Goal: Information Seeking & Learning: Find specific fact

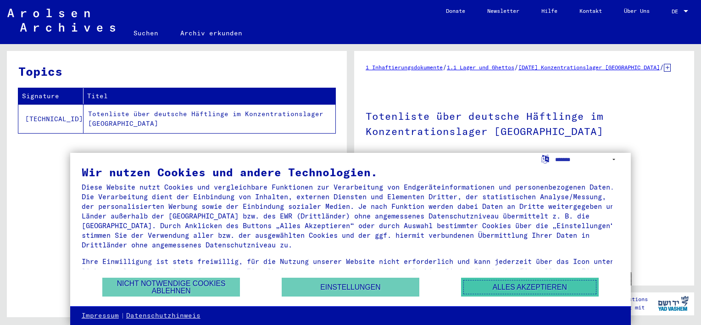
click at [499, 281] on button "Alles akzeptieren" at bounding box center [530, 287] width 138 height 19
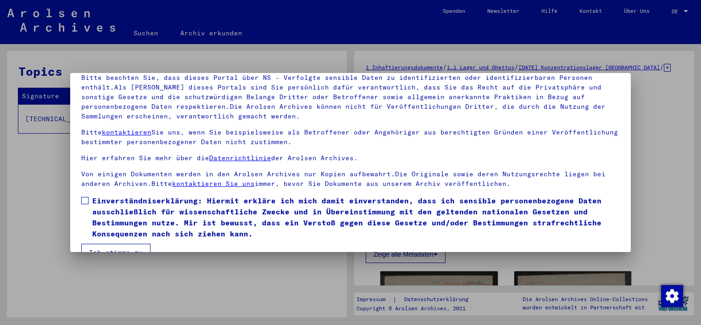
scroll to position [78, 0]
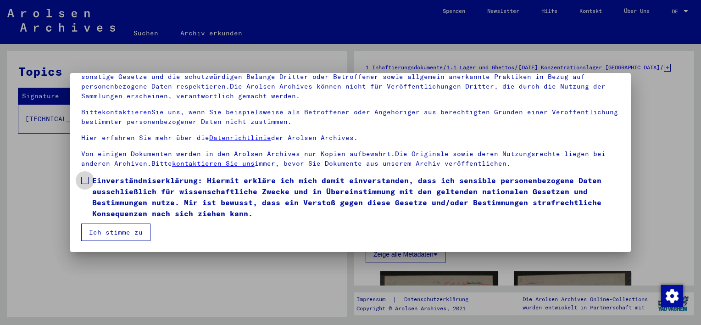
click at [84, 180] on span at bounding box center [84, 180] width 7 height 7
click at [123, 233] on button "Ich stimme zu" at bounding box center [115, 231] width 69 height 17
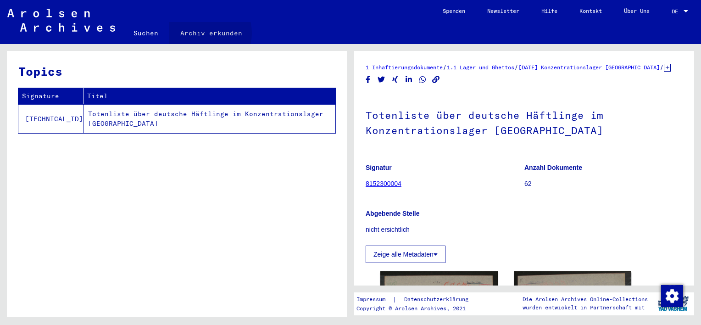
click at [200, 33] on link "Archiv erkunden" at bounding box center [211, 33] width 84 height 22
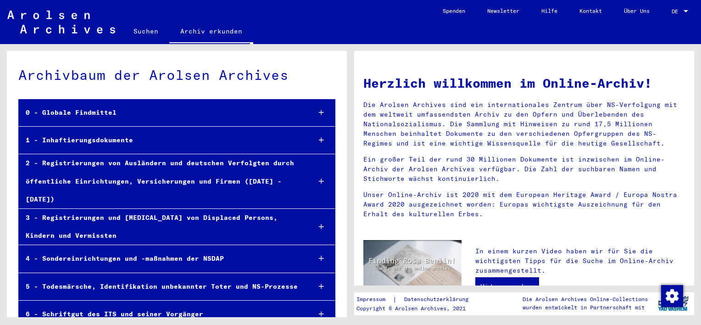
click at [319, 139] on icon at bounding box center [321, 140] width 5 height 6
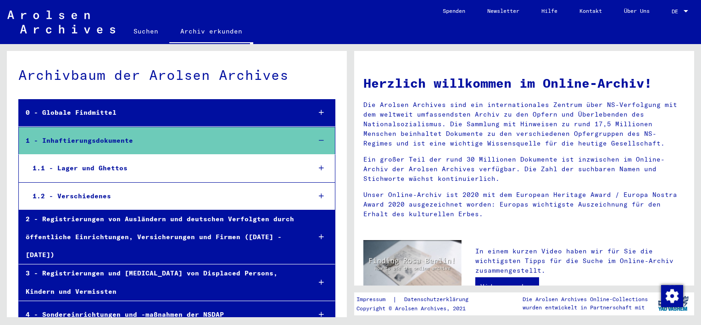
click at [319, 167] on icon at bounding box center [321, 168] width 5 height 6
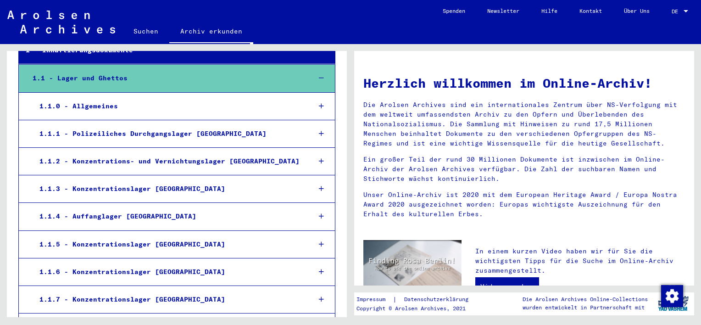
scroll to position [92, 0]
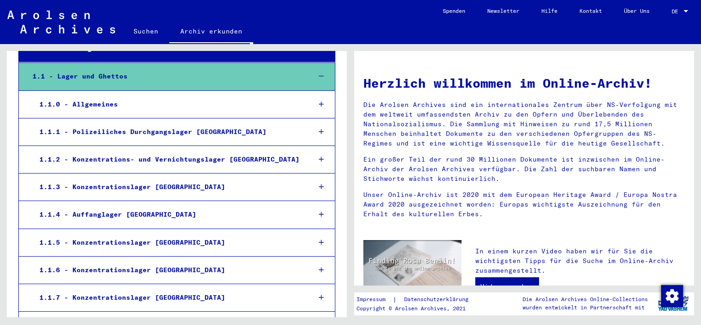
click at [139, 32] on link "Suchen" at bounding box center [145, 31] width 47 height 22
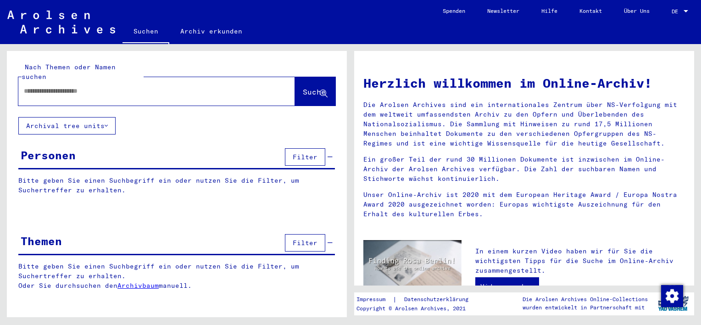
click at [96, 86] on input "text" at bounding box center [146, 91] width 244 height 10
type input "**********"
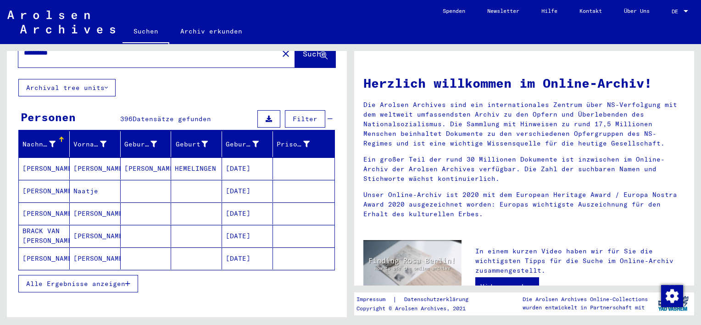
scroll to position [92, 0]
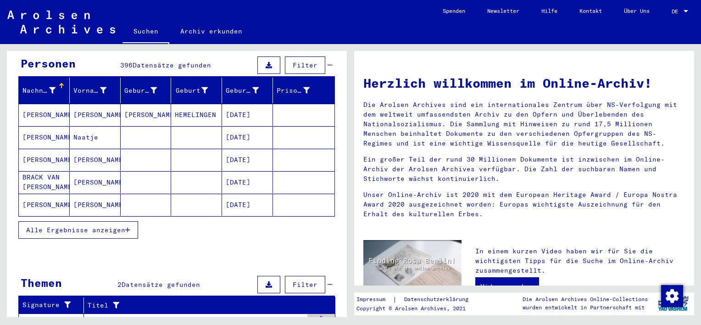
click at [127, 227] on icon "button" at bounding box center [127, 230] width 5 height 6
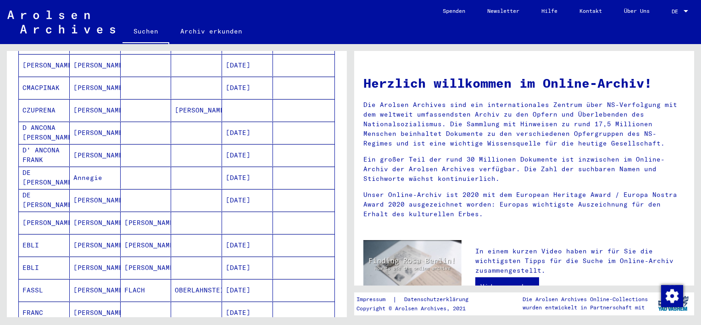
scroll to position [505, 0]
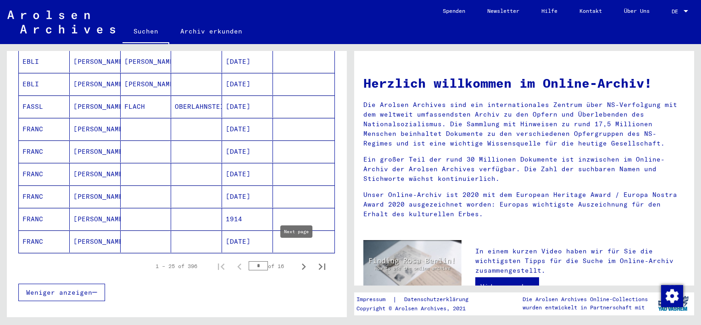
click at [297, 260] on icon "Next page" at bounding box center [303, 266] width 13 height 13
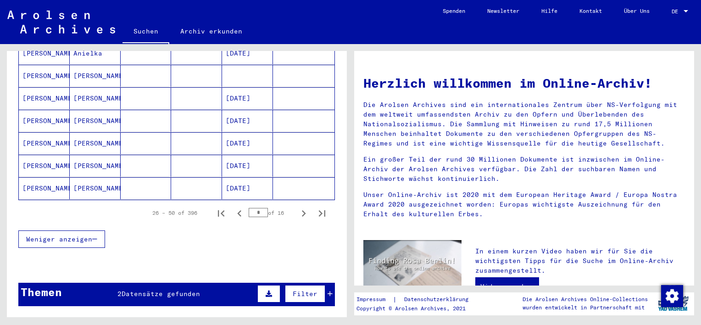
scroll to position [550, 0]
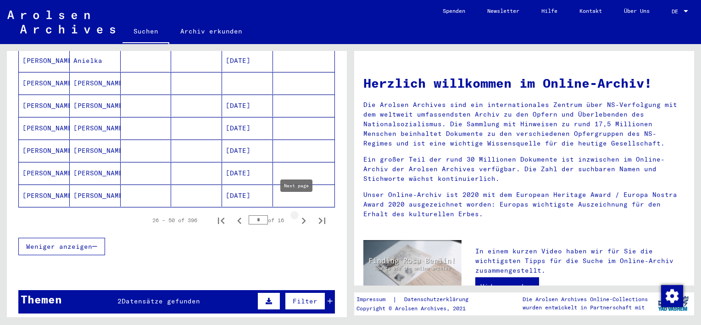
click at [299, 214] on icon "Next page" at bounding box center [303, 220] width 13 height 13
click at [297, 214] on icon "Next page" at bounding box center [303, 220] width 13 height 13
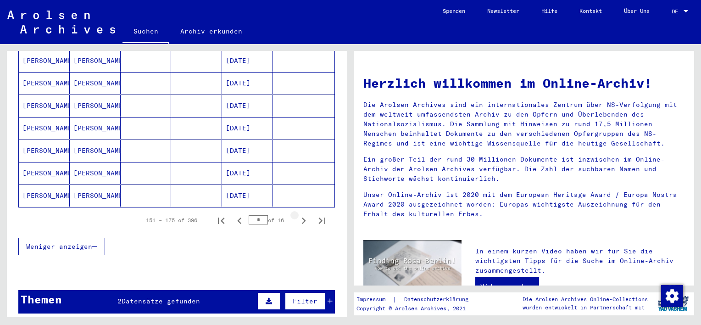
click at [297, 214] on icon "Next page" at bounding box center [303, 220] width 13 height 13
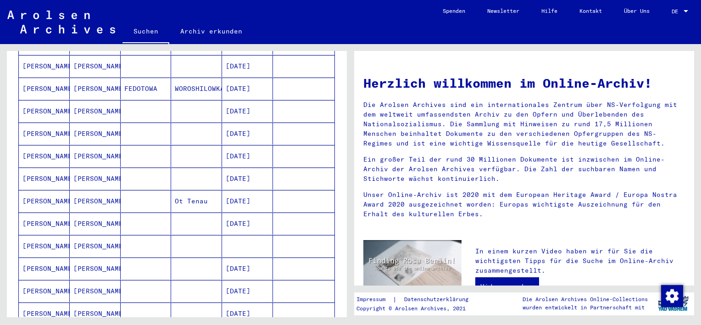
scroll to position [459, 0]
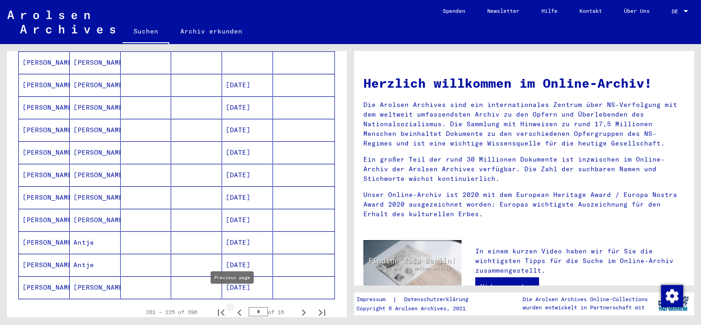
click at [233, 306] on icon "Previous page" at bounding box center [239, 312] width 13 height 13
type input "*"
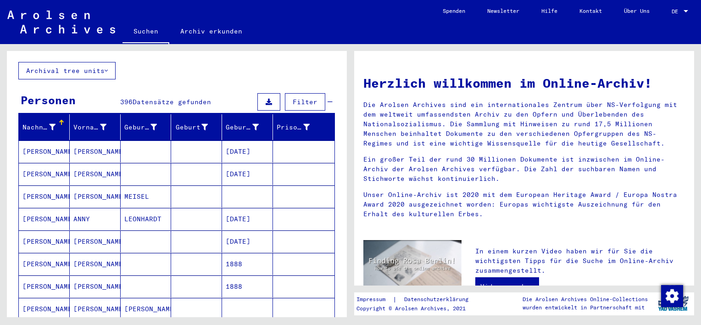
scroll to position [0, 0]
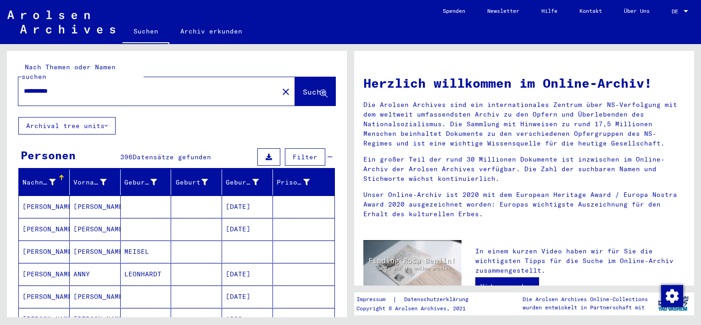
click at [39, 86] on input "**********" at bounding box center [146, 91] width 244 height 10
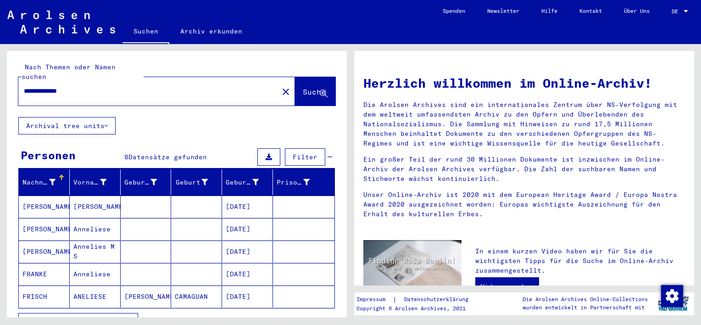
click at [30, 195] on mat-cell "[PERSON_NAME]" at bounding box center [44, 206] width 51 height 22
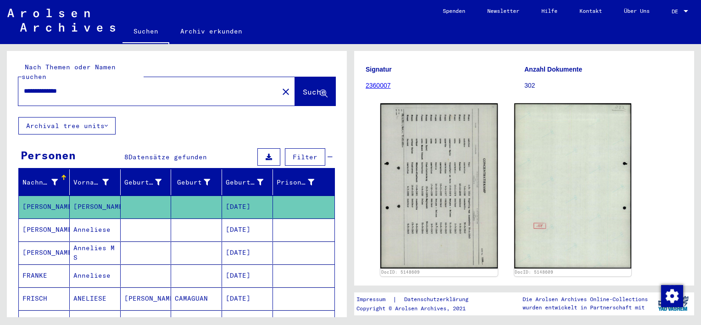
scroll to position [92, 0]
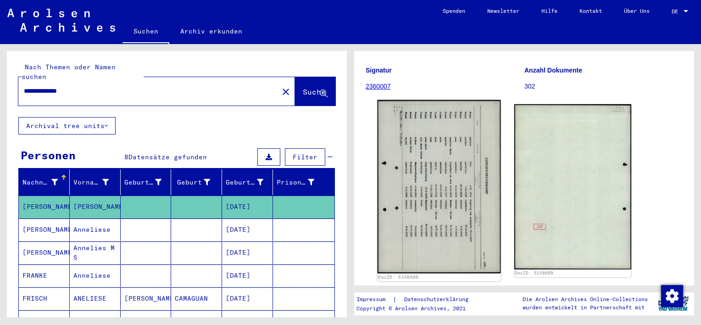
click at [456, 156] on img at bounding box center [439, 186] width 123 height 173
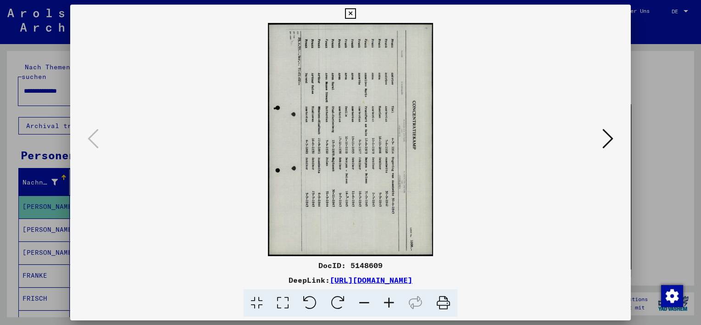
click at [338, 304] on icon at bounding box center [338, 303] width 28 height 28
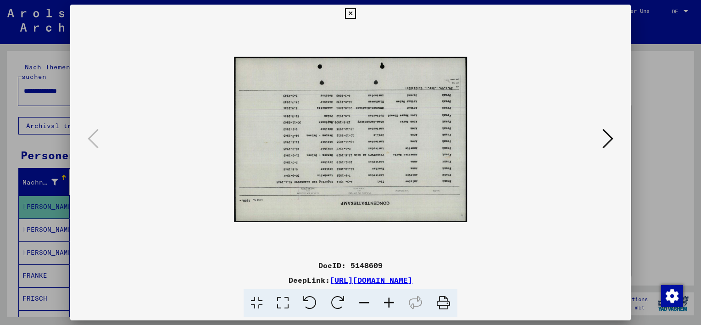
click at [338, 304] on icon at bounding box center [338, 303] width 28 height 28
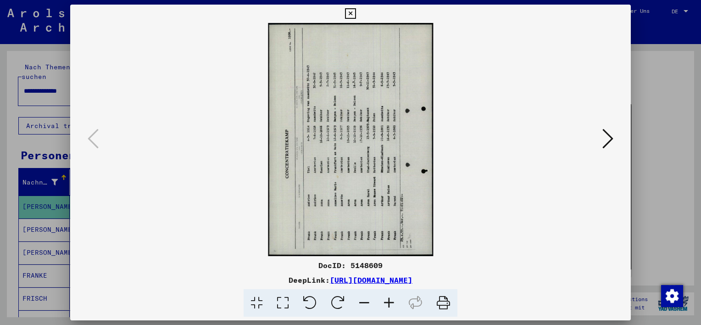
click at [338, 304] on icon at bounding box center [338, 303] width 28 height 28
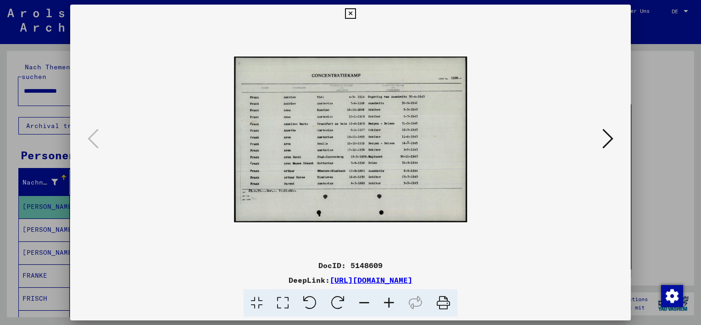
click at [391, 302] on icon at bounding box center [389, 303] width 25 height 28
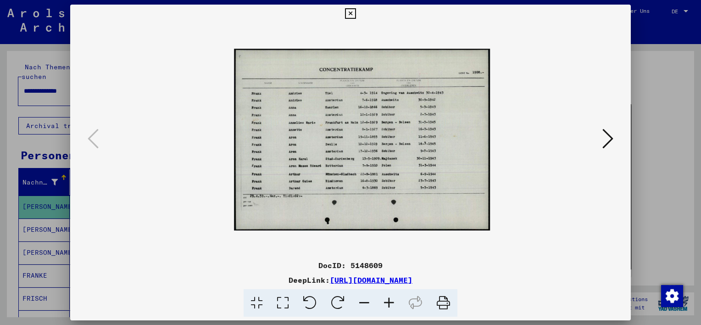
click at [391, 302] on icon at bounding box center [389, 303] width 25 height 28
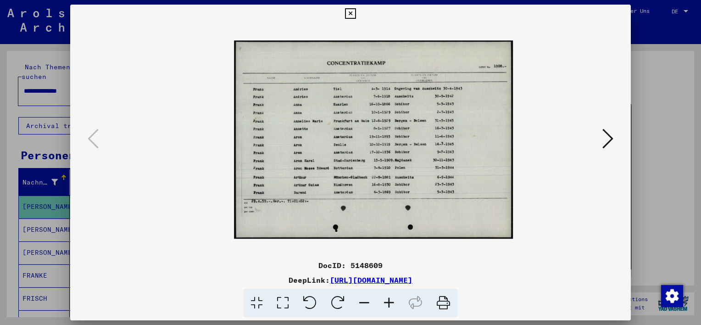
click at [391, 302] on icon at bounding box center [389, 303] width 25 height 28
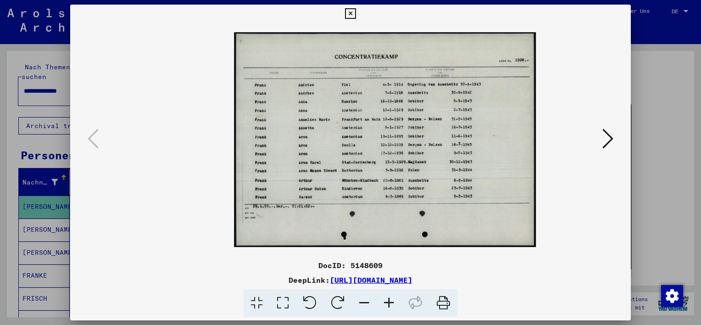
click at [391, 302] on icon at bounding box center [389, 303] width 25 height 28
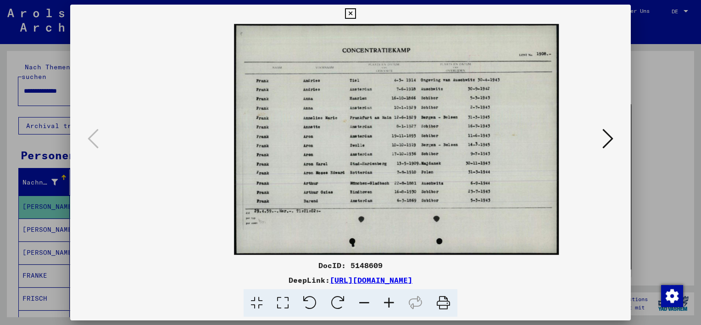
click at [391, 302] on icon at bounding box center [389, 303] width 25 height 28
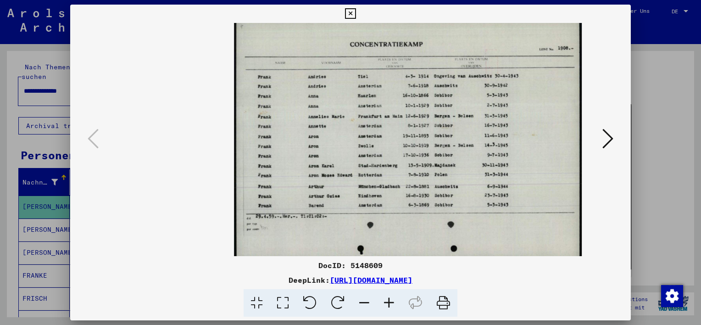
click at [391, 302] on icon at bounding box center [389, 303] width 25 height 28
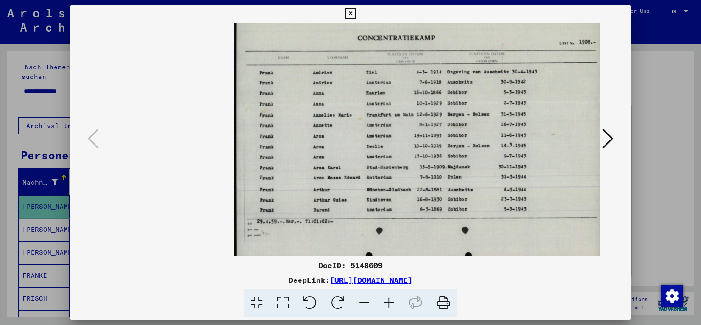
click at [285, 302] on icon at bounding box center [283, 303] width 26 height 28
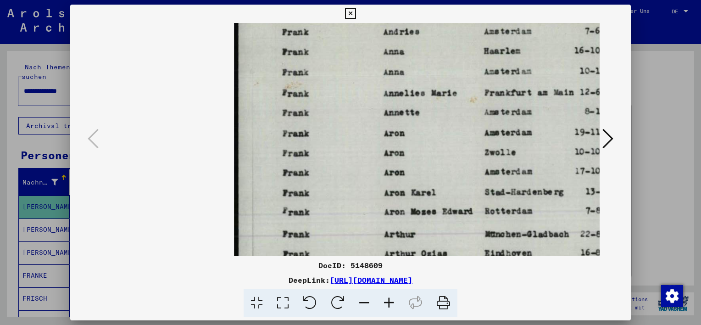
click at [364, 300] on icon at bounding box center [364, 303] width 25 height 28
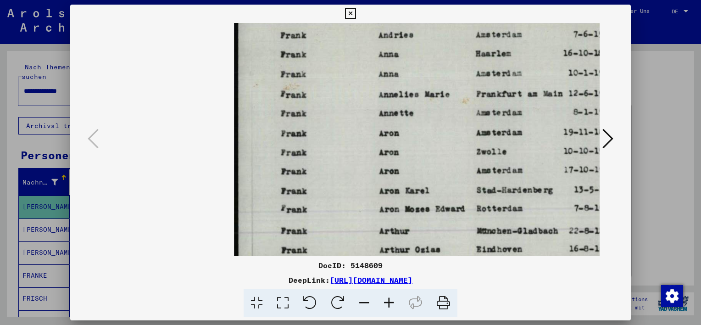
click at [364, 300] on icon at bounding box center [364, 303] width 25 height 28
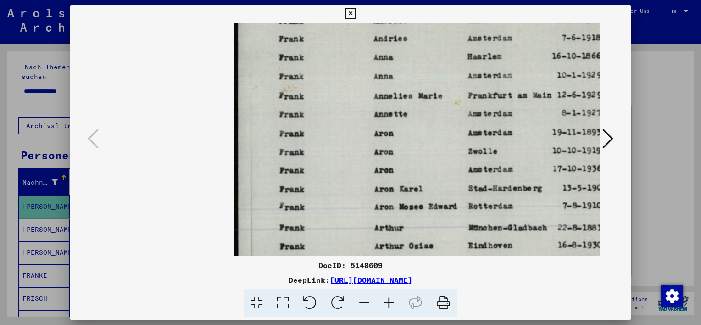
drag, startPoint x: 410, startPoint y: 102, endPoint x: 411, endPoint y: 119, distance: 17.0
click at [411, 119] on img at bounding box center [562, 139] width 656 height 498
click at [363, 302] on icon at bounding box center [364, 303] width 25 height 28
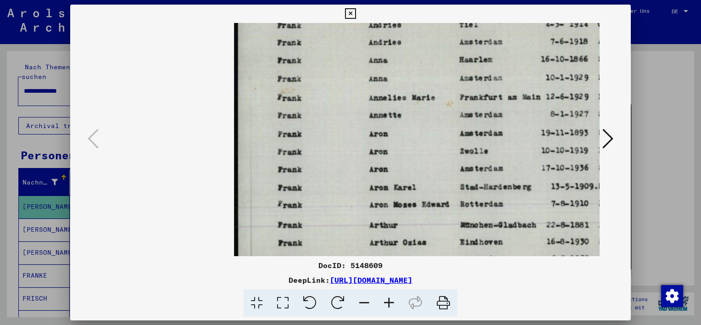
click at [363, 302] on icon at bounding box center [364, 303] width 25 height 28
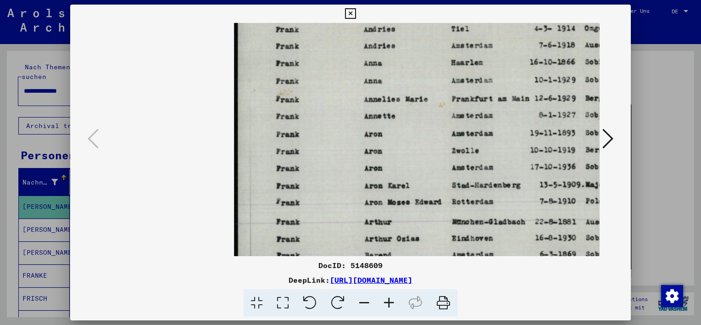
click at [363, 302] on icon at bounding box center [364, 303] width 25 height 28
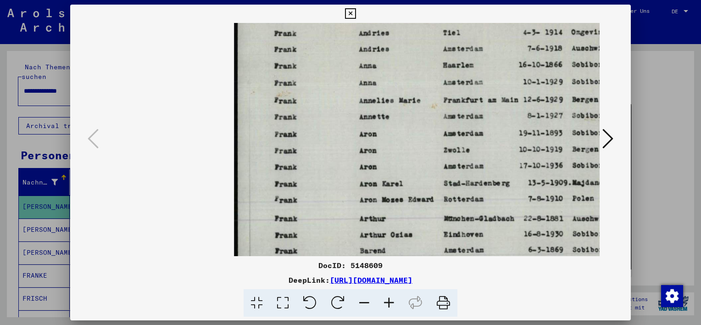
click at [363, 302] on icon at bounding box center [364, 303] width 25 height 28
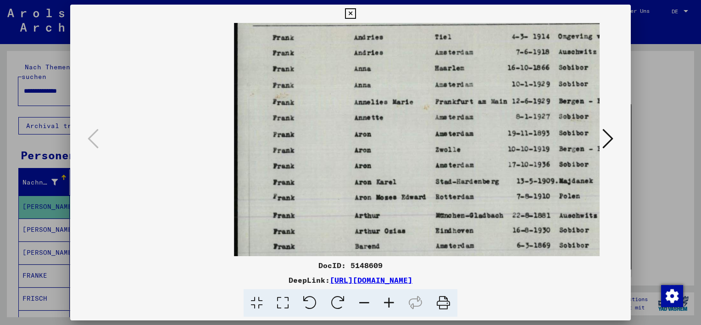
click at [363, 302] on icon at bounding box center [364, 303] width 25 height 28
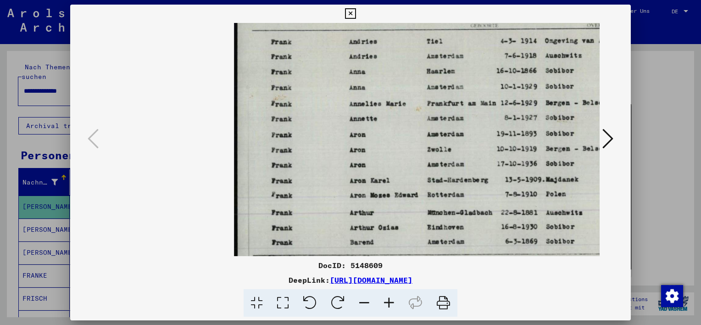
click at [609, 136] on icon at bounding box center [607, 139] width 11 height 22
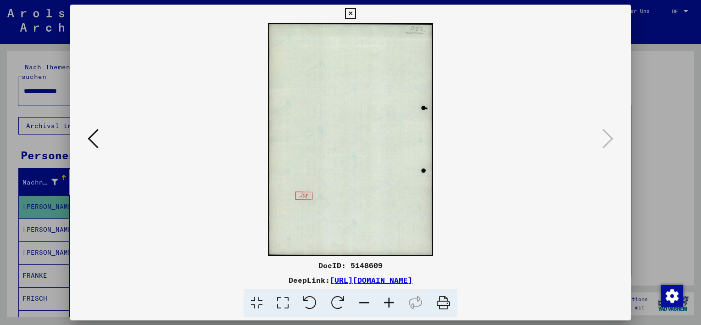
click at [349, 15] on icon at bounding box center [350, 13] width 11 height 11
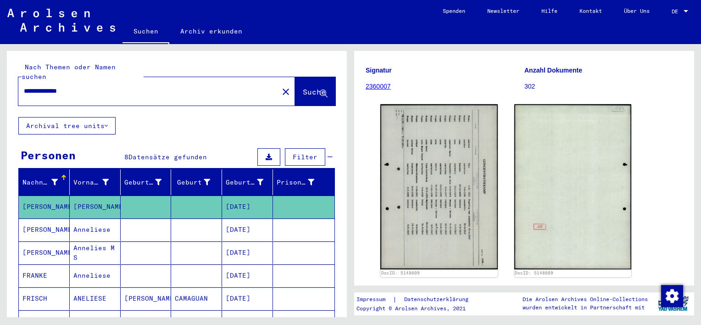
click at [33, 241] on mat-cell "[PERSON_NAME]" at bounding box center [44, 252] width 51 height 22
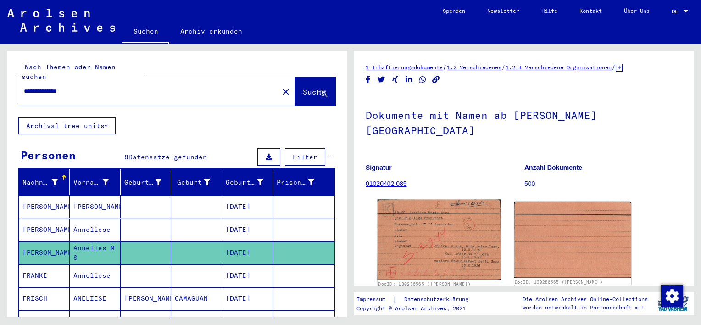
click at [451, 207] on img at bounding box center [439, 240] width 123 height 81
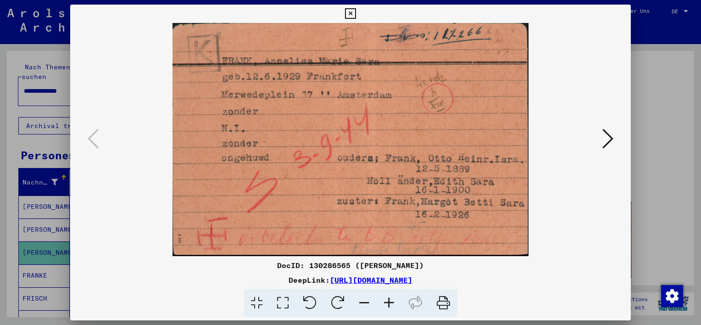
click at [606, 138] on icon at bounding box center [607, 139] width 11 height 22
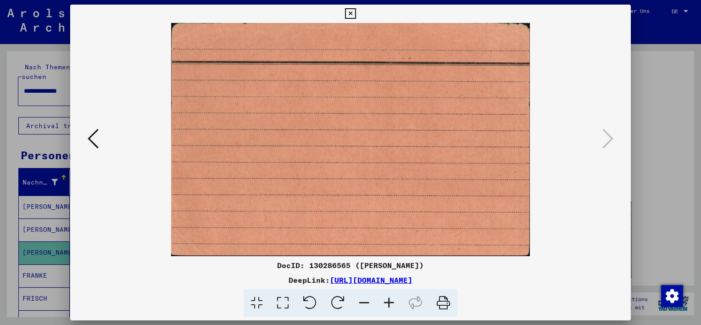
click at [347, 13] on icon at bounding box center [350, 13] width 11 height 11
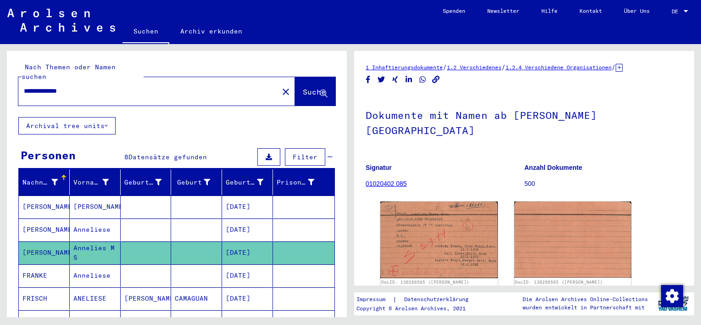
drag, startPoint x: 87, startPoint y: 82, endPoint x: -2, endPoint y: 80, distance: 88.6
click at [0, 80] on html "**********" at bounding box center [350, 162] width 701 height 325
type input "**********"
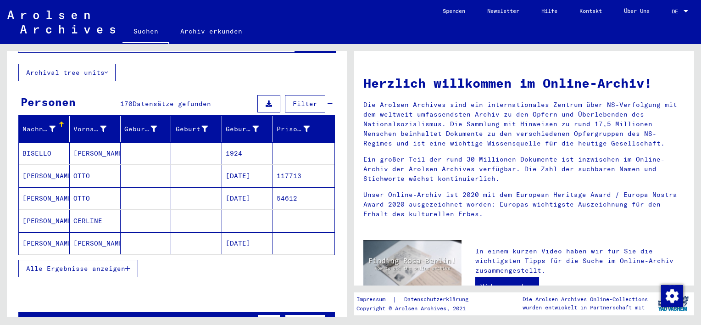
scroll to position [92, 0]
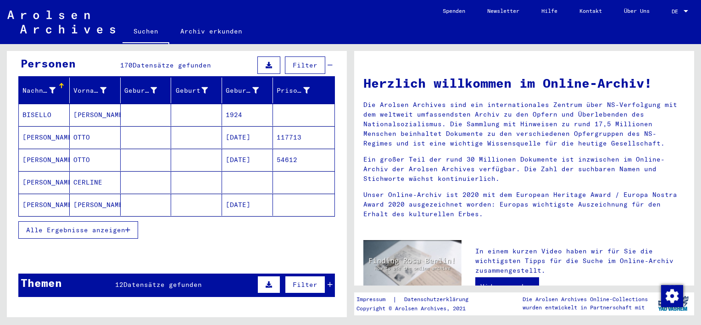
click at [120, 226] on span "Alle Ergebnisse anzeigen" at bounding box center [75, 230] width 99 height 8
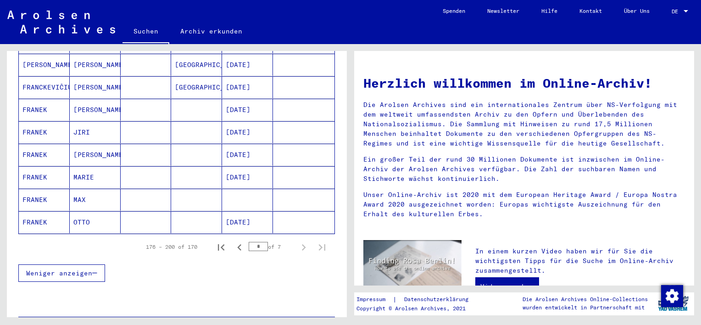
scroll to position [596, 0]
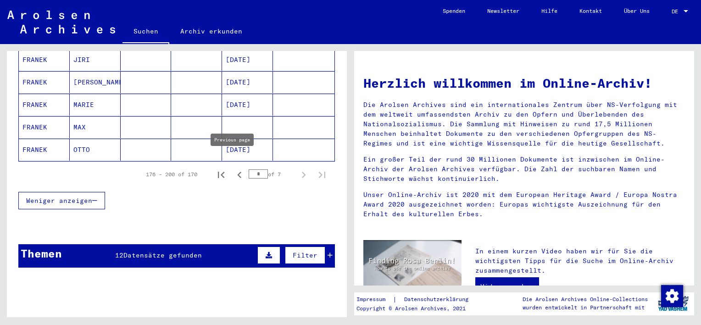
click at [234, 168] on icon "Previous page" at bounding box center [239, 174] width 13 height 13
type input "*"
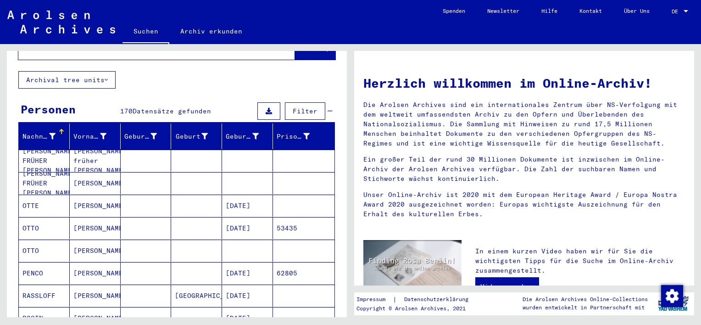
scroll to position [0, 0]
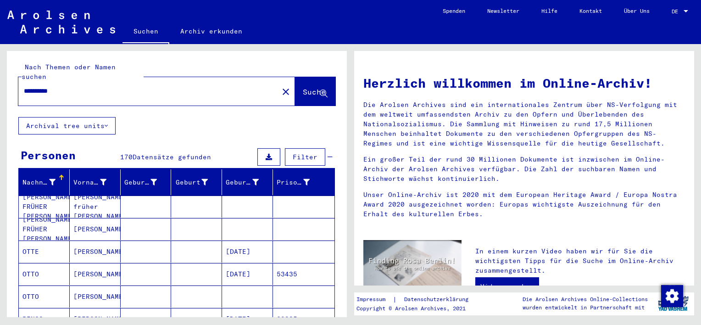
click at [303, 87] on span "Suche" at bounding box center [314, 91] width 23 height 9
drag, startPoint x: 70, startPoint y: 80, endPoint x: 0, endPoint y: 77, distance: 70.2
click at [0, 78] on html "**********" at bounding box center [350, 162] width 701 height 325
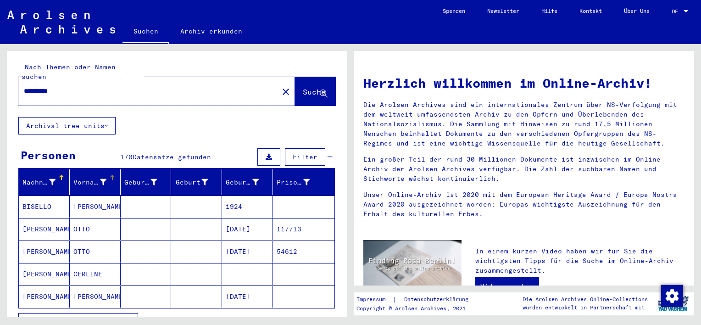
scroll to position [138, 0]
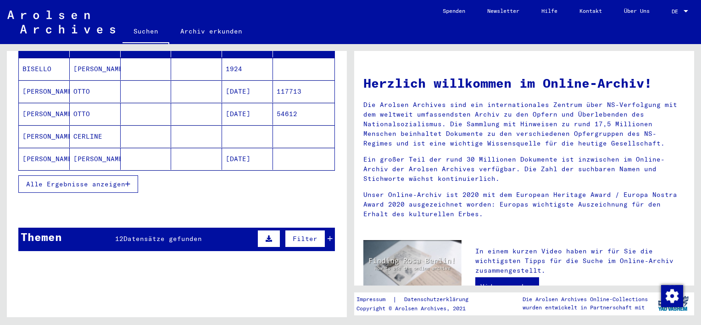
click at [116, 180] on span "Alle Ergebnisse anzeigen" at bounding box center [75, 184] width 99 height 8
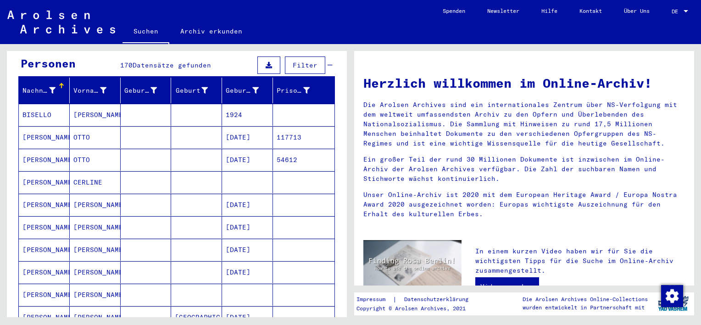
scroll to position [0, 0]
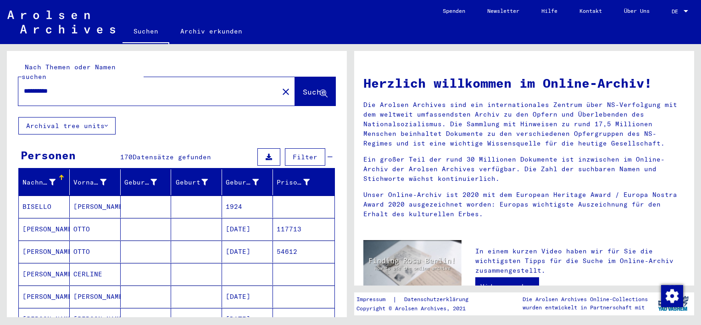
drag, startPoint x: 44, startPoint y: 82, endPoint x: 107, endPoint y: 81, distance: 63.3
click at [107, 86] on input "**********" at bounding box center [146, 91] width 244 height 10
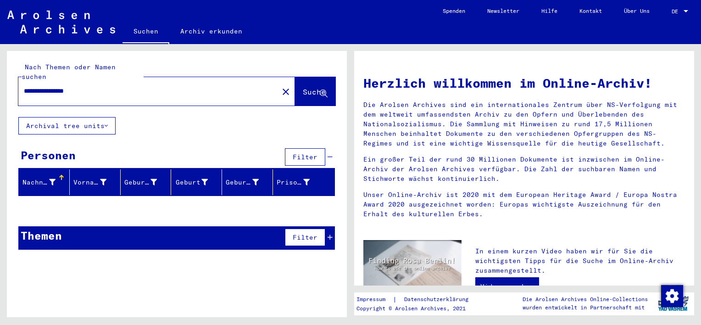
drag, startPoint x: 103, startPoint y: 79, endPoint x: -2, endPoint y: 75, distance: 104.7
click at [0, 75] on html "**********" at bounding box center [350, 162] width 701 height 325
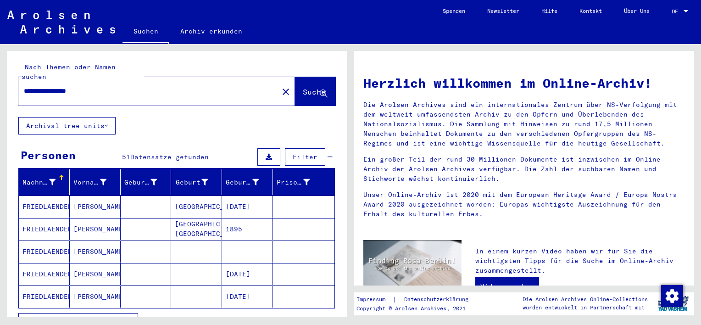
scroll to position [46, 0]
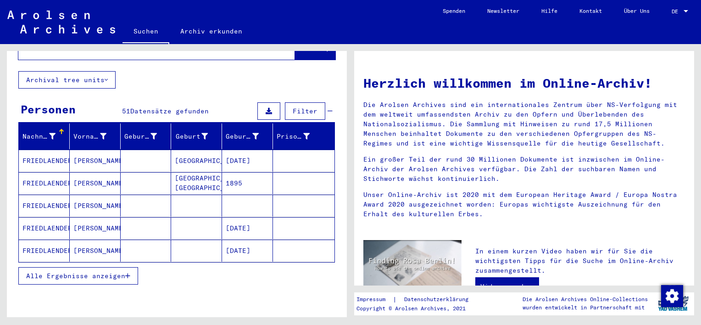
click at [100, 269] on button "Alle Ergebnisse anzeigen" at bounding box center [78, 275] width 120 height 17
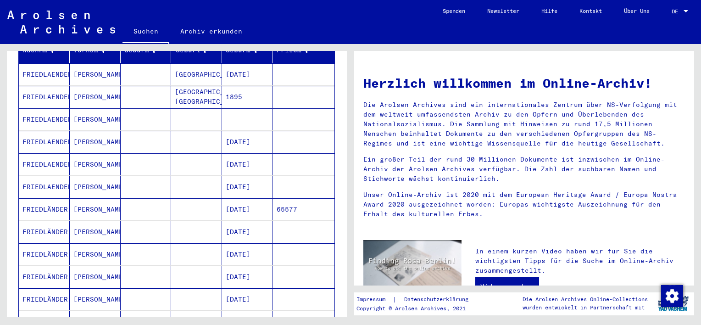
scroll to position [138, 0]
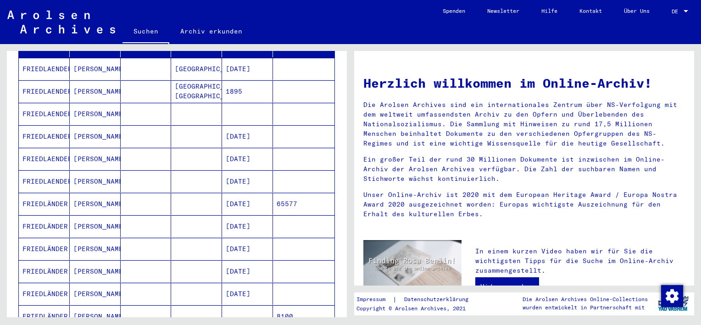
click at [40, 260] on mat-cell "FRIEDLÄNDER" at bounding box center [44, 271] width 51 height 22
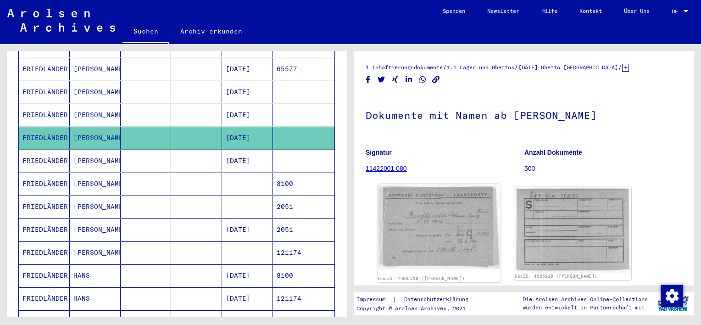
click at [434, 215] on img at bounding box center [439, 226] width 123 height 85
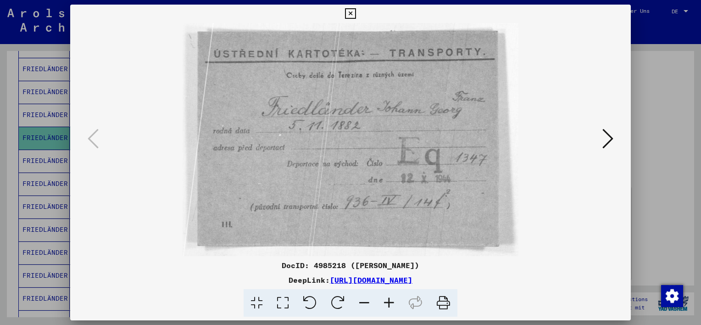
click at [607, 143] on icon at bounding box center [607, 139] width 11 height 22
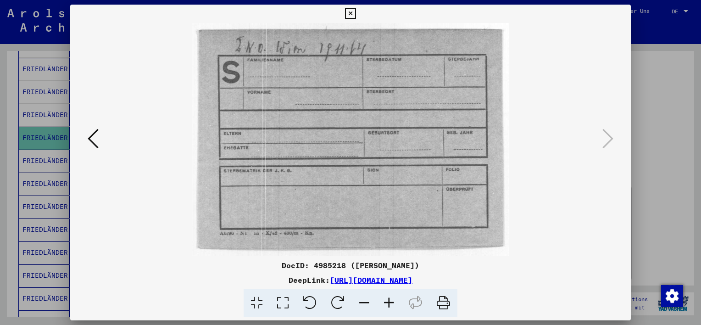
click at [350, 15] on icon at bounding box center [350, 13] width 11 height 11
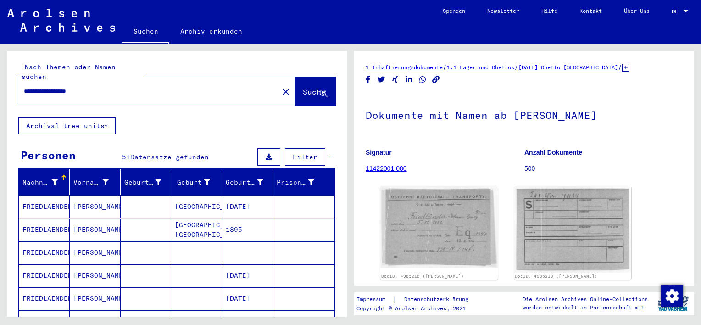
drag, startPoint x: 120, startPoint y: 80, endPoint x: -2, endPoint y: 81, distance: 122.0
click at [0, 81] on html "**********" at bounding box center [350, 162] width 701 height 325
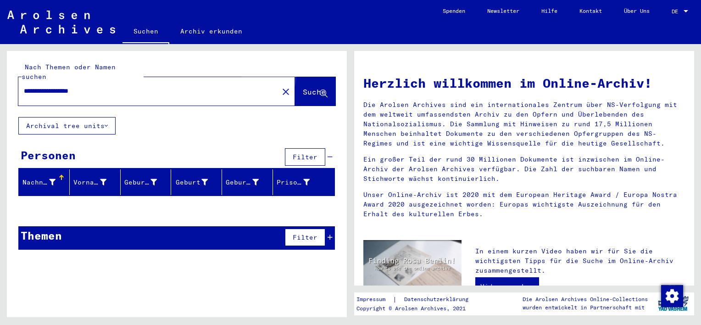
click at [303, 87] on span "Suche" at bounding box center [314, 91] width 23 height 9
drag, startPoint x: 75, startPoint y: 82, endPoint x: 140, endPoint y: 82, distance: 65.1
click at [140, 86] on input "**********" at bounding box center [146, 91] width 244 height 10
type input "**********"
click at [303, 87] on span "Suche" at bounding box center [314, 91] width 23 height 9
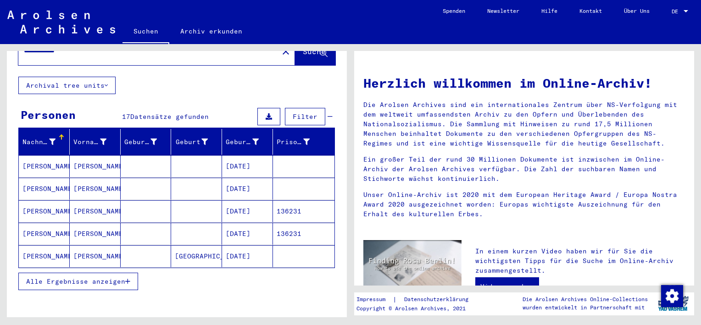
scroll to position [92, 0]
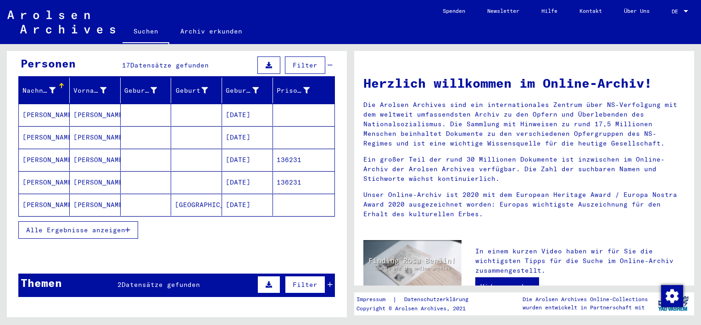
click at [116, 226] on span "Alle Ergebnisse anzeigen" at bounding box center [75, 230] width 99 height 8
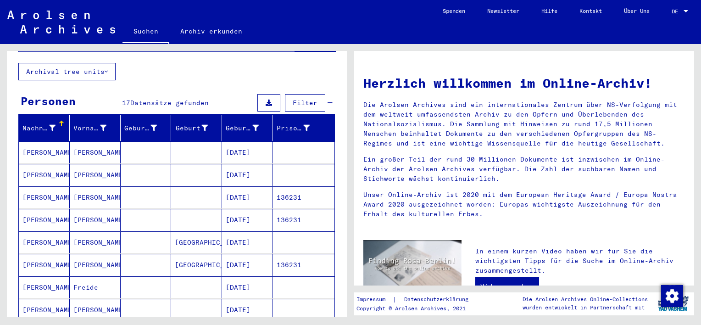
scroll to position [0, 0]
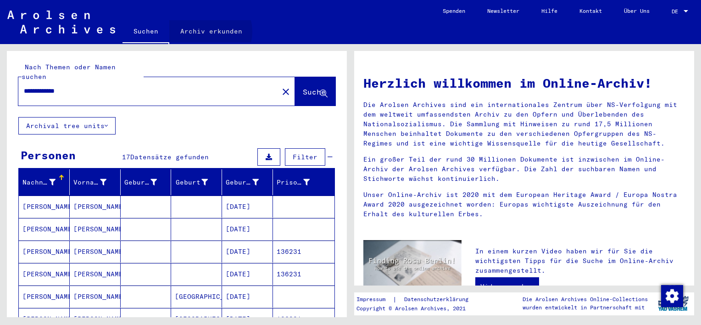
click at [205, 32] on link "Archiv erkunden" at bounding box center [211, 31] width 84 height 22
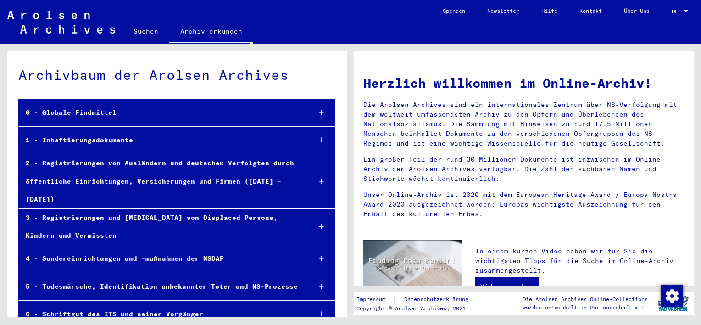
click at [311, 139] on div at bounding box center [321, 140] width 27 height 27
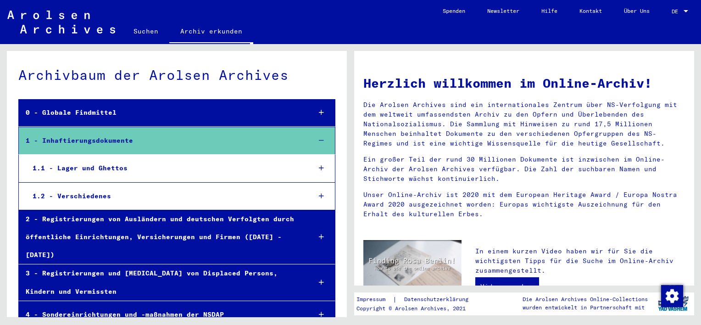
click at [317, 167] on div at bounding box center [321, 168] width 27 height 27
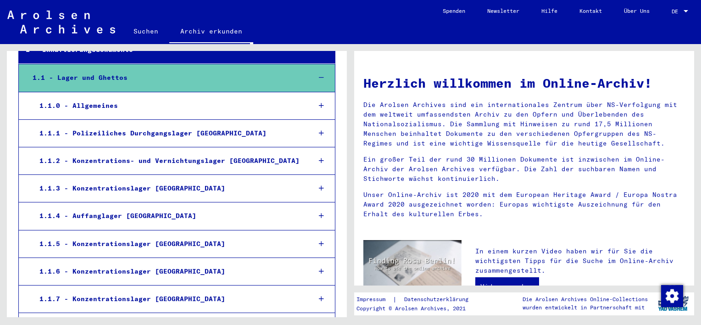
scroll to position [92, 0]
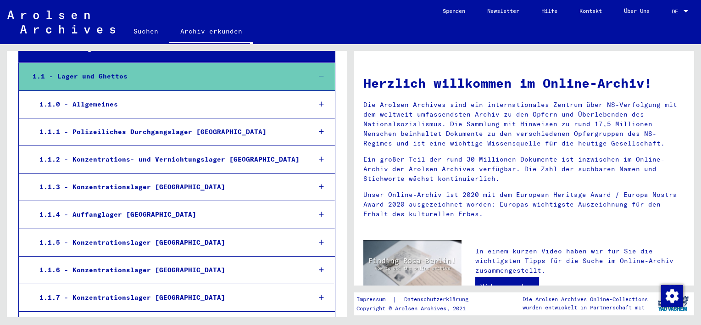
click at [319, 185] on icon at bounding box center [321, 186] width 5 height 6
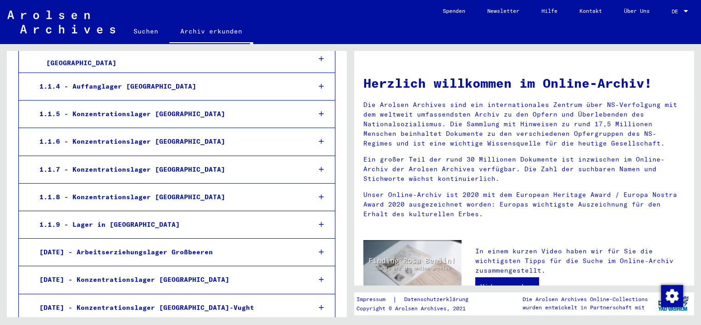
scroll to position [229, 0]
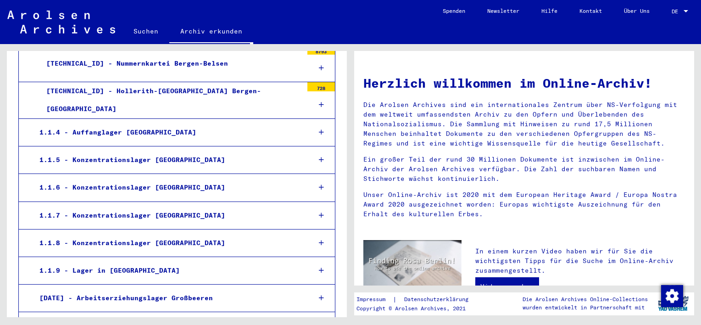
click at [319, 184] on icon at bounding box center [321, 187] width 5 height 6
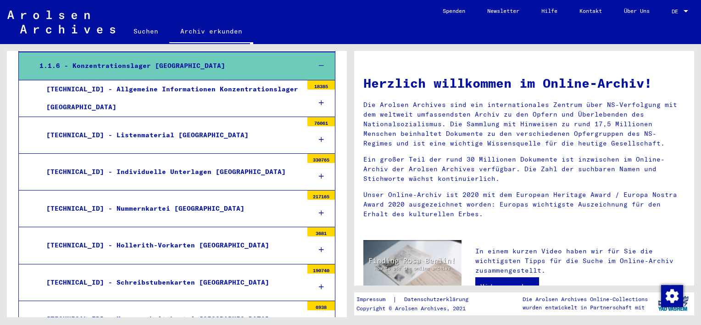
scroll to position [458, 0]
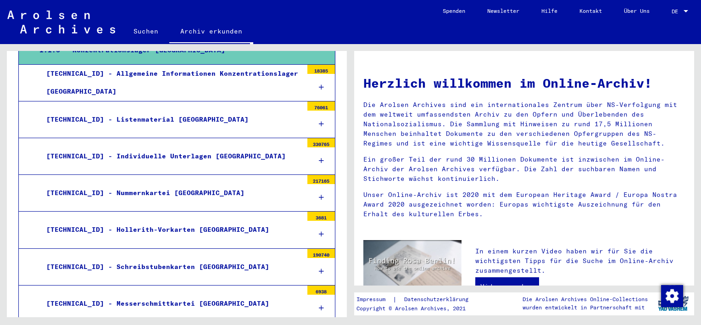
click at [319, 121] on icon at bounding box center [321, 124] width 5 height 6
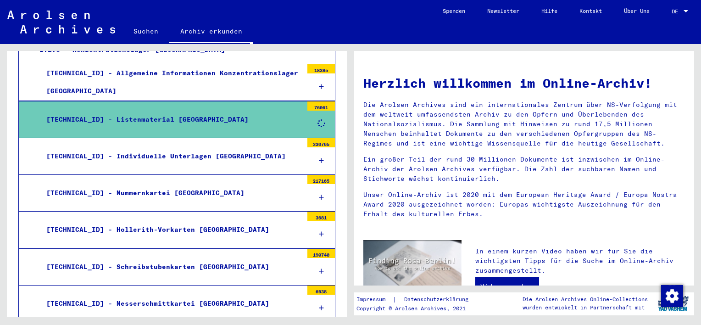
scroll to position [458, 0]
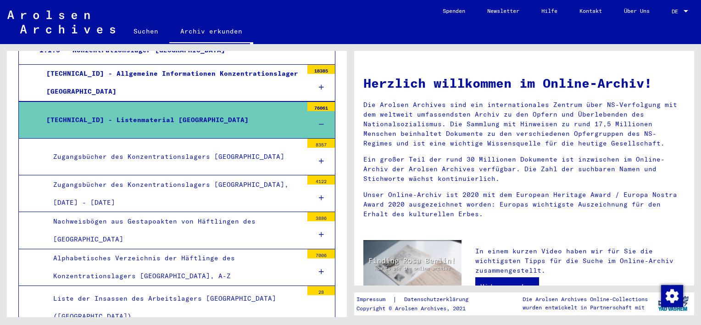
click at [174, 154] on div "Zugangsbücher des Konzentrationslagers [GEOGRAPHIC_DATA]" at bounding box center [174, 157] width 256 height 18
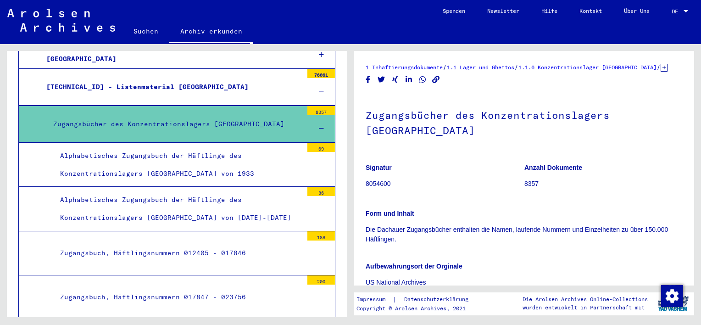
scroll to position [504, 0]
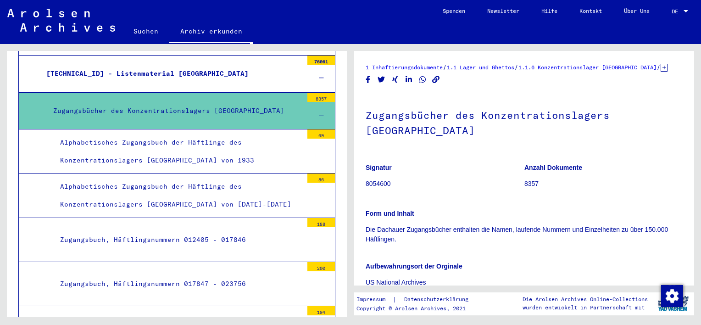
click at [199, 233] on div "Zugangsbuch, Häftlingsnummern 012405 - 017846" at bounding box center [178, 240] width 250 height 18
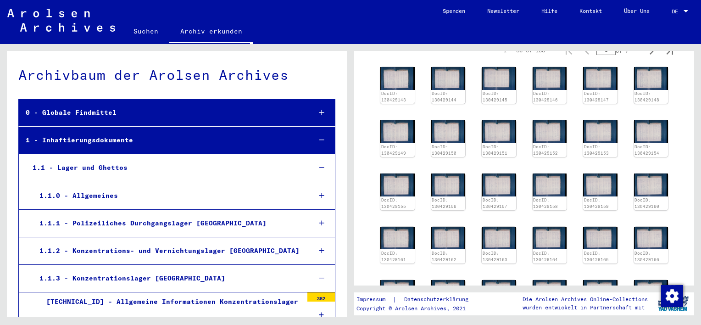
click at [138, 28] on link "Suchen" at bounding box center [145, 31] width 47 height 22
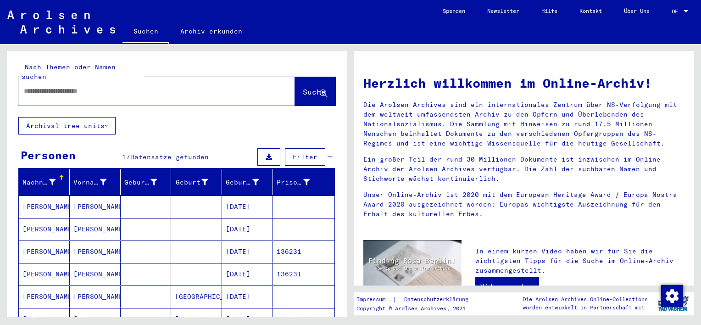
click at [132, 86] on input "text" at bounding box center [146, 91] width 244 height 10
type input "**********"
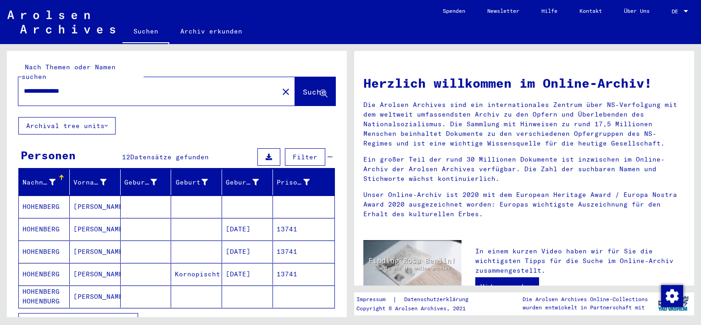
click at [195, 30] on link "Archiv erkunden" at bounding box center [211, 31] width 84 height 22
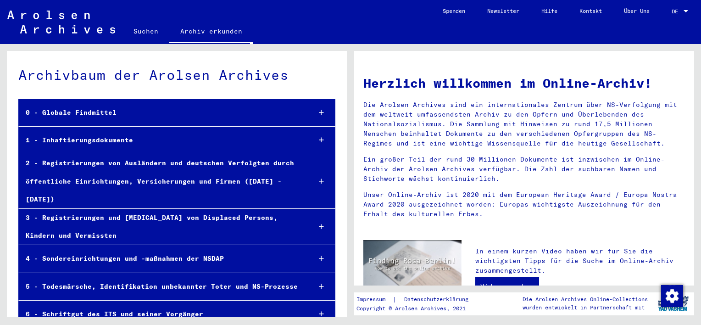
click at [319, 138] on icon at bounding box center [321, 140] width 5 height 6
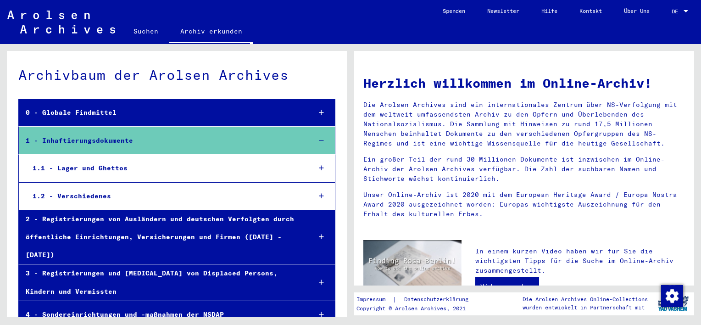
click at [319, 167] on icon at bounding box center [321, 168] width 5 height 6
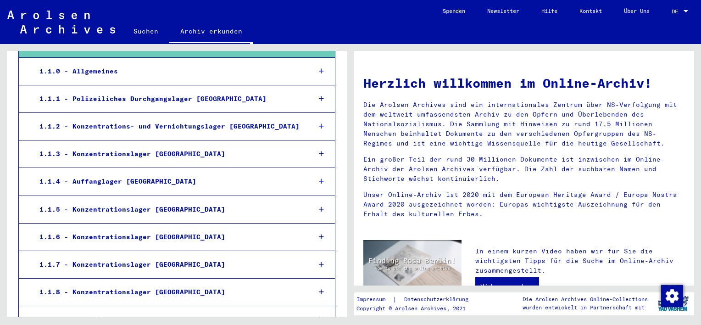
scroll to position [183, 0]
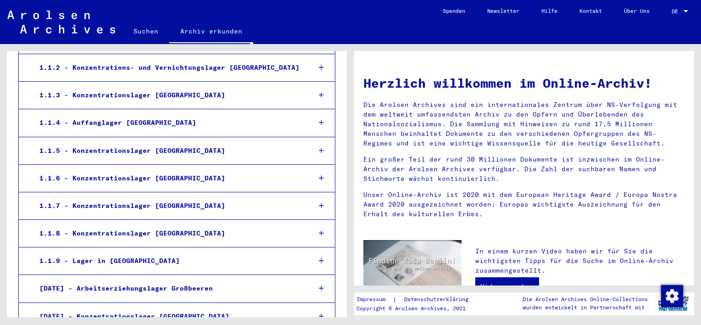
click at [319, 177] on icon at bounding box center [321, 178] width 5 height 6
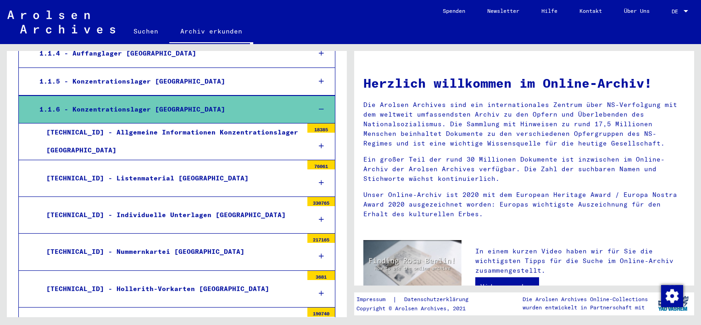
scroll to position [275, 0]
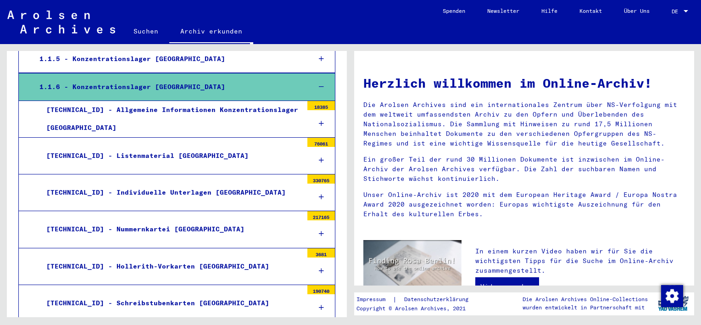
click at [319, 161] on icon at bounding box center [321, 160] width 5 height 6
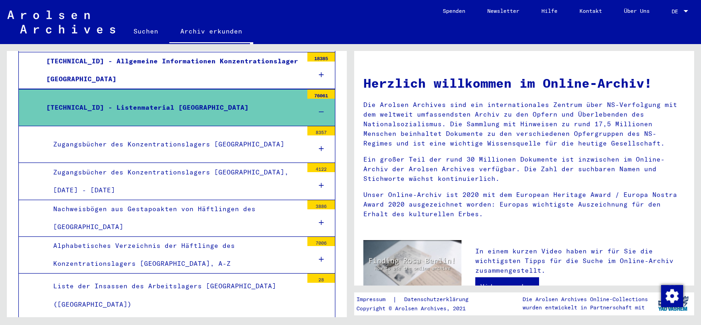
scroll to position [367, 0]
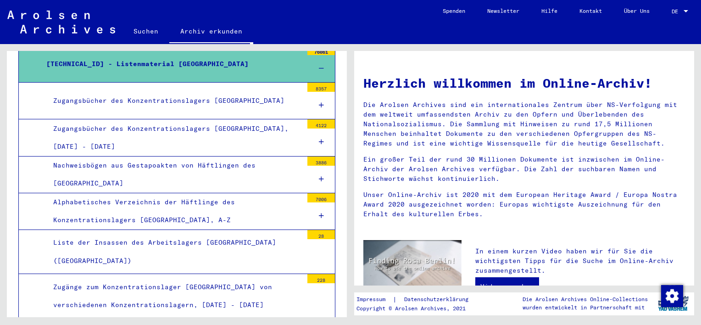
click at [153, 202] on div "Alphabetisches Verzeichnis der Häftlinge des Konzentrationslagers [GEOGRAPHIC_D…" at bounding box center [174, 211] width 256 height 36
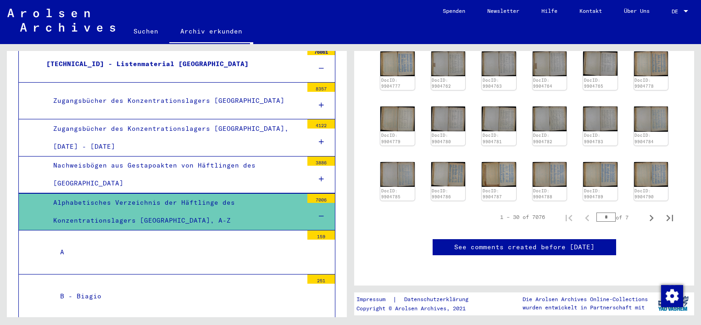
scroll to position [367, 0]
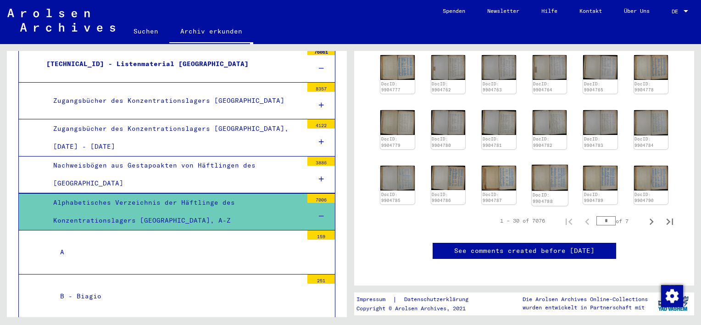
click at [545, 172] on img at bounding box center [550, 178] width 36 height 26
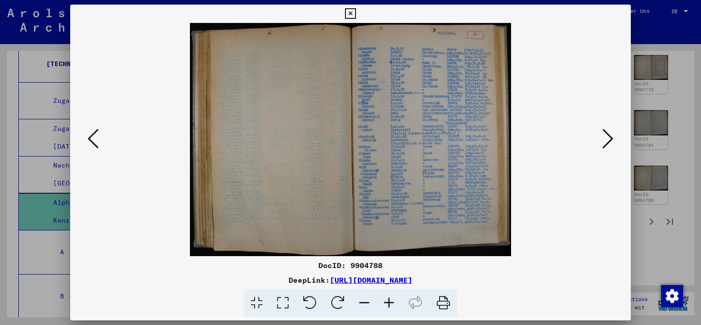
click at [390, 302] on icon at bounding box center [389, 303] width 25 height 28
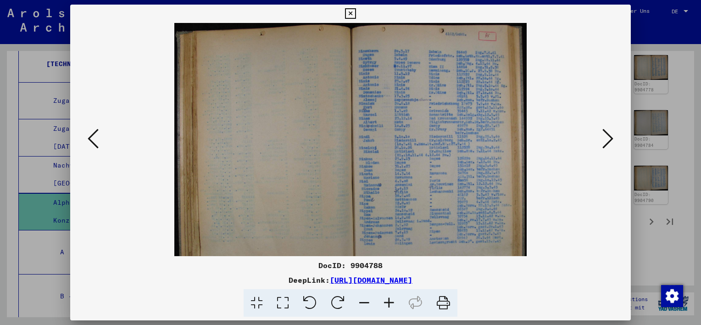
click at [390, 302] on icon at bounding box center [389, 303] width 25 height 28
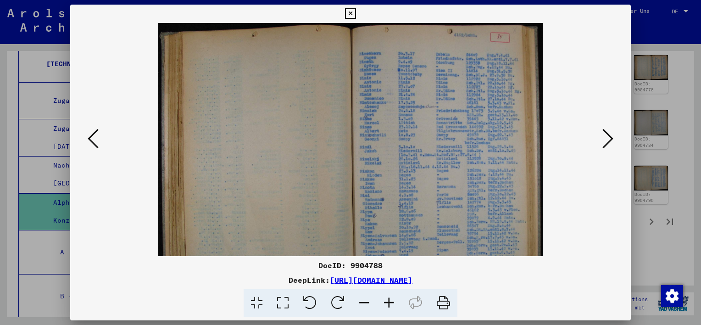
click at [390, 302] on icon at bounding box center [389, 303] width 25 height 28
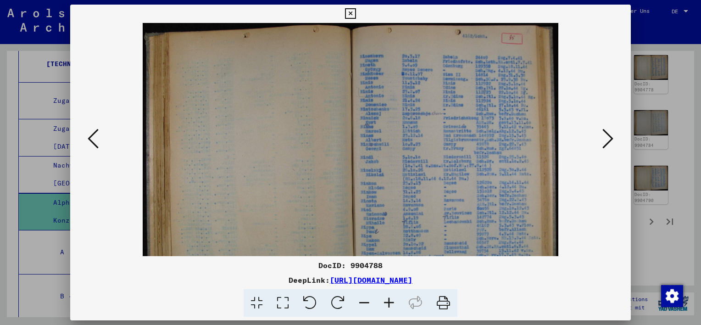
click at [390, 302] on icon at bounding box center [389, 303] width 25 height 28
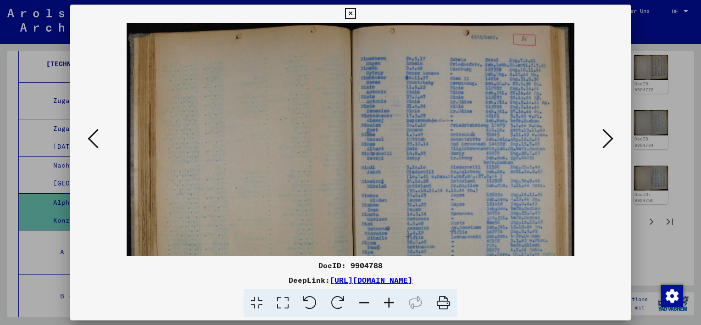
click at [390, 302] on icon at bounding box center [389, 303] width 25 height 28
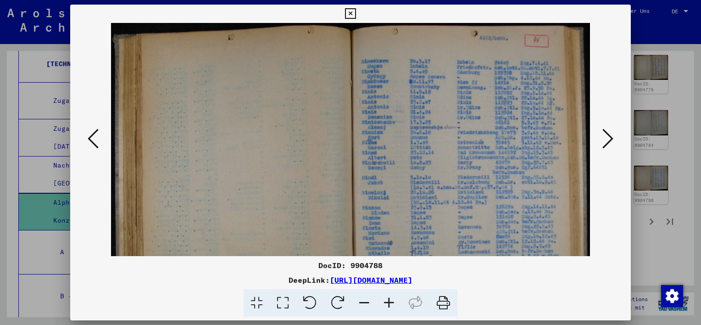
click at [390, 302] on icon at bounding box center [389, 303] width 25 height 28
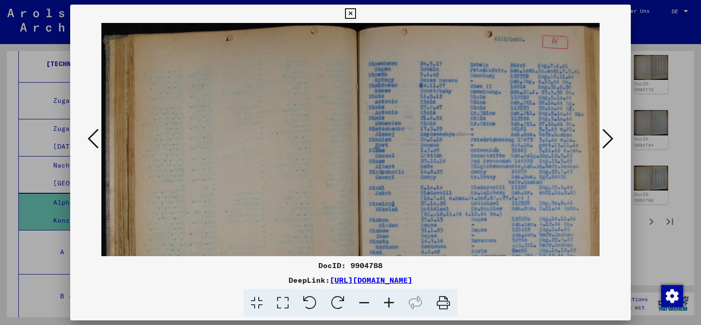
click at [350, 13] on icon at bounding box center [350, 13] width 11 height 11
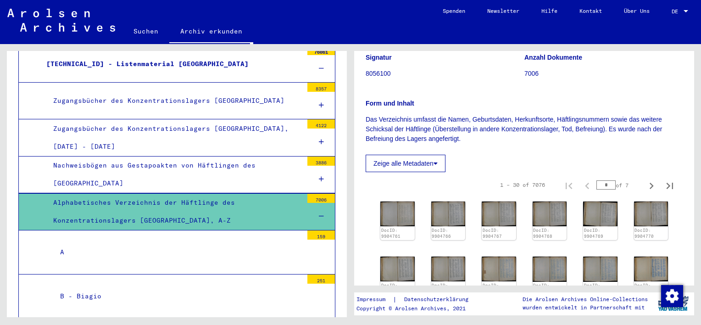
scroll to position [138, 0]
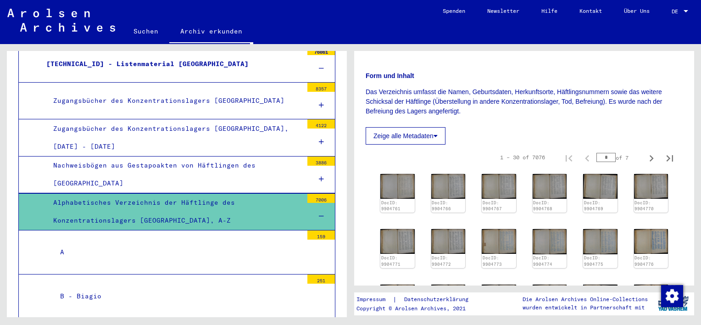
click at [439, 136] on button "Zeige alle Metadaten" at bounding box center [406, 135] width 80 height 17
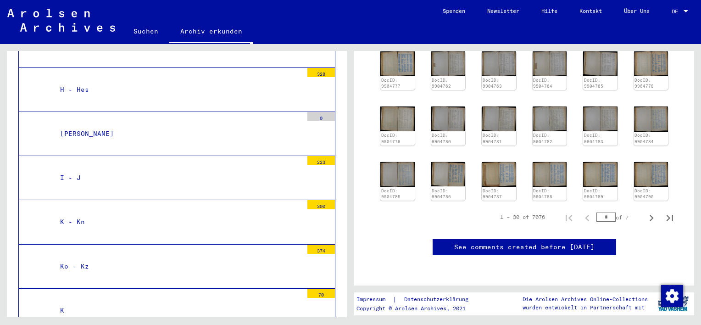
scroll to position [917, 0]
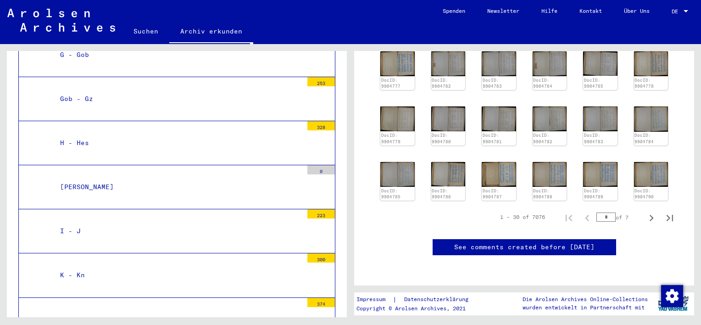
click at [100, 182] on div "[PERSON_NAME]" at bounding box center [178, 187] width 250 height 18
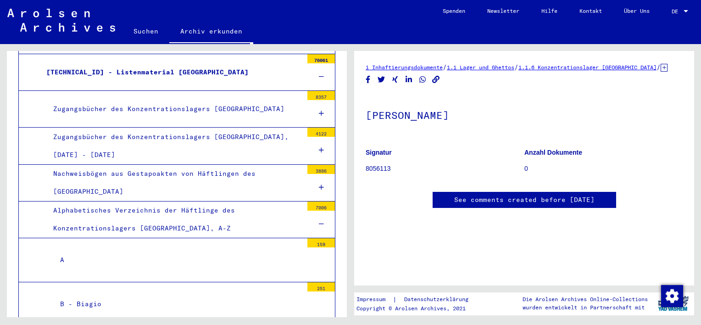
scroll to position [366, 0]
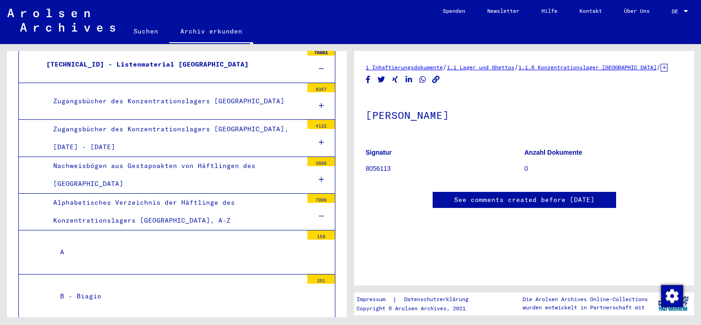
click at [317, 106] on div at bounding box center [321, 105] width 28 height 27
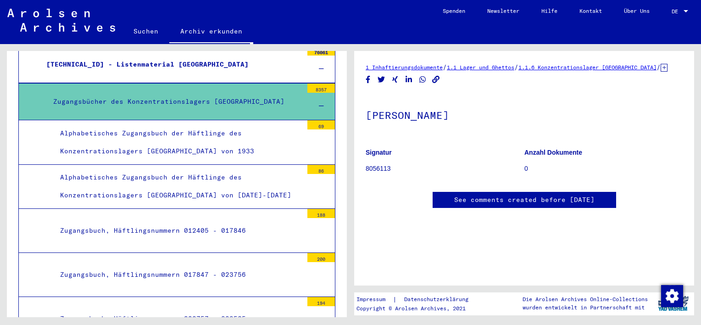
click at [202, 226] on div "Zugangsbuch, Häftlingsnummern 012405 - 017846" at bounding box center [178, 231] width 250 height 18
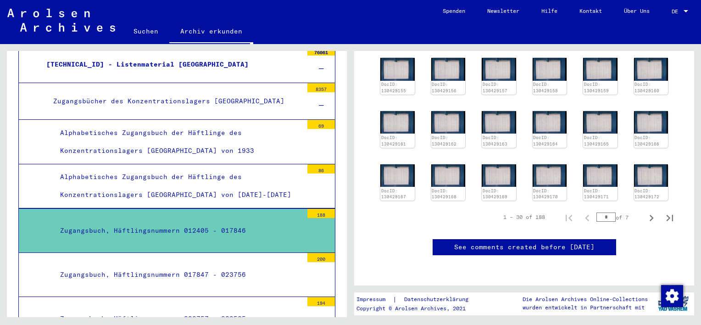
scroll to position [275, 0]
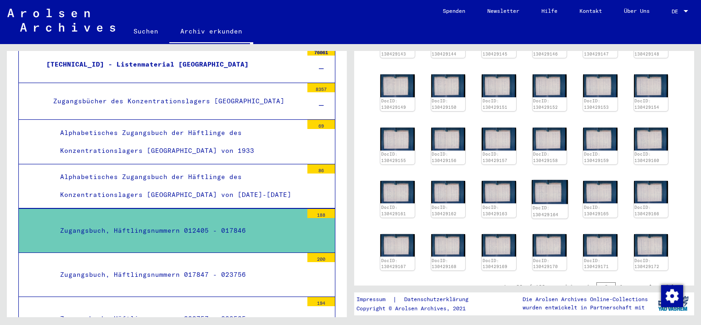
click at [550, 189] on img at bounding box center [550, 192] width 36 height 24
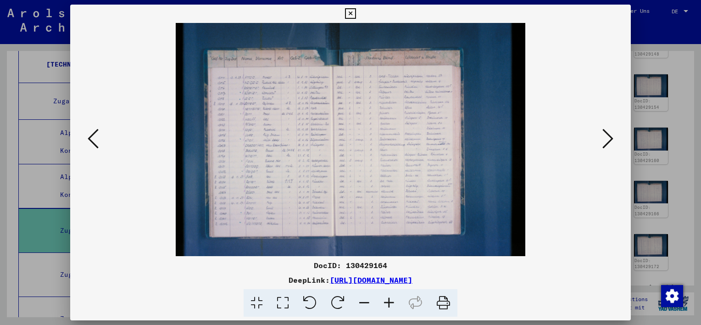
click at [389, 303] on icon at bounding box center [389, 303] width 25 height 28
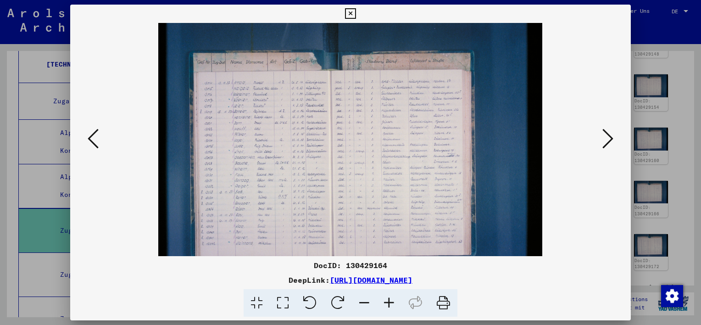
click at [389, 303] on icon at bounding box center [389, 303] width 25 height 28
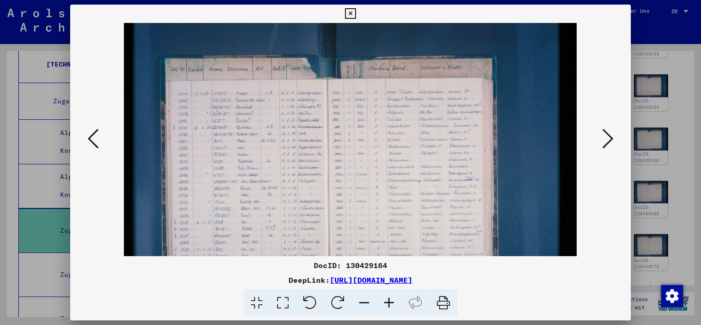
click at [389, 303] on icon at bounding box center [389, 303] width 25 height 28
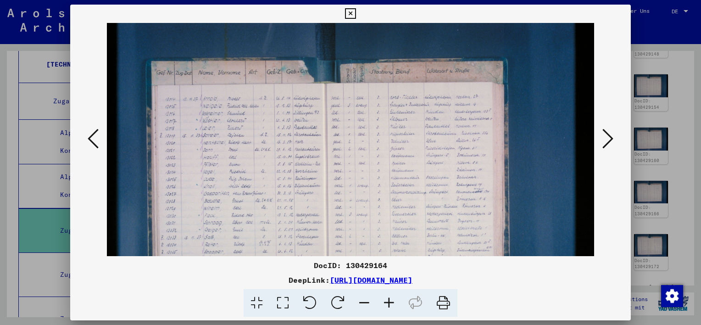
click at [389, 303] on icon at bounding box center [389, 303] width 25 height 28
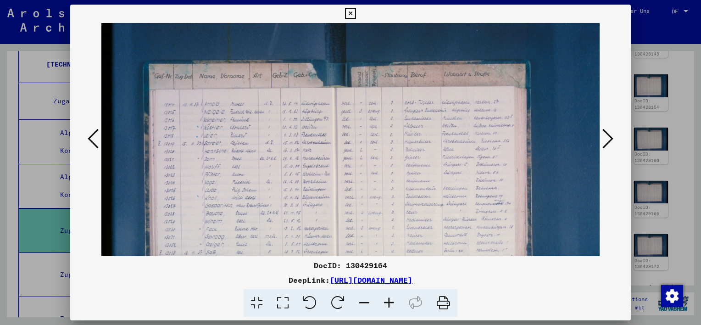
click at [386, 302] on icon at bounding box center [389, 303] width 25 height 28
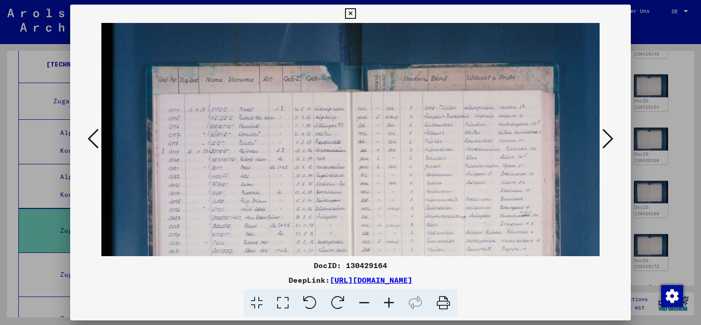
click at [386, 302] on icon at bounding box center [389, 303] width 25 height 28
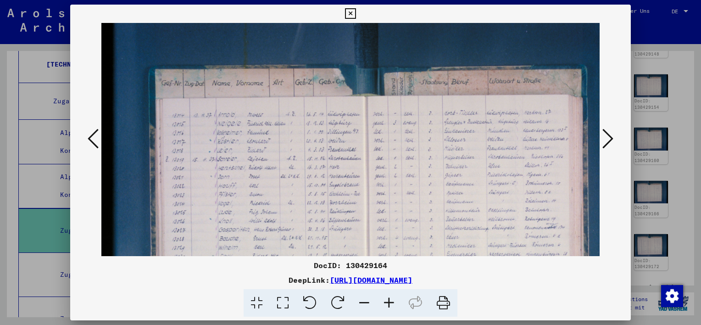
click at [386, 302] on icon at bounding box center [389, 303] width 25 height 28
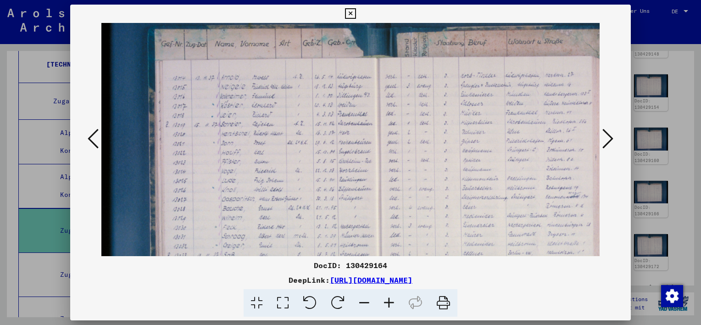
scroll to position [56, 0]
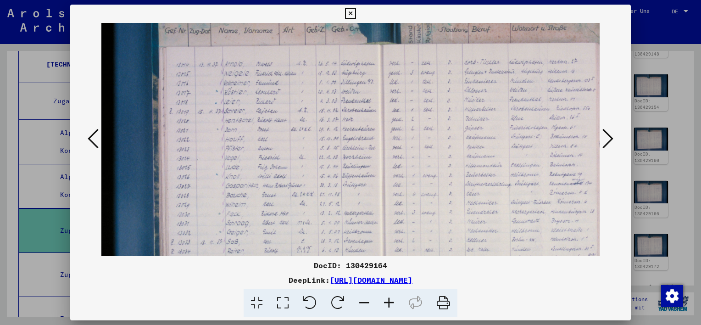
drag, startPoint x: 335, startPoint y: 151, endPoint x: 336, endPoint y: 95, distance: 56.0
click at [336, 95] on img at bounding box center [413, 175] width 625 height 417
click at [385, 303] on icon at bounding box center [389, 303] width 25 height 28
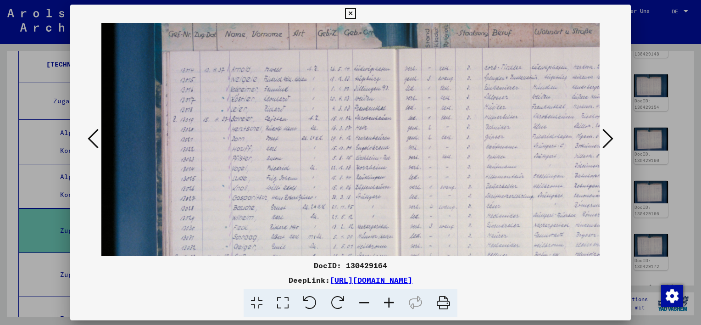
click at [385, 303] on icon at bounding box center [389, 303] width 25 height 28
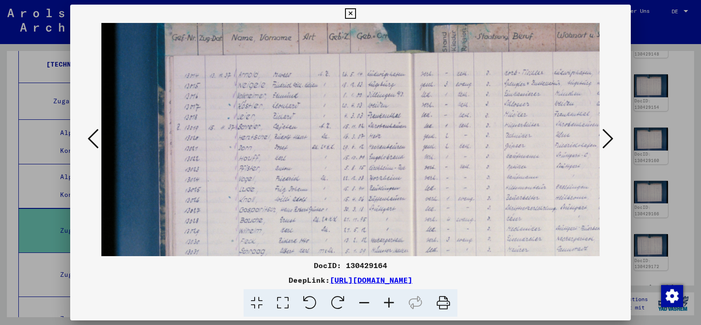
click at [385, 303] on icon at bounding box center [389, 303] width 25 height 28
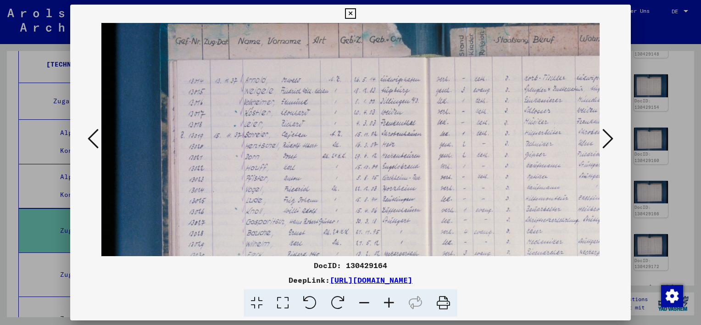
click at [385, 303] on icon at bounding box center [389, 303] width 25 height 28
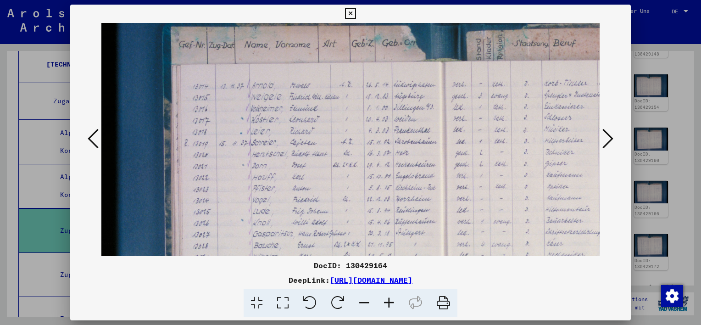
click at [385, 303] on icon at bounding box center [389, 303] width 25 height 28
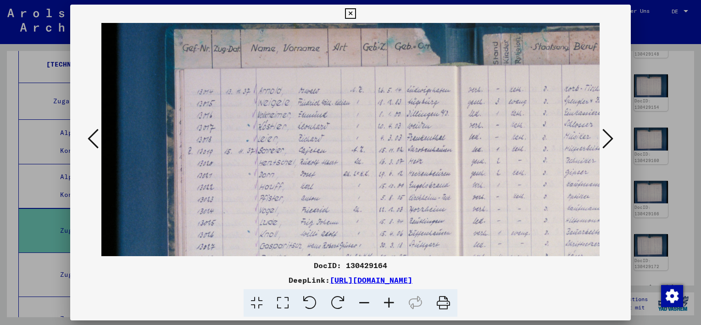
click at [609, 136] on icon at bounding box center [607, 139] width 11 height 22
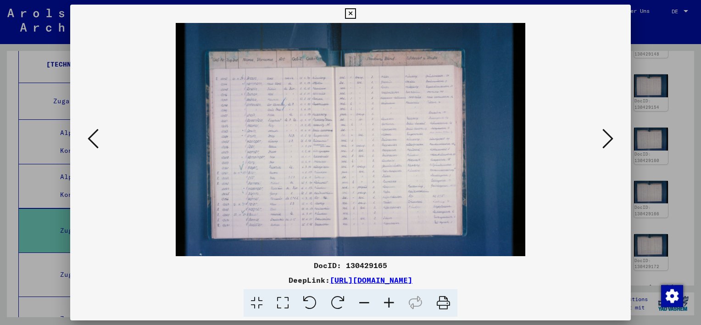
scroll to position [0, 0]
click at [283, 305] on icon at bounding box center [283, 303] width 26 height 28
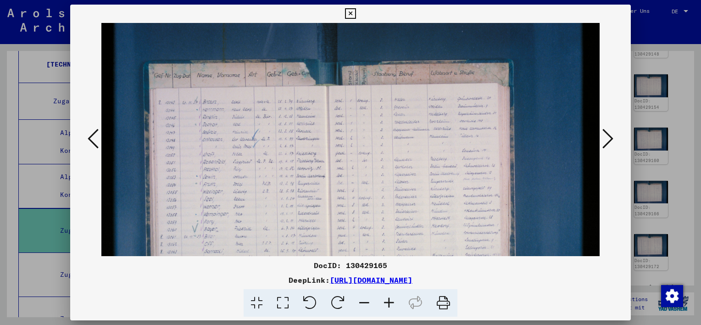
click at [387, 307] on icon at bounding box center [389, 303] width 25 height 28
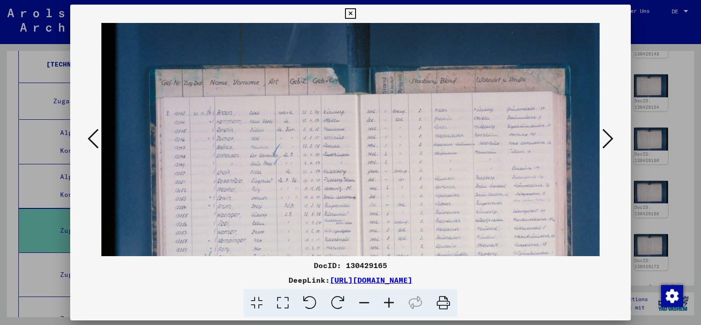
click at [387, 307] on icon at bounding box center [389, 303] width 25 height 28
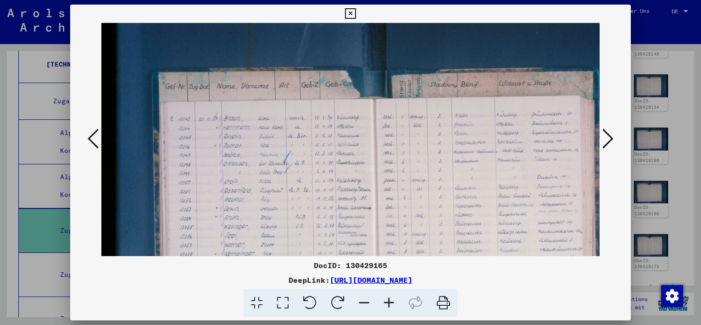
click at [387, 307] on icon at bounding box center [389, 303] width 25 height 28
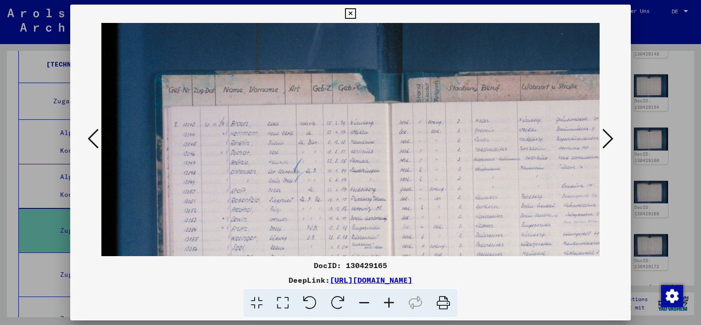
click at [387, 307] on icon at bounding box center [389, 303] width 25 height 28
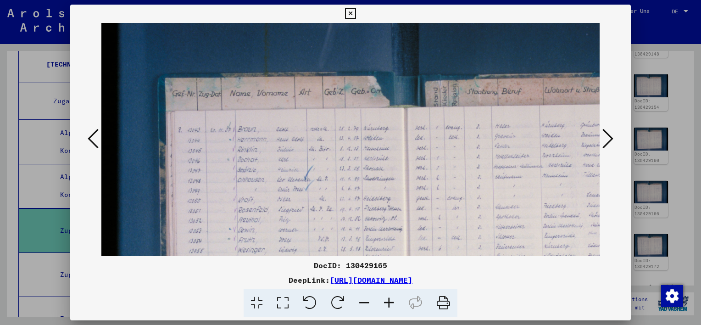
click at [387, 304] on icon at bounding box center [389, 303] width 25 height 28
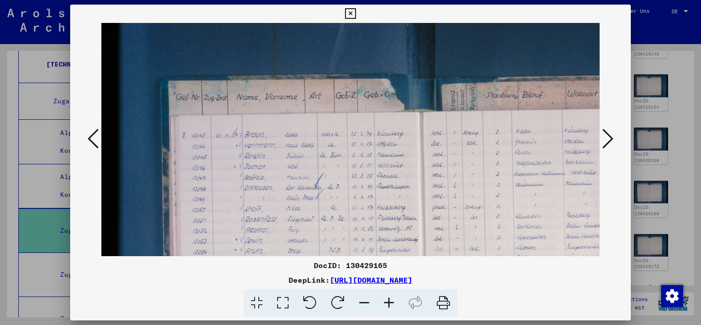
click at [387, 304] on icon at bounding box center [389, 303] width 25 height 28
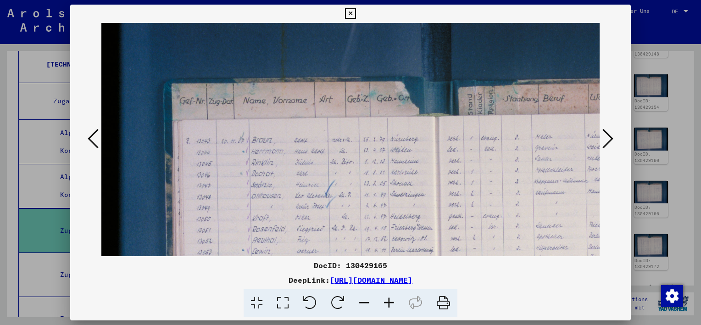
click at [387, 304] on icon at bounding box center [389, 303] width 25 height 28
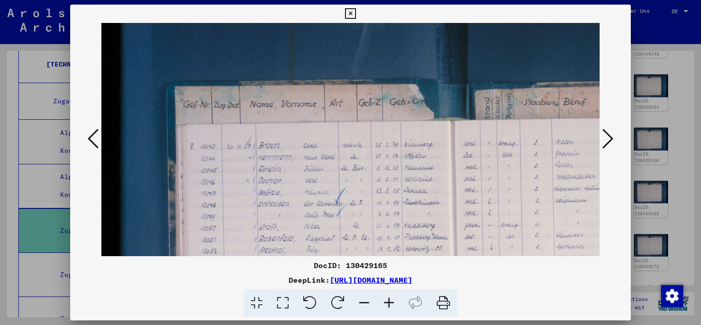
click at [387, 304] on icon at bounding box center [389, 303] width 25 height 28
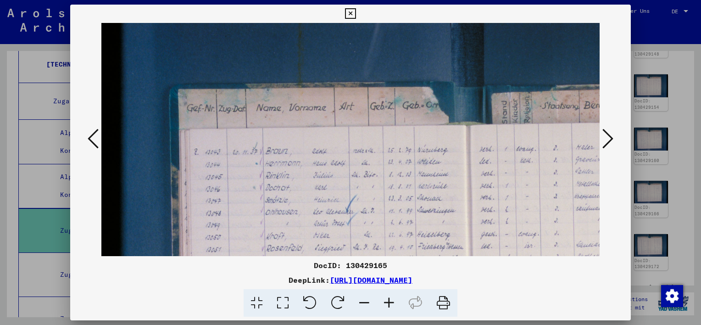
click at [609, 142] on icon at bounding box center [607, 139] width 11 height 22
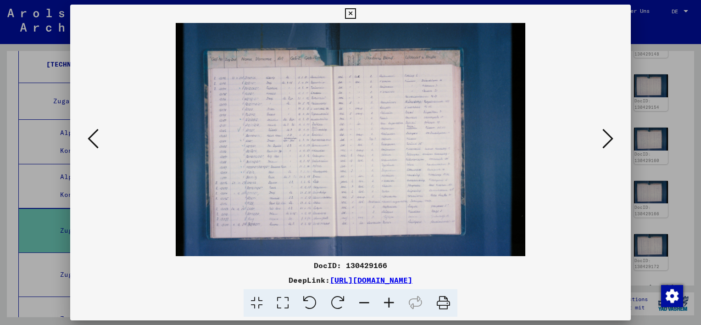
click at [608, 140] on icon at bounding box center [607, 139] width 11 height 22
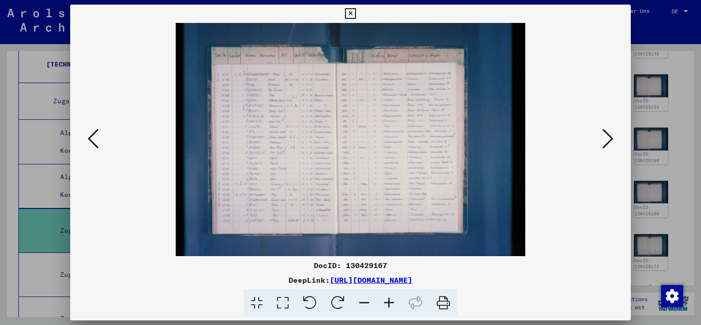
click at [608, 140] on icon at bounding box center [607, 139] width 11 height 22
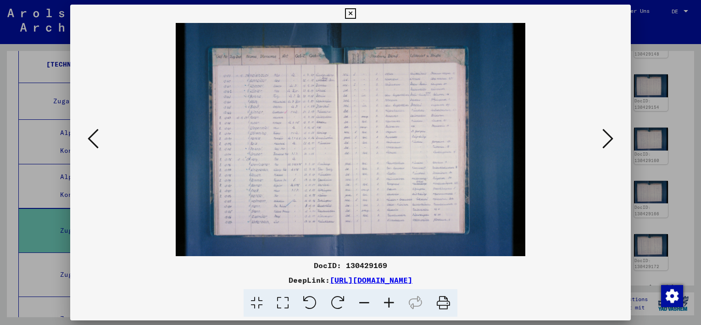
click at [608, 140] on icon at bounding box center [607, 139] width 11 height 22
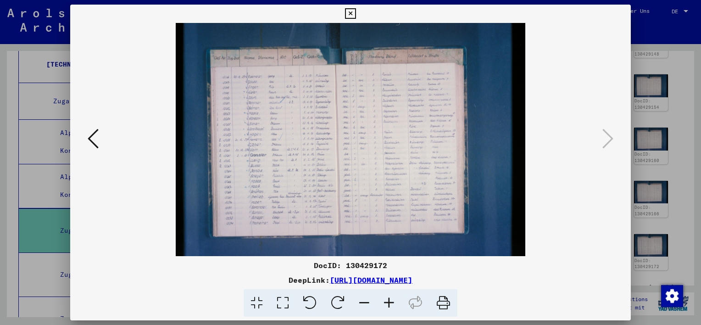
click at [287, 303] on icon at bounding box center [283, 303] width 26 height 28
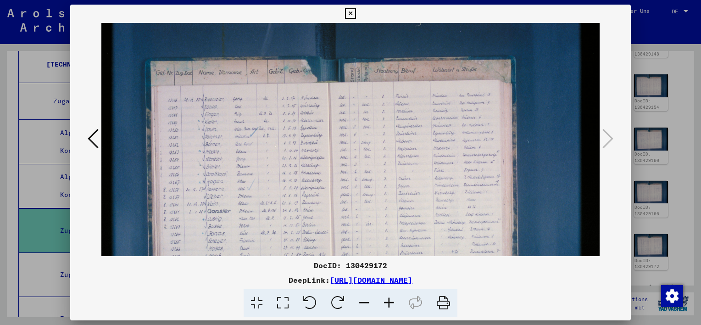
click at [389, 306] on icon at bounding box center [389, 303] width 25 height 28
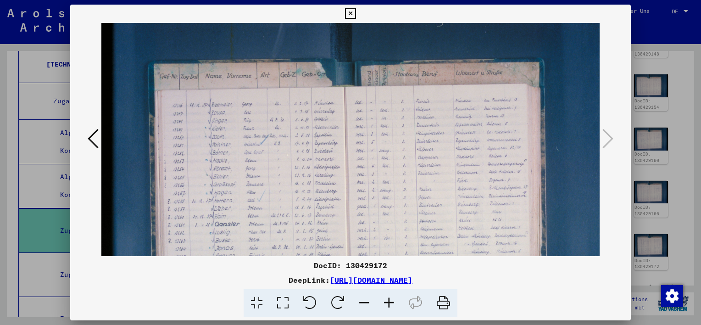
click at [389, 306] on icon at bounding box center [389, 303] width 25 height 28
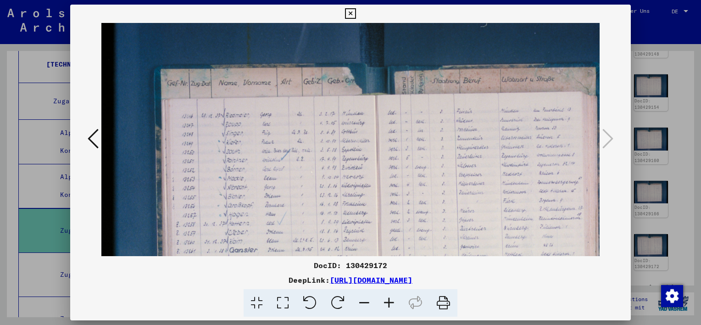
click at [389, 306] on icon at bounding box center [389, 303] width 25 height 28
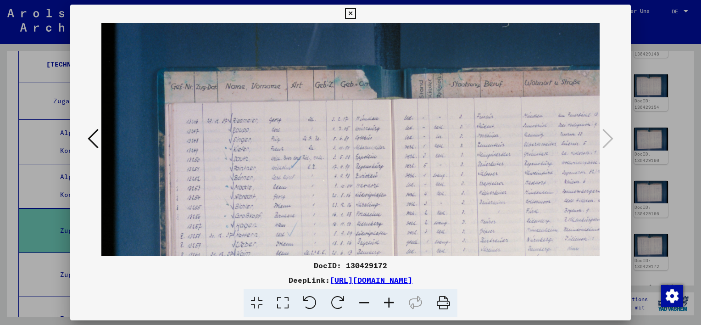
click at [389, 306] on icon at bounding box center [389, 303] width 25 height 28
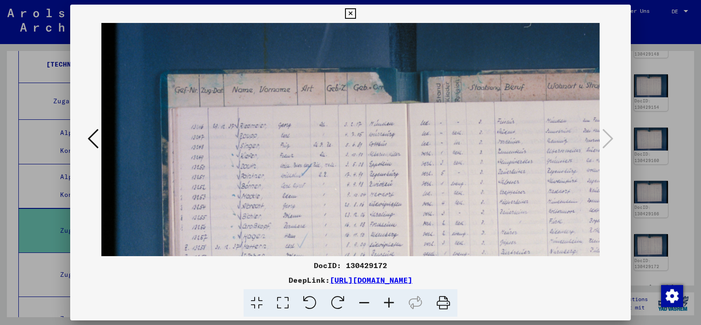
click at [389, 306] on icon at bounding box center [389, 303] width 25 height 28
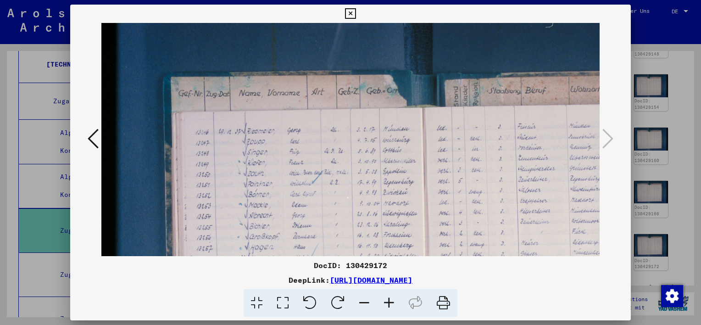
click at [389, 306] on icon at bounding box center [389, 303] width 25 height 28
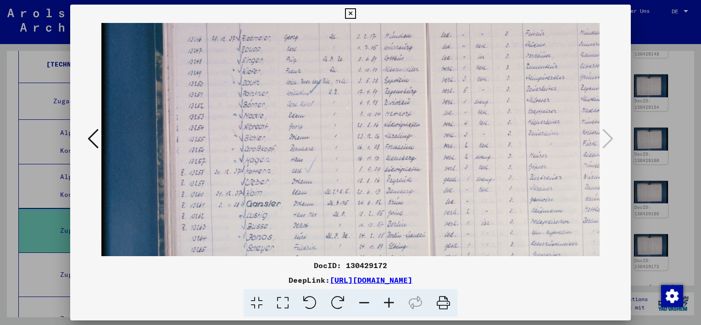
drag, startPoint x: 435, startPoint y: 171, endPoint x: 425, endPoint y: 80, distance: 91.4
click at [425, 80] on img at bounding box center [458, 171] width 739 height 493
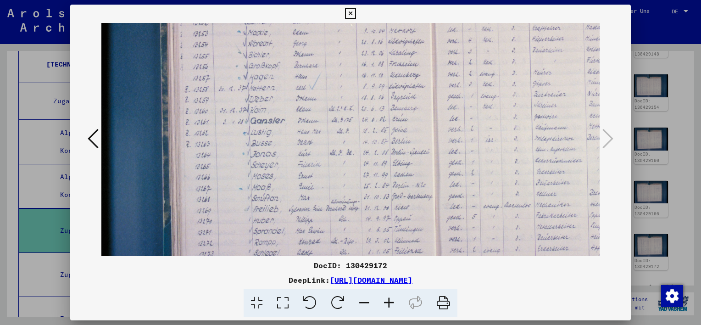
drag, startPoint x: 377, startPoint y: 159, endPoint x: 381, endPoint y: 77, distance: 82.2
click at [381, 77] on img at bounding box center [462, 88] width 739 height 493
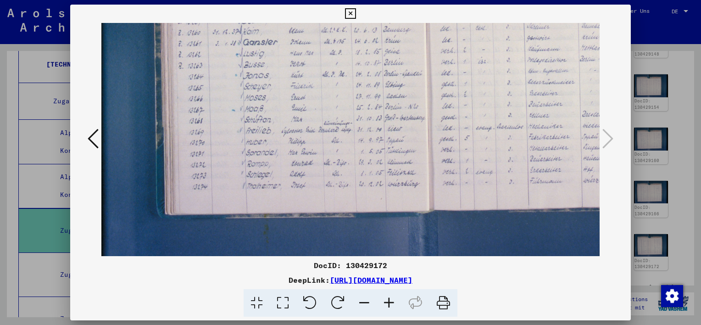
scroll to position [260, 12]
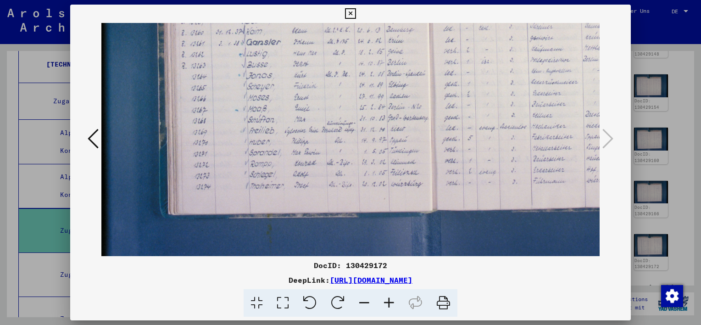
drag, startPoint x: 359, startPoint y: 131, endPoint x: 361, endPoint y: 72, distance: 59.2
click at [361, 72] on img at bounding box center [458, 9] width 739 height 493
click at [349, 14] on icon at bounding box center [350, 13] width 11 height 11
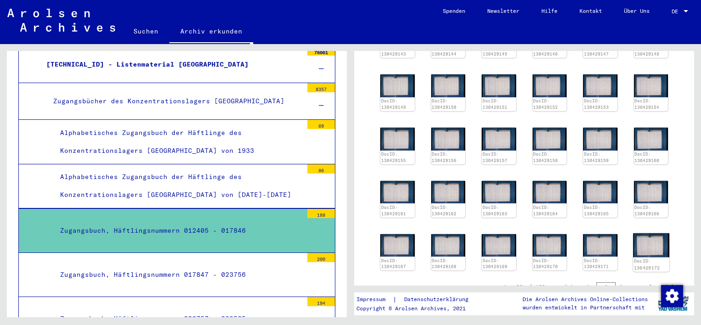
click at [655, 243] on img at bounding box center [651, 245] width 36 height 24
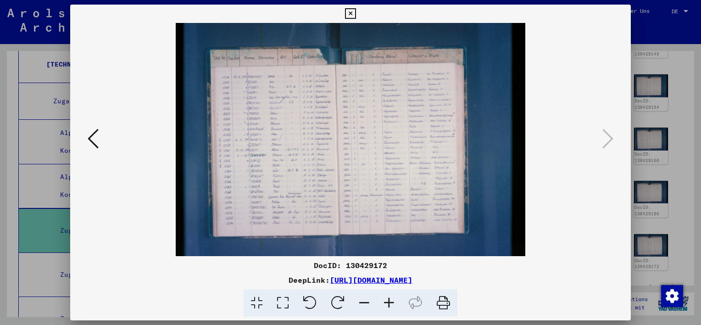
click at [387, 300] on icon at bounding box center [389, 303] width 25 height 28
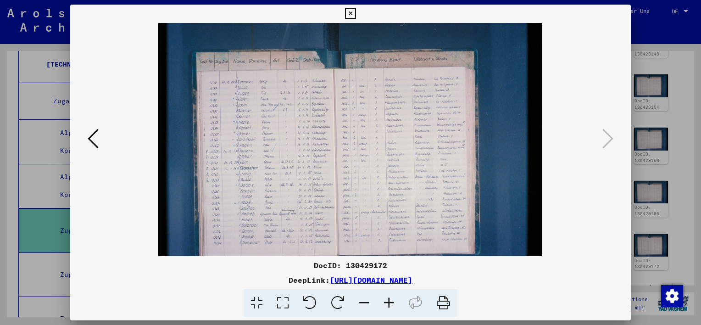
click at [387, 300] on icon at bounding box center [389, 303] width 25 height 28
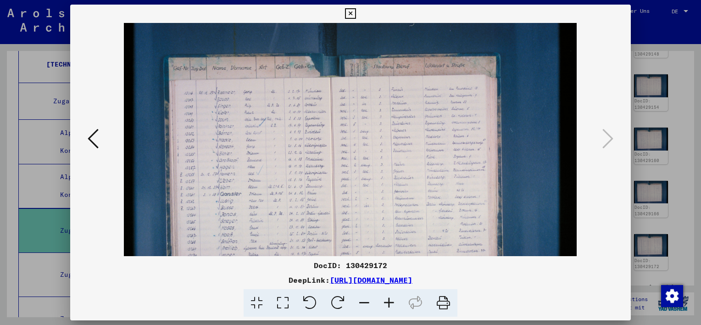
click at [387, 300] on icon at bounding box center [389, 303] width 25 height 28
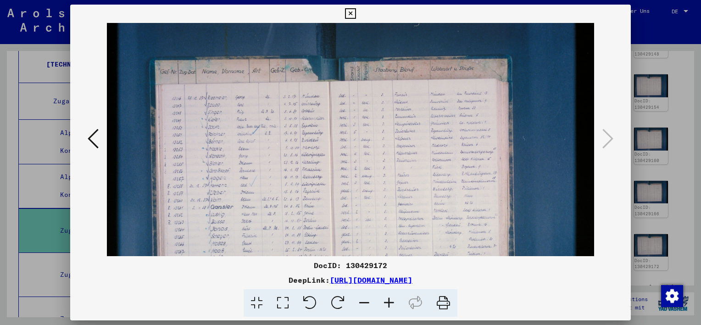
click at [387, 300] on icon at bounding box center [389, 303] width 25 height 28
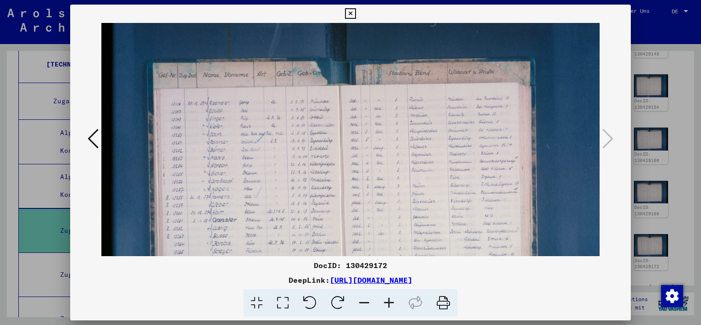
click at [387, 300] on icon at bounding box center [389, 303] width 25 height 28
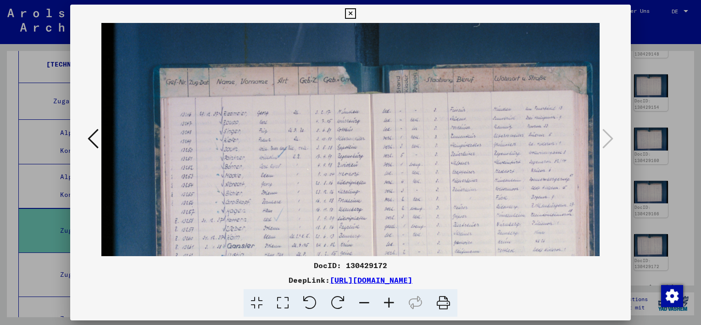
click at [387, 300] on icon at bounding box center [389, 303] width 25 height 28
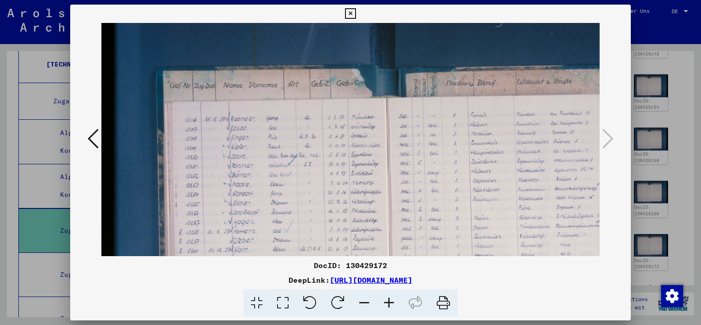
click at [387, 300] on icon at bounding box center [389, 303] width 25 height 28
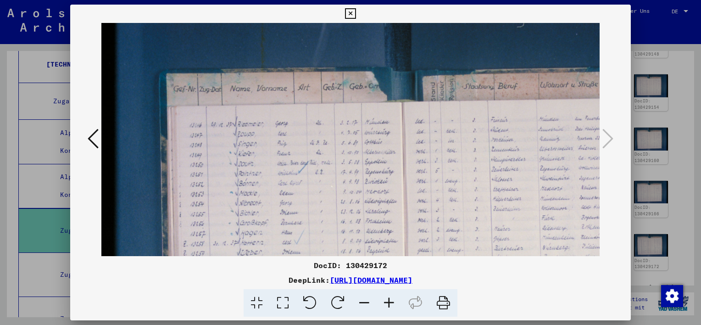
click at [387, 300] on icon at bounding box center [389, 303] width 25 height 28
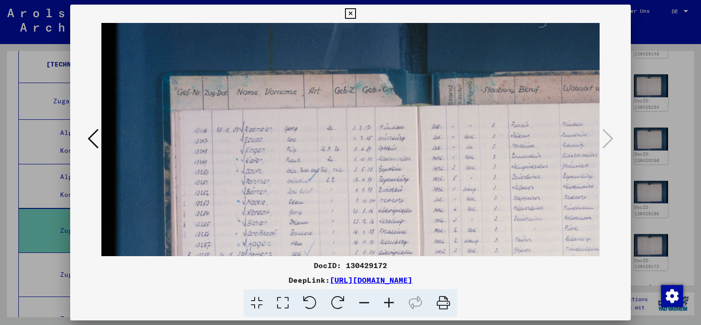
click at [387, 300] on icon at bounding box center [389, 303] width 25 height 28
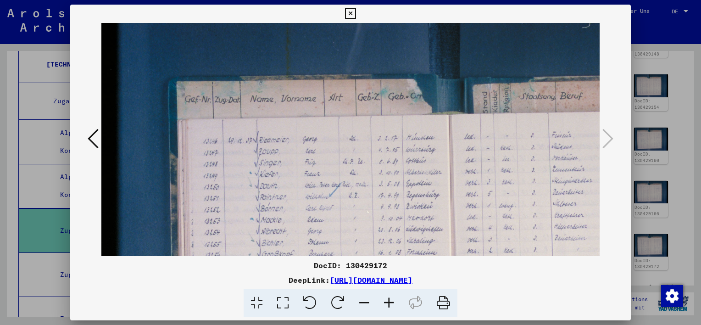
click at [387, 300] on icon at bounding box center [389, 303] width 25 height 28
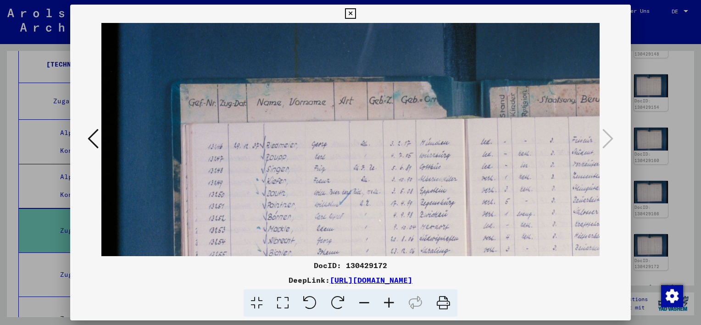
click at [387, 300] on icon at bounding box center [389, 303] width 25 height 28
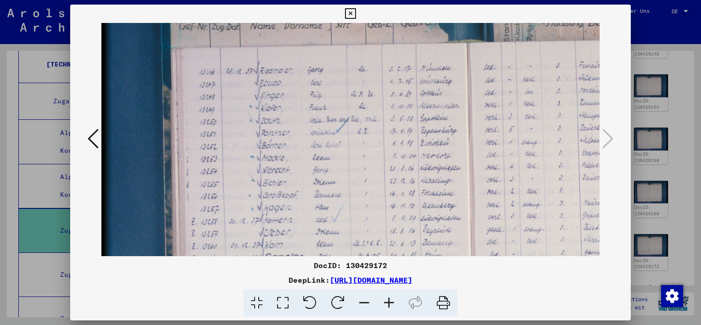
drag, startPoint x: 296, startPoint y: 138, endPoint x: 297, endPoint y: 103, distance: 34.9
click at [297, 103] on img at bounding box center [503, 219] width 831 height 554
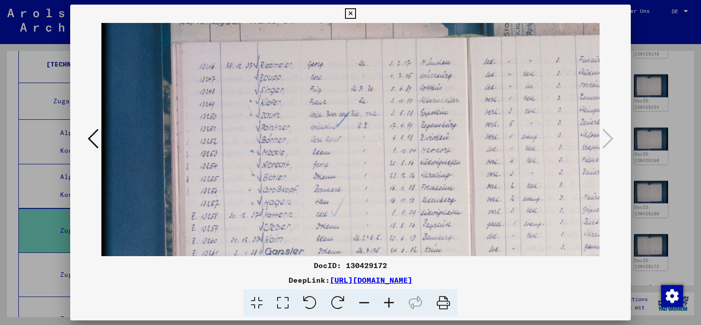
drag, startPoint x: 297, startPoint y: 202, endPoint x: 284, endPoint y: 100, distance: 102.2
click at [284, 103] on img at bounding box center [503, 215] width 831 height 554
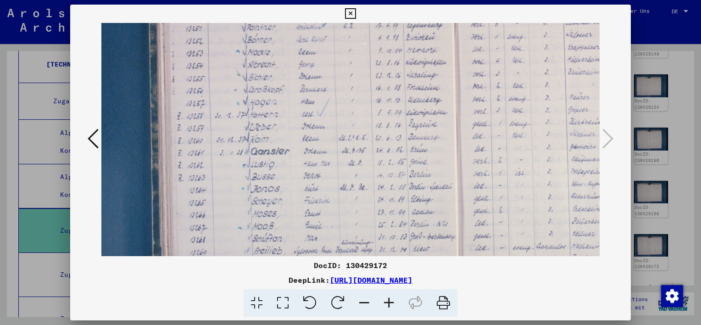
drag, startPoint x: 295, startPoint y: 170, endPoint x: 294, endPoint y: 112, distance: 57.8
click at [294, 115] on img at bounding box center [489, 115] width 831 height 554
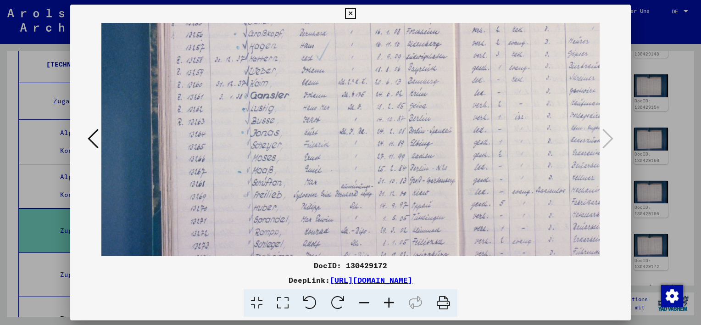
click at [352, 17] on icon at bounding box center [350, 13] width 11 height 11
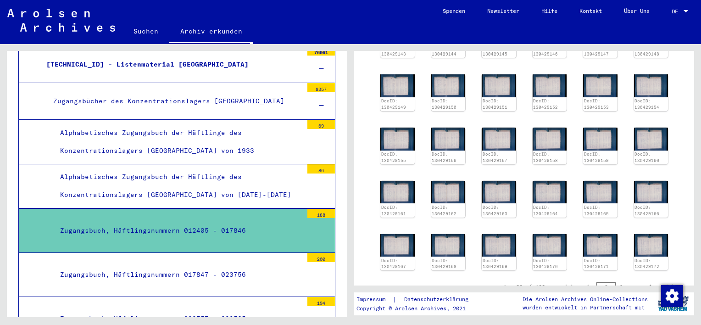
click at [157, 272] on div "Zugangsbuch, Häftlingsnummern 017847 - 023756" at bounding box center [178, 275] width 250 height 18
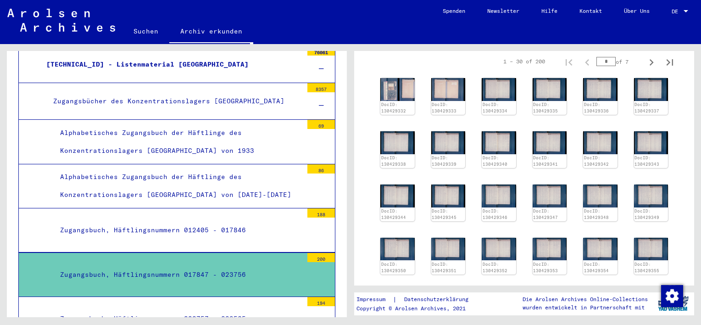
scroll to position [138, 0]
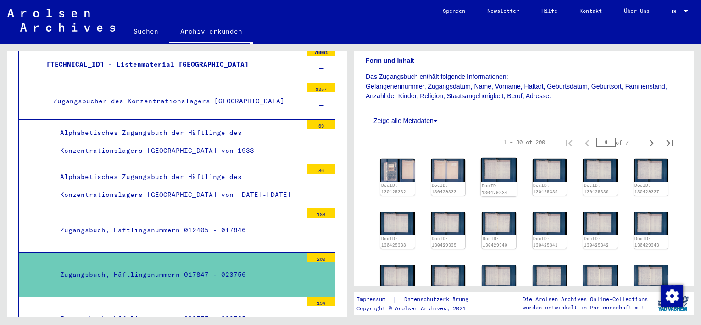
click at [494, 170] on img at bounding box center [499, 170] width 36 height 24
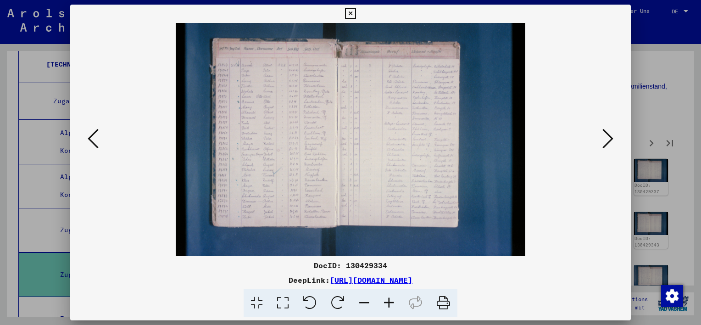
click at [387, 302] on icon at bounding box center [389, 303] width 25 height 28
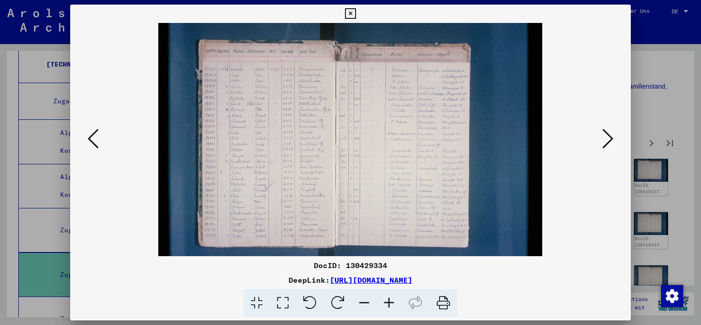
click at [387, 302] on icon at bounding box center [389, 303] width 25 height 28
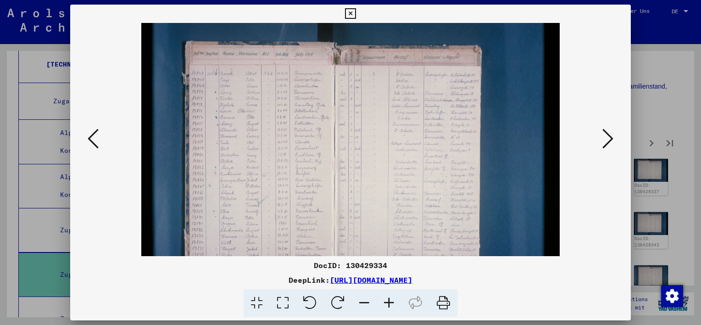
click at [387, 302] on icon at bounding box center [389, 303] width 25 height 28
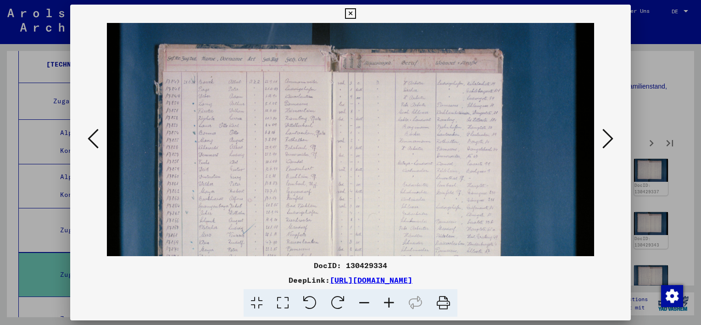
click at [387, 302] on icon at bounding box center [389, 303] width 25 height 28
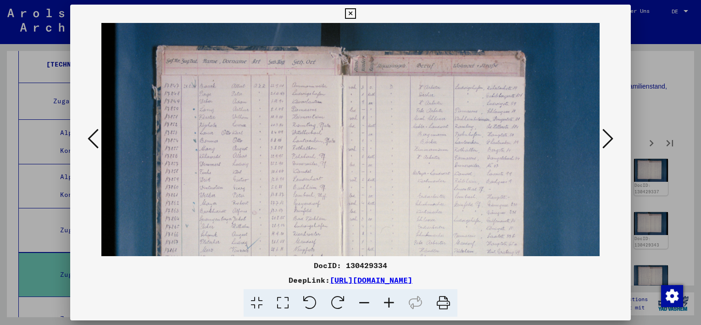
click at [387, 302] on icon at bounding box center [389, 303] width 25 height 28
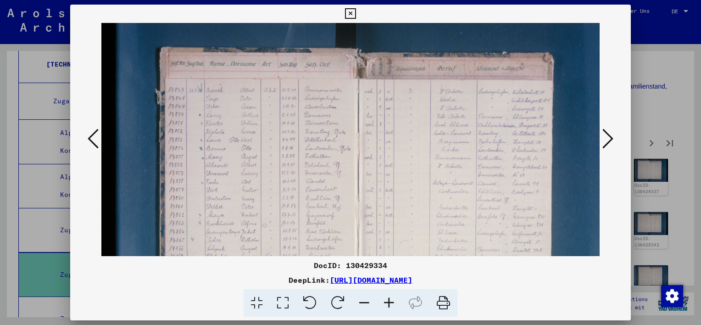
click at [387, 302] on icon at bounding box center [389, 303] width 25 height 28
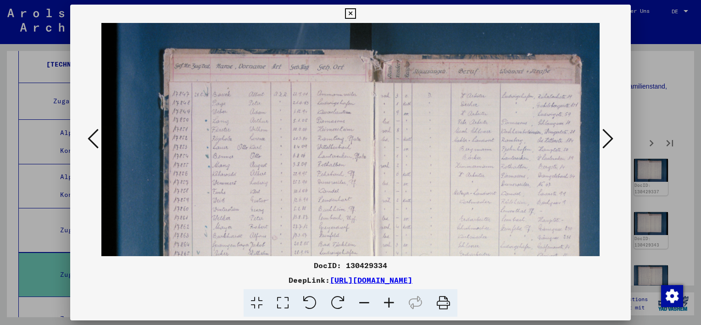
click at [387, 302] on icon at bounding box center [389, 303] width 25 height 28
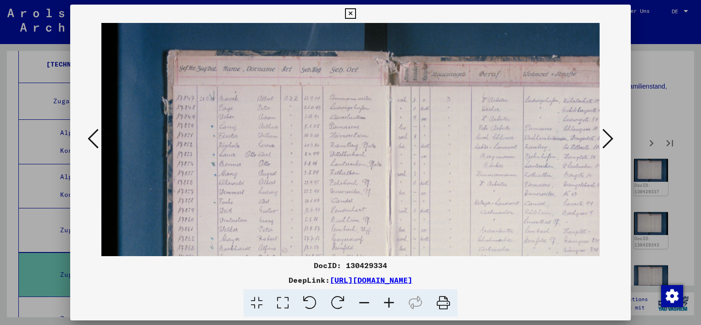
click at [387, 302] on icon at bounding box center [389, 303] width 25 height 28
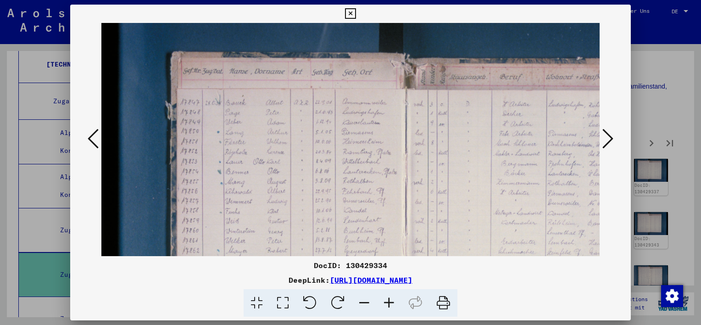
click at [387, 302] on icon at bounding box center [389, 303] width 25 height 28
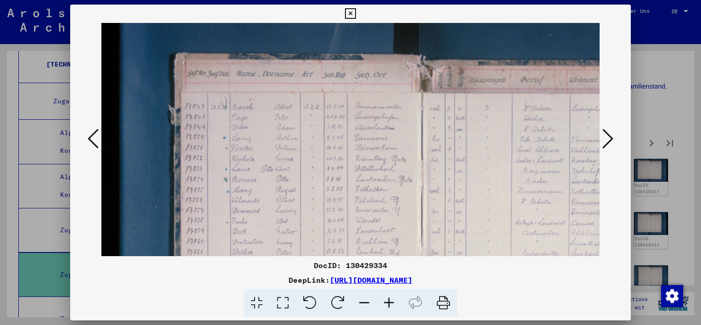
click at [352, 11] on icon at bounding box center [350, 13] width 11 height 11
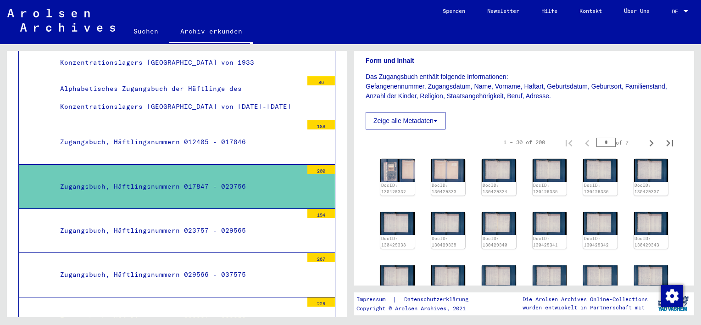
scroll to position [457, 0]
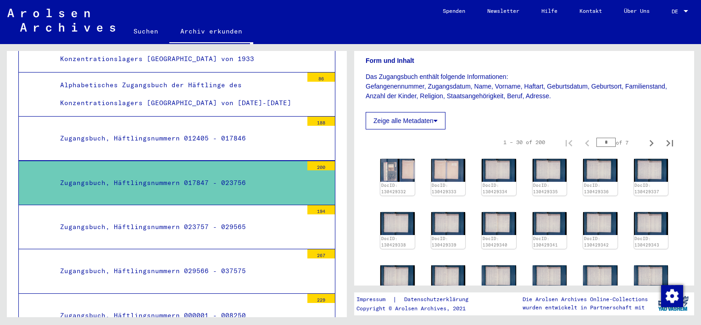
click at [214, 135] on div "Zugangsbuch, Häftlingsnummern 012405 - 017846" at bounding box center [178, 138] width 250 height 18
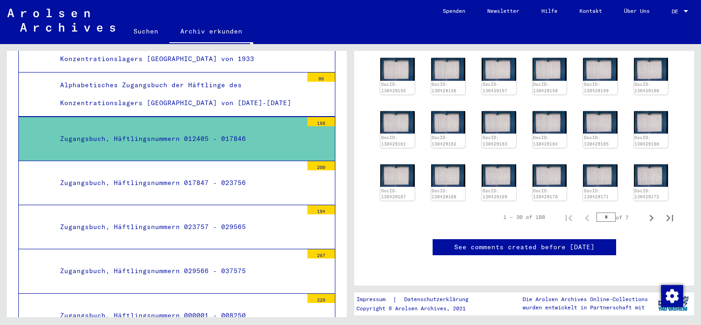
scroll to position [356, 0]
click at [645, 211] on icon "Next page" at bounding box center [651, 217] width 13 height 13
type input "*"
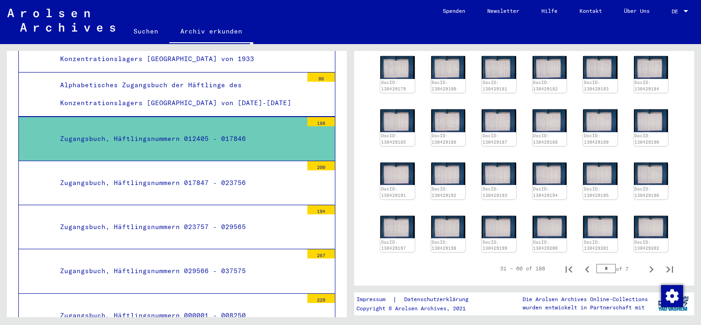
scroll to position [310, 0]
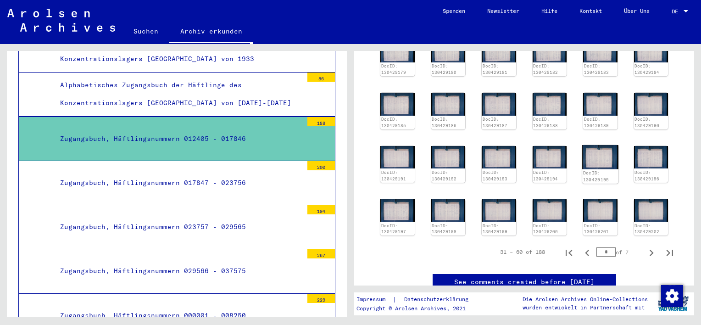
click at [598, 145] on img at bounding box center [600, 157] width 36 height 24
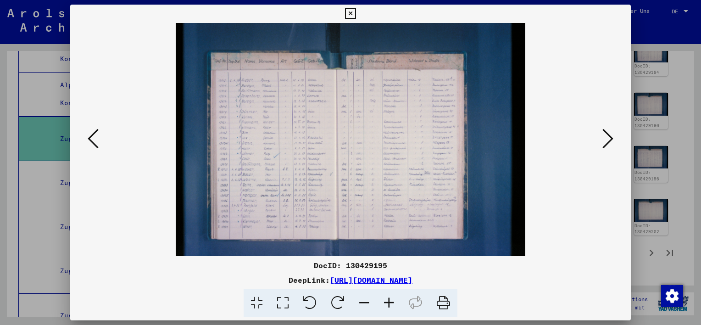
scroll to position [332, 0]
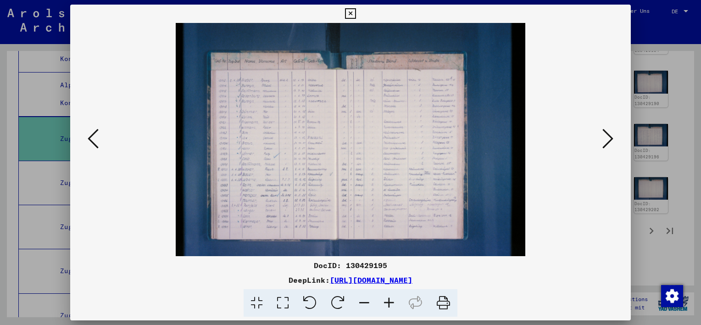
click at [389, 299] on icon at bounding box center [389, 303] width 25 height 28
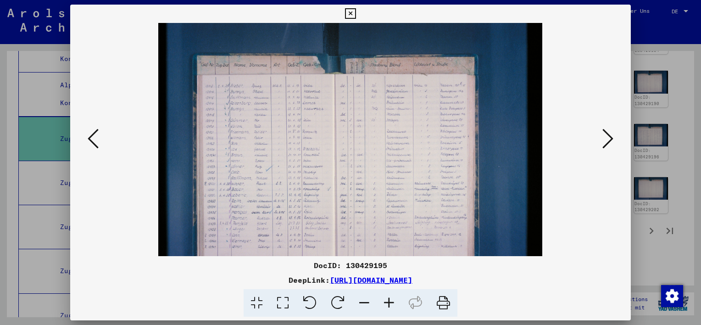
click at [389, 299] on icon at bounding box center [389, 303] width 25 height 28
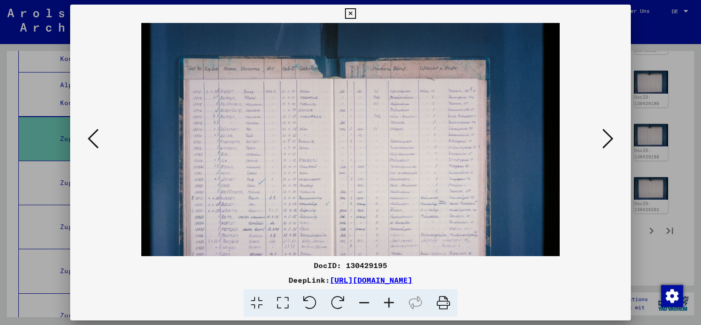
click at [389, 299] on icon at bounding box center [389, 303] width 25 height 28
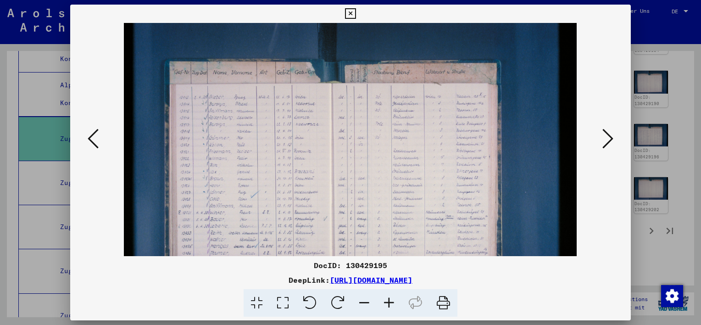
click at [389, 299] on icon at bounding box center [389, 303] width 25 height 28
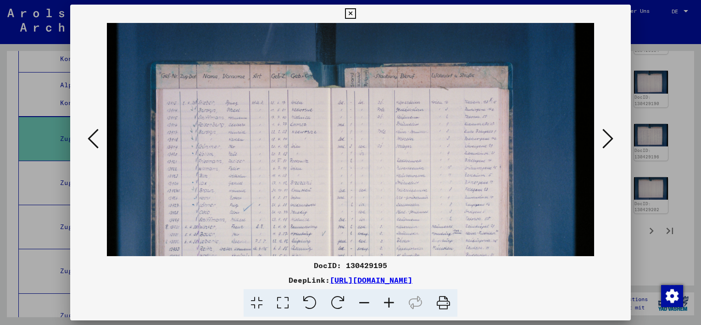
click at [389, 299] on icon at bounding box center [389, 303] width 25 height 28
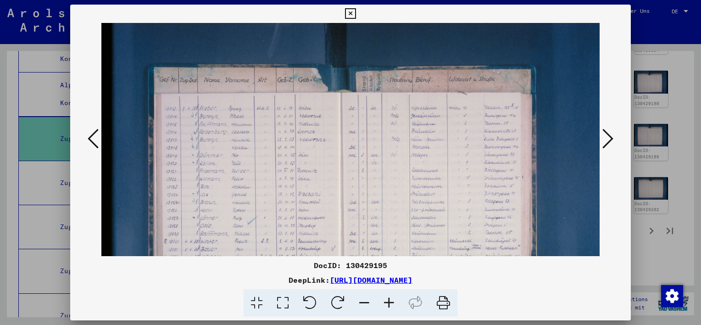
click at [389, 299] on icon at bounding box center [389, 303] width 25 height 28
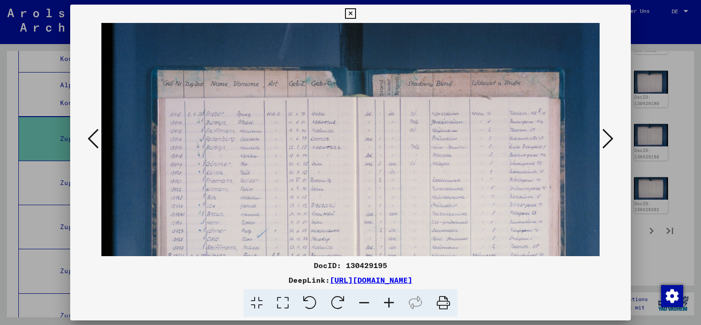
click at [389, 299] on icon at bounding box center [389, 303] width 25 height 28
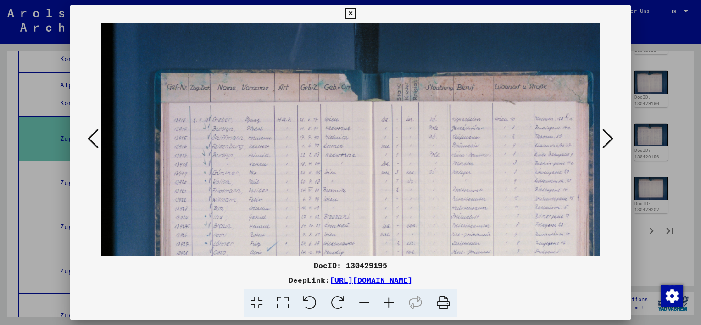
click at [389, 299] on icon at bounding box center [389, 303] width 25 height 28
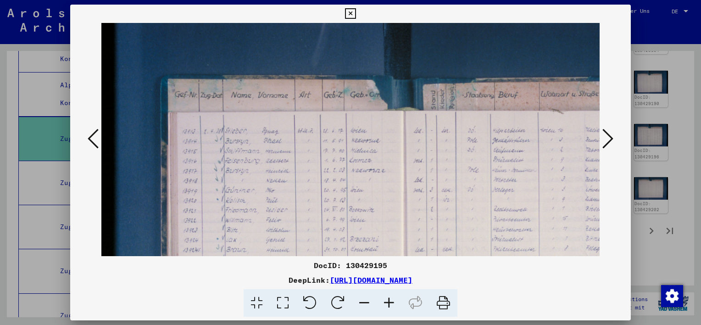
click at [348, 13] on icon at bounding box center [350, 13] width 11 height 11
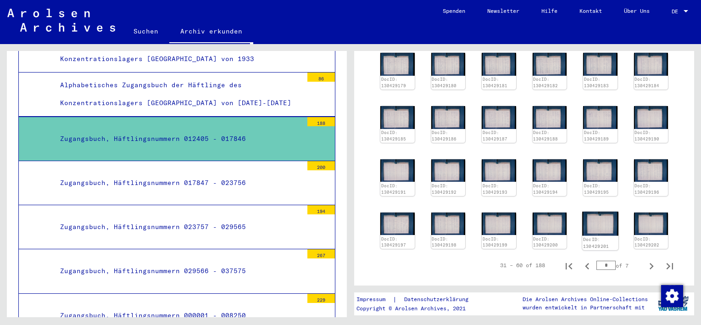
scroll to position [286, 0]
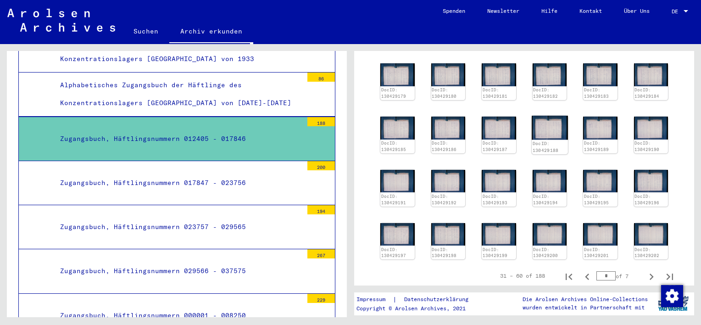
click at [545, 127] on img at bounding box center [550, 128] width 36 height 24
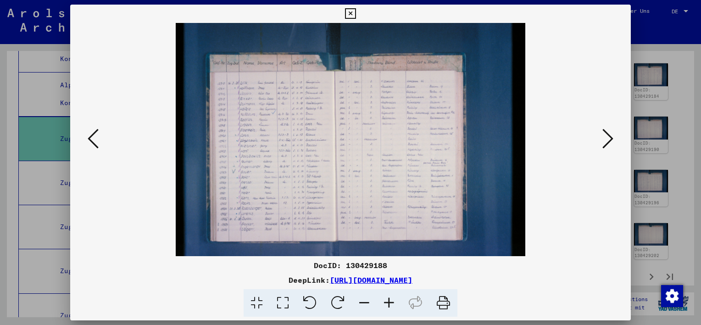
click at [282, 300] on icon at bounding box center [283, 303] width 26 height 28
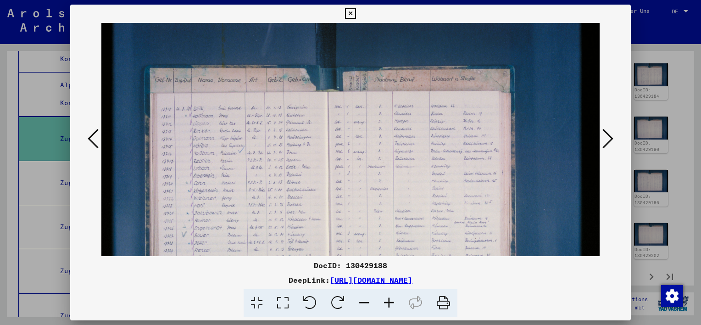
click at [391, 301] on icon at bounding box center [389, 303] width 25 height 28
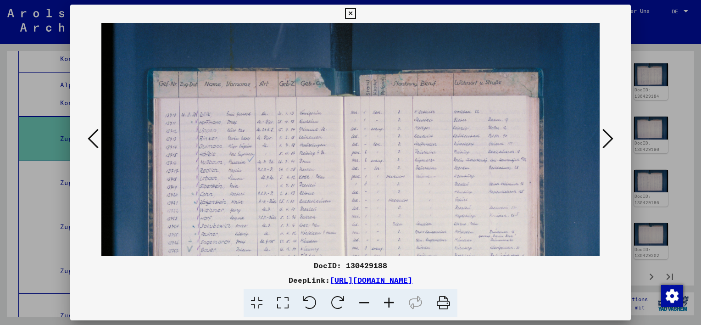
click at [391, 301] on icon at bounding box center [389, 303] width 25 height 28
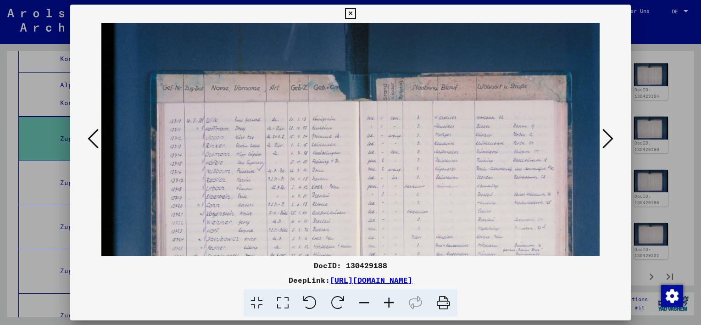
click at [391, 301] on icon at bounding box center [389, 303] width 25 height 28
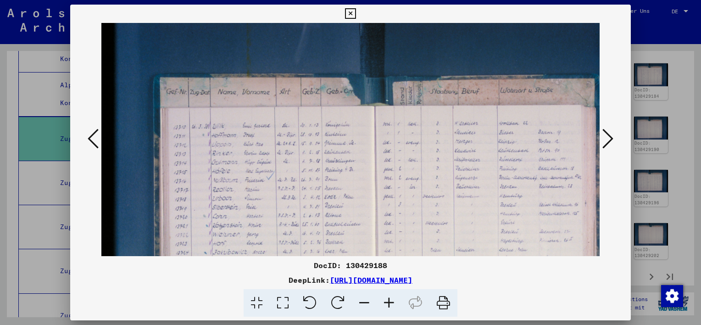
click at [391, 301] on icon at bounding box center [389, 303] width 25 height 28
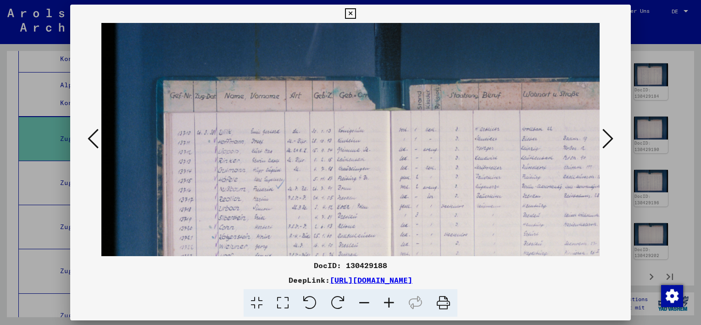
click at [391, 301] on icon at bounding box center [389, 303] width 25 height 28
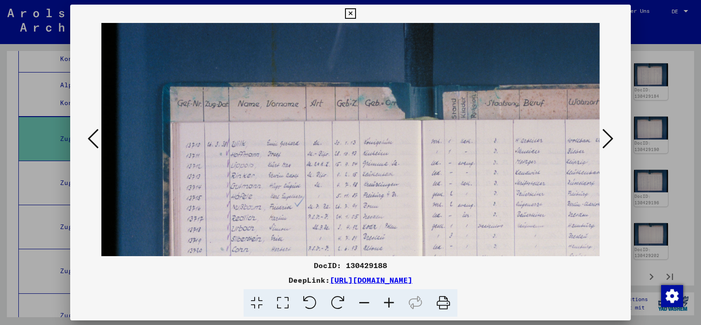
scroll to position [89, 0]
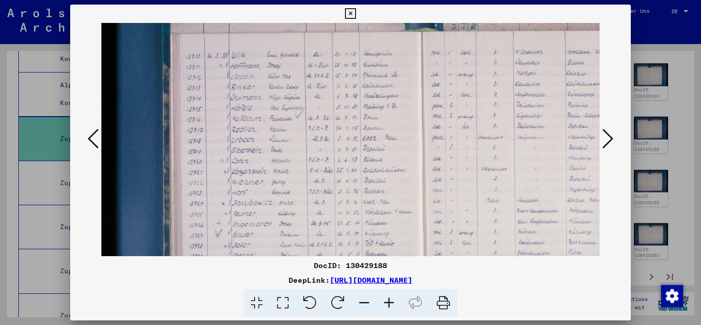
drag, startPoint x: 336, startPoint y: 138, endPoint x: 339, endPoint y: 105, distance: 32.8
click at [339, 105] on img at bounding box center [453, 169] width 705 height 470
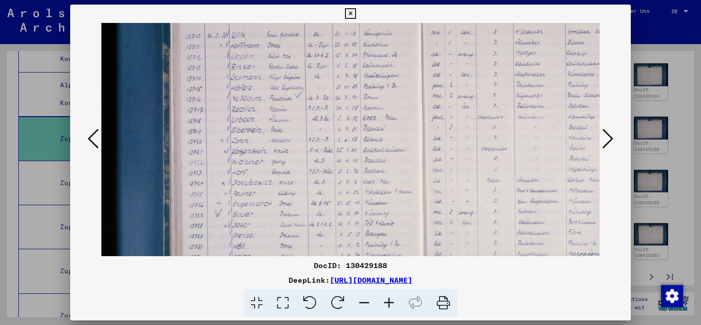
scroll to position [158, 0]
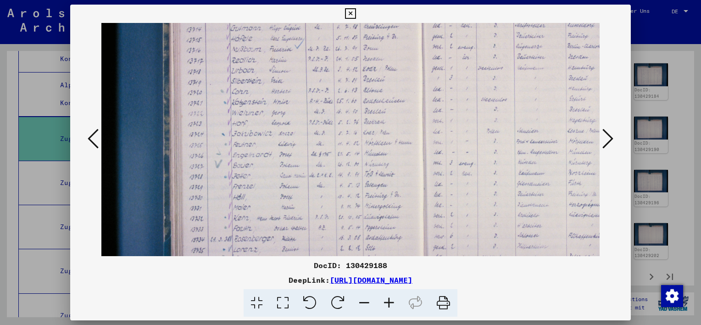
drag, startPoint x: 300, startPoint y: 148, endPoint x: 307, endPoint y: 79, distance: 69.1
click at [307, 79] on img at bounding box center [453, 100] width 705 height 470
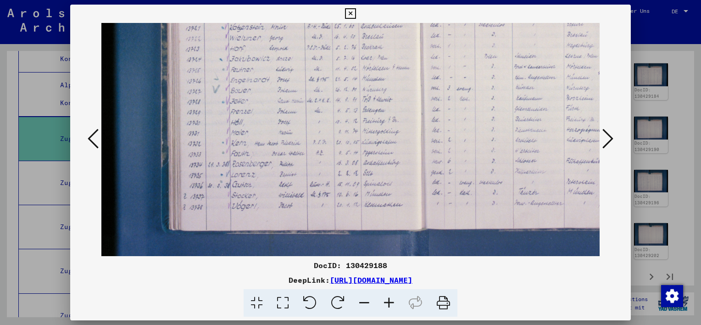
click at [306, 96] on img at bounding box center [451, 25] width 705 height 470
click at [606, 141] on icon at bounding box center [607, 139] width 11 height 22
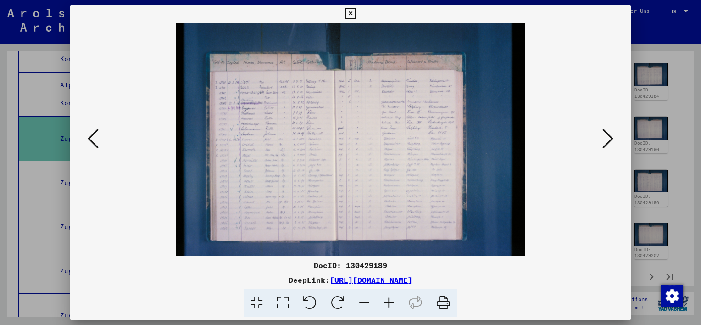
scroll to position [0, 0]
click at [384, 303] on icon at bounding box center [389, 303] width 25 height 28
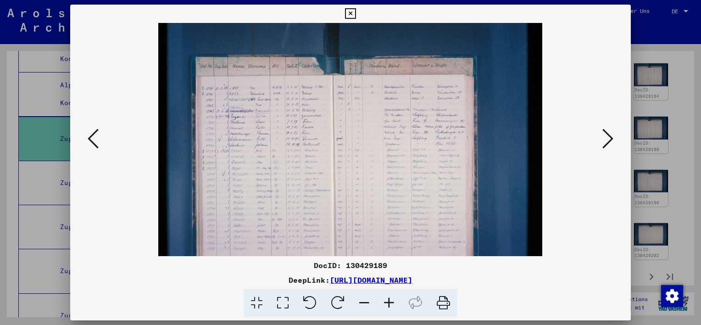
click at [384, 303] on icon at bounding box center [389, 303] width 25 height 28
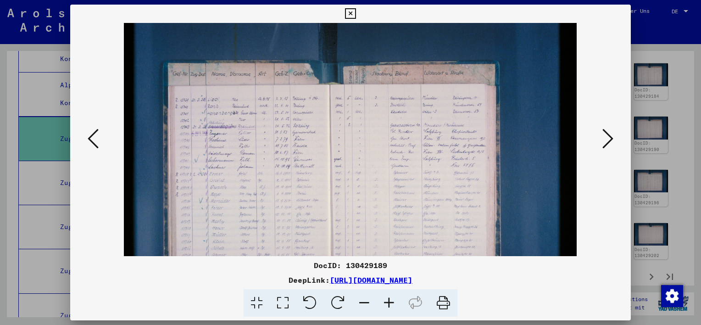
click at [384, 303] on icon at bounding box center [389, 303] width 25 height 28
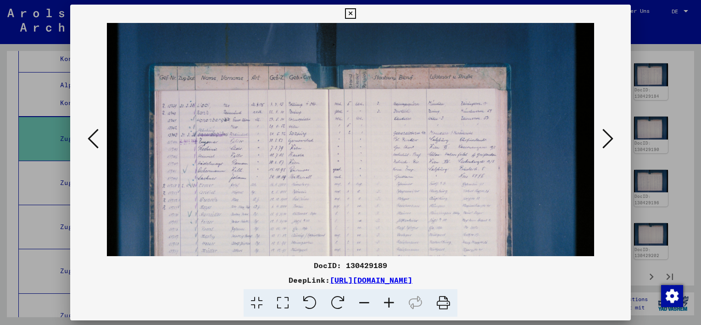
click at [384, 303] on icon at bounding box center [389, 303] width 25 height 28
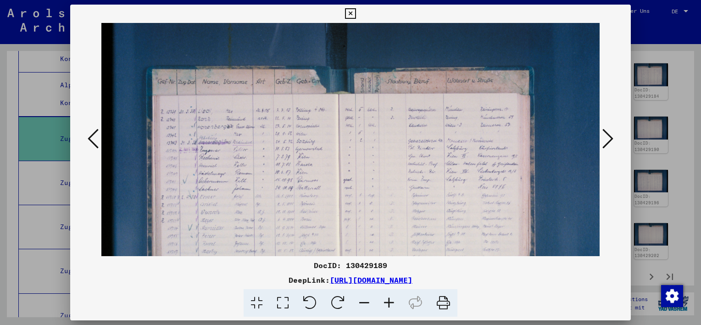
click at [384, 303] on icon at bounding box center [389, 303] width 25 height 28
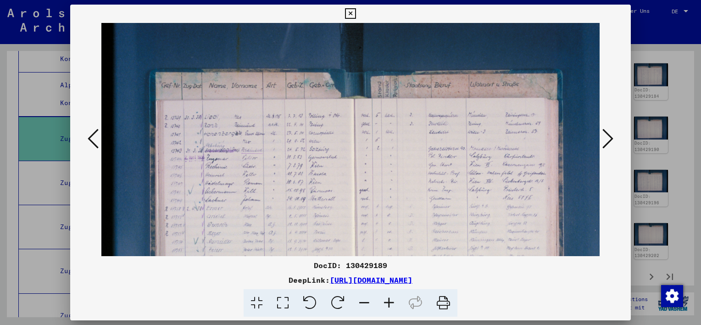
click at [385, 303] on icon at bounding box center [389, 303] width 25 height 28
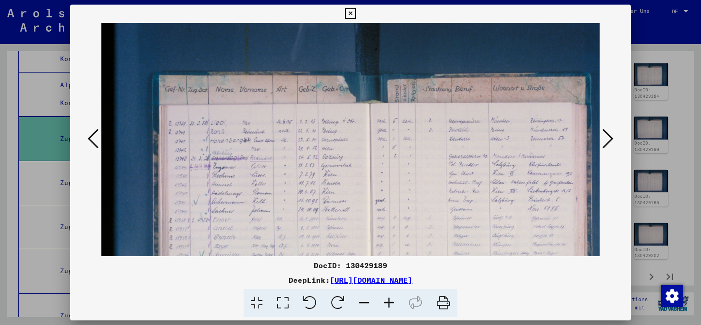
click at [385, 303] on icon at bounding box center [389, 303] width 25 height 28
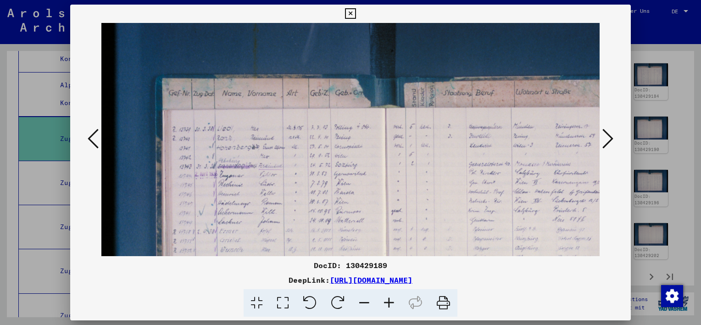
click at [385, 303] on icon at bounding box center [389, 303] width 25 height 28
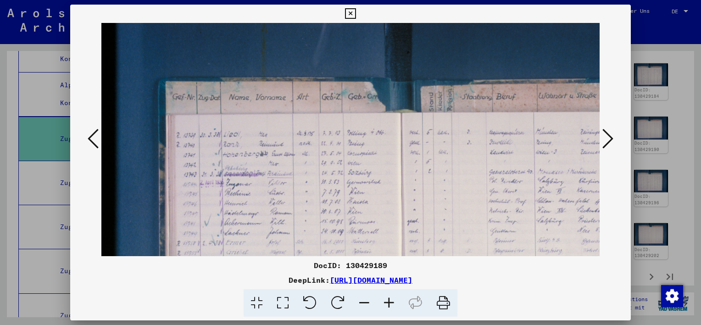
click at [385, 303] on icon at bounding box center [389, 303] width 25 height 28
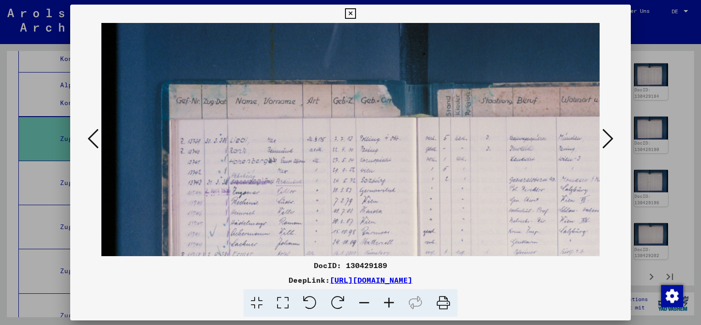
click at [385, 303] on icon at bounding box center [389, 303] width 25 height 28
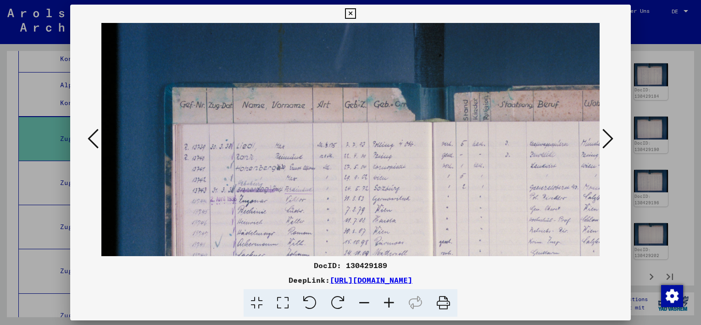
click at [389, 303] on icon at bounding box center [389, 303] width 25 height 28
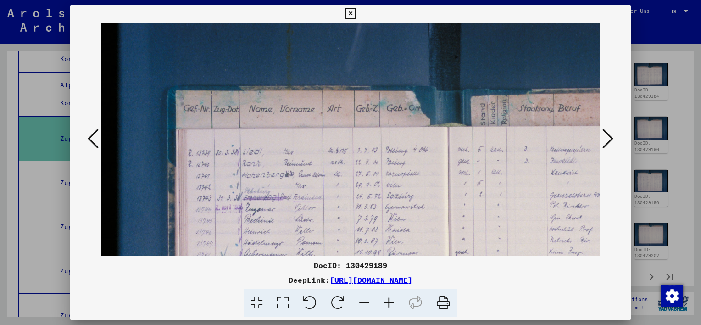
click at [389, 303] on icon at bounding box center [389, 303] width 25 height 28
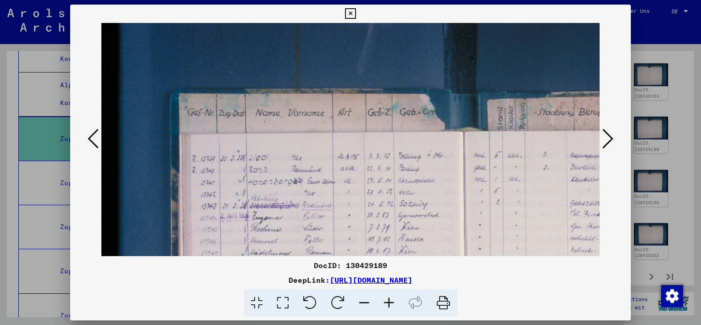
click at [389, 303] on icon at bounding box center [389, 303] width 25 height 28
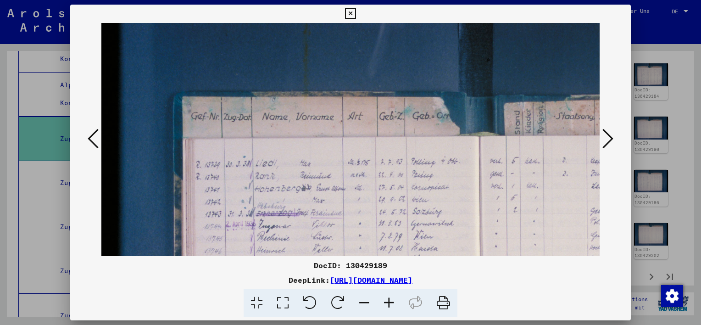
click at [389, 301] on icon at bounding box center [389, 303] width 25 height 28
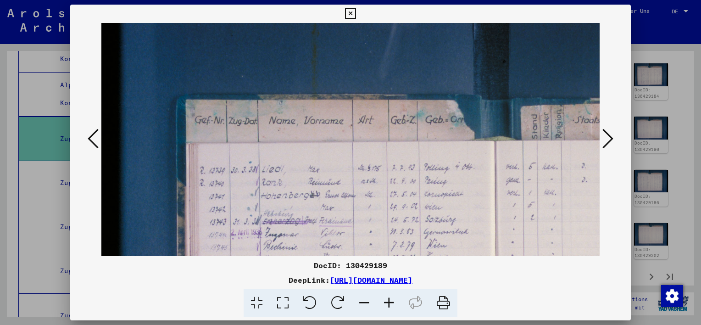
click at [389, 301] on icon at bounding box center [389, 303] width 25 height 28
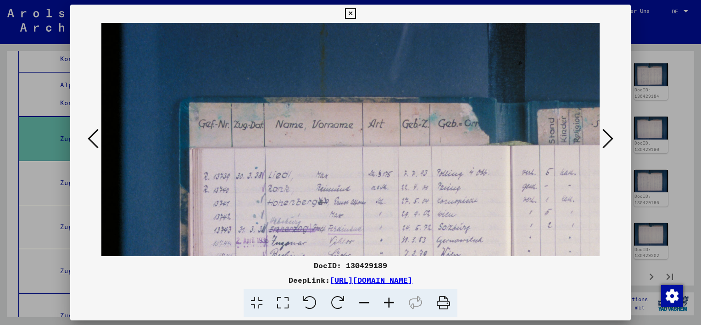
click at [389, 301] on icon at bounding box center [389, 303] width 25 height 28
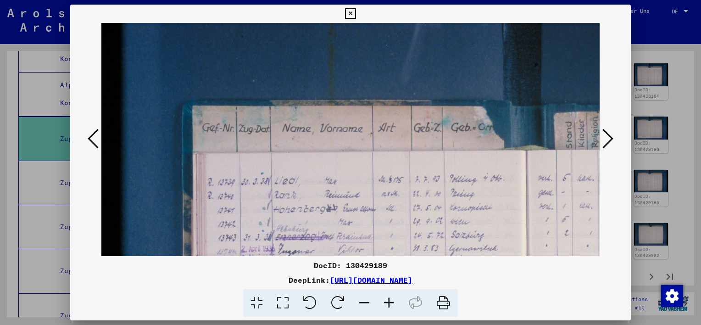
click at [389, 301] on icon at bounding box center [389, 303] width 25 height 28
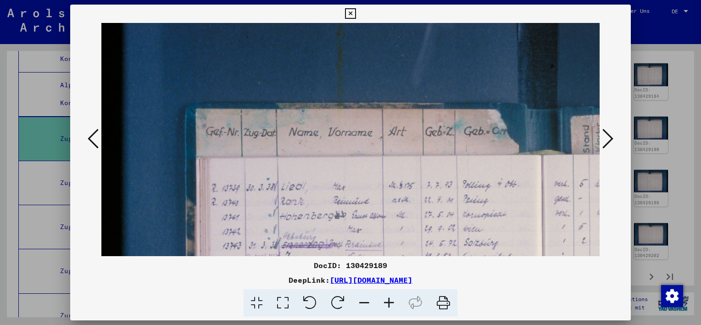
click at [389, 301] on icon at bounding box center [389, 303] width 25 height 28
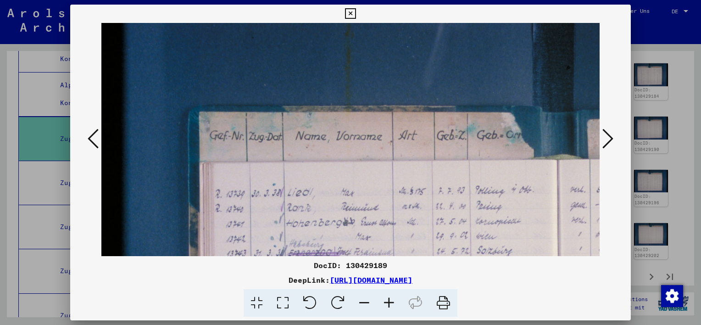
click at [254, 303] on icon at bounding box center [257, 303] width 26 height 28
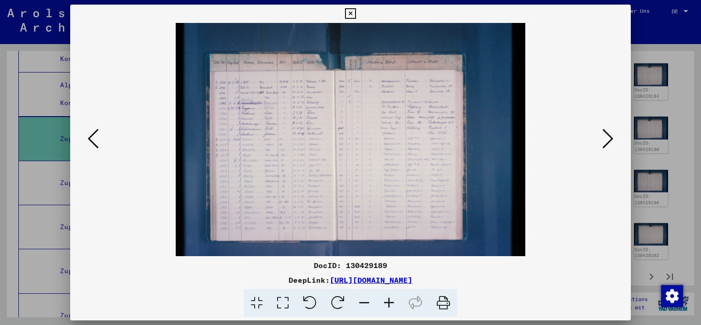
click at [283, 301] on icon at bounding box center [283, 303] width 26 height 28
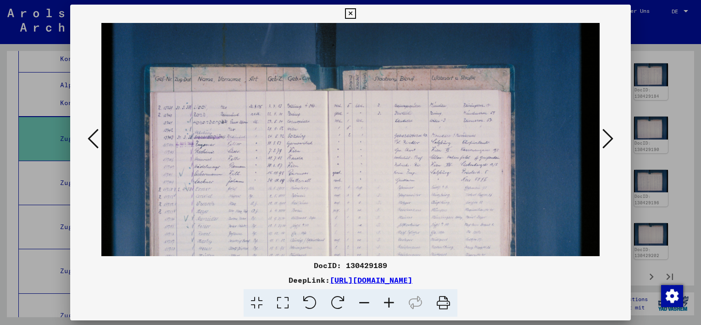
click at [389, 303] on icon at bounding box center [389, 303] width 25 height 28
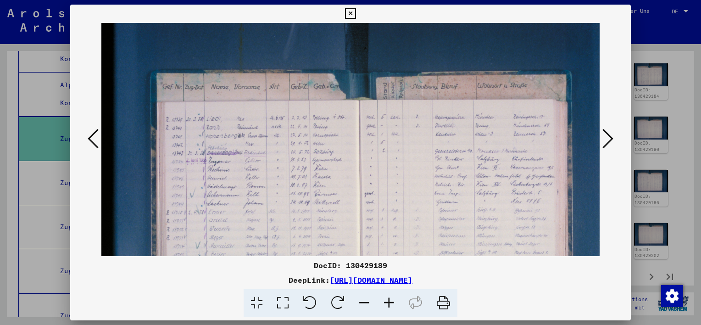
click at [389, 303] on icon at bounding box center [389, 303] width 25 height 28
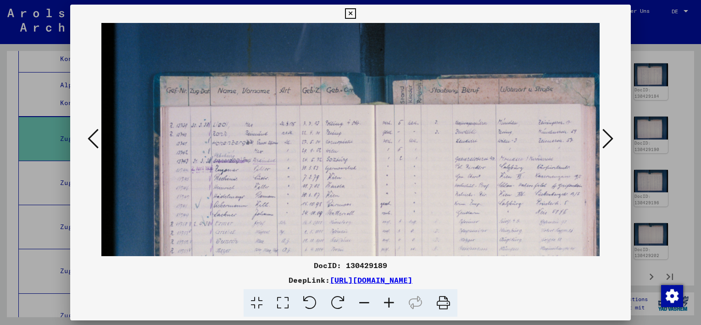
click at [389, 303] on icon at bounding box center [389, 303] width 25 height 28
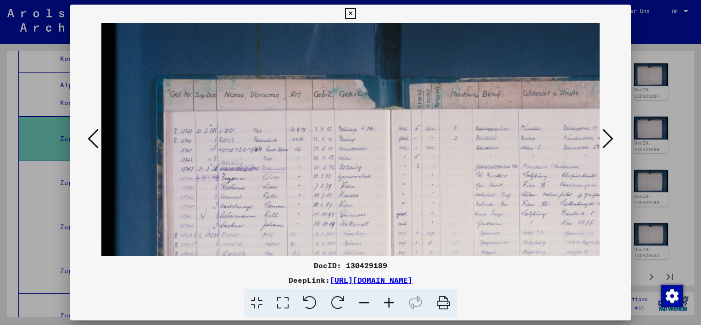
click at [389, 303] on icon at bounding box center [389, 303] width 25 height 28
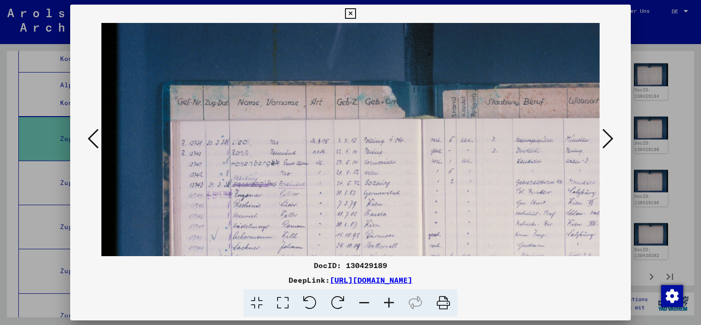
click at [389, 303] on icon at bounding box center [389, 303] width 25 height 28
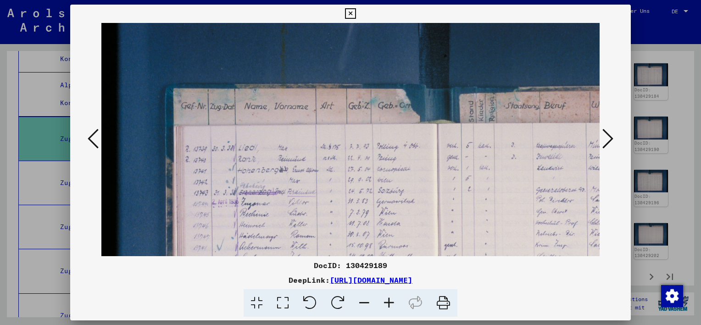
click at [389, 303] on icon at bounding box center [389, 303] width 25 height 28
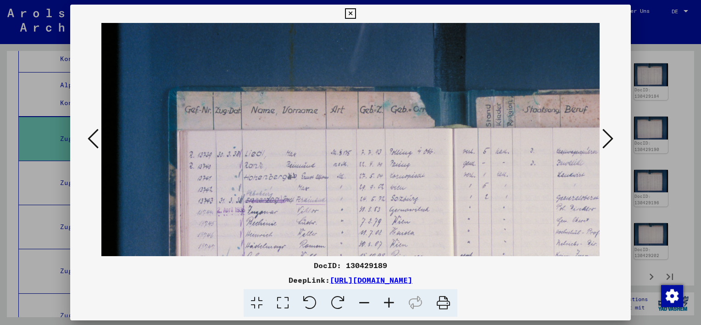
click at [389, 303] on icon at bounding box center [389, 303] width 25 height 28
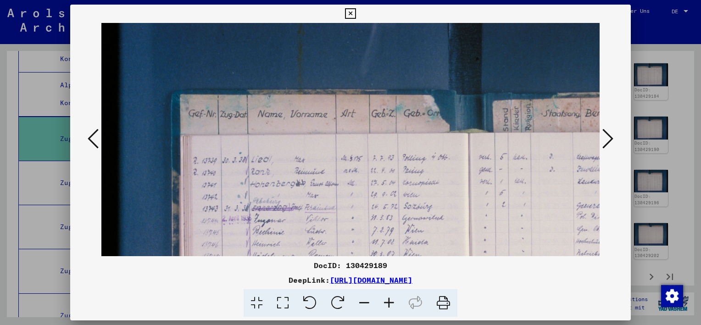
click at [389, 303] on icon at bounding box center [389, 303] width 25 height 28
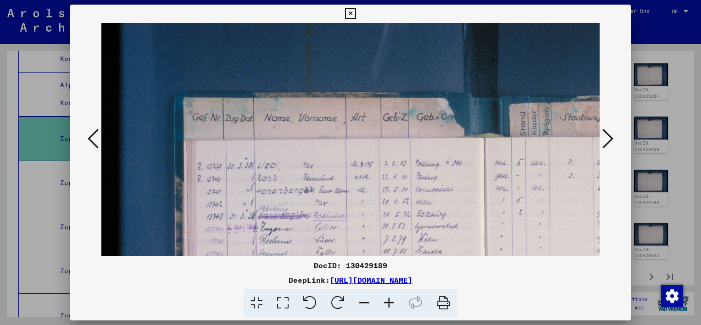
click at [389, 303] on icon at bounding box center [389, 303] width 25 height 28
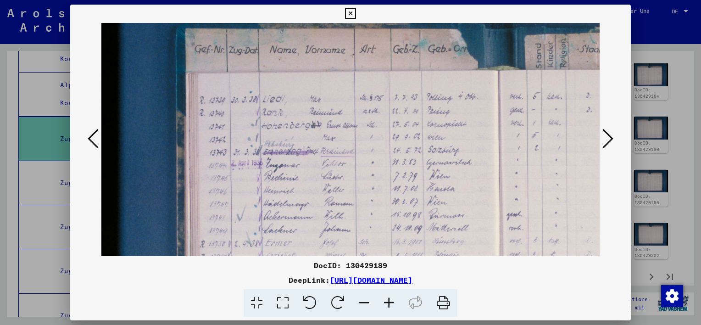
drag, startPoint x: 391, startPoint y: 196, endPoint x: 390, endPoint y: 124, distance: 72.5
click at [390, 124] on img at bounding box center [538, 243] width 877 height 584
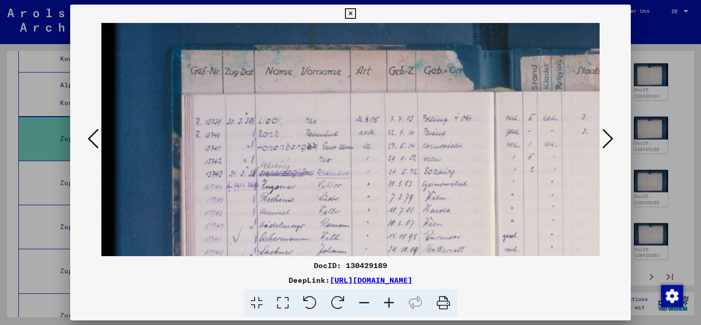
scroll to position [47, 6]
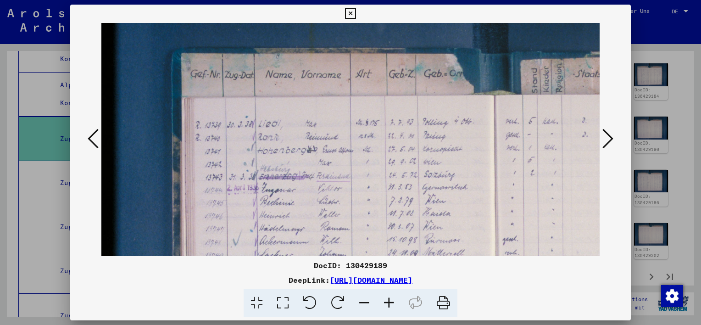
drag, startPoint x: 407, startPoint y: 189, endPoint x: 403, endPoint y: 216, distance: 27.3
click at [403, 216] on img at bounding box center [534, 268] width 877 height 584
click at [389, 302] on icon at bounding box center [389, 303] width 25 height 28
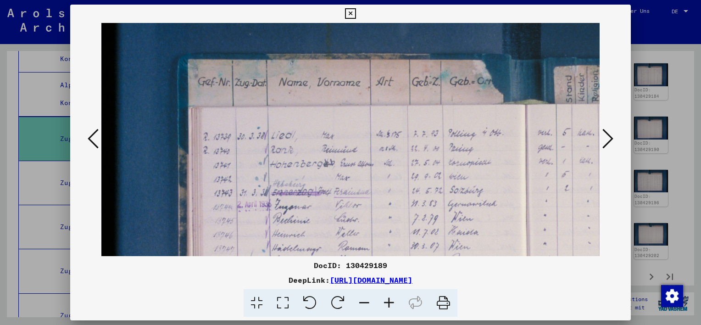
click at [389, 302] on icon at bounding box center [389, 303] width 25 height 28
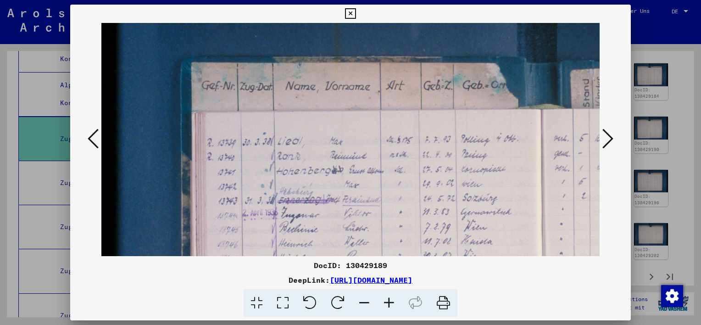
click at [389, 302] on icon at bounding box center [389, 303] width 25 height 28
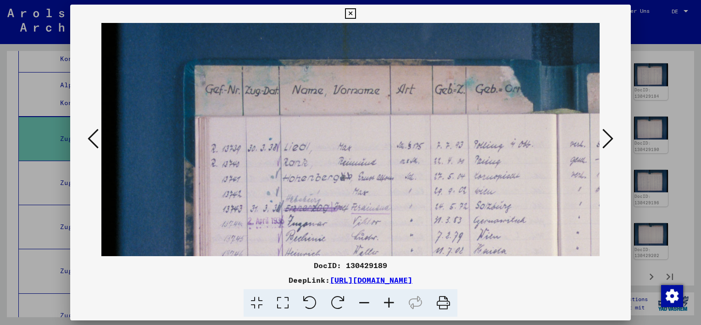
click at [389, 302] on icon at bounding box center [389, 303] width 25 height 28
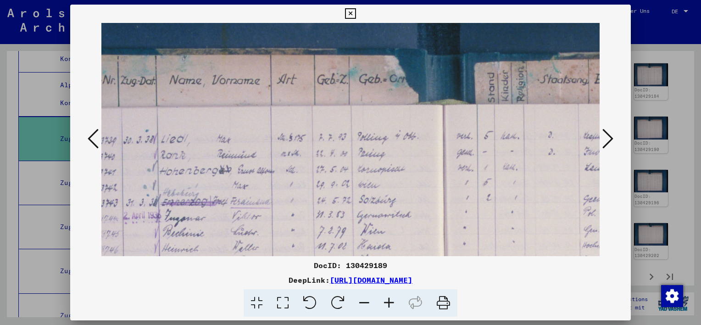
scroll to position [61, 142]
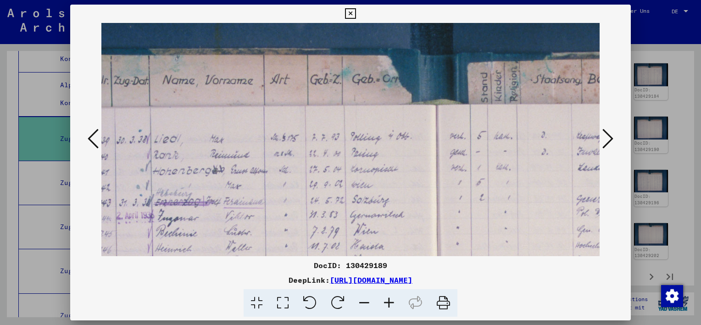
drag, startPoint x: 456, startPoint y: 181, endPoint x: 321, endPoint y: 167, distance: 136.0
click at [321, 167] on img at bounding box center [484, 311] width 1049 height 699
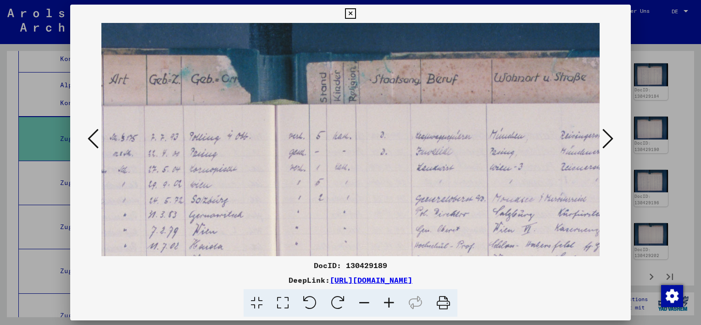
scroll to position [61, 317]
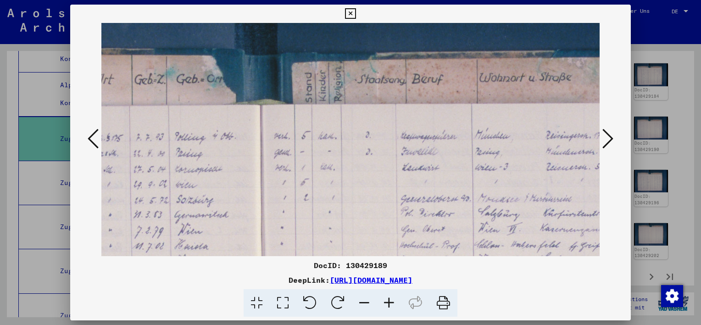
drag, startPoint x: 549, startPoint y: 172, endPoint x: 374, endPoint y: 172, distance: 174.3
click at [374, 172] on img at bounding box center [308, 311] width 1049 height 699
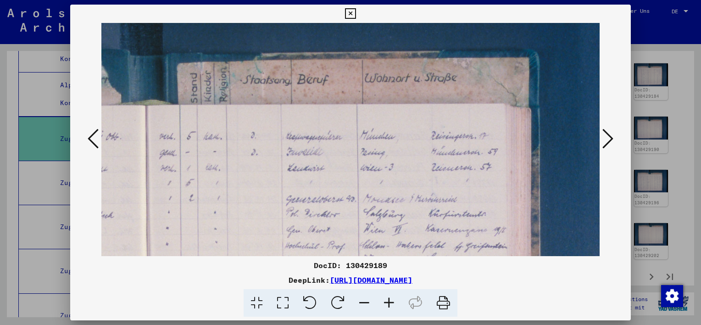
scroll to position [61, 433]
drag, startPoint x: 441, startPoint y: 168, endPoint x: 326, endPoint y: 168, distance: 114.7
click at [326, 168] on img at bounding box center [192, 311] width 1049 height 699
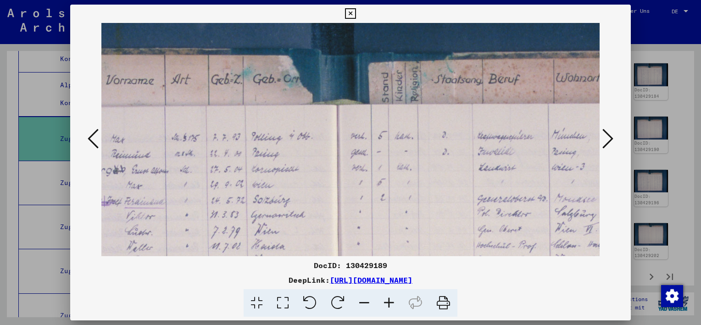
drag, startPoint x: 258, startPoint y: 156, endPoint x: 450, endPoint y: 156, distance: 192.2
click at [450, 156] on img at bounding box center [385, 311] width 1049 height 699
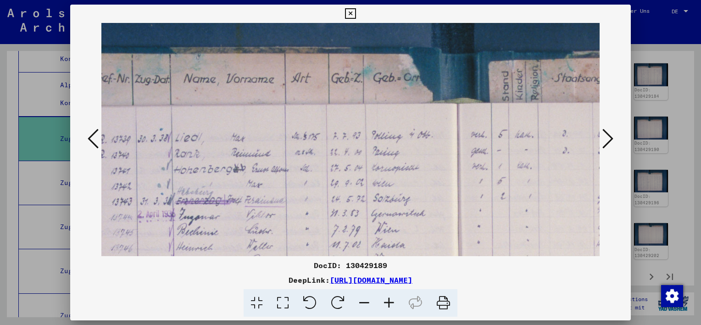
scroll to position [65, 25]
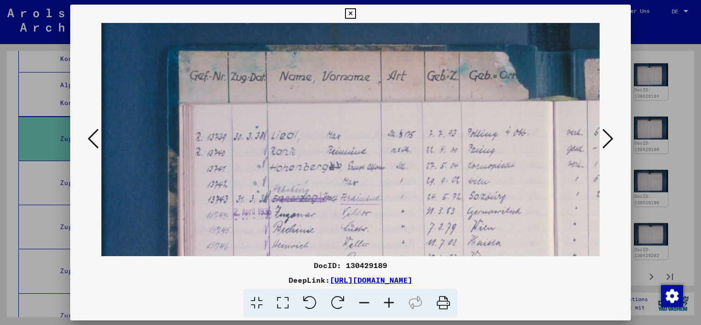
drag, startPoint x: 261, startPoint y: 158, endPoint x: 478, endPoint y: 154, distance: 217.0
click at [478, 154] on img at bounding box center [601, 307] width 1049 height 699
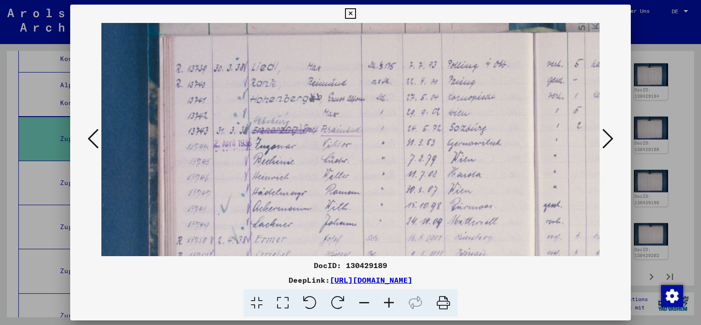
scroll to position [136, 44]
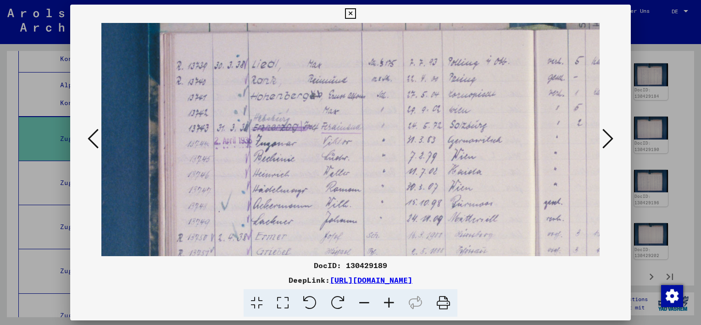
drag, startPoint x: 350, startPoint y: 191, endPoint x: 332, endPoint y: 121, distance: 72.5
click at [332, 121] on img at bounding box center [581, 236] width 1049 height 699
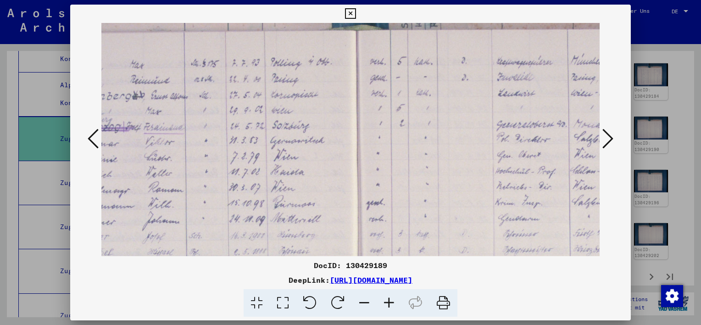
drag, startPoint x: 474, startPoint y: 109, endPoint x: 298, endPoint y: 110, distance: 176.6
click at [298, 110] on img at bounding box center [404, 237] width 1049 height 699
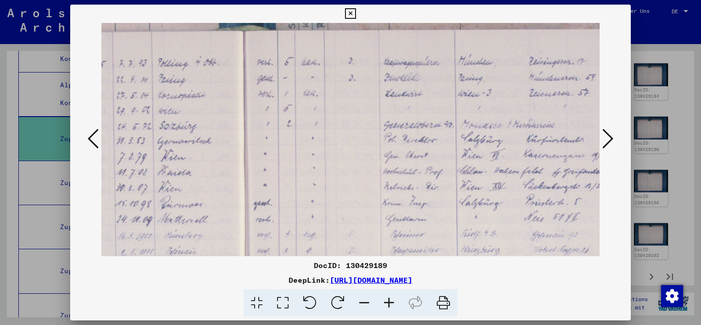
drag, startPoint x: 496, startPoint y: 105, endPoint x: 377, endPoint y: 105, distance: 118.8
click at [377, 105] on img at bounding box center [291, 237] width 1049 height 699
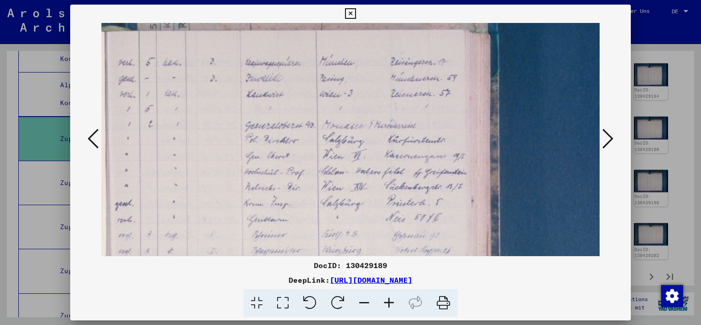
drag, startPoint x: 540, startPoint y: 105, endPoint x: 407, endPoint y: 106, distance: 133.0
click at [407, 106] on img at bounding box center [152, 238] width 1049 height 699
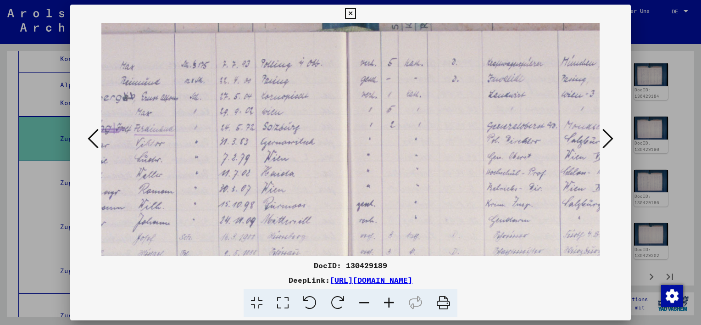
drag, startPoint x: 300, startPoint y: 107, endPoint x: 544, endPoint y: 108, distance: 244.0
click at [544, 108] on img at bounding box center [394, 238] width 1049 height 699
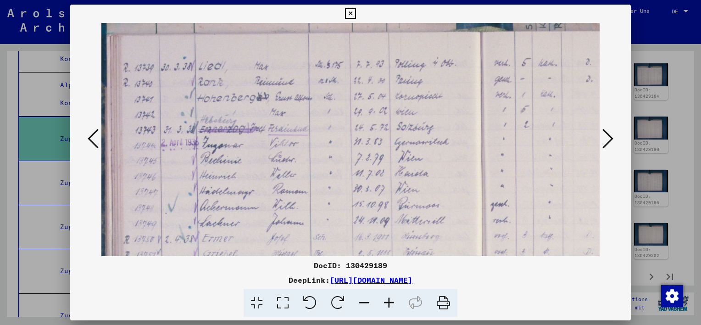
scroll to position [134, 84]
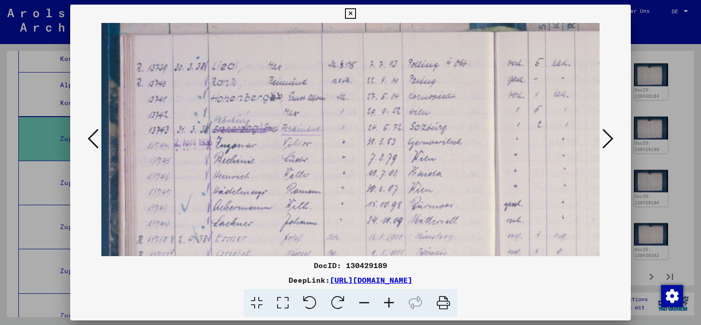
drag, startPoint x: 302, startPoint y: 109, endPoint x: 450, endPoint y: 109, distance: 148.6
click at [450, 109] on img at bounding box center [541, 238] width 1049 height 699
click at [478, 126] on img at bounding box center [541, 238] width 1049 height 699
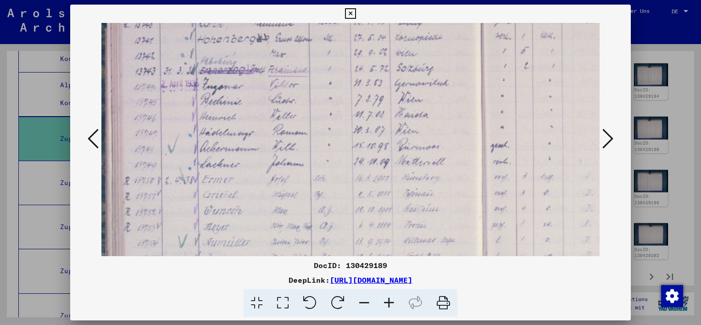
scroll to position [215, 93]
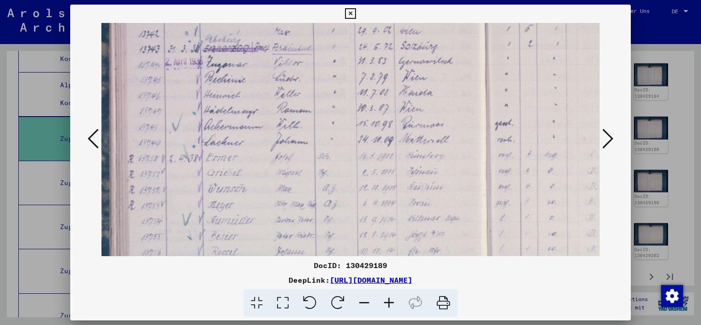
drag, startPoint x: 371, startPoint y: 119, endPoint x: 372, endPoint y: 71, distance: 48.2
click at [372, 71] on img at bounding box center [532, 157] width 1049 height 699
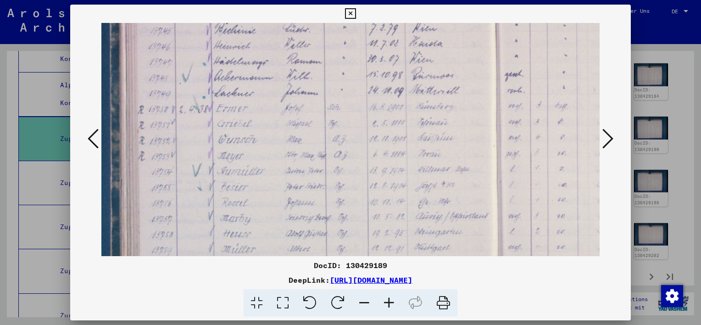
scroll to position [293, 77]
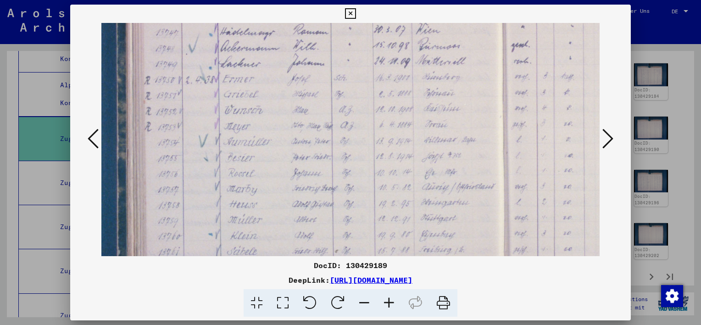
drag, startPoint x: 310, startPoint y: 136, endPoint x: 323, endPoint y: 77, distance: 60.6
click at [323, 77] on img at bounding box center [549, 79] width 1049 height 699
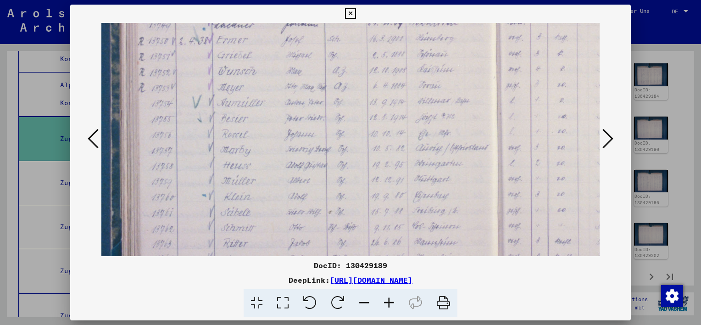
scroll to position [366, 84]
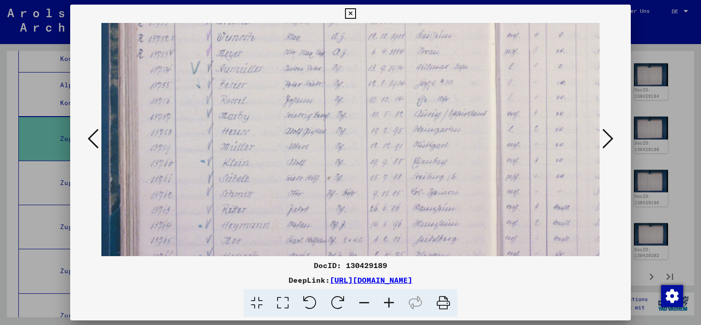
drag, startPoint x: 330, startPoint y: 142, endPoint x: 323, endPoint y: 70, distance: 72.9
click at [323, 70] on img at bounding box center [541, 6] width 1049 height 699
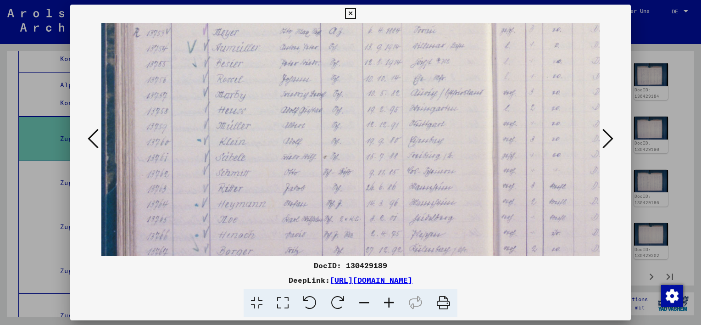
scroll to position [400, 88]
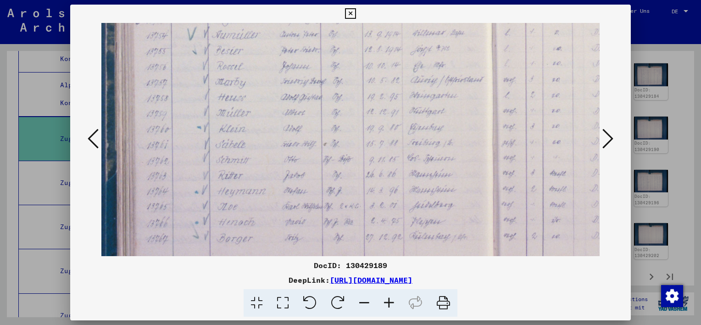
drag, startPoint x: 344, startPoint y: 78, endPoint x: 340, endPoint y: 45, distance: 33.2
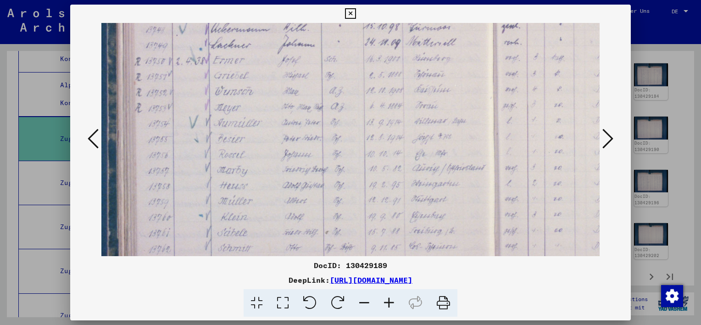
drag, startPoint x: 318, startPoint y: 131, endPoint x: 320, endPoint y: 222, distance: 91.3
click at [320, 222] on img at bounding box center [539, 60] width 1049 height 699
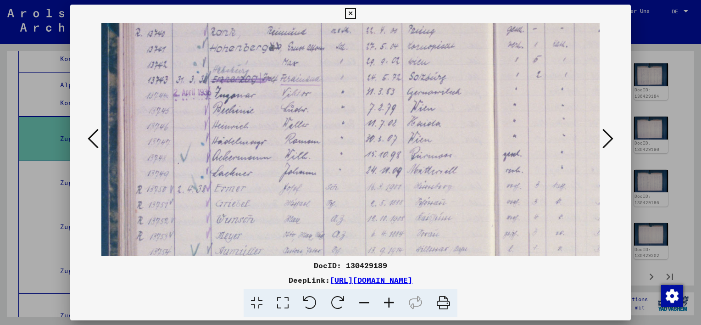
drag, startPoint x: 325, startPoint y: 99, endPoint x: 327, endPoint y: 229, distance: 130.3
click at [327, 229] on img at bounding box center [541, 188] width 1049 height 699
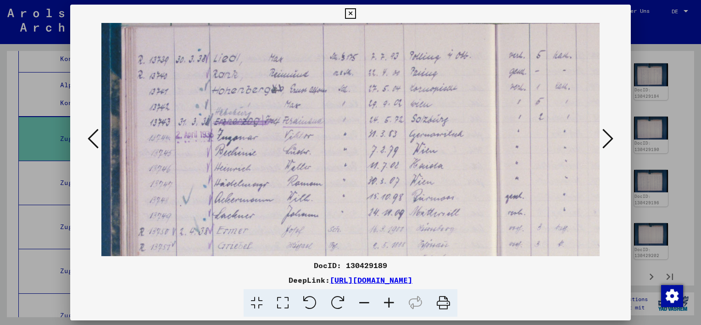
scroll to position [141, 83]
drag, startPoint x: 335, startPoint y: 116, endPoint x: 338, endPoint y: 152, distance: 36.8
click at [338, 152] on img at bounding box center [543, 231] width 1049 height 699
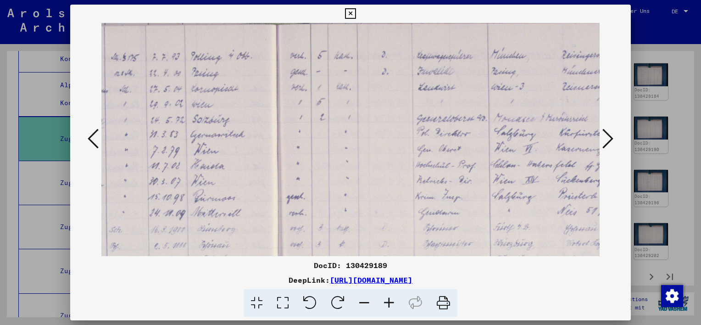
scroll to position [141, 303]
drag, startPoint x: 477, startPoint y: 133, endPoint x: 257, endPoint y: 133, distance: 220.2
click at [257, 133] on img at bounding box center [322, 231] width 1049 height 699
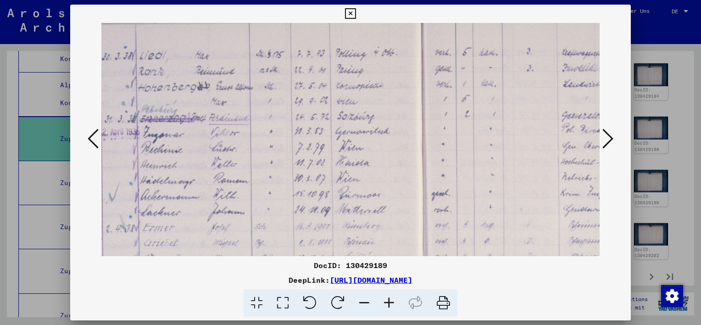
drag, startPoint x: 488, startPoint y: 128, endPoint x: 635, endPoint y: 124, distance: 147.3
click at [638, 124] on div "DocID: 130429189 DeepLink: [URL][DOMAIN_NAME]" at bounding box center [350, 162] width 701 height 325
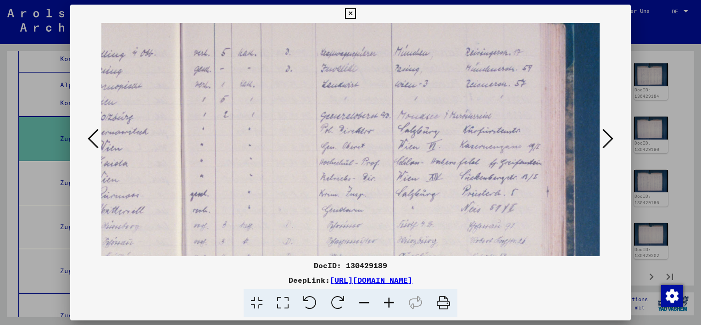
scroll to position [145, 343]
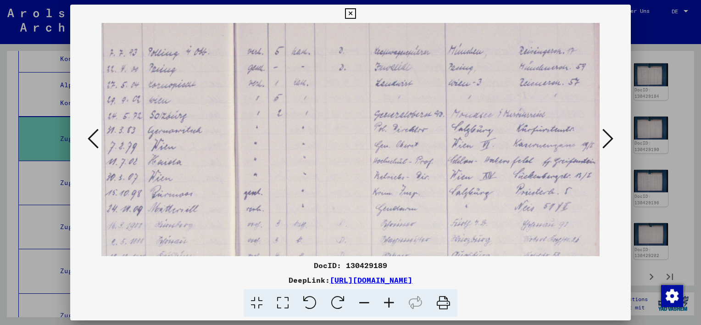
drag, startPoint x: 525, startPoint y: 150, endPoint x: 339, endPoint y: 149, distance: 185.3
click at [339, 149] on img at bounding box center [282, 227] width 1049 height 699
click at [349, 12] on icon at bounding box center [350, 13] width 11 height 11
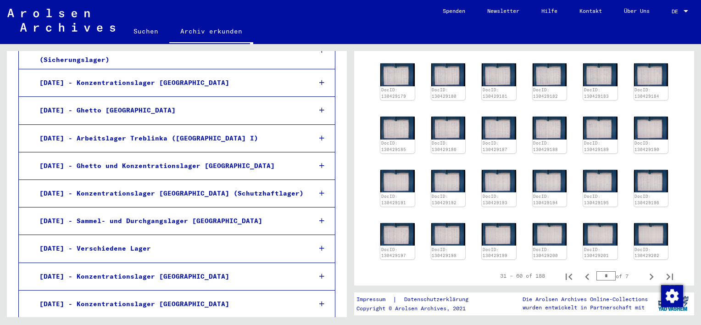
scroll to position [13526, 0]
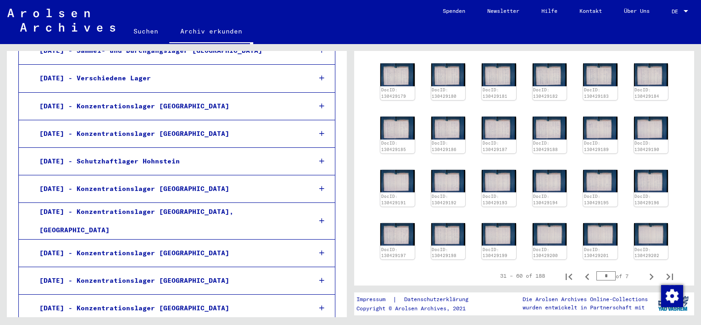
scroll to position [13589, 0]
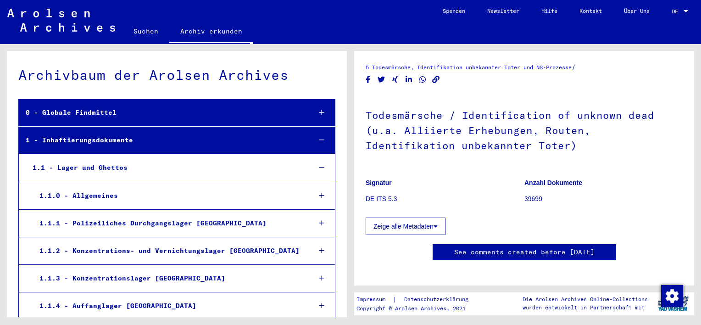
click at [319, 111] on icon at bounding box center [321, 112] width 5 height 6
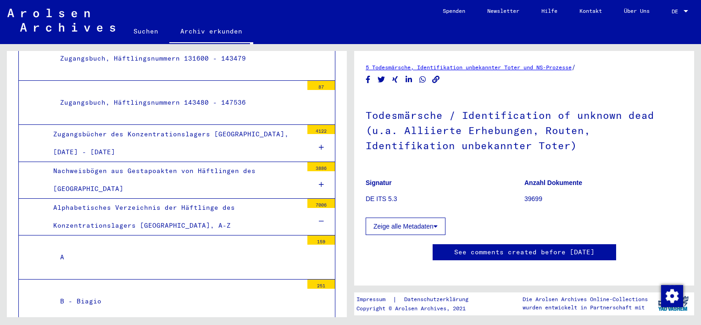
scroll to position [1514, 0]
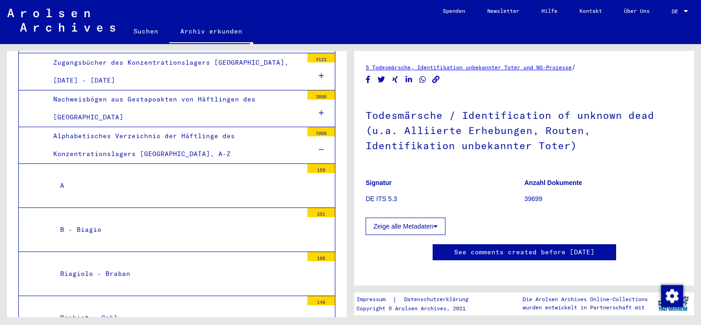
click at [314, 136] on div at bounding box center [321, 149] width 28 height 27
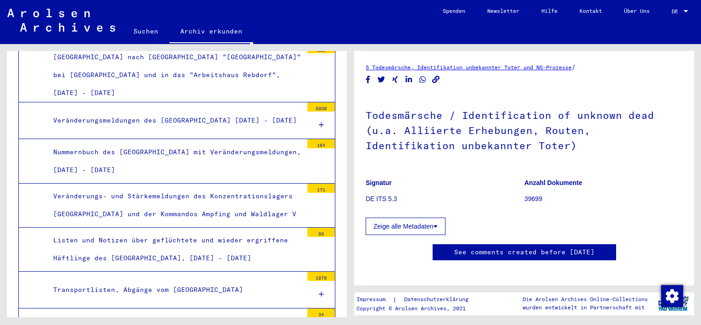
scroll to position [2293, 0]
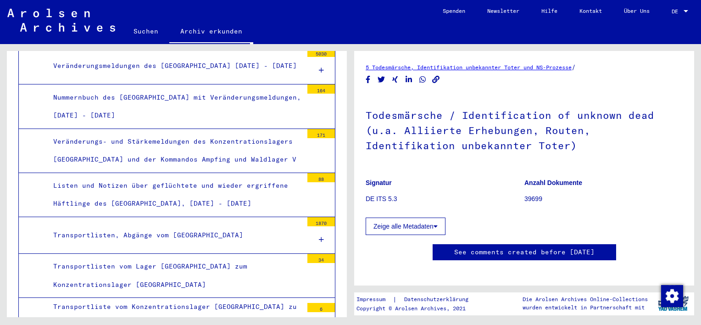
click at [182, 226] on div "Transportlisten, Abgänge vom [GEOGRAPHIC_DATA]" at bounding box center [174, 235] width 256 height 18
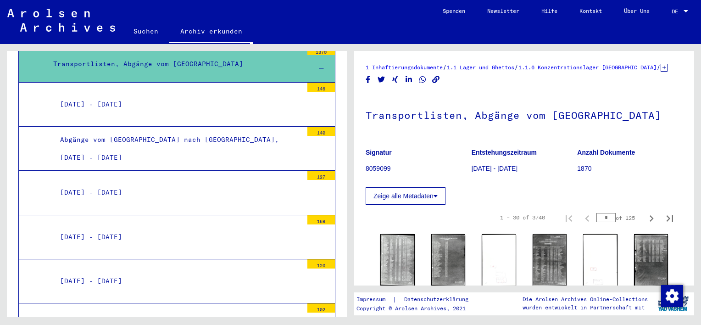
scroll to position [2339, 0]
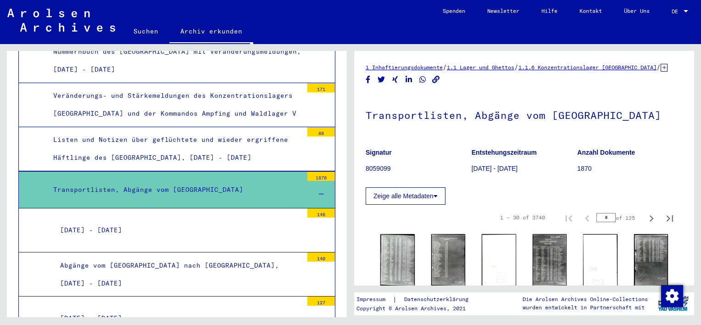
click at [135, 221] on div "[DATE] - [DATE]" at bounding box center [178, 230] width 250 height 18
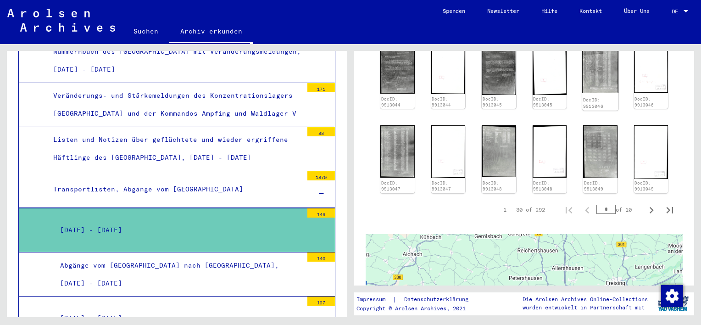
scroll to position [545, 0]
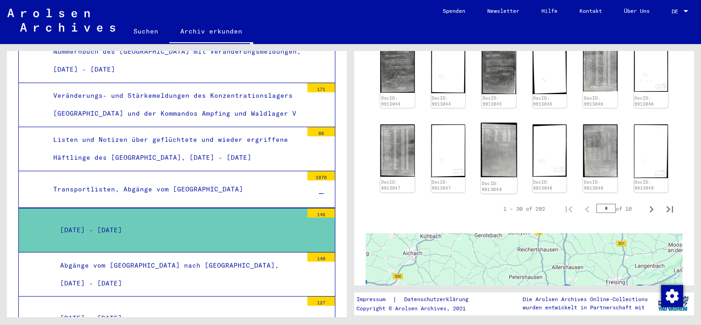
click at [489, 131] on img at bounding box center [499, 150] width 36 height 55
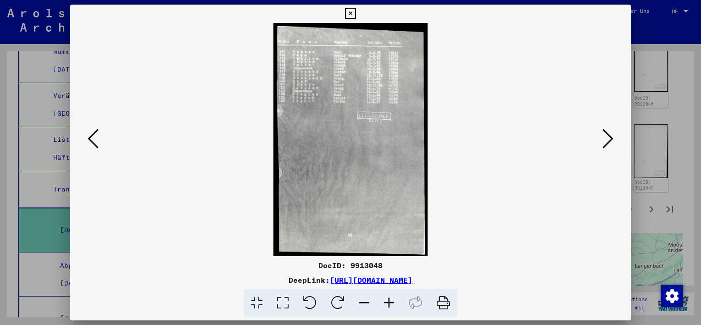
click at [383, 300] on icon at bounding box center [389, 303] width 25 height 28
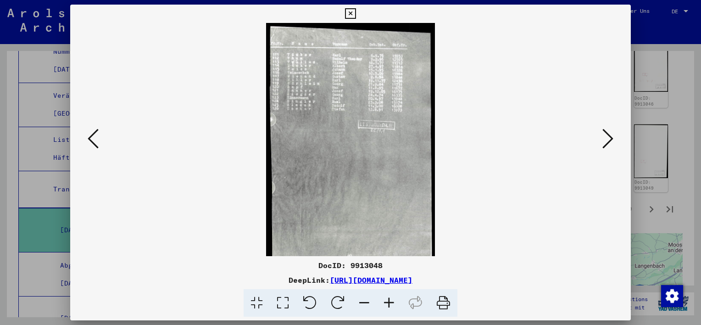
click at [383, 300] on icon at bounding box center [389, 303] width 25 height 28
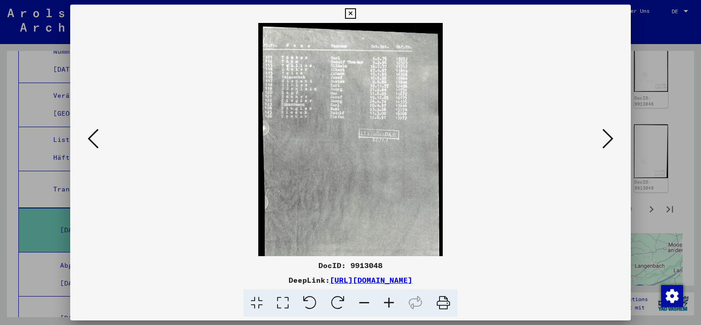
click at [383, 300] on icon at bounding box center [389, 303] width 25 height 28
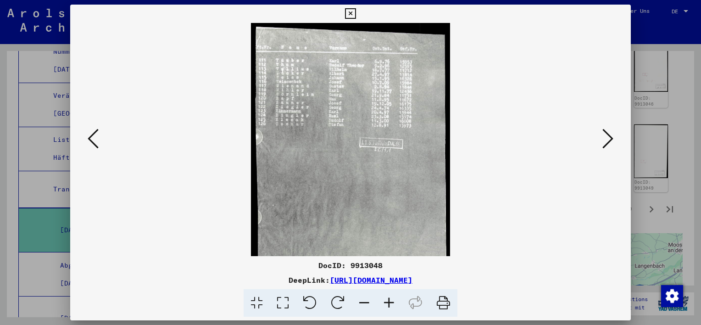
click at [383, 300] on icon at bounding box center [389, 303] width 25 height 28
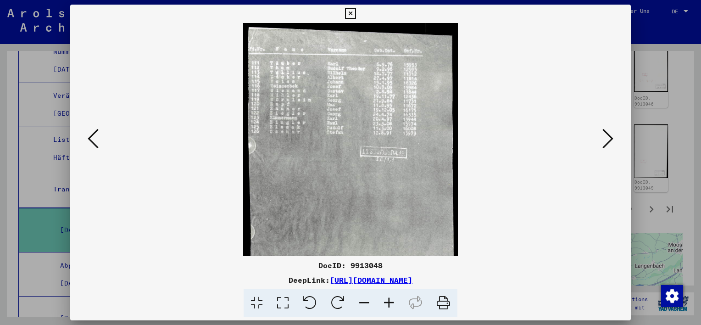
click at [383, 300] on icon at bounding box center [389, 303] width 25 height 28
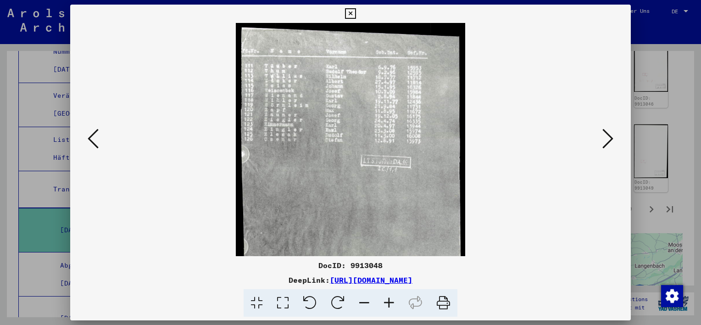
click at [383, 300] on icon at bounding box center [389, 303] width 25 height 28
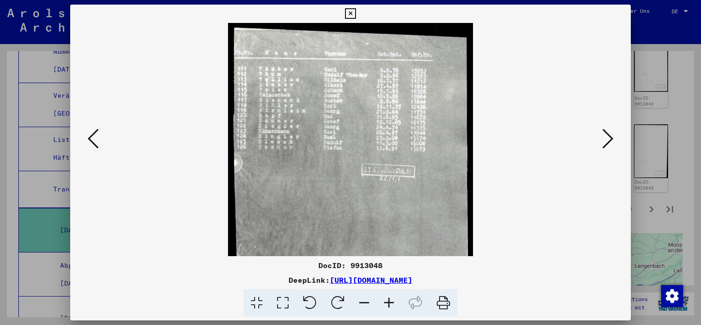
click at [383, 300] on icon at bounding box center [389, 303] width 25 height 28
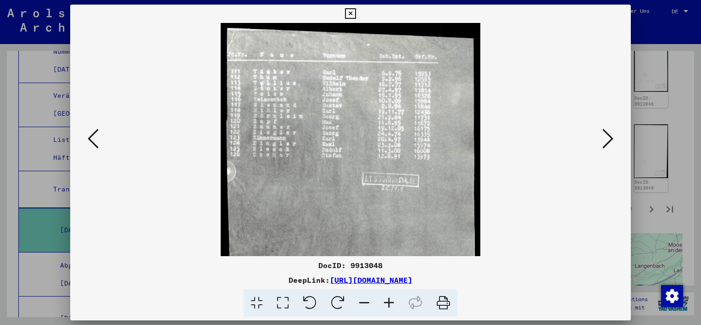
click at [383, 300] on icon at bounding box center [389, 303] width 25 height 28
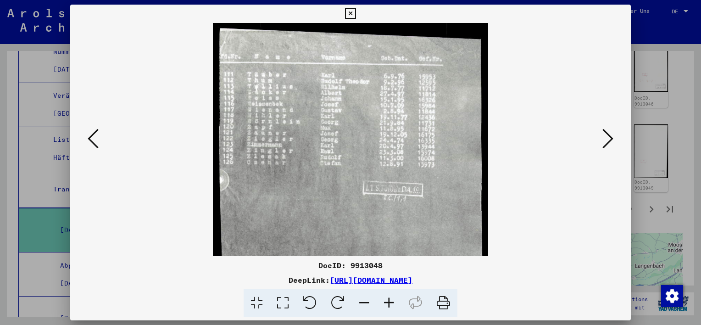
click at [383, 300] on icon at bounding box center [389, 303] width 25 height 28
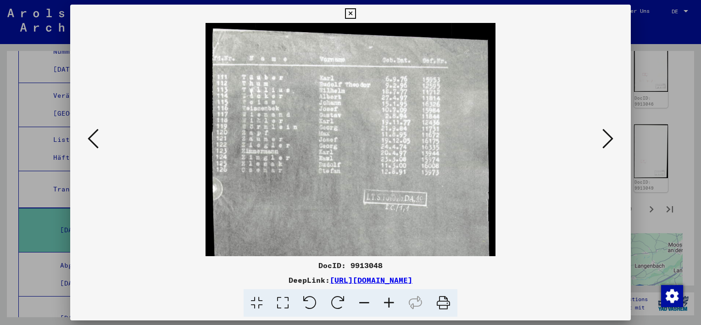
click at [383, 300] on icon at bounding box center [389, 303] width 25 height 28
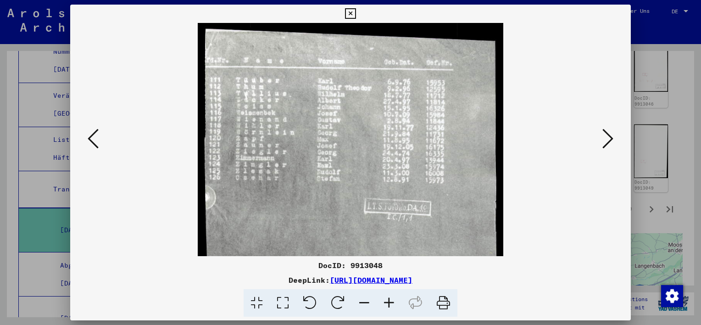
click at [383, 300] on icon at bounding box center [389, 303] width 25 height 28
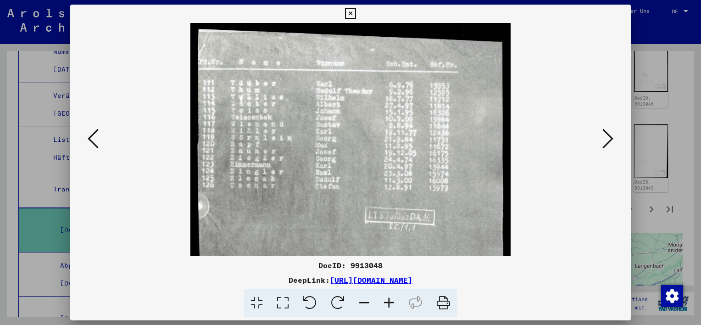
click at [383, 300] on icon at bounding box center [389, 303] width 25 height 28
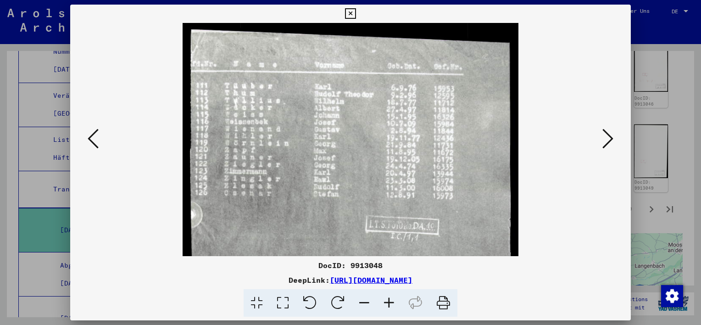
click at [99, 138] on button at bounding box center [93, 139] width 17 height 26
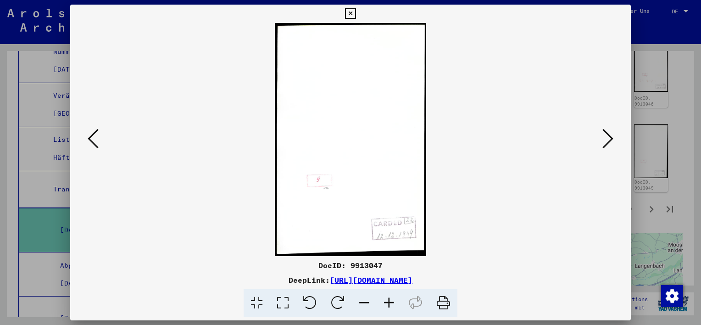
click at [97, 145] on icon at bounding box center [93, 139] width 11 height 22
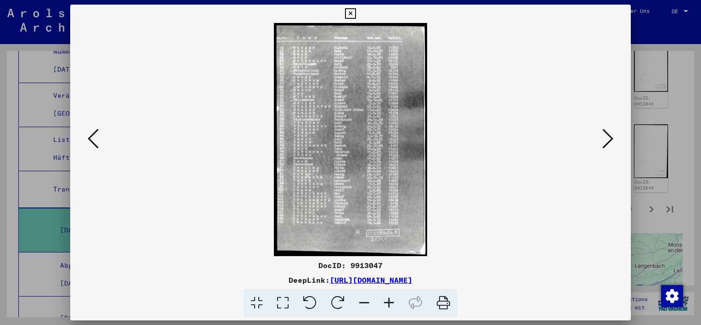
click at [391, 302] on icon at bounding box center [389, 303] width 25 height 28
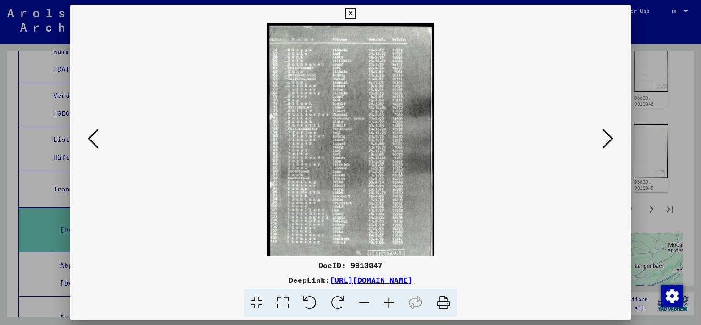
click at [391, 302] on icon at bounding box center [389, 303] width 25 height 28
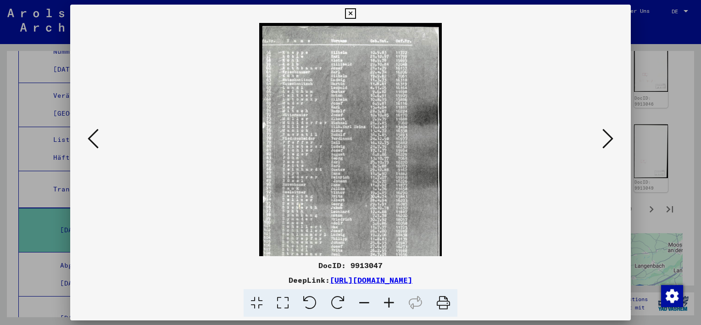
click at [391, 302] on icon at bounding box center [389, 303] width 25 height 28
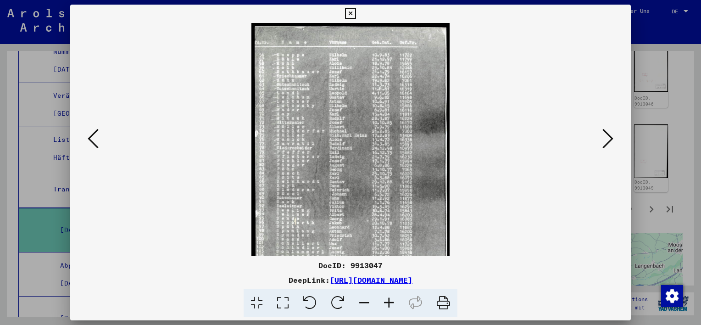
click at [391, 302] on icon at bounding box center [389, 303] width 25 height 28
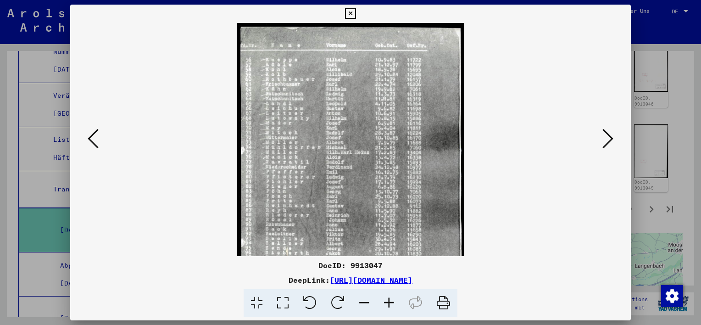
click at [391, 302] on icon at bounding box center [389, 303] width 25 height 28
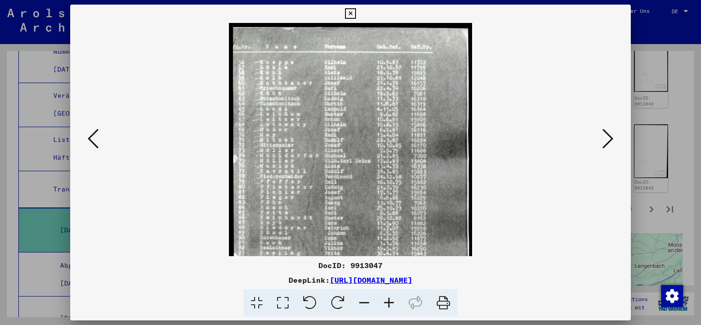
click at [391, 302] on icon at bounding box center [389, 303] width 25 height 28
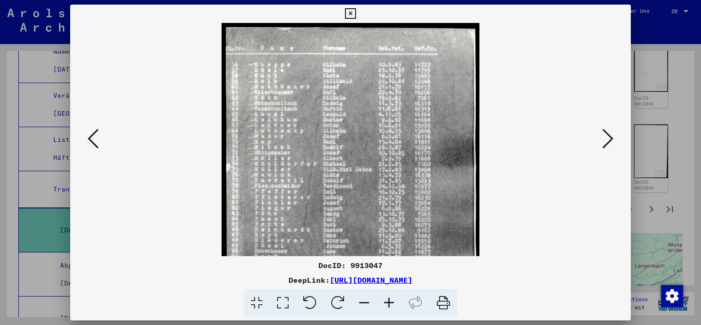
click at [391, 302] on icon at bounding box center [389, 303] width 25 height 28
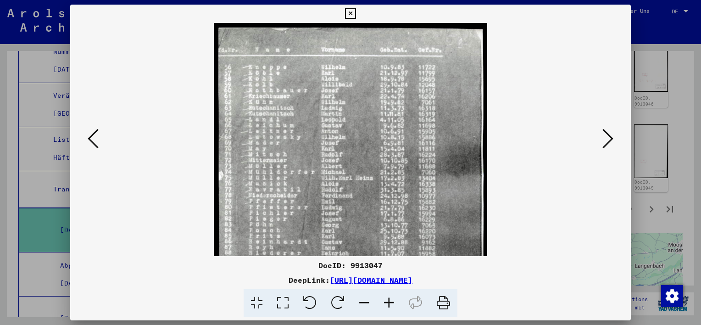
click at [391, 302] on icon at bounding box center [389, 303] width 25 height 28
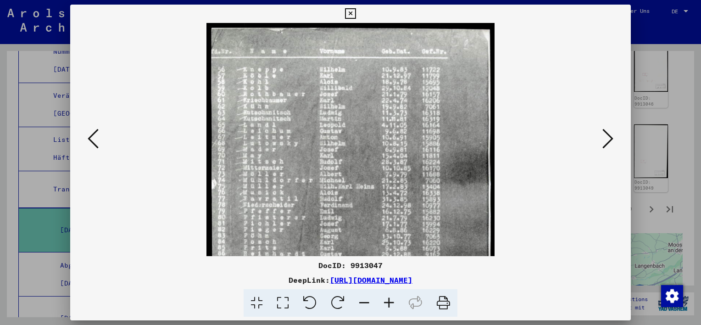
click at [391, 302] on icon at bounding box center [389, 303] width 25 height 28
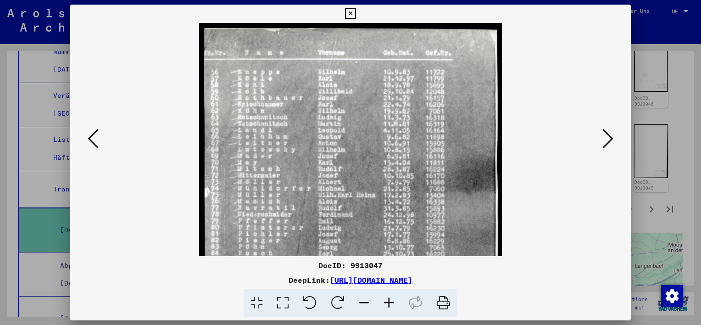
click at [391, 302] on icon at bounding box center [389, 303] width 25 height 28
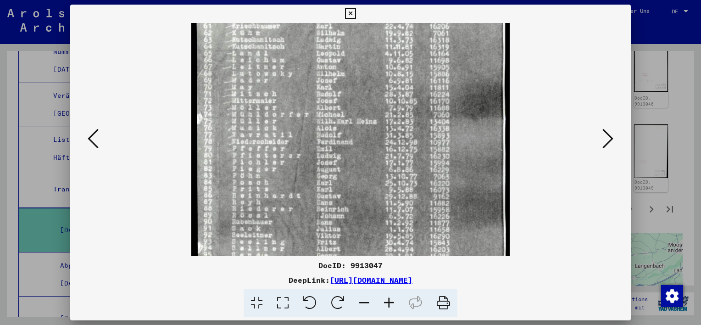
drag, startPoint x: 366, startPoint y: 125, endPoint x: 394, endPoint y: 32, distance: 97.4
click at [391, 39] on img at bounding box center [350, 183] width 318 height 485
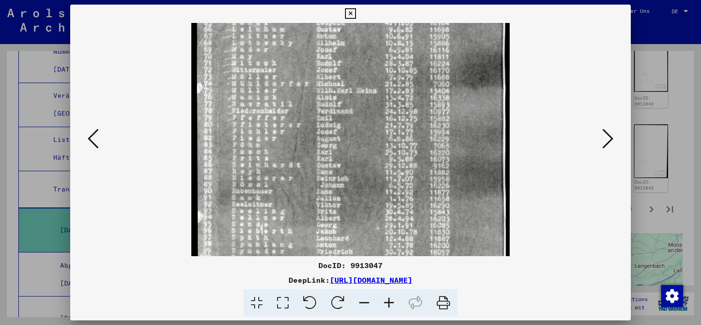
drag, startPoint x: 347, startPoint y: 161, endPoint x: 366, endPoint y: 44, distance: 119.0
click at [366, 44] on img at bounding box center [350, 152] width 318 height 485
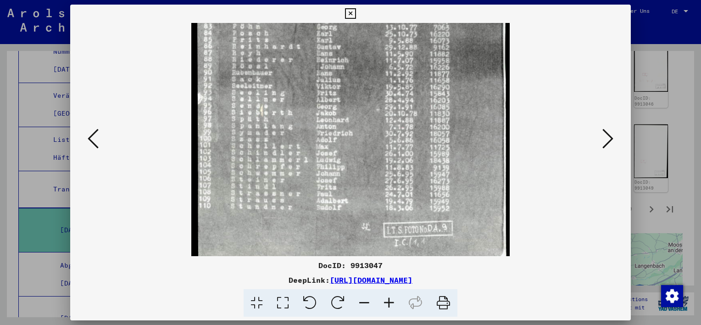
click at [96, 134] on icon at bounding box center [93, 139] width 11 height 22
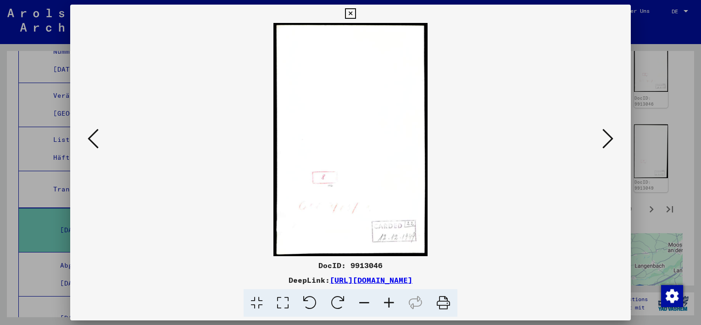
click at [349, 10] on icon at bounding box center [350, 13] width 11 height 11
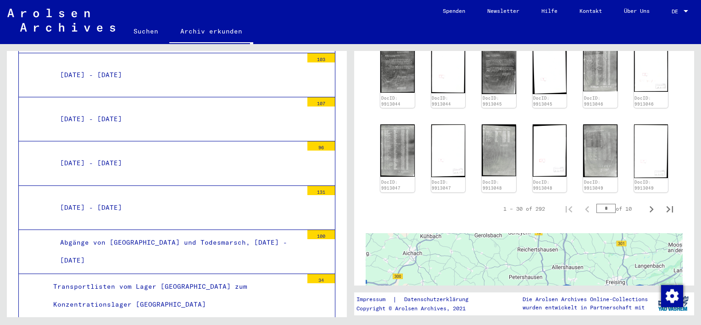
scroll to position [3027, 0]
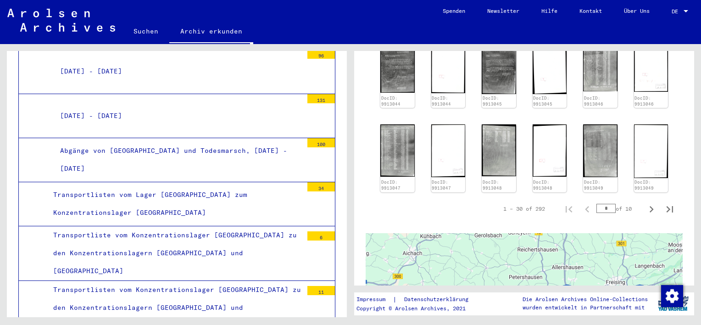
click at [189, 281] on div "Transportlisten vom Konzentrationslager [GEOGRAPHIC_DATA] zu den Konzentrations…" at bounding box center [174, 308] width 256 height 54
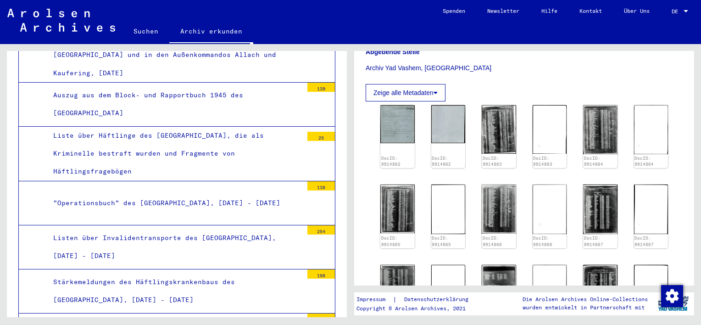
scroll to position [3806, 0]
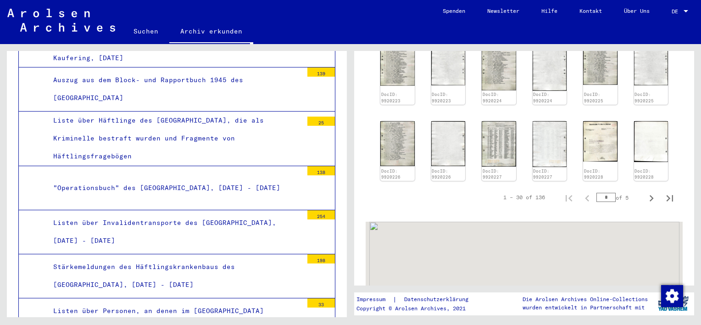
scroll to position [550, 0]
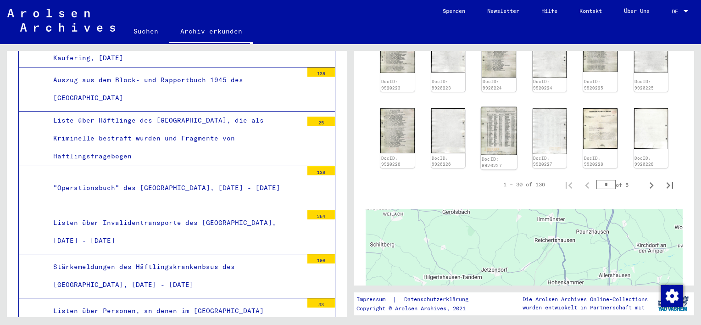
click at [502, 122] on img at bounding box center [499, 130] width 36 height 48
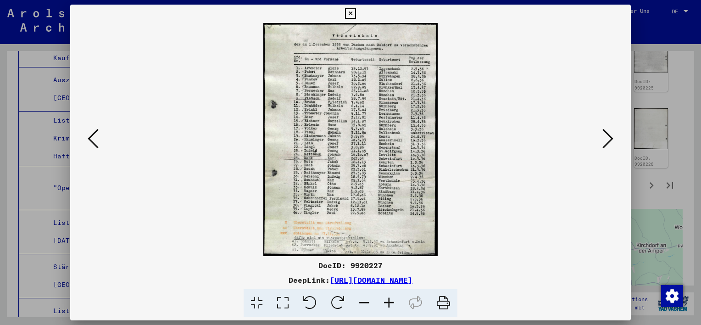
click at [389, 303] on icon at bounding box center [389, 303] width 25 height 28
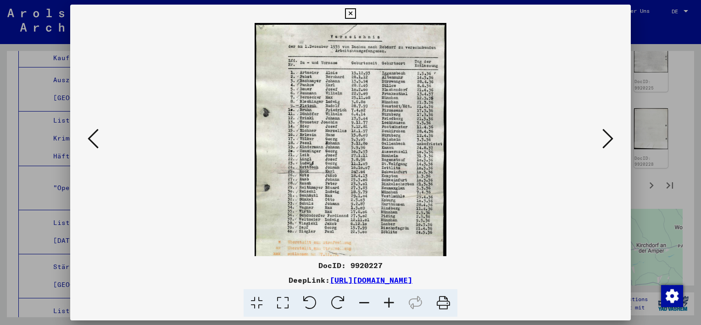
click at [389, 303] on icon at bounding box center [389, 303] width 25 height 28
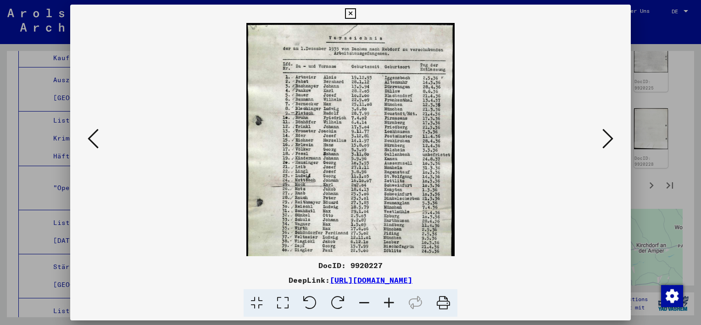
click at [389, 303] on icon at bounding box center [389, 303] width 25 height 28
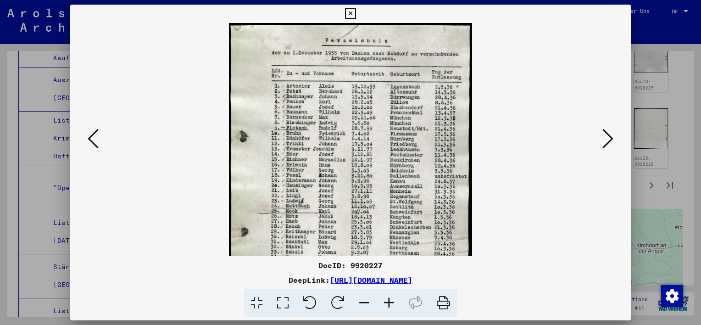
click at [389, 303] on icon at bounding box center [389, 303] width 25 height 28
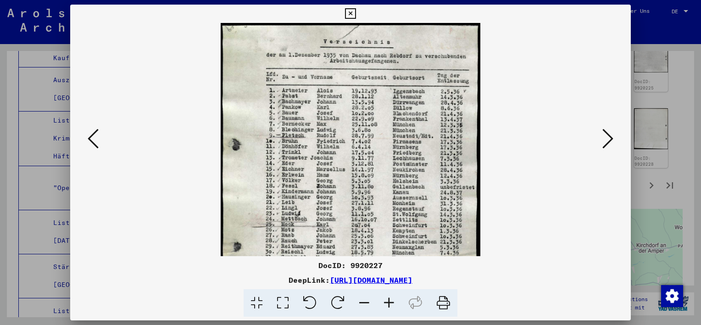
click at [389, 303] on icon at bounding box center [389, 303] width 25 height 28
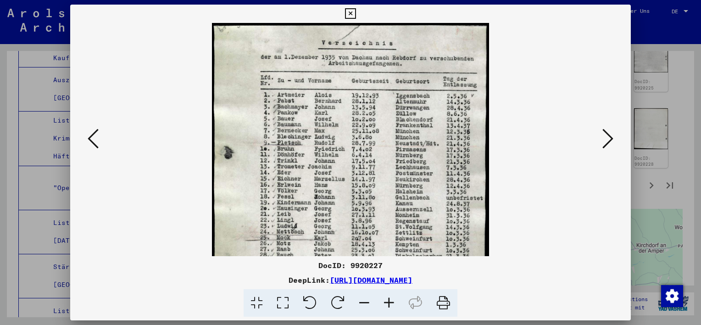
click at [389, 303] on icon at bounding box center [389, 303] width 25 height 28
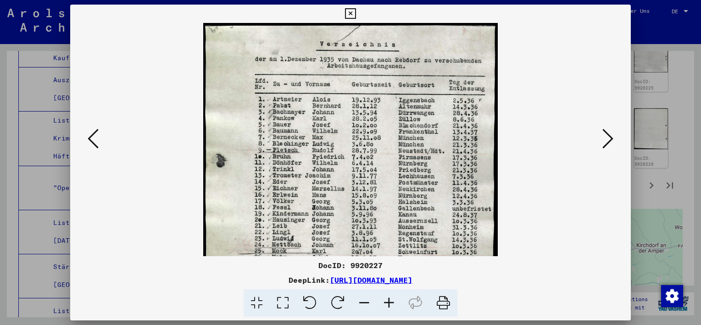
click at [389, 303] on icon at bounding box center [389, 303] width 25 height 28
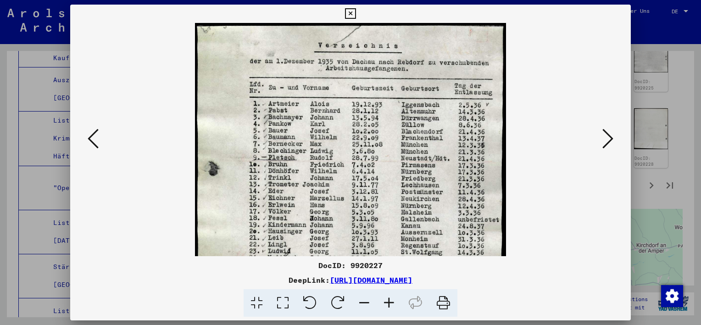
click at [389, 303] on icon at bounding box center [389, 303] width 25 height 28
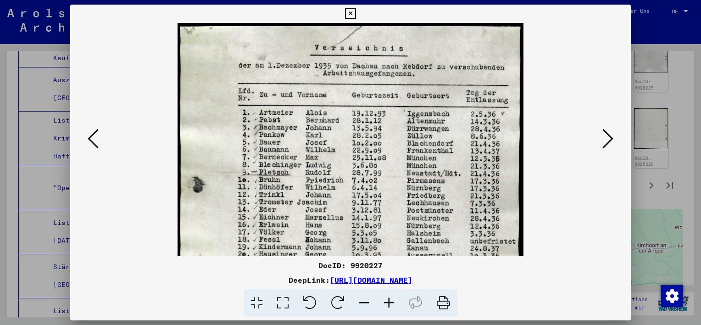
click at [350, 14] on icon at bounding box center [350, 13] width 11 height 11
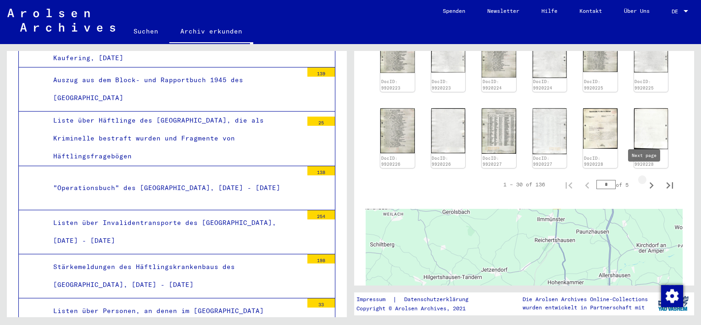
click at [645, 179] on icon "Next page" at bounding box center [651, 185] width 13 height 13
type input "*"
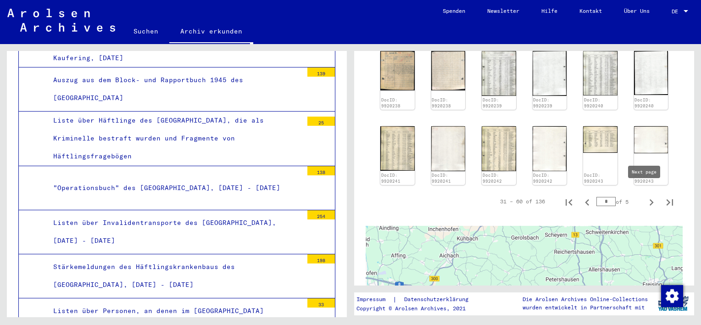
click at [645, 196] on icon "Next page" at bounding box center [651, 202] width 13 height 13
type input "*"
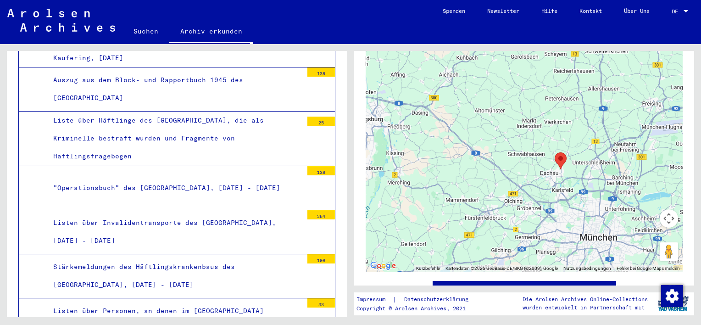
drag, startPoint x: 585, startPoint y: 122, endPoint x: 588, endPoint y: 134, distance: 11.8
click at [585, 126] on div at bounding box center [524, 156] width 317 height 229
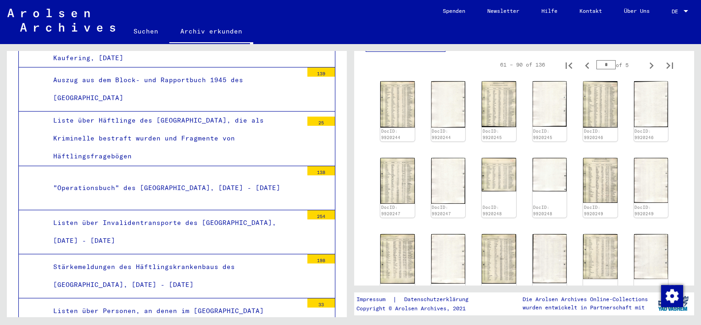
scroll to position [412, 0]
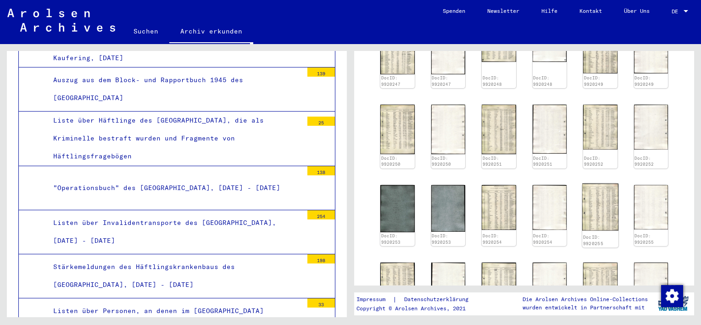
click at [587, 200] on img at bounding box center [600, 206] width 36 height 47
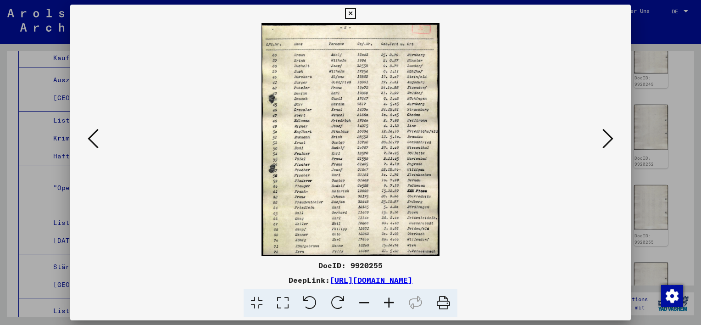
click at [596, 142] on img at bounding box center [350, 139] width 498 height 233
click at [611, 138] on icon at bounding box center [607, 139] width 11 height 22
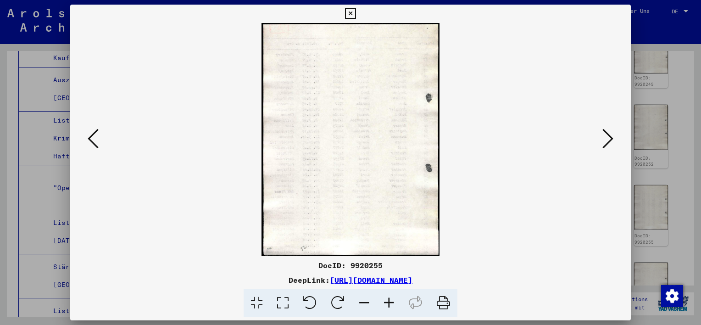
click at [611, 136] on icon at bounding box center [607, 139] width 11 height 22
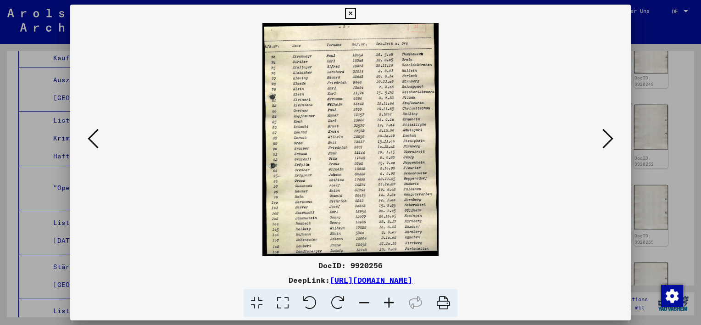
click at [387, 303] on icon at bounding box center [389, 303] width 25 height 28
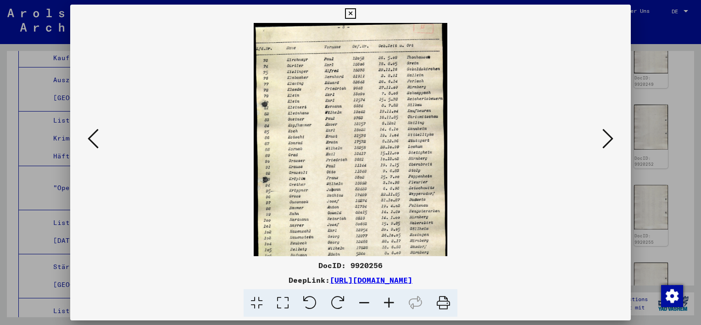
click at [387, 303] on icon at bounding box center [389, 303] width 25 height 28
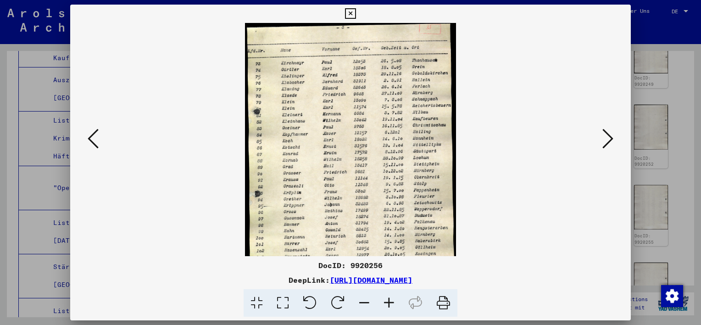
click at [387, 303] on icon at bounding box center [389, 303] width 25 height 28
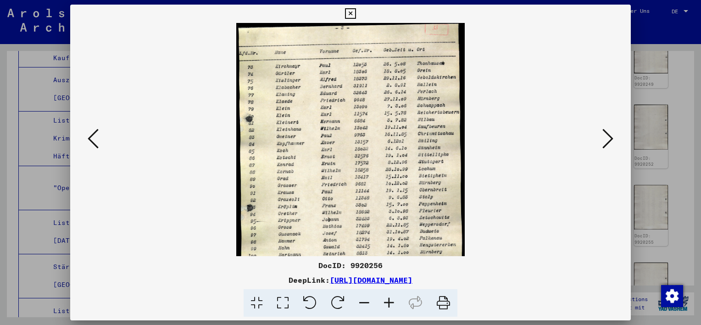
click at [387, 303] on icon at bounding box center [389, 303] width 25 height 28
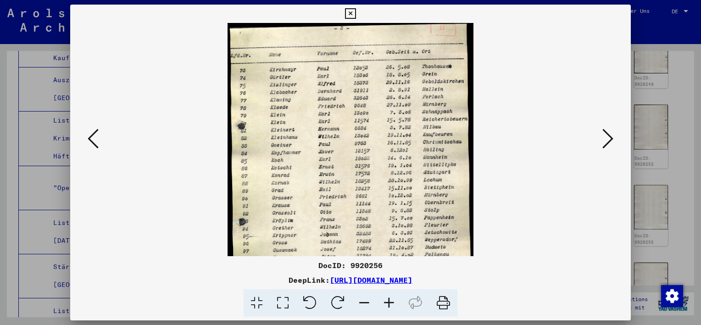
click at [387, 303] on icon at bounding box center [389, 303] width 25 height 28
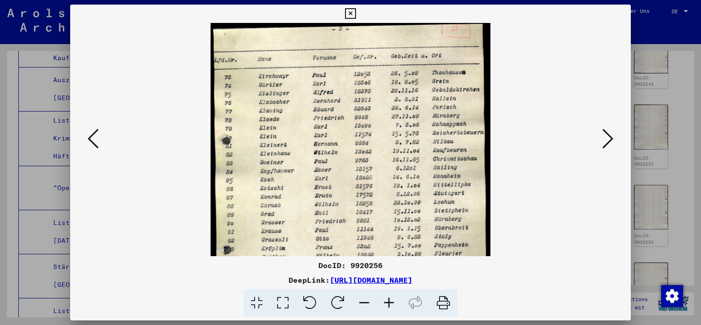
click at [611, 142] on icon at bounding box center [607, 139] width 11 height 22
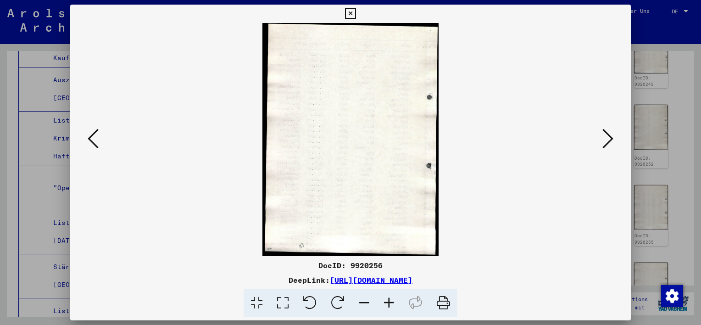
click at [607, 142] on icon at bounding box center [607, 139] width 11 height 22
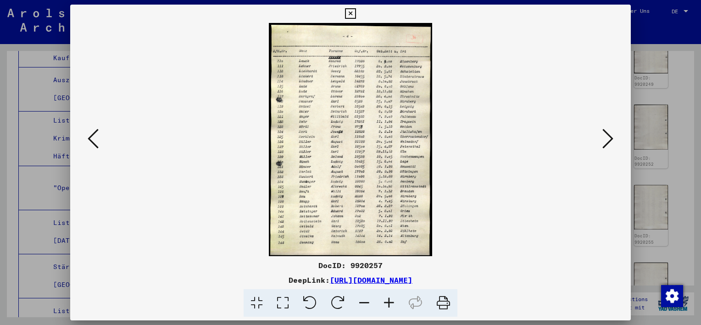
click at [607, 142] on icon at bounding box center [607, 139] width 11 height 22
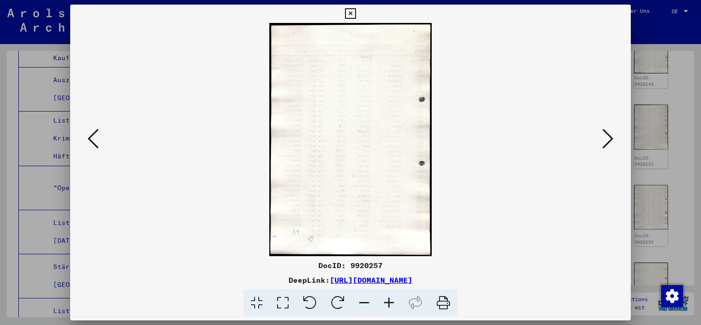
click at [607, 142] on icon at bounding box center [607, 139] width 11 height 22
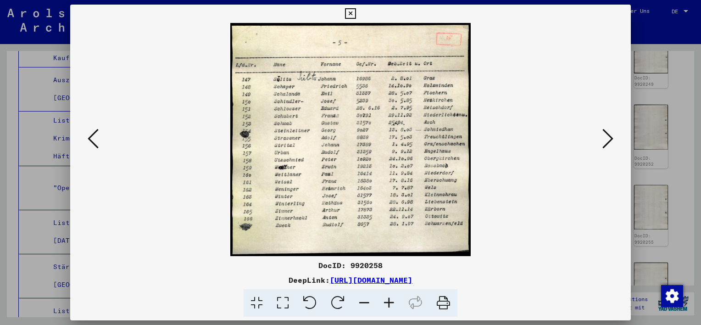
click at [602, 142] on icon at bounding box center [607, 139] width 11 height 22
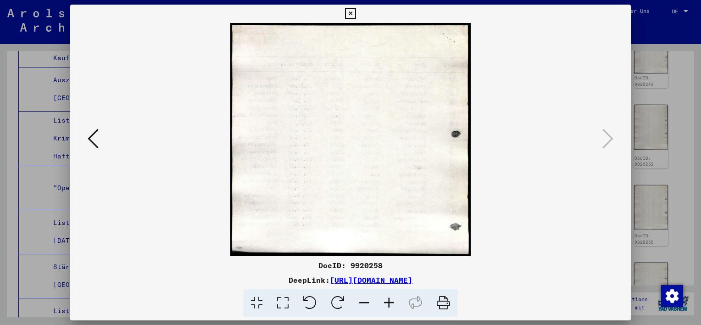
click at [348, 11] on icon at bounding box center [350, 13] width 11 height 11
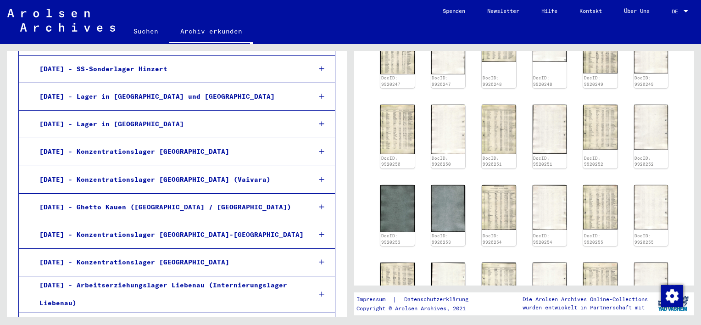
scroll to position [11753, 0]
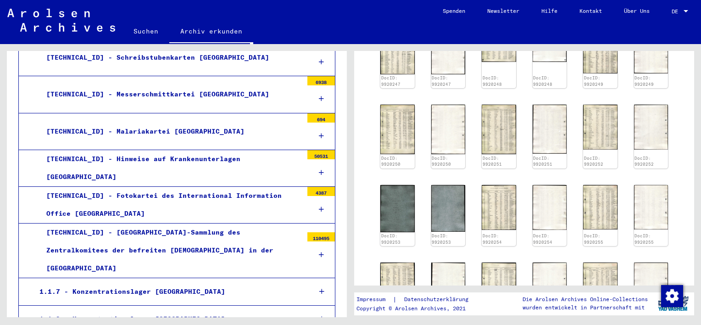
scroll to position [11365, 0]
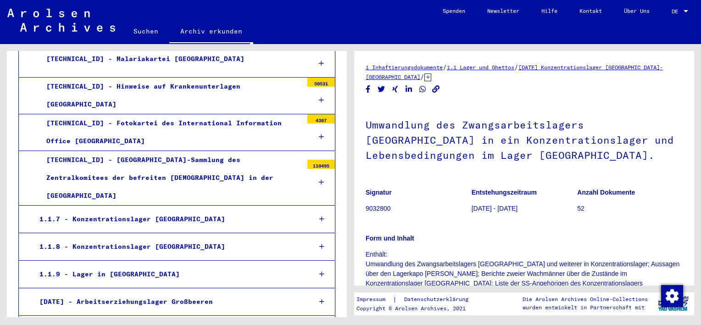
scroll to position [321, 0]
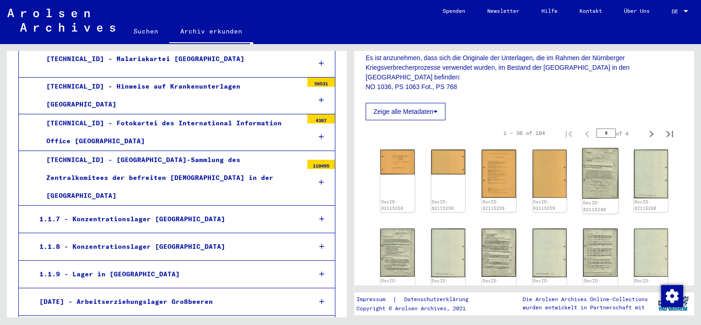
click at [591, 148] on img at bounding box center [600, 173] width 36 height 50
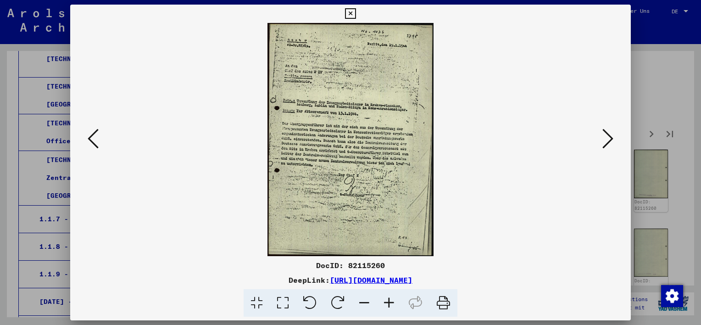
click at [390, 305] on icon at bounding box center [389, 303] width 25 height 28
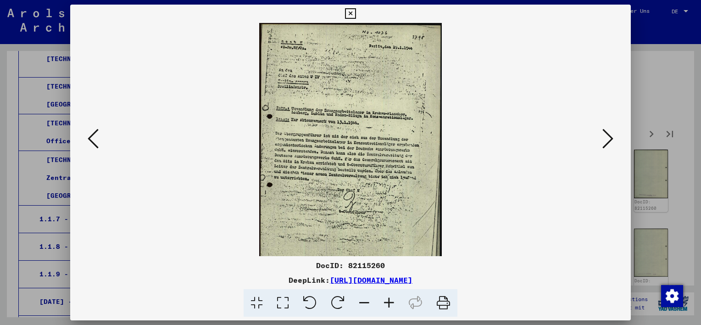
click at [390, 305] on icon at bounding box center [389, 303] width 25 height 28
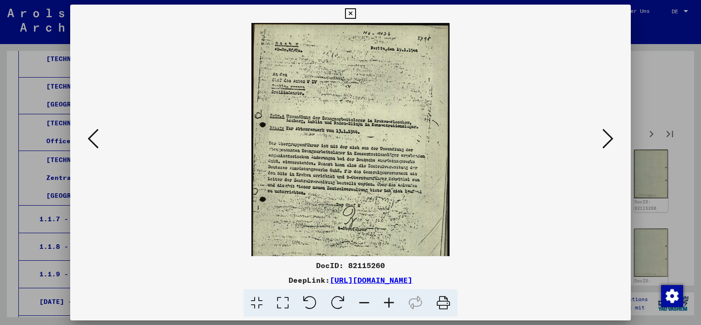
click at [390, 305] on icon at bounding box center [389, 303] width 25 height 28
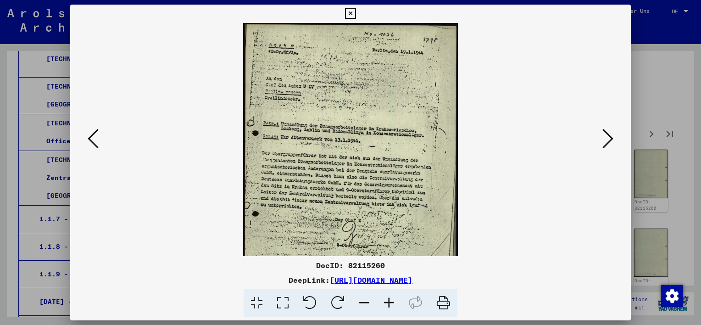
click at [390, 305] on icon at bounding box center [389, 303] width 25 height 28
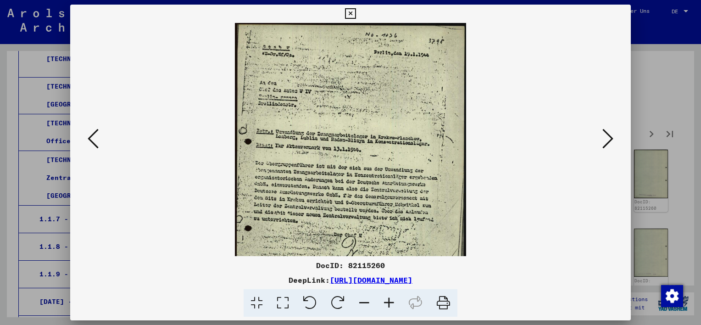
click at [390, 305] on icon at bounding box center [389, 303] width 25 height 28
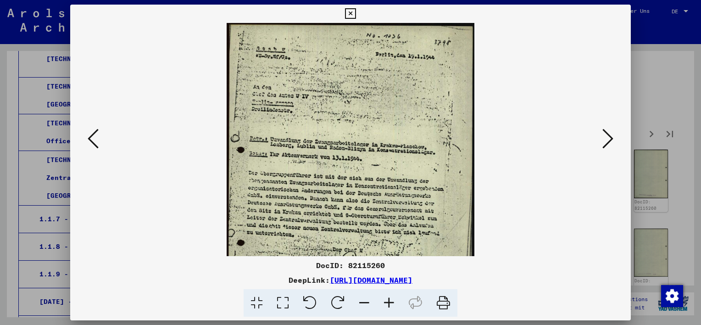
click at [390, 305] on icon at bounding box center [389, 303] width 25 height 28
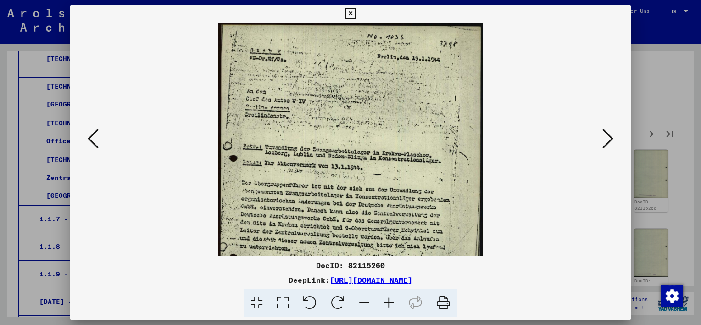
click at [390, 305] on icon at bounding box center [389, 303] width 25 height 28
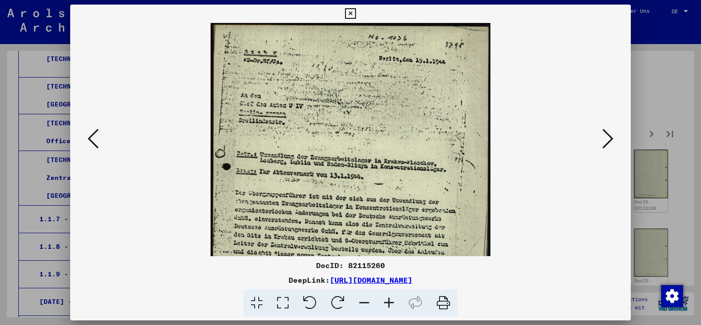
click at [390, 305] on icon at bounding box center [389, 303] width 25 height 28
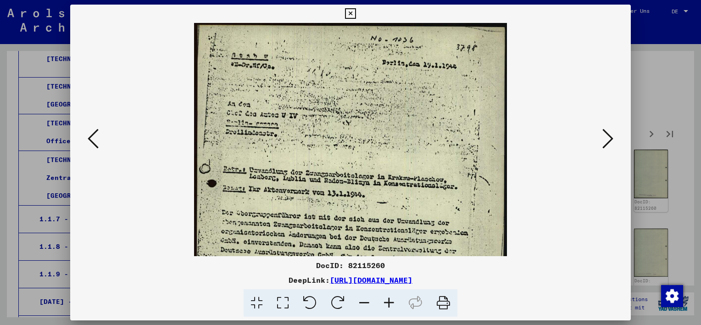
click at [349, 14] on icon at bounding box center [350, 13] width 11 height 11
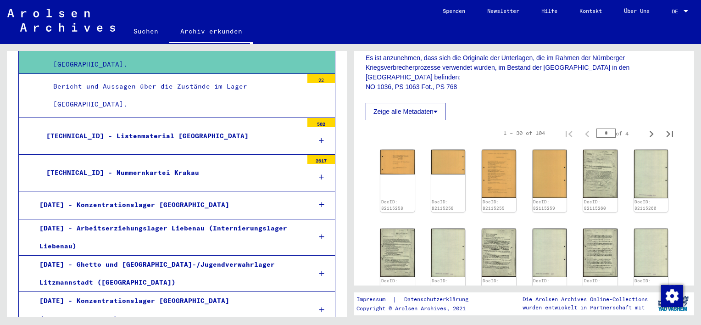
scroll to position [12007, 0]
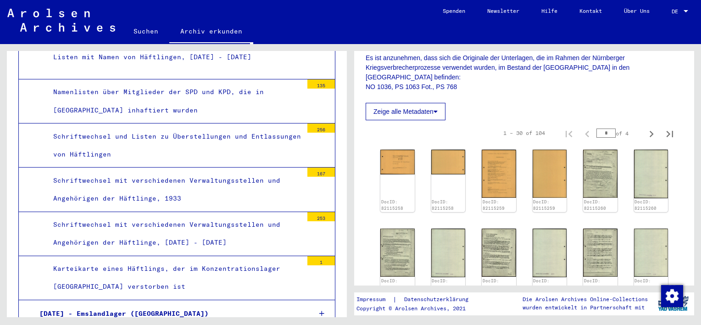
scroll to position [12649, 0]
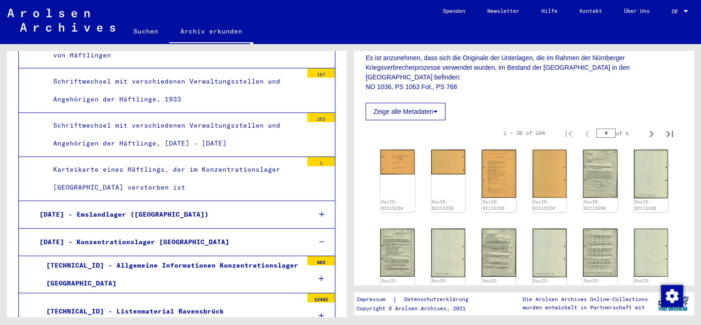
scroll to position [12786, 0]
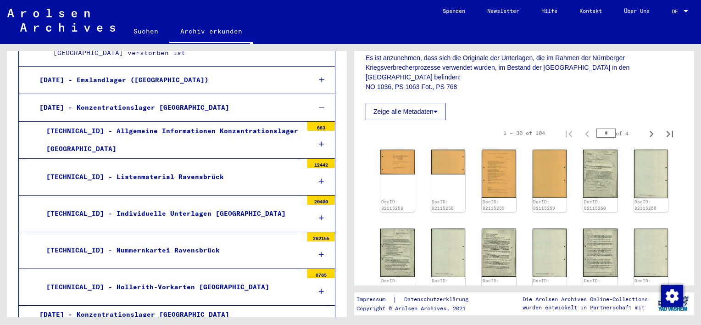
scroll to position [12832, 0]
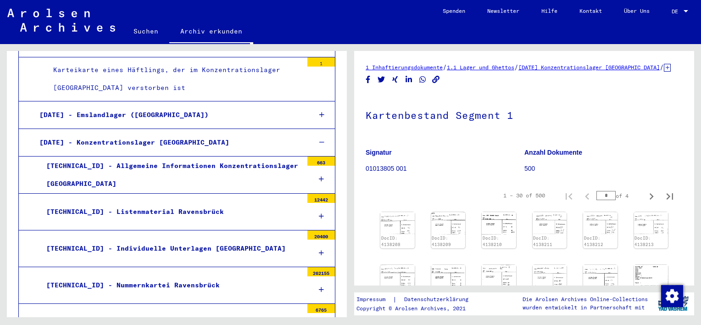
scroll to position [183, 0]
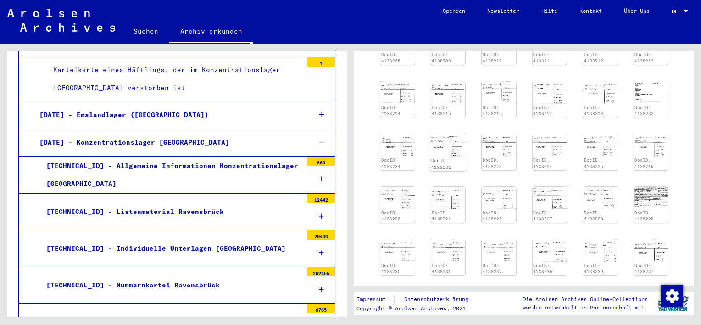
click at [446, 156] on img at bounding box center [448, 144] width 36 height 23
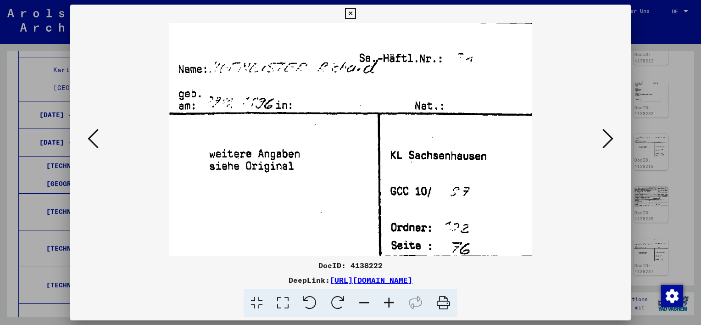
click at [352, 17] on icon at bounding box center [350, 13] width 11 height 11
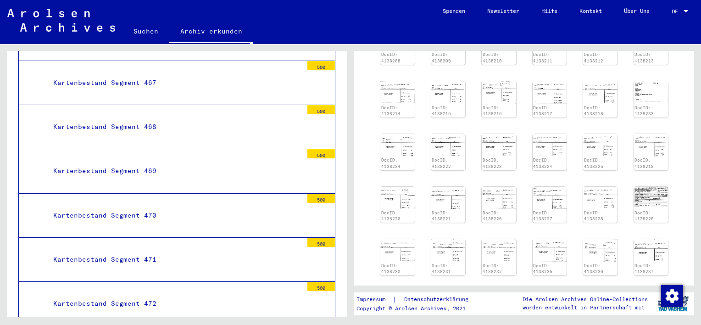
scroll to position [33705, 0]
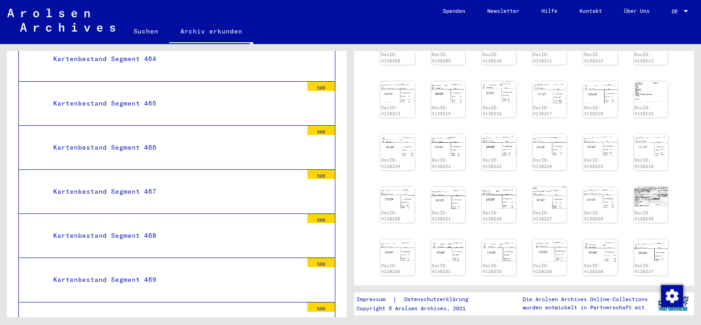
scroll to position [33842, 0]
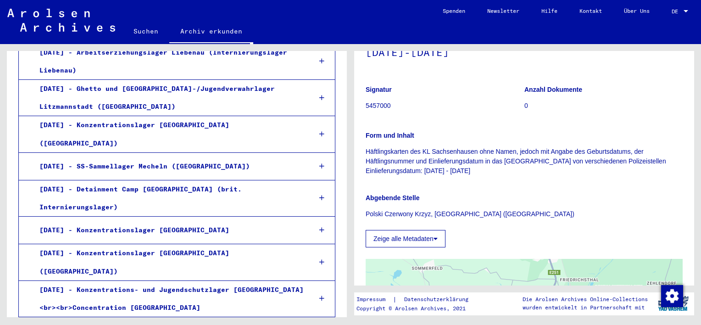
scroll to position [12168, 0]
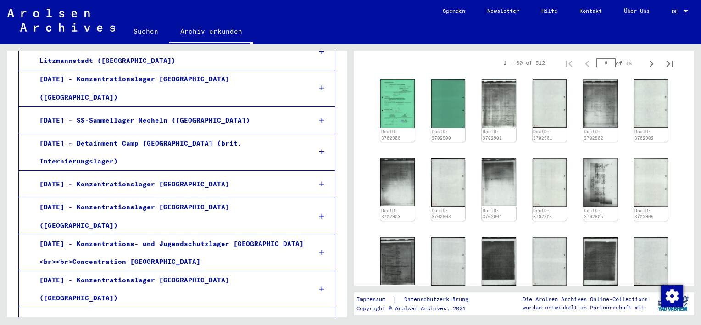
scroll to position [505, 0]
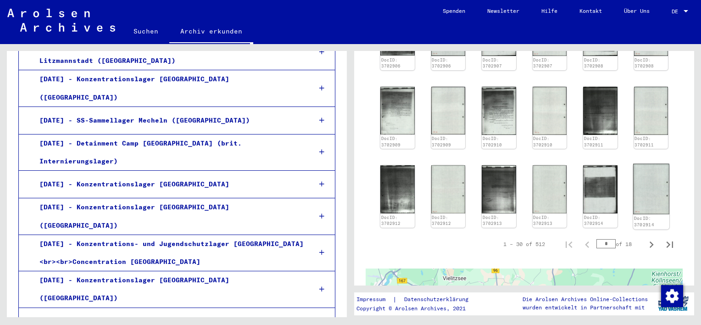
click at [636, 186] on img at bounding box center [651, 189] width 36 height 51
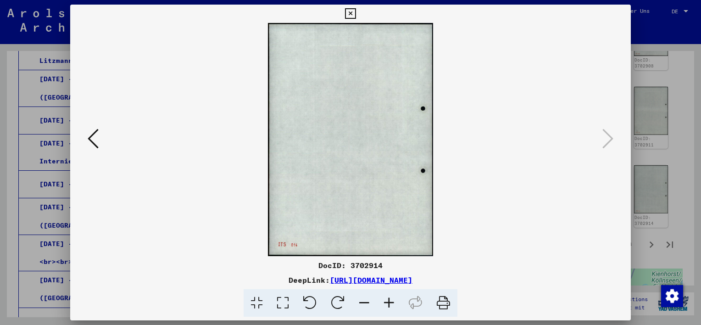
click at [350, 13] on icon at bounding box center [350, 13] width 11 height 11
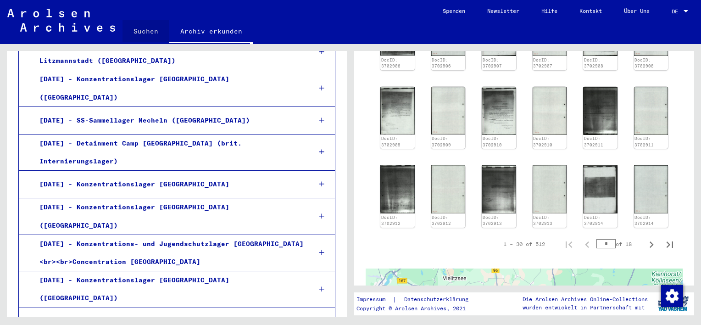
click at [149, 28] on link "Suchen" at bounding box center [145, 31] width 47 height 22
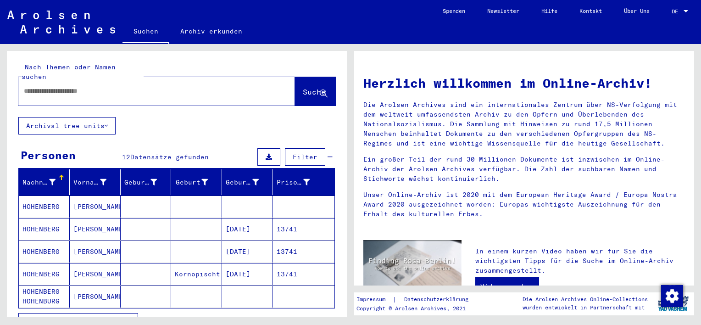
scroll to position [46, 0]
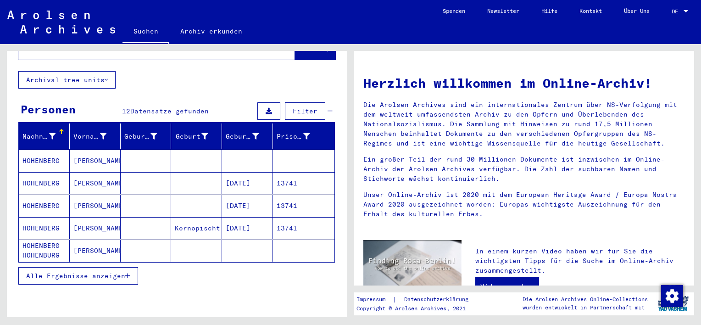
click at [40, 217] on mat-cell "HOHENBERG" at bounding box center [44, 228] width 51 height 22
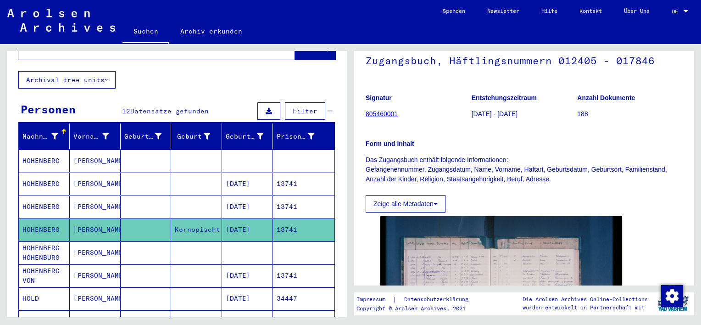
scroll to position [183, 0]
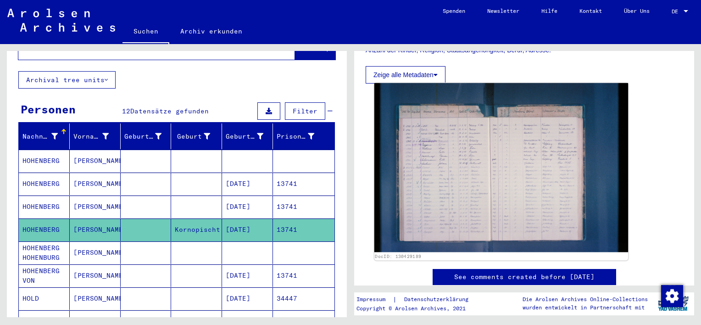
click at [466, 160] on img at bounding box center [501, 167] width 254 height 169
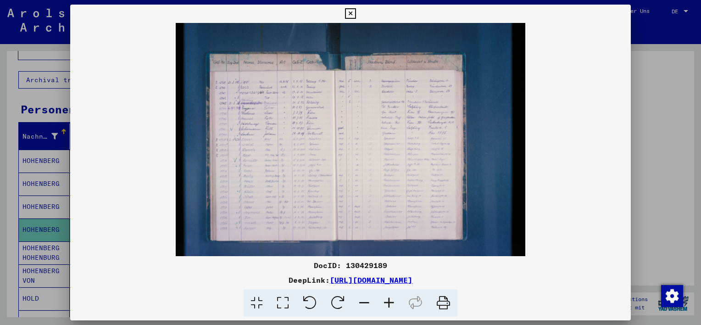
click at [354, 9] on icon at bounding box center [350, 13] width 11 height 11
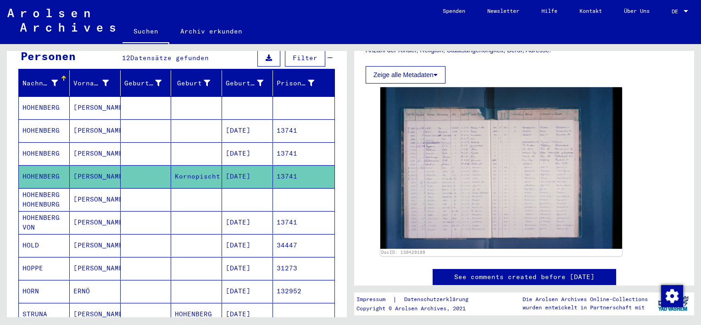
scroll to position [138, 0]
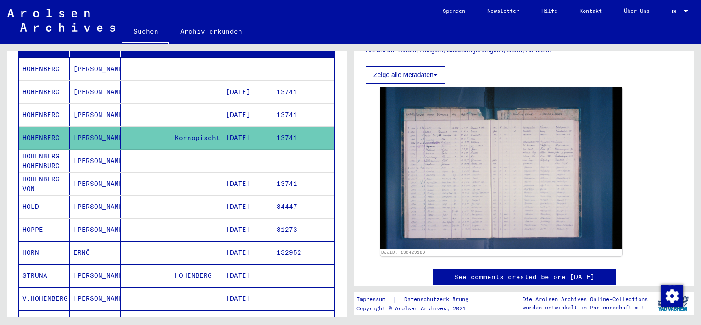
click at [39, 172] on mat-cell "HOHENBERG VON" at bounding box center [44, 183] width 51 height 22
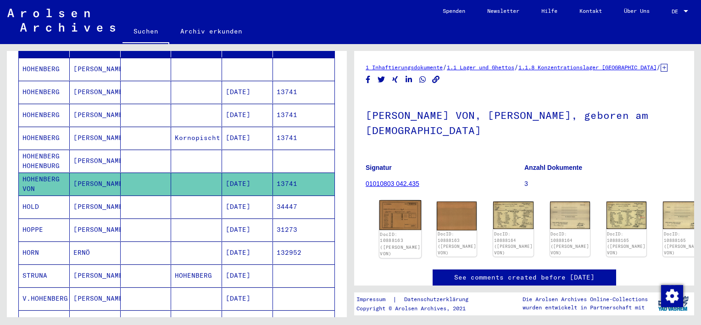
click at [405, 219] on img at bounding box center [400, 215] width 42 height 30
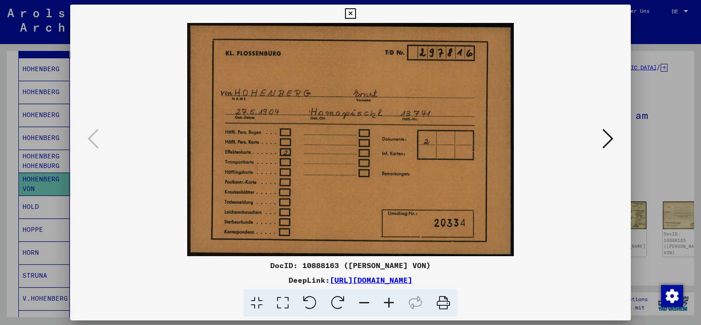
click at [604, 139] on icon at bounding box center [607, 139] width 11 height 22
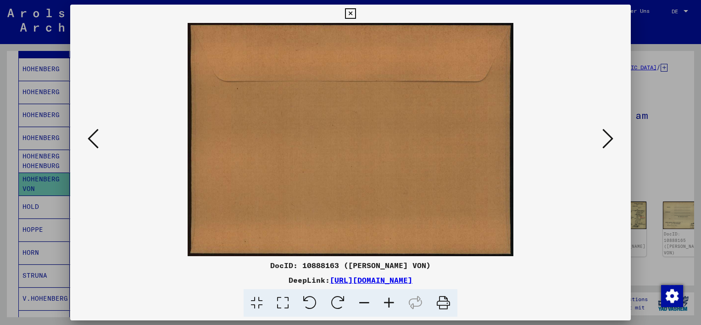
click at [606, 141] on icon at bounding box center [607, 139] width 11 height 22
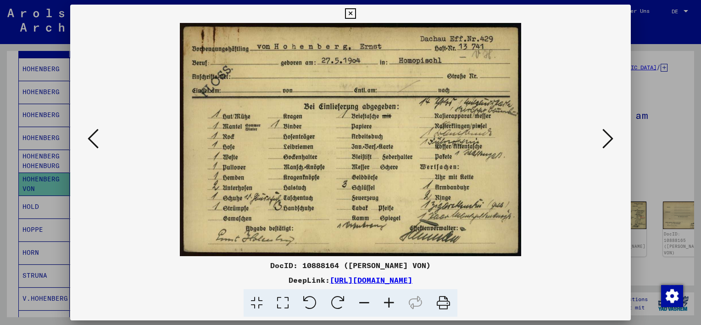
click at [606, 141] on icon at bounding box center [607, 139] width 11 height 22
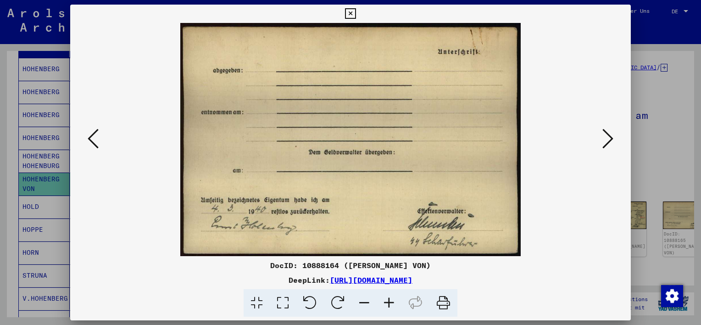
click at [95, 138] on icon at bounding box center [93, 139] width 11 height 22
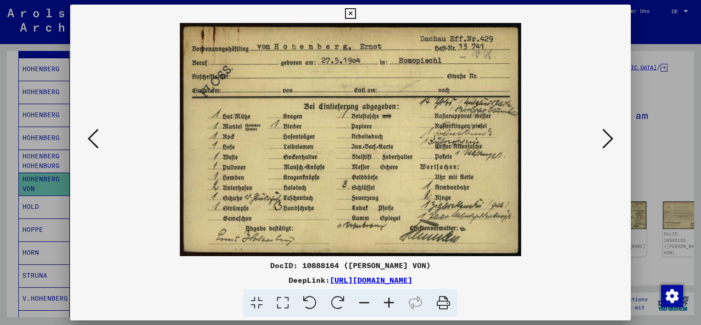
click at [608, 138] on icon at bounding box center [607, 139] width 11 height 22
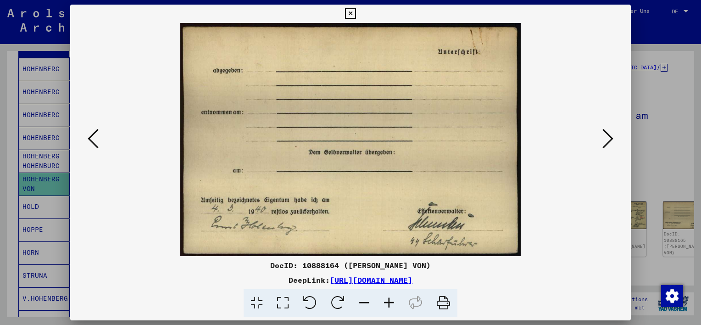
click at [609, 136] on icon at bounding box center [607, 139] width 11 height 22
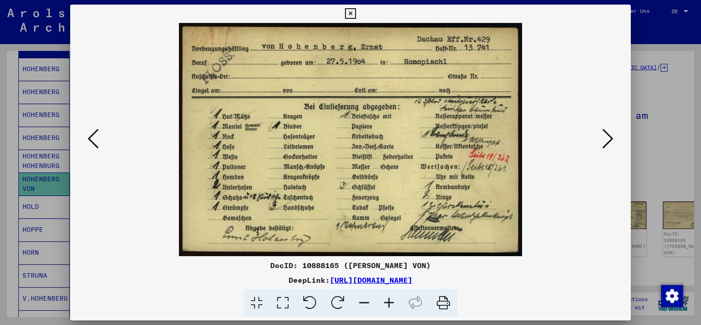
click at [609, 136] on icon at bounding box center [607, 139] width 11 height 22
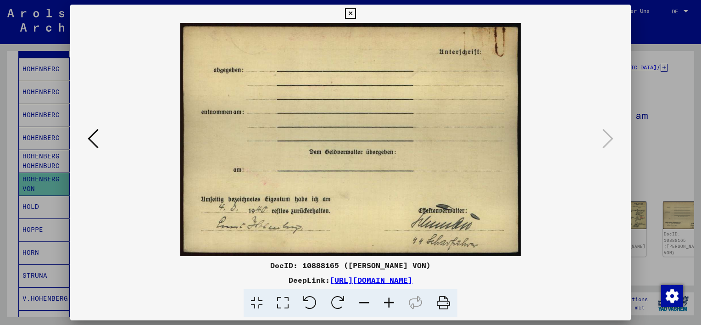
click at [349, 13] on icon at bounding box center [350, 13] width 11 height 11
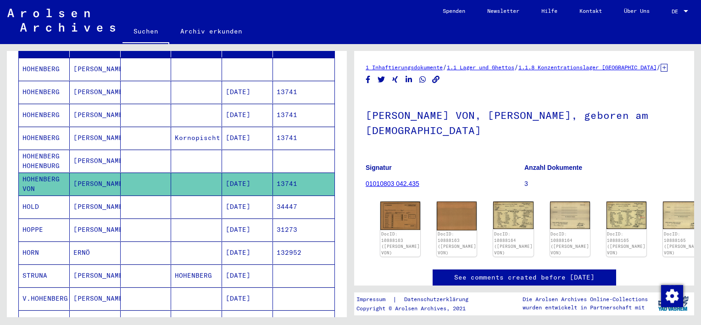
click at [33, 150] on mat-cell "HOHENBERG HOHENBURG" at bounding box center [44, 161] width 51 height 22
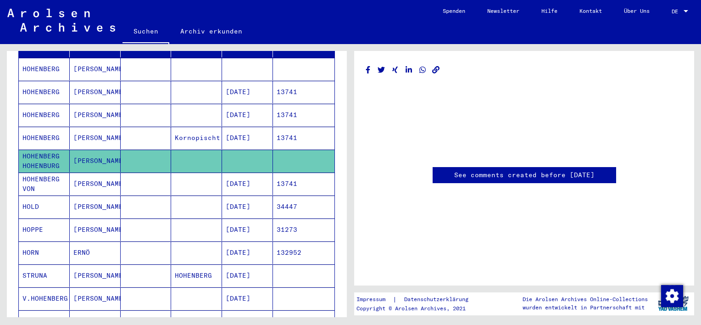
click at [33, 127] on mat-cell "HOHENBERG" at bounding box center [44, 138] width 51 height 22
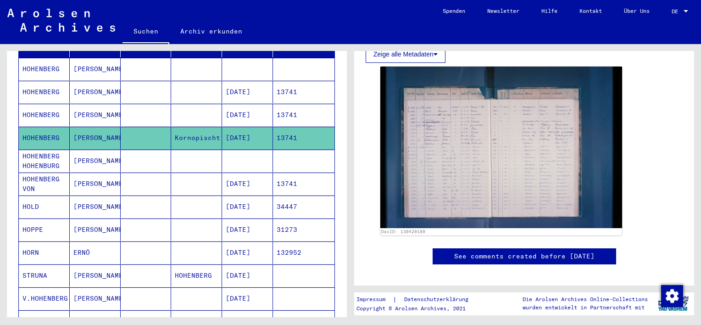
scroll to position [92, 0]
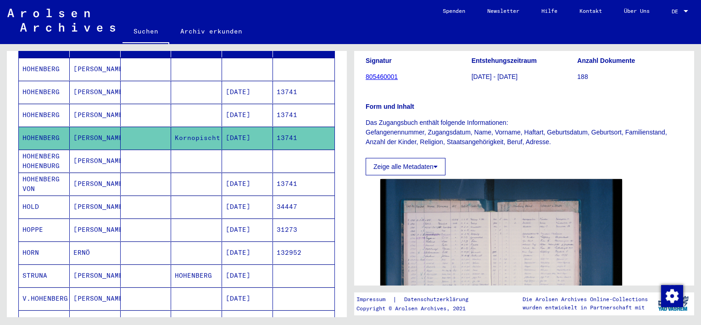
click at [40, 106] on mat-cell "HOHENBERG" at bounding box center [44, 115] width 51 height 22
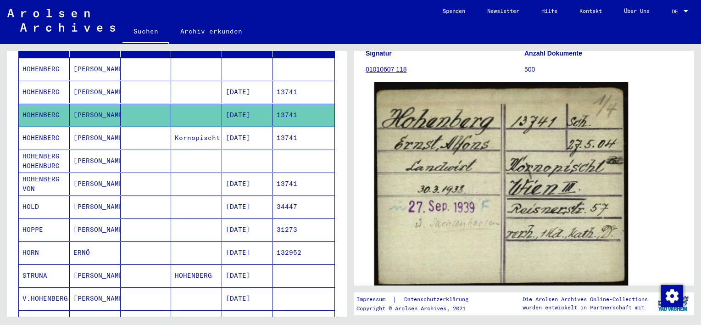
scroll to position [92, 0]
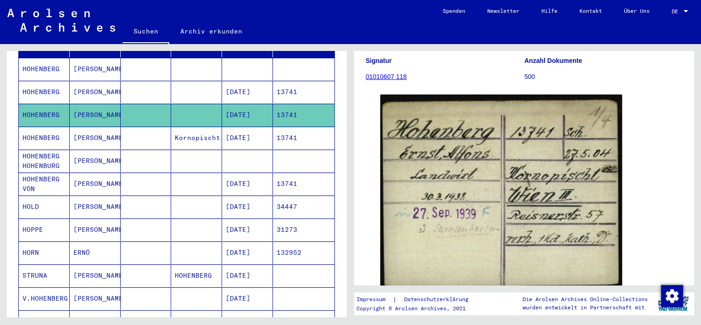
click at [31, 81] on mat-cell "HOHENBERG" at bounding box center [44, 92] width 51 height 22
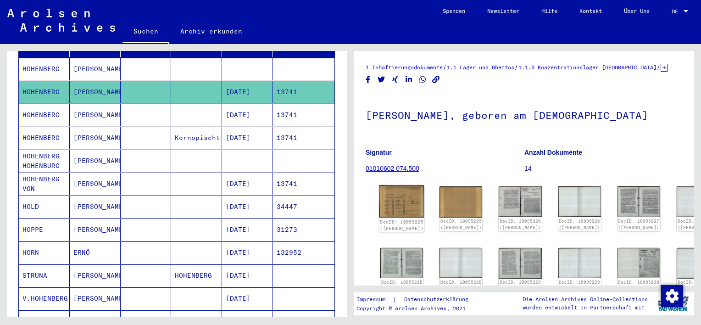
click at [406, 191] on img at bounding box center [401, 201] width 45 height 33
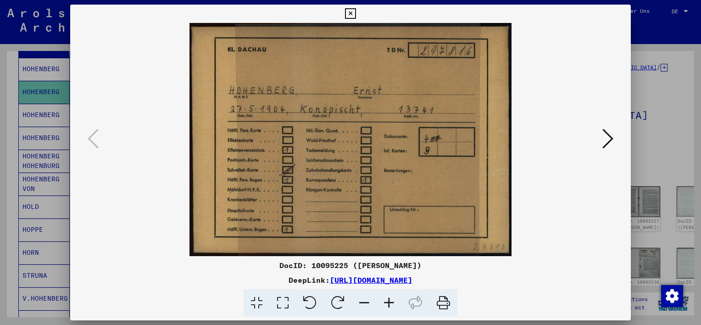
click at [606, 139] on icon at bounding box center [607, 139] width 11 height 22
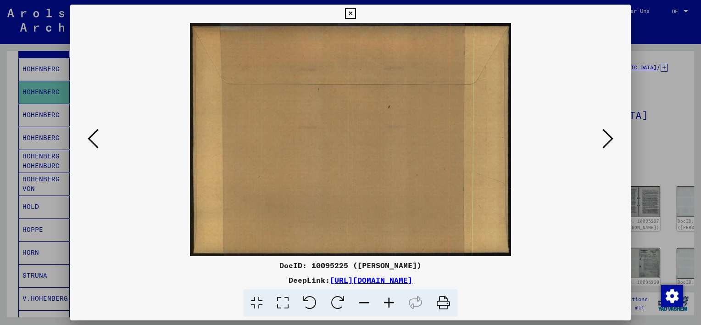
click at [611, 139] on icon at bounding box center [607, 139] width 11 height 22
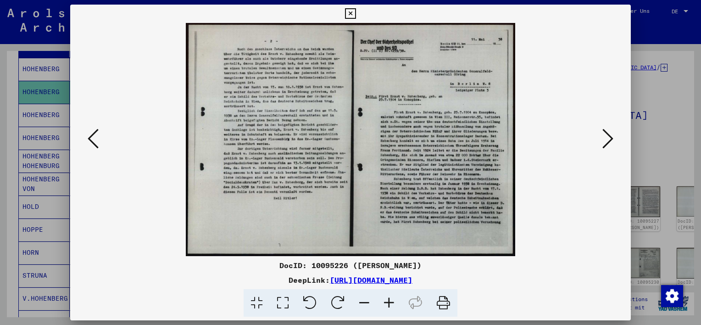
click at [279, 302] on icon at bounding box center [283, 303] width 26 height 28
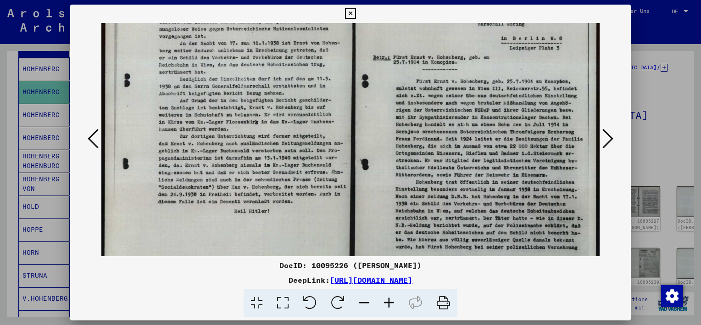
scroll to position [77, 0]
drag, startPoint x: 476, startPoint y: 160, endPoint x: 483, endPoint y: 83, distance: 76.9
click at [483, 83] on img at bounding box center [350, 122] width 498 height 352
click at [389, 301] on icon at bounding box center [389, 303] width 25 height 28
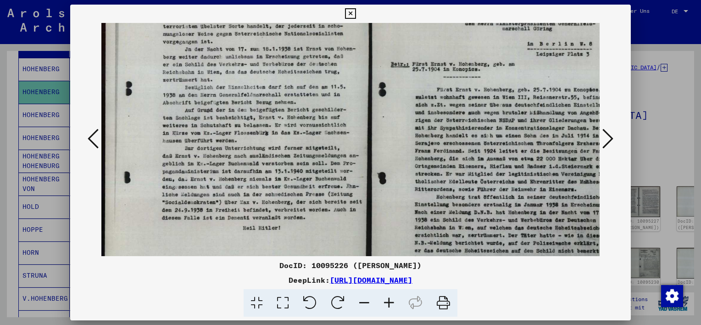
click at [389, 301] on icon at bounding box center [389, 303] width 25 height 28
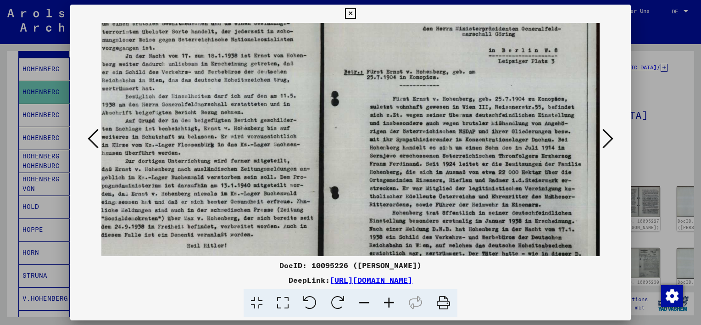
scroll to position [79, 65]
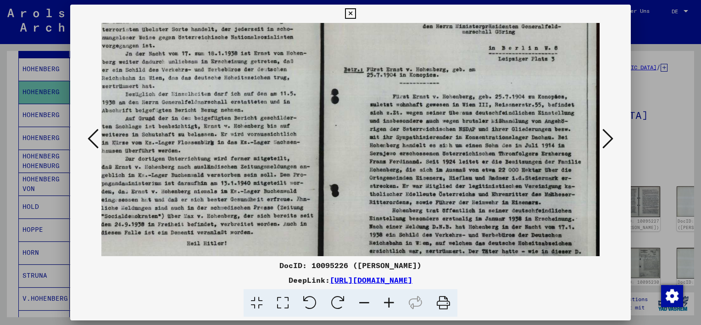
drag, startPoint x: 489, startPoint y: 170, endPoint x: 331, endPoint y: 168, distance: 158.3
click at [331, 168] on img at bounding box center [318, 143] width 563 height 398
click at [385, 305] on icon at bounding box center [389, 303] width 25 height 28
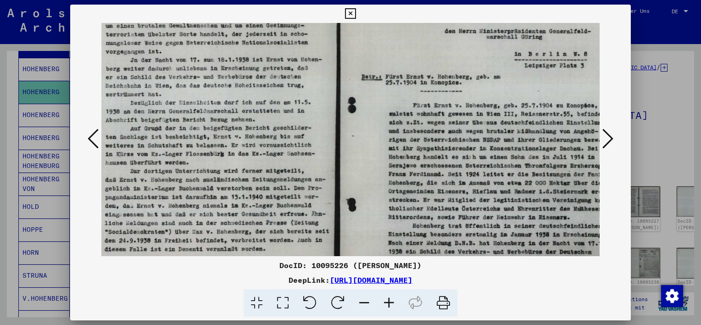
click at [385, 305] on icon at bounding box center [389, 303] width 25 height 28
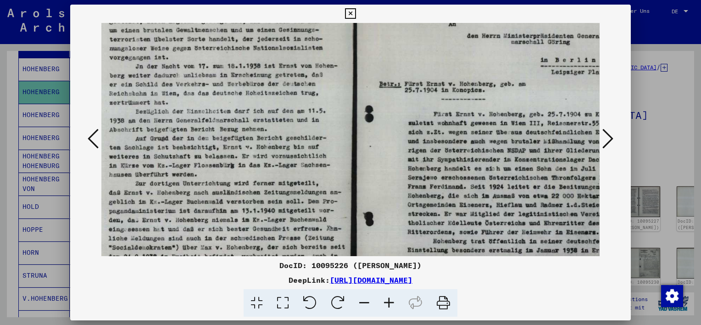
click at [385, 305] on icon at bounding box center [389, 303] width 25 height 28
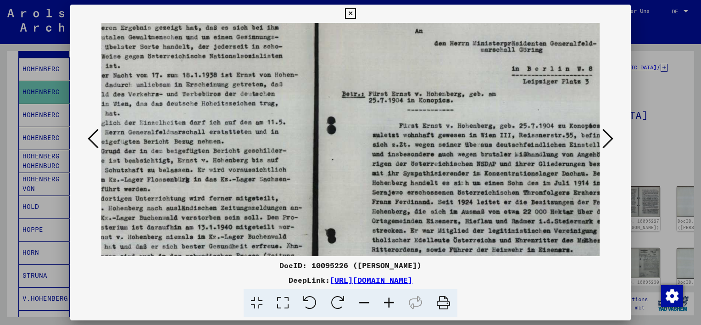
scroll to position [79, 162]
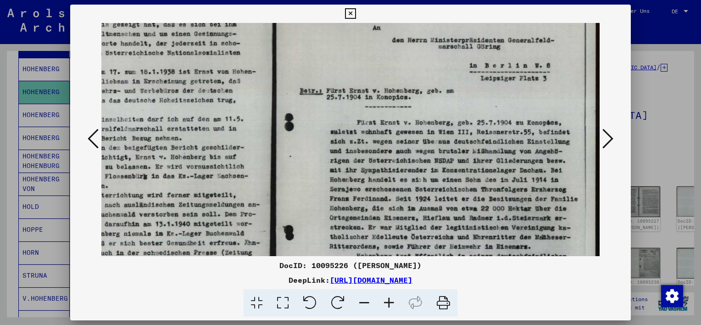
drag, startPoint x: 492, startPoint y: 165, endPoint x: 315, endPoint y: 165, distance: 177.1
click at [315, 165] on img at bounding box center [269, 177] width 661 height 467
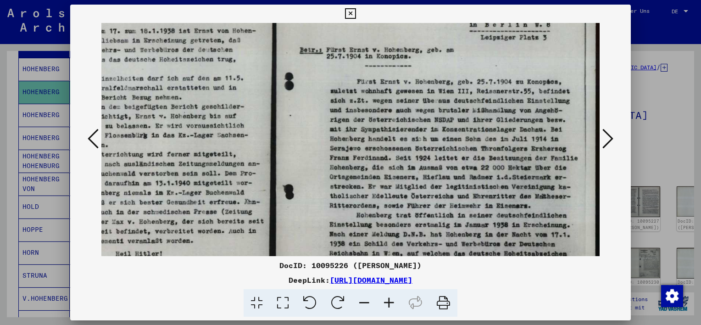
scroll to position [121, 162]
drag, startPoint x: 530, startPoint y: 150, endPoint x: 529, endPoint y: 111, distance: 39.5
click at [529, 111] on img at bounding box center [269, 135] width 661 height 467
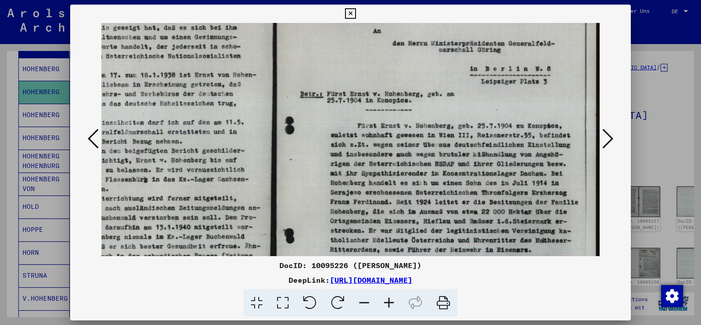
scroll to position [72, 161]
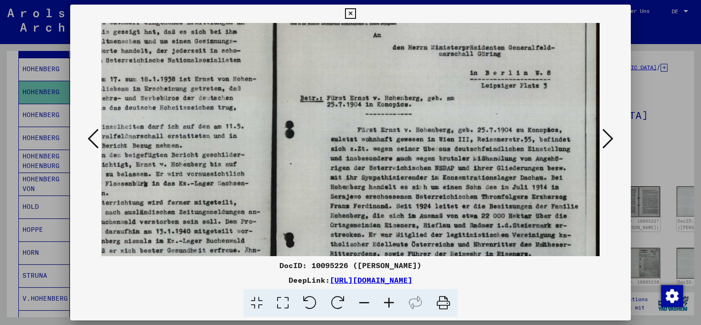
drag, startPoint x: 463, startPoint y: 73, endPoint x: 462, endPoint y: 123, distance: 50.0
click at [462, 123] on img at bounding box center [270, 184] width 661 height 467
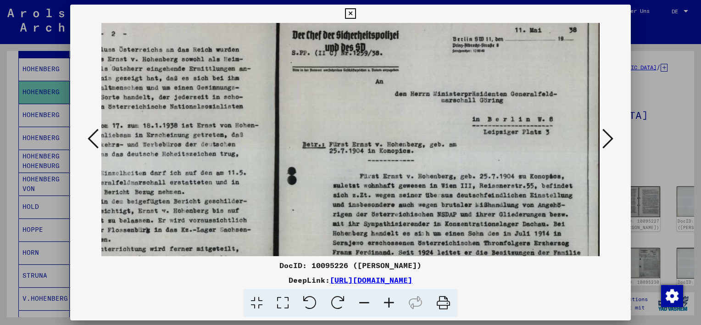
scroll to position [24, 159]
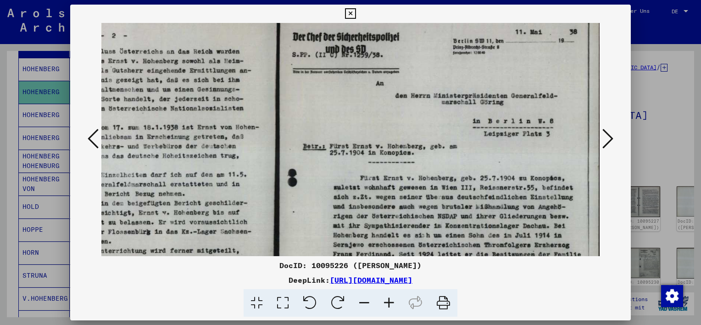
drag, startPoint x: 475, startPoint y: 57, endPoint x: 479, endPoint y: 108, distance: 51.1
click at [479, 108] on img at bounding box center [273, 232] width 661 height 467
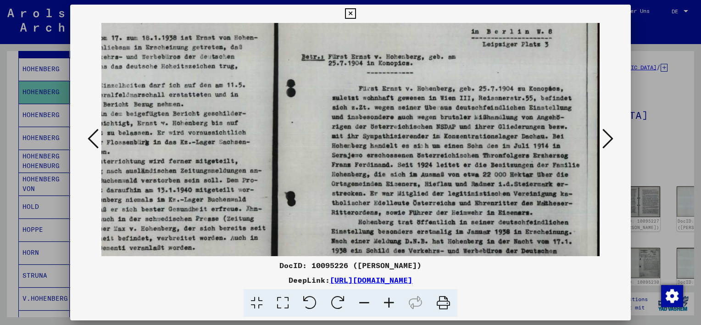
scroll to position [125, 160]
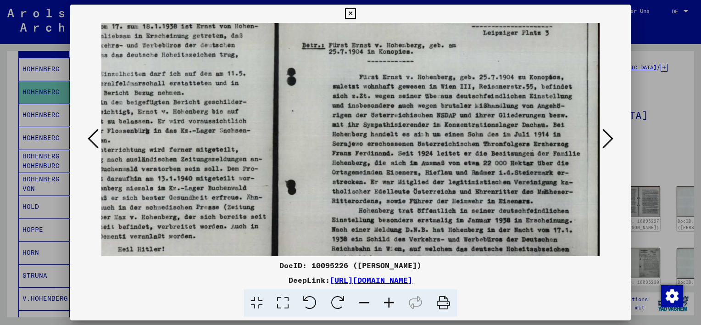
drag, startPoint x: 463, startPoint y: 179, endPoint x: 462, endPoint y: 79, distance: 100.0
click at [462, 79] on img at bounding box center [272, 131] width 661 height 467
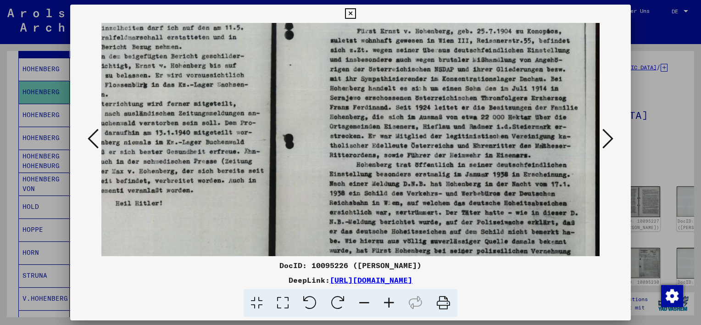
scroll to position [174, 161]
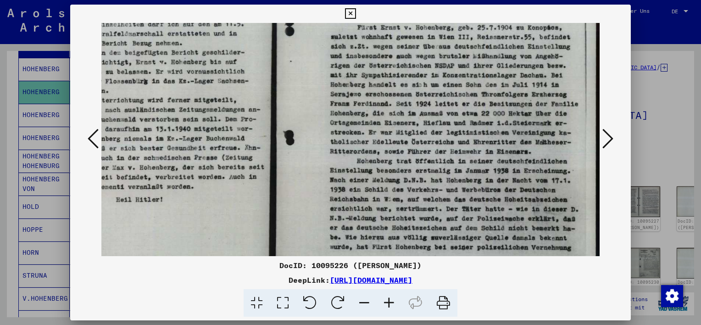
drag, startPoint x: 502, startPoint y: 155, endPoint x: 495, endPoint y: 106, distance: 49.1
click at [495, 106] on img at bounding box center [270, 82] width 661 height 467
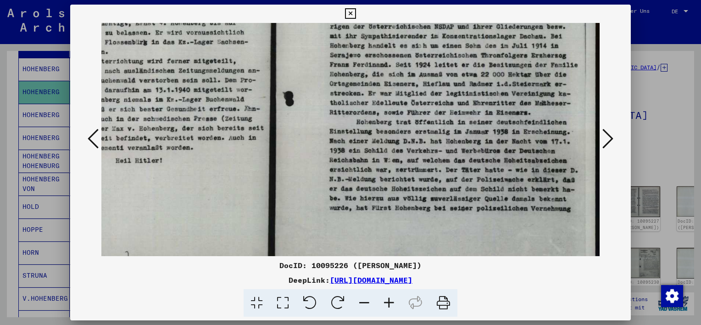
scroll to position [215, 162]
drag, startPoint x: 485, startPoint y: 183, endPoint x: 481, endPoint y: 145, distance: 38.8
click at [481, 145] on img at bounding box center [269, 41] width 661 height 467
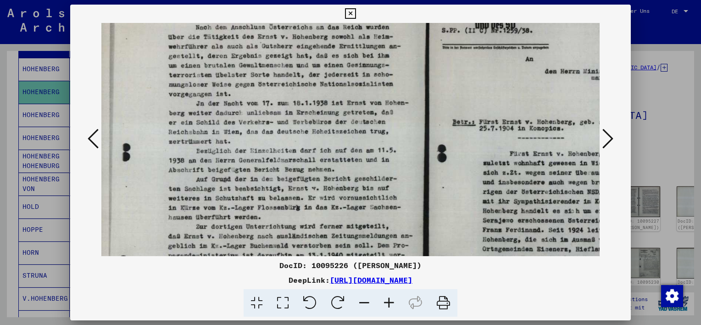
drag, startPoint x: 192, startPoint y: 104, endPoint x: 347, endPoint y: 272, distance: 228.5
click at [347, 273] on div "DocID: 10095226 ([PERSON_NAME]) DeepLink: [URL][DOMAIN_NAME]" at bounding box center [350, 161] width 561 height 312
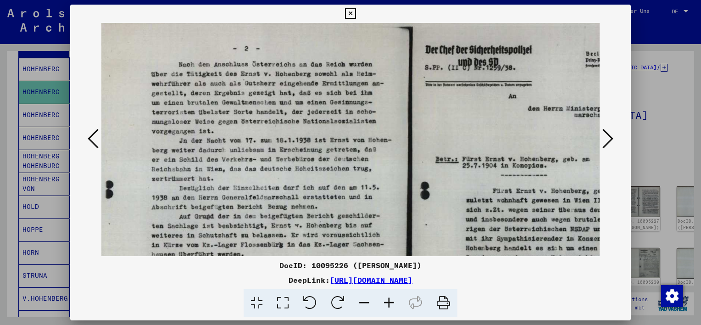
scroll to position [10, 26]
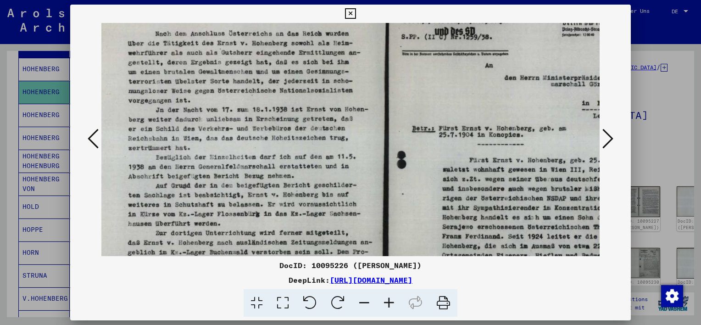
drag, startPoint x: 333, startPoint y: 145, endPoint x: 295, endPoint y: 156, distance: 40.5
click at [295, 156] on img at bounding box center [382, 214] width 661 height 467
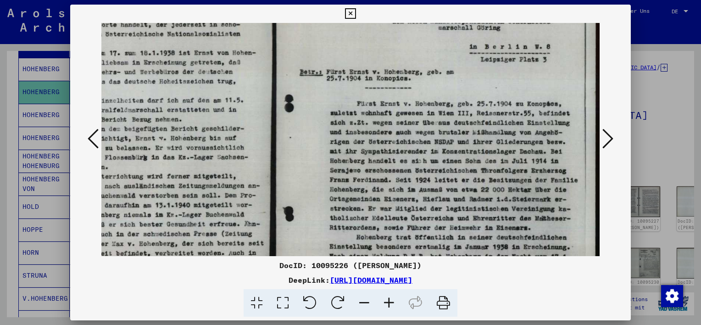
drag, startPoint x: 538, startPoint y: 161, endPoint x: 332, endPoint y: 100, distance: 215.4
click at [330, 103] on img at bounding box center [269, 158] width 661 height 467
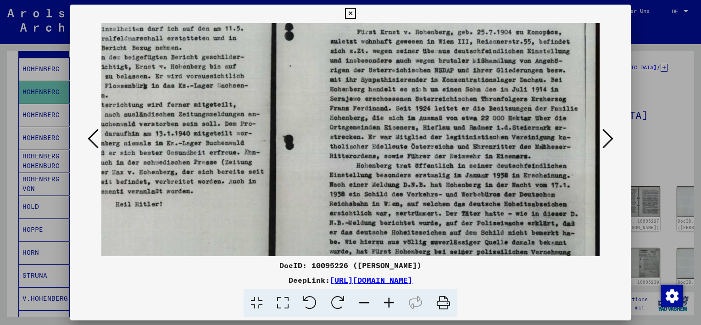
scroll to position [218, 162]
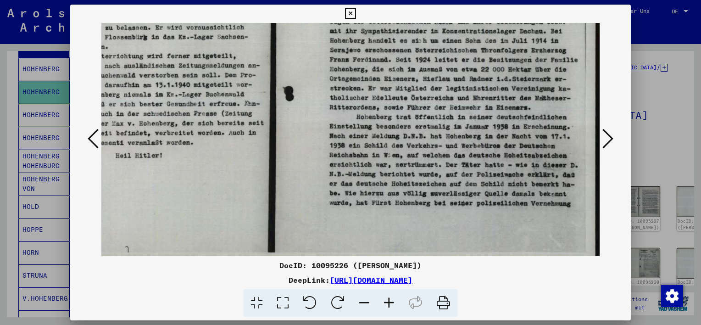
drag, startPoint x: 423, startPoint y: 133, endPoint x: 420, endPoint y: 50, distance: 84.0
click at [420, 50] on img at bounding box center [269, 38] width 661 height 467
click at [609, 143] on icon at bounding box center [607, 139] width 11 height 22
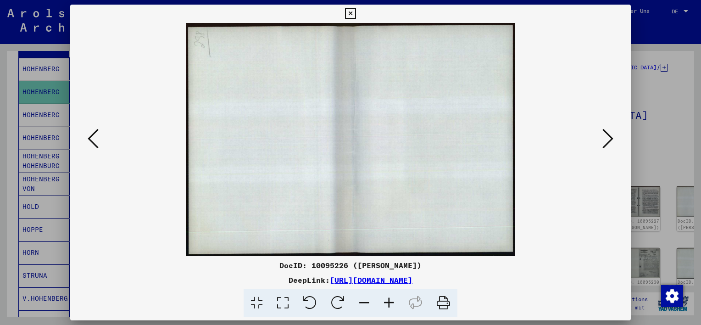
scroll to position [0, 0]
click at [603, 135] on icon at bounding box center [607, 139] width 11 height 22
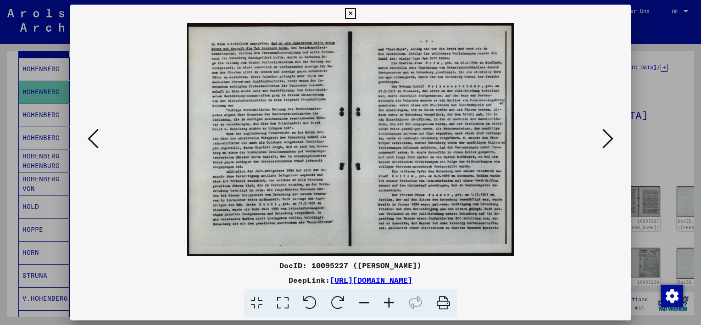
click at [383, 301] on icon at bounding box center [389, 303] width 25 height 28
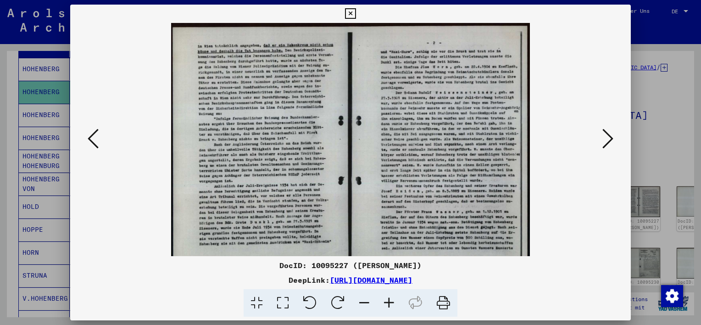
click at [383, 301] on icon at bounding box center [389, 303] width 25 height 28
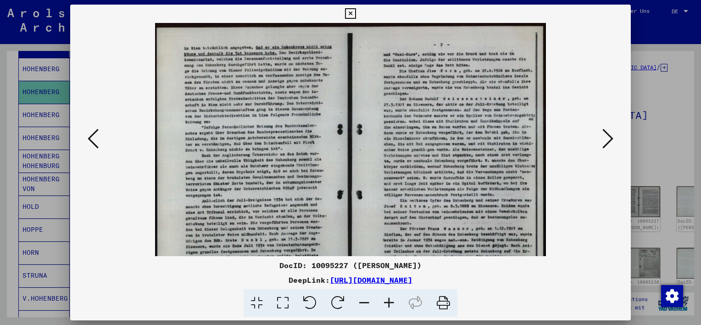
click at [383, 301] on icon at bounding box center [389, 303] width 25 height 28
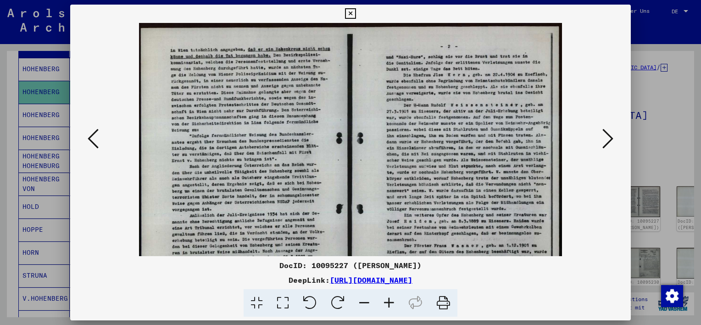
click at [383, 301] on icon at bounding box center [389, 303] width 25 height 28
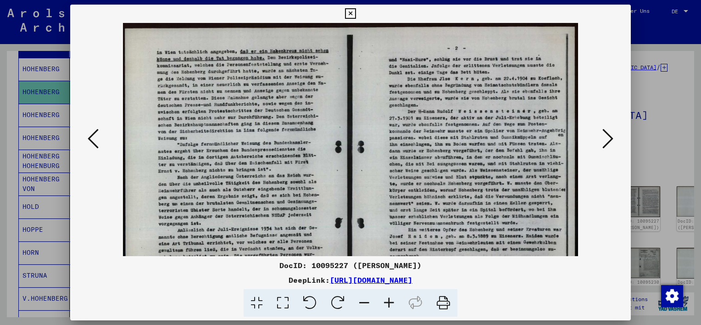
click at [382, 301] on icon at bounding box center [389, 303] width 25 height 28
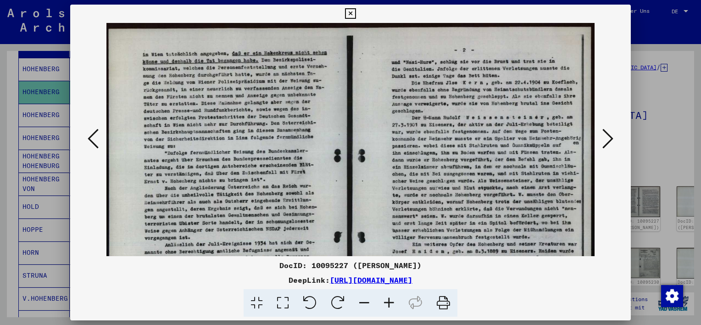
click at [389, 301] on icon at bounding box center [389, 303] width 25 height 28
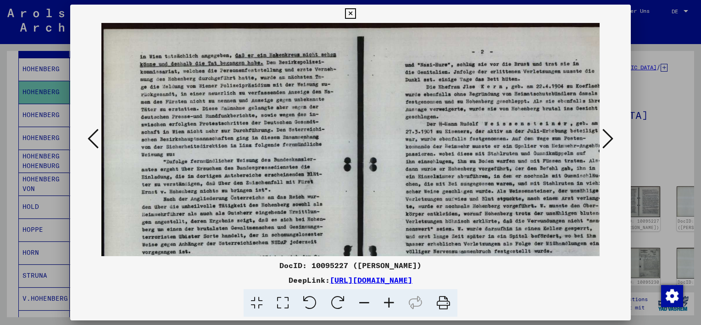
click at [389, 301] on icon at bounding box center [389, 303] width 25 height 28
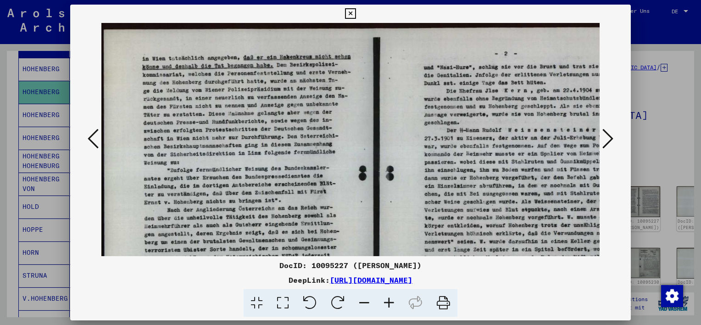
click at [389, 301] on icon at bounding box center [389, 303] width 25 height 28
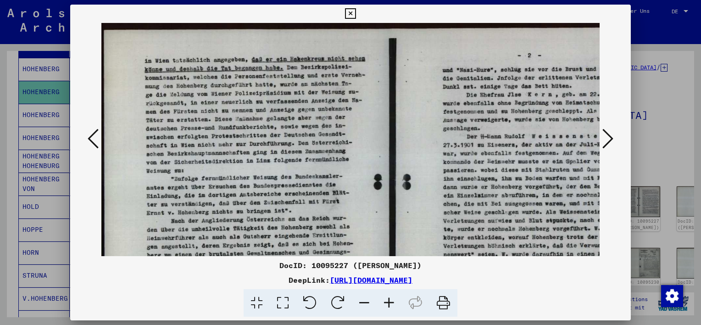
click at [389, 301] on icon at bounding box center [389, 303] width 25 height 28
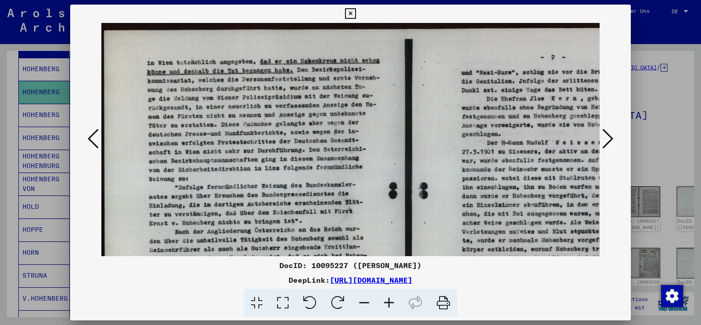
click at [385, 296] on icon at bounding box center [389, 303] width 25 height 28
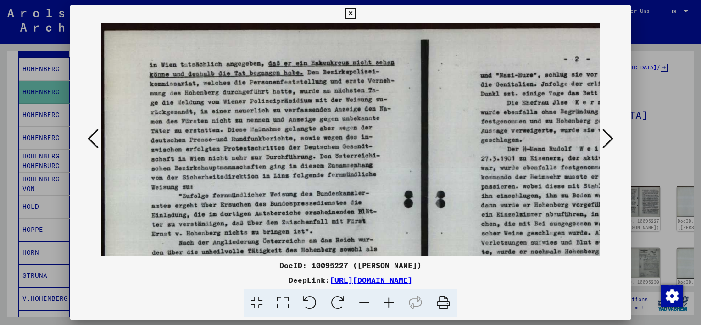
click at [385, 296] on icon at bounding box center [389, 303] width 25 height 28
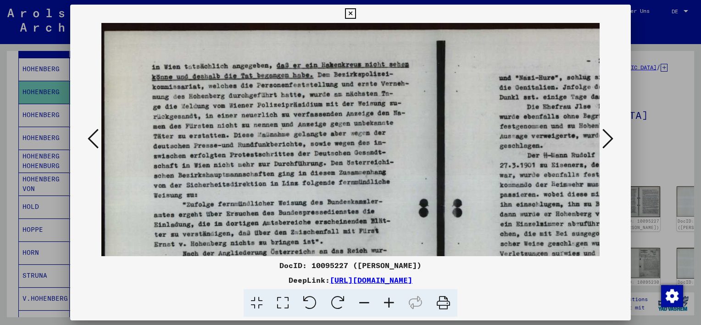
click at [385, 296] on icon at bounding box center [389, 303] width 25 height 28
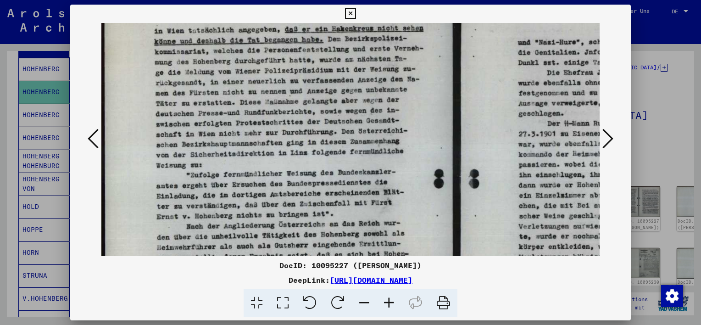
scroll to position [44, 0]
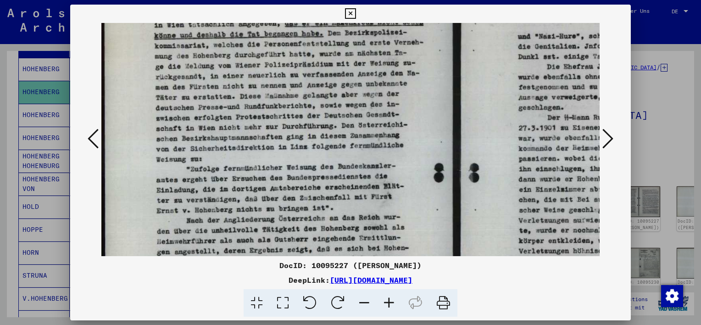
drag, startPoint x: 395, startPoint y: 131, endPoint x: 396, endPoint y: 88, distance: 42.7
click at [396, 88] on img at bounding box center [457, 233] width 713 height 508
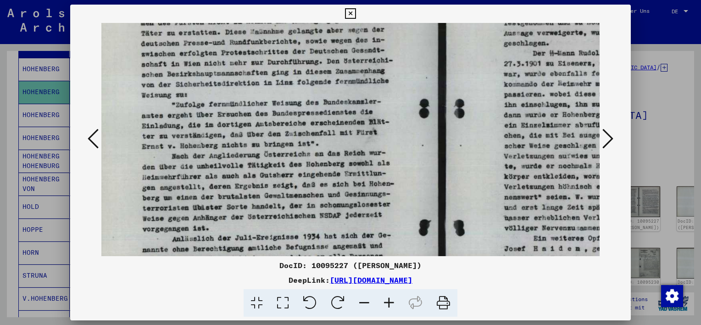
drag, startPoint x: 403, startPoint y: 138, endPoint x: 398, endPoint y: 78, distance: 60.3
click at [398, 78] on img at bounding box center [443, 169] width 713 height 508
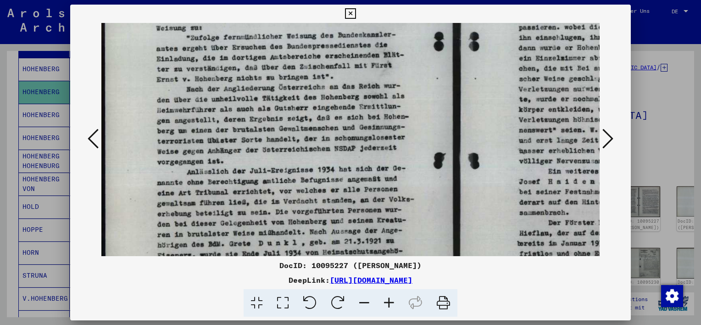
scroll to position [176, 0]
drag, startPoint x: 365, startPoint y: 160, endPoint x: 396, endPoint y: 107, distance: 60.9
click at [396, 107] on img at bounding box center [457, 101] width 713 height 508
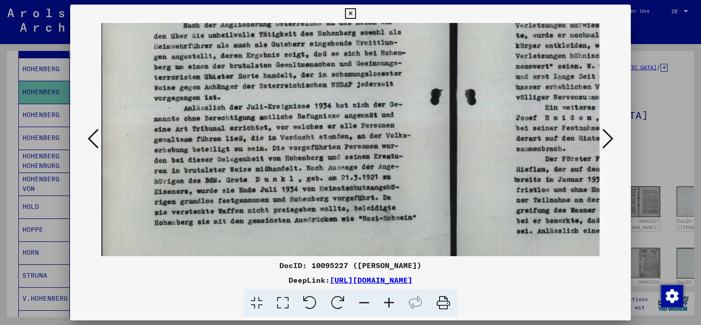
scroll to position [246, 4]
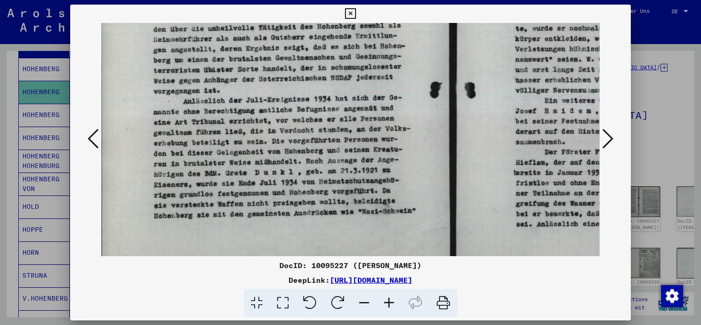
drag, startPoint x: 364, startPoint y: 172, endPoint x: 361, endPoint y: 101, distance: 70.7
click at [361, 101] on img at bounding box center [454, 31] width 713 height 508
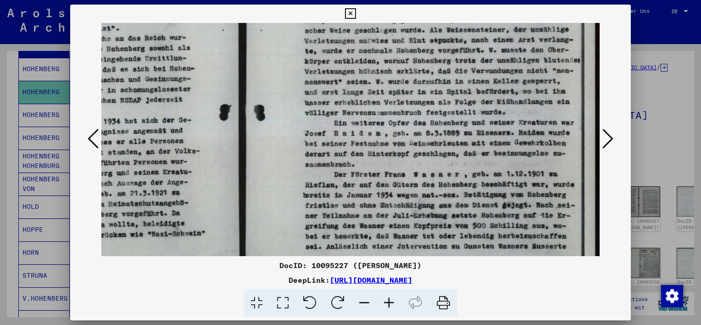
drag, startPoint x: 442, startPoint y: 133, endPoint x: 232, endPoint y: 154, distance: 211.2
click at [222, 156] on img at bounding box center [243, 54] width 713 height 508
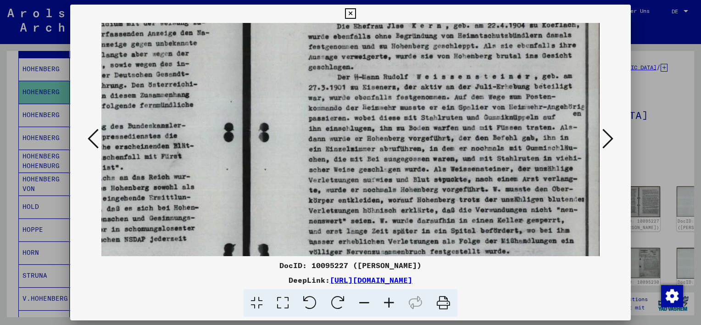
drag, startPoint x: 362, startPoint y: 67, endPoint x: 369, endPoint y: 206, distance: 138.7
click at [367, 209] on img at bounding box center [247, 193] width 713 height 508
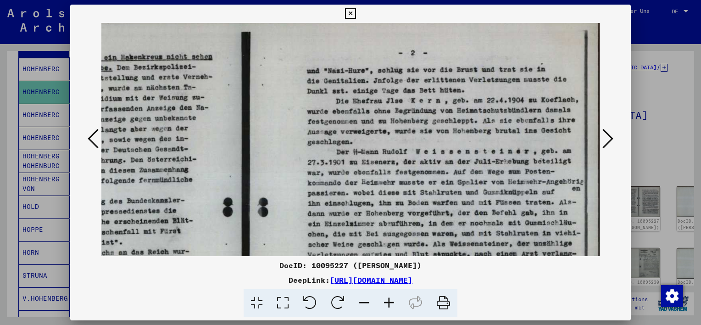
scroll to position [9, 211]
drag, startPoint x: 386, startPoint y: 75, endPoint x: 385, endPoint y: 150, distance: 75.7
click at [385, 150] on img at bounding box center [246, 268] width 713 height 508
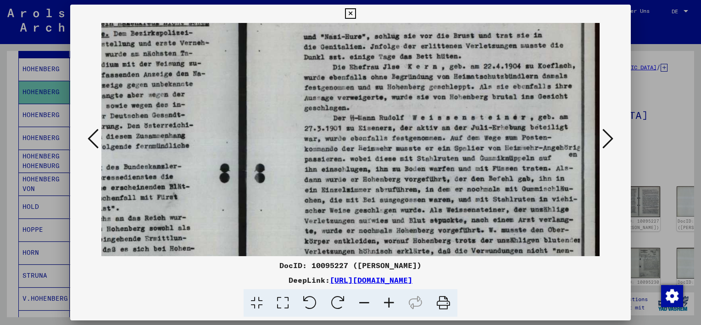
scroll to position [45, 214]
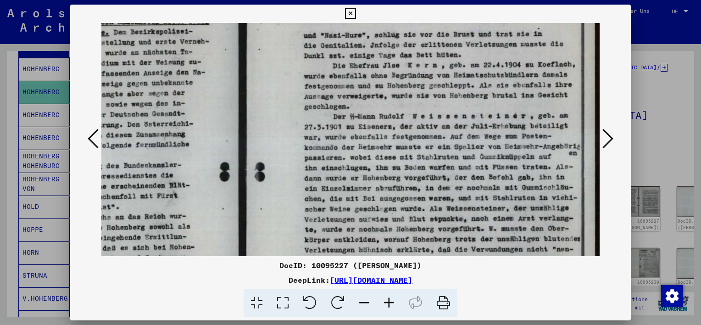
drag, startPoint x: 502, startPoint y: 131, endPoint x: 482, endPoint y: 95, distance: 40.9
click at [482, 95] on img at bounding box center [243, 232] width 713 height 508
drag, startPoint x: 510, startPoint y: 168, endPoint x: 508, endPoint y: 140, distance: 28.0
click at [509, 151] on img at bounding box center [243, 232] width 713 height 508
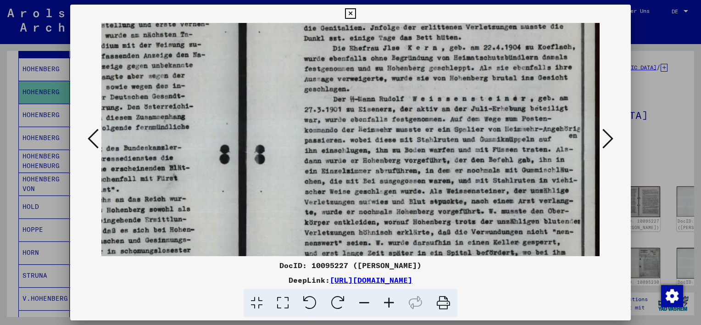
scroll to position [64, 214]
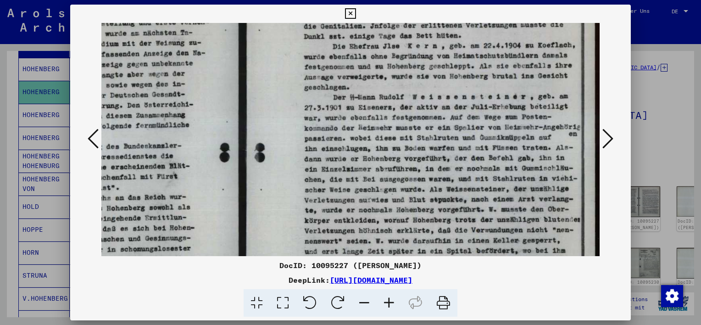
click at [508, 125] on img at bounding box center [243, 213] width 713 height 508
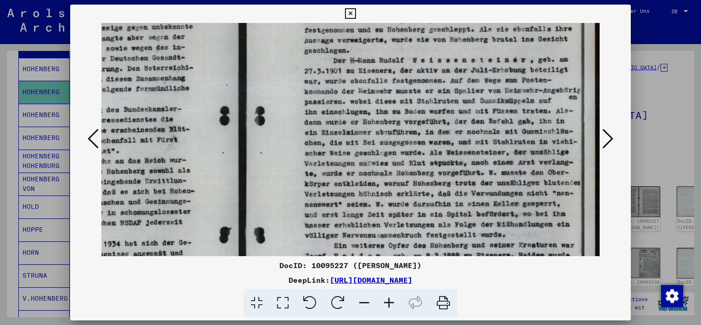
scroll to position [102, 214]
drag, startPoint x: 532, startPoint y: 174, endPoint x: 532, endPoint y: 138, distance: 36.7
click at [532, 138] on img at bounding box center [243, 175] width 713 height 508
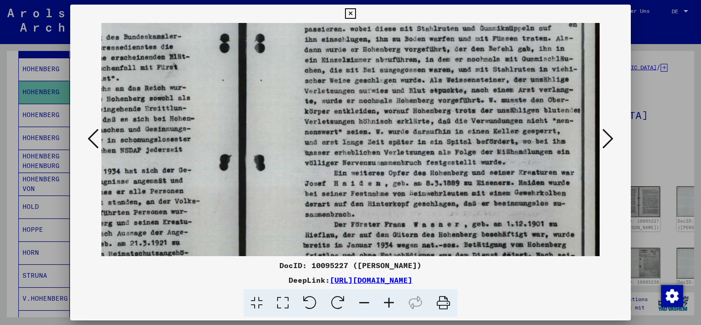
drag, startPoint x: 528, startPoint y: 180, endPoint x: 522, endPoint y: 106, distance: 74.0
click at [522, 106] on img at bounding box center [243, 104] width 713 height 508
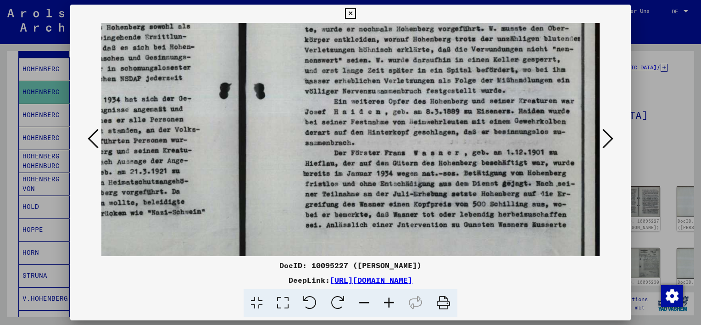
drag, startPoint x: 487, startPoint y: 186, endPoint x: 487, endPoint y: 117, distance: 68.4
click at [486, 117] on img at bounding box center [243, 32] width 713 height 508
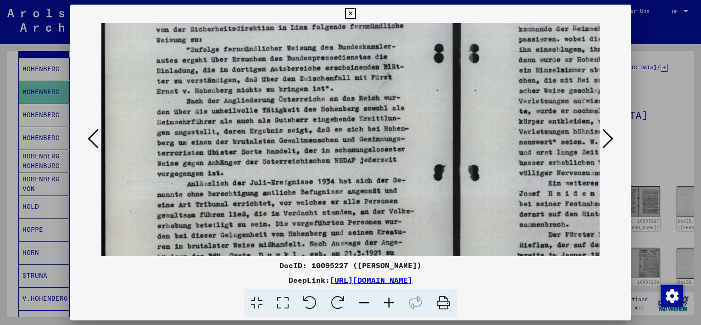
drag, startPoint x: 289, startPoint y: 129, endPoint x: 488, endPoint y: 194, distance: 208.8
click at [488, 194] on img at bounding box center [457, 114] width 713 height 508
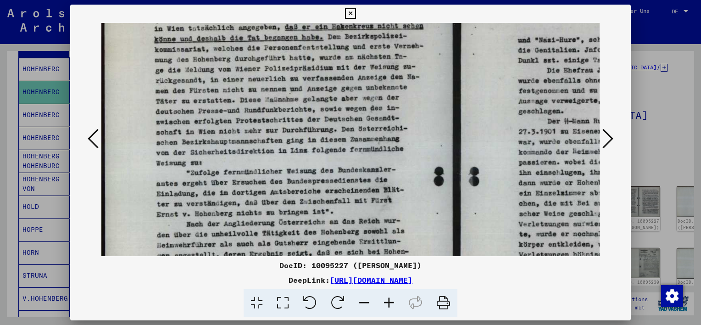
drag, startPoint x: 433, startPoint y: 94, endPoint x: 444, endPoint y: 212, distance: 118.8
click at [450, 221] on img at bounding box center [457, 237] width 713 height 508
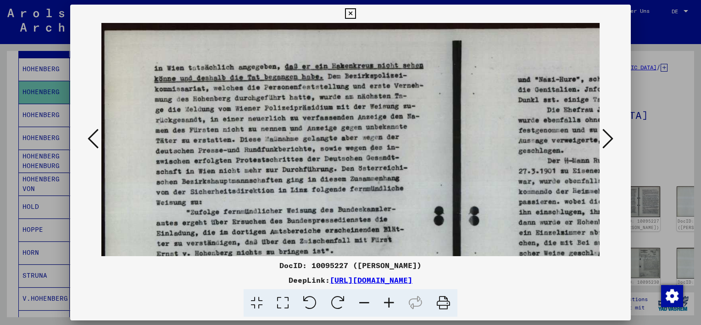
scroll to position [2, 0]
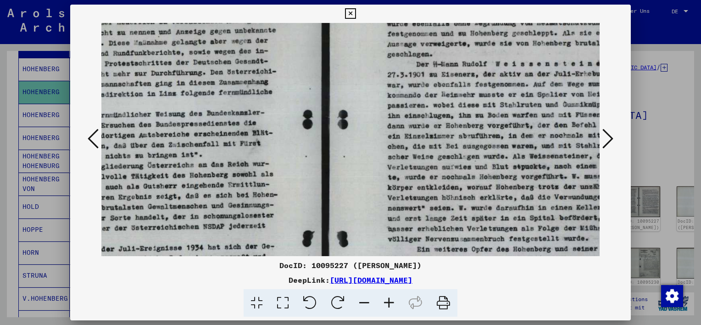
drag, startPoint x: 370, startPoint y: 101, endPoint x: 234, endPoint y: 70, distance: 139.3
click at [234, 71] on img at bounding box center [326, 180] width 713 height 508
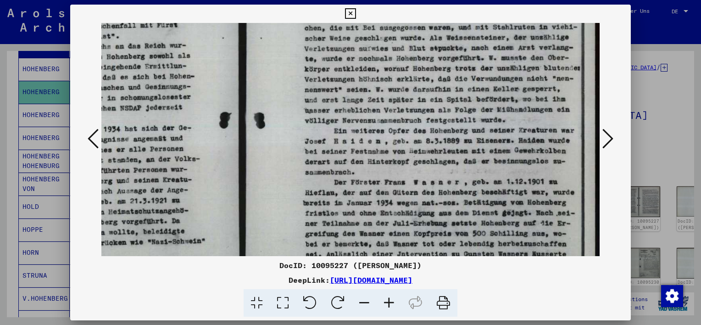
scroll to position [253, 214]
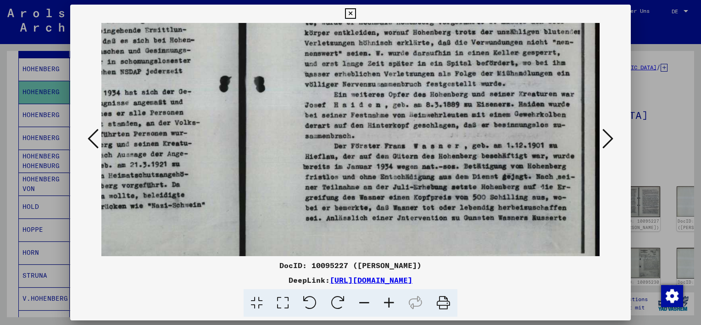
drag, startPoint x: 450, startPoint y: 189, endPoint x: 275, endPoint y: 43, distance: 228.1
click at [275, 43] on img at bounding box center [243, 25] width 713 height 508
click at [605, 138] on icon at bounding box center [607, 139] width 11 height 22
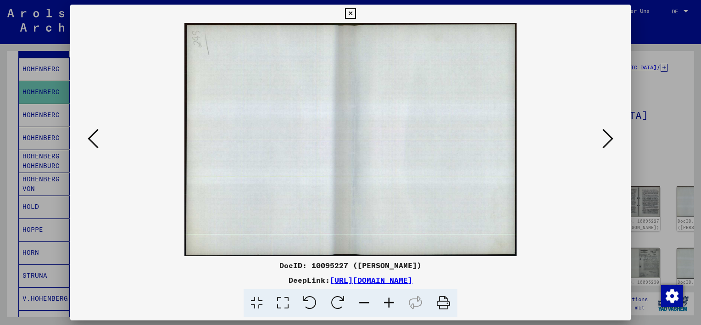
scroll to position [0, 0]
click at [611, 138] on icon at bounding box center [607, 139] width 11 height 22
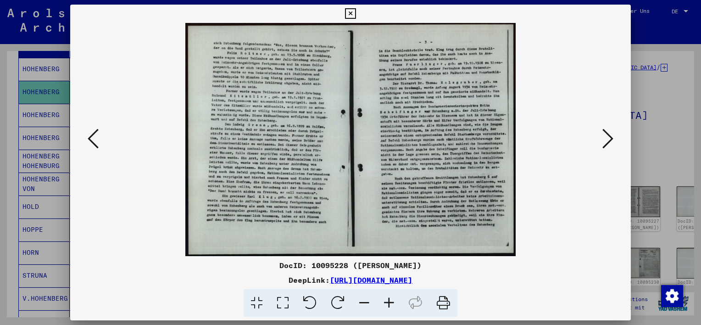
click at [385, 304] on icon at bounding box center [389, 303] width 25 height 28
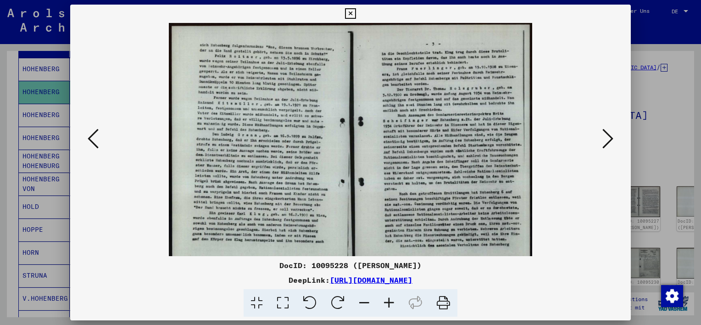
click at [385, 304] on icon at bounding box center [389, 303] width 25 height 28
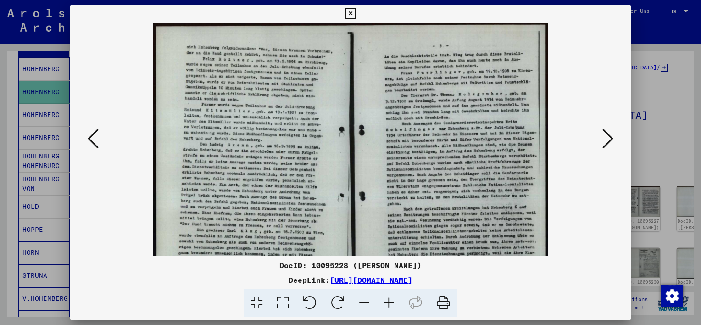
click at [385, 304] on icon at bounding box center [389, 303] width 25 height 28
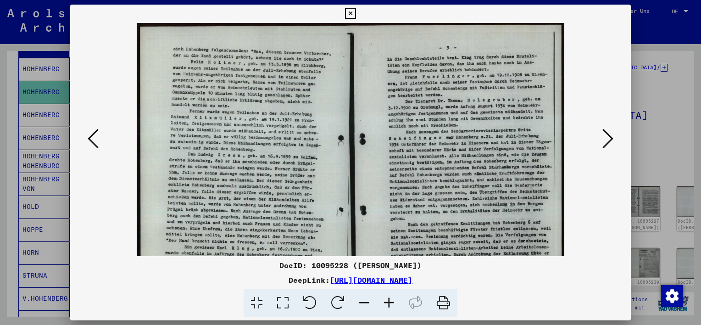
click at [385, 304] on icon at bounding box center [389, 303] width 25 height 28
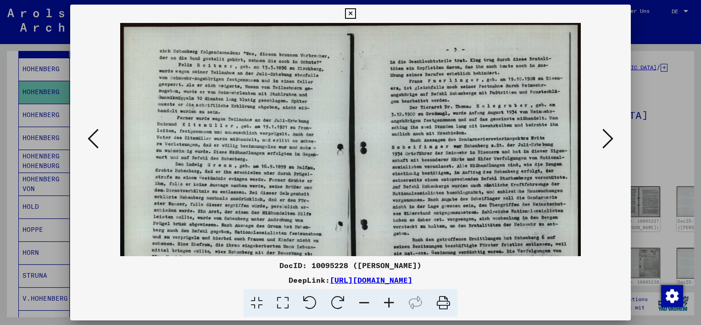
click at [385, 304] on icon at bounding box center [389, 303] width 25 height 28
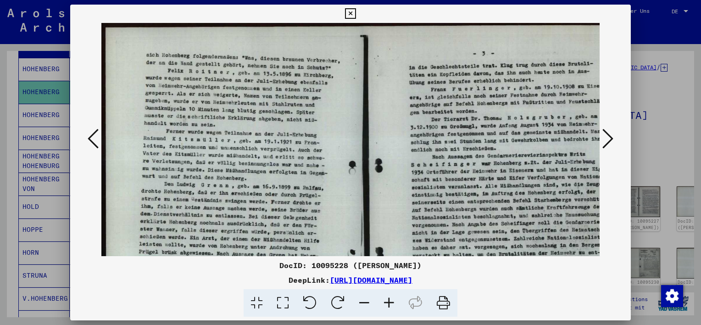
click at [385, 304] on icon at bounding box center [389, 303] width 25 height 28
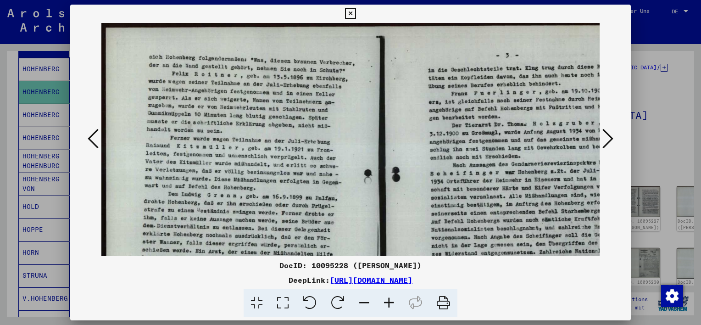
click at [385, 304] on icon at bounding box center [389, 303] width 25 height 28
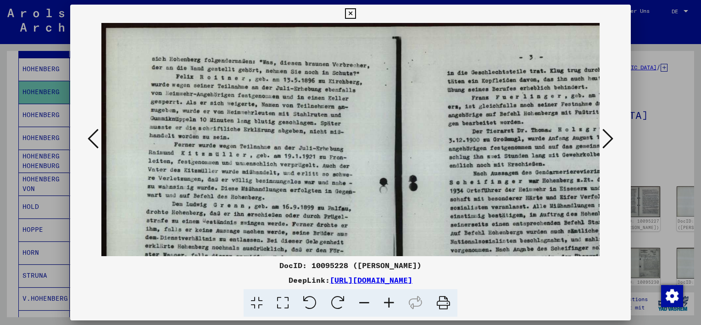
click at [389, 305] on icon at bounding box center [389, 303] width 25 height 28
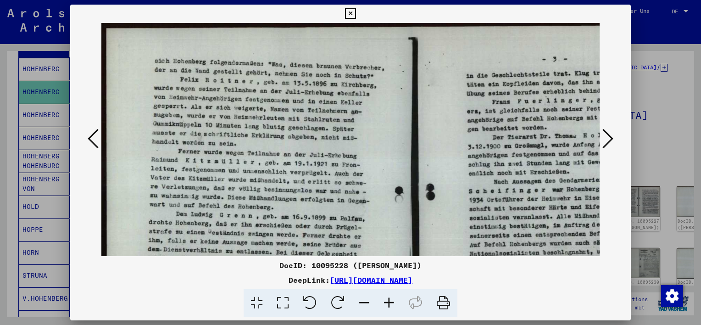
click at [389, 305] on icon at bounding box center [389, 303] width 25 height 28
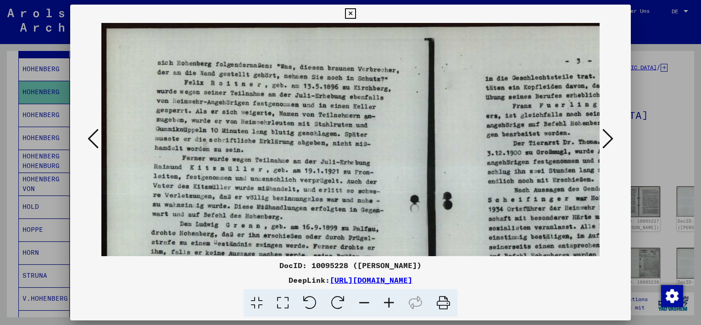
click at [389, 305] on icon at bounding box center [389, 303] width 25 height 28
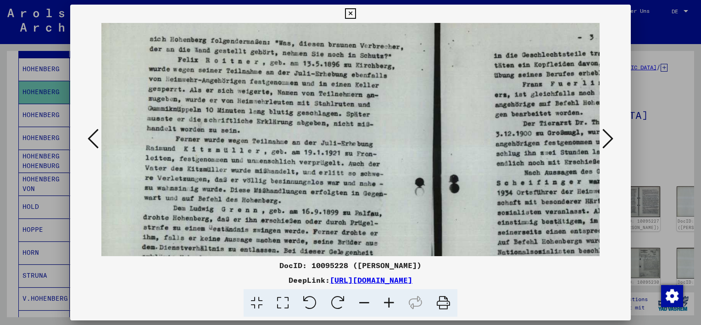
scroll to position [35, 12]
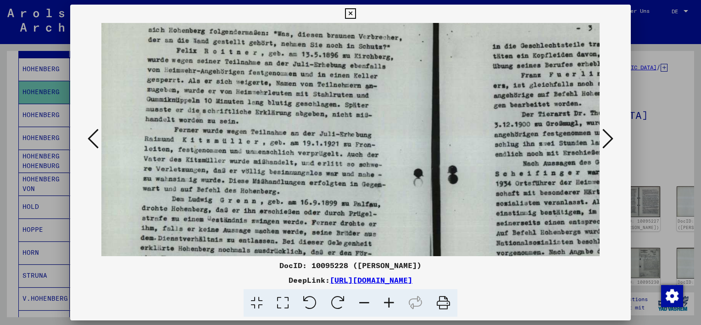
drag, startPoint x: 385, startPoint y: 153, endPoint x: 374, endPoint y: 119, distance: 35.8
click at [374, 119] on img at bounding box center [433, 230] width 688 height 485
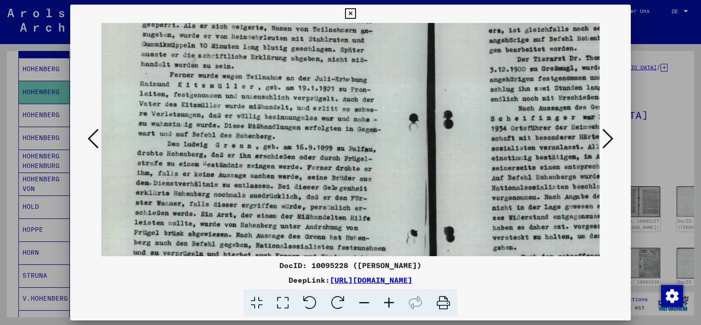
scroll to position [92, 17]
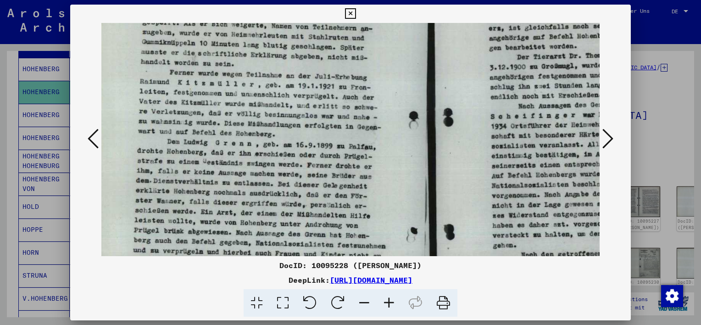
drag, startPoint x: 334, startPoint y: 151, endPoint x: 330, endPoint y: 95, distance: 56.1
click at [330, 95] on img at bounding box center [429, 173] width 688 height 485
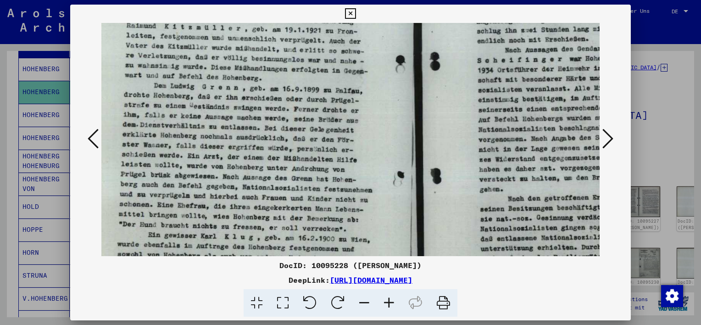
scroll to position [151, 30]
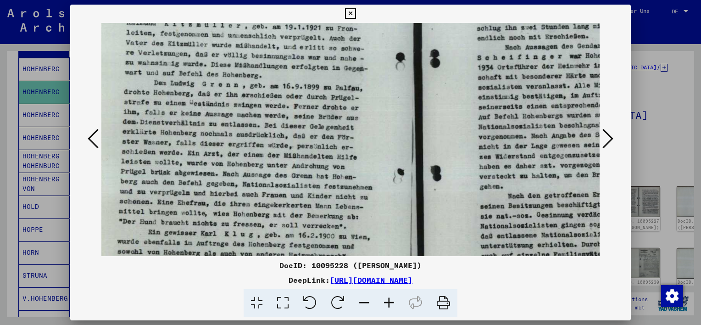
drag, startPoint x: 361, startPoint y: 139, endPoint x: 349, endPoint y: 82, distance: 59.2
click at [349, 82] on img at bounding box center [416, 114] width 688 height 485
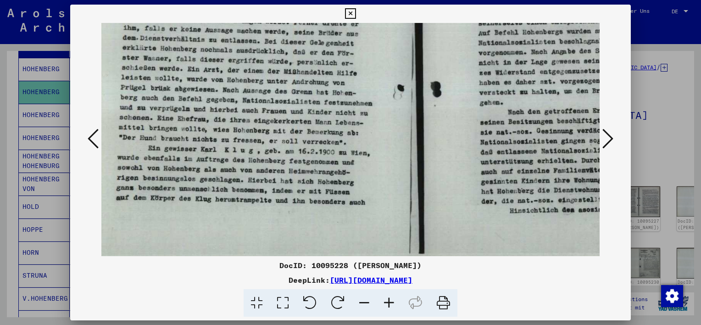
scroll to position [238, 30]
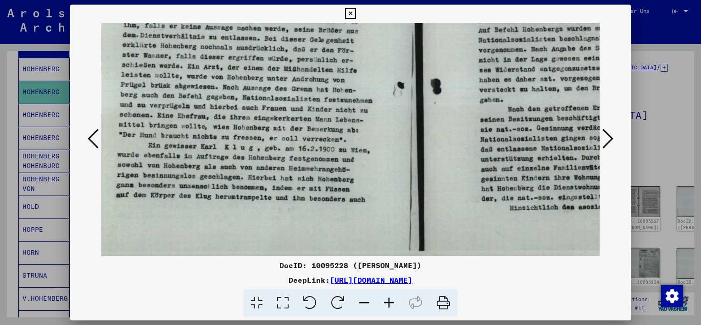
drag, startPoint x: 358, startPoint y: 178, endPoint x: 358, endPoint y: 93, distance: 84.9
click at [358, 93] on img at bounding box center [416, 27] width 688 height 485
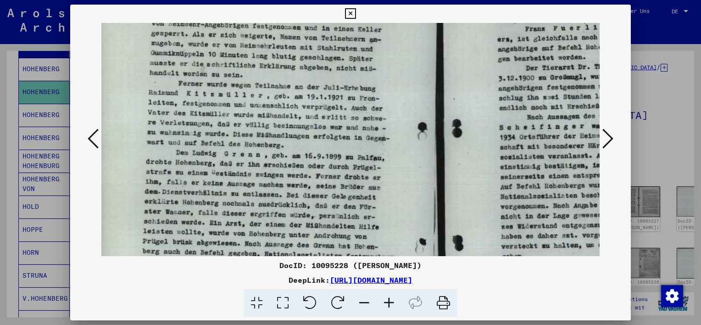
drag, startPoint x: 434, startPoint y: 48, endPoint x: 461, endPoint y: 196, distance: 150.3
click at [461, 200] on img at bounding box center [438, 184] width 688 height 485
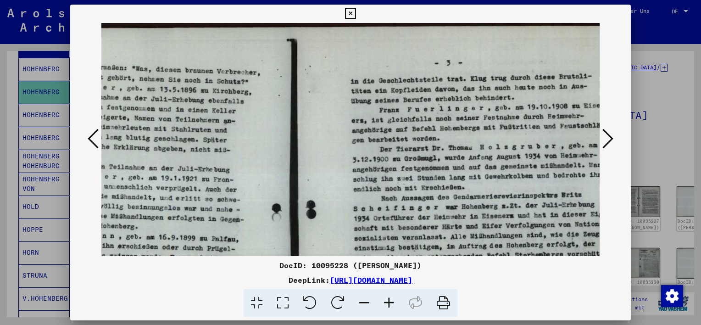
scroll to position [0, 189]
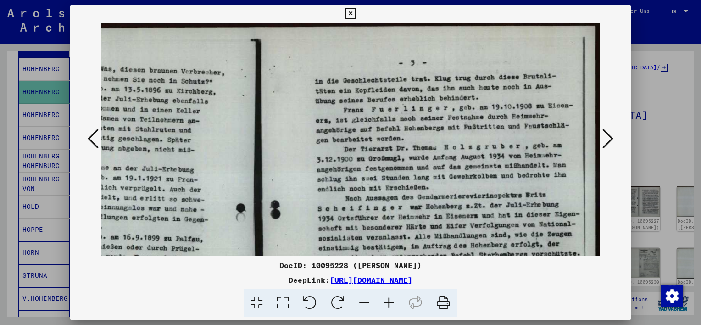
drag, startPoint x: 524, startPoint y: 78, endPoint x: 331, endPoint y: 239, distance: 251.4
click at [330, 239] on img at bounding box center [256, 265] width 688 height 485
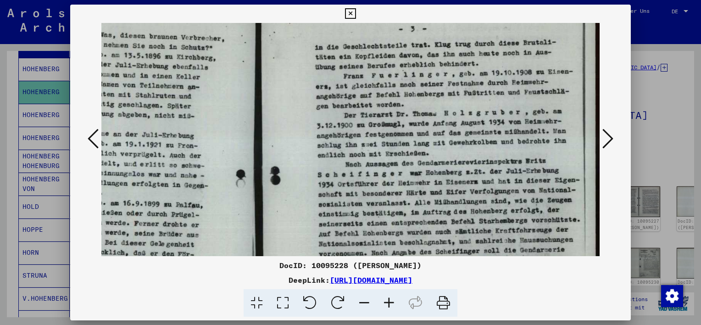
scroll to position [35, 189]
drag, startPoint x: 314, startPoint y: 140, endPoint x: 306, endPoint y: 107, distance: 33.6
click at [306, 107] on img at bounding box center [256, 230] width 688 height 485
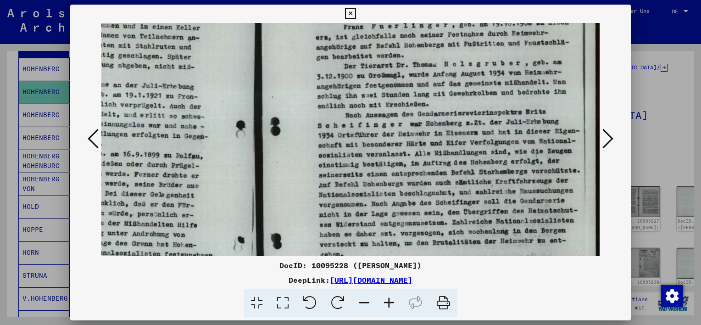
scroll to position [84, 189]
drag, startPoint x: 308, startPoint y: 134, endPoint x: 306, endPoint y: 86, distance: 47.7
click at [306, 86] on img at bounding box center [256, 181] width 688 height 485
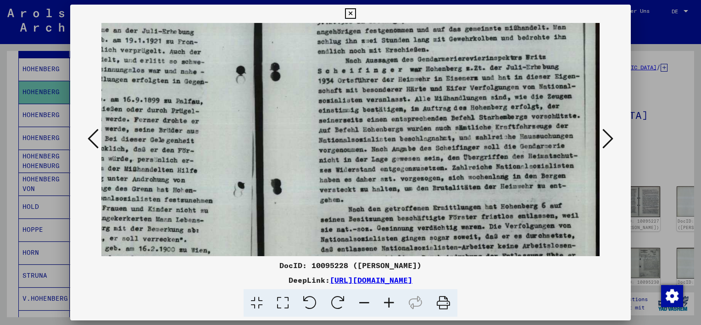
scroll to position [139, 189]
drag, startPoint x: 306, startPoint y: 141, endPoint x: 294, endPoint y: 88, distance: 54.6
click at [294, 88] on img at bounding box center [256, 126] width 688 height 485
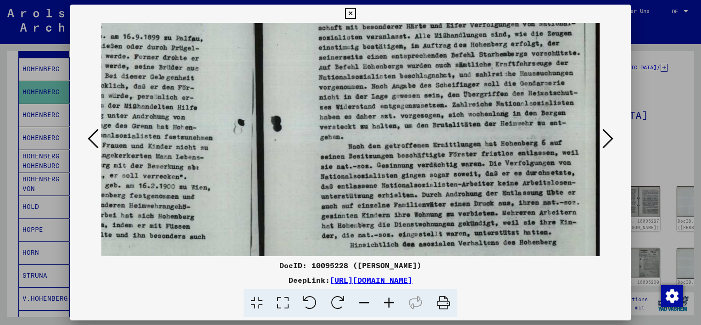
drag, startPoint x: 445, startPoint y: 158, endPoint x: 442, endPoint y: 114, distance: 43.7
click at [442, 114] on img at bounding box center [256, 64] width 688 height 485
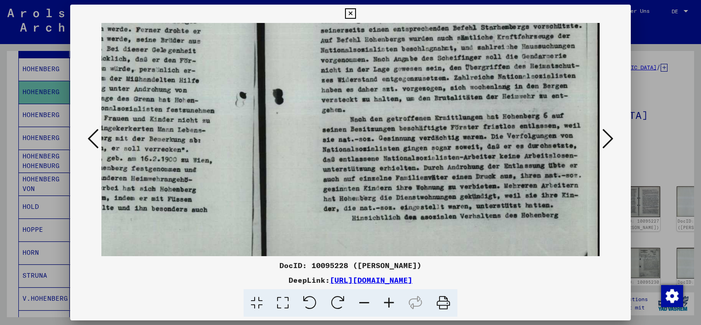
scroll to position [233, 188]
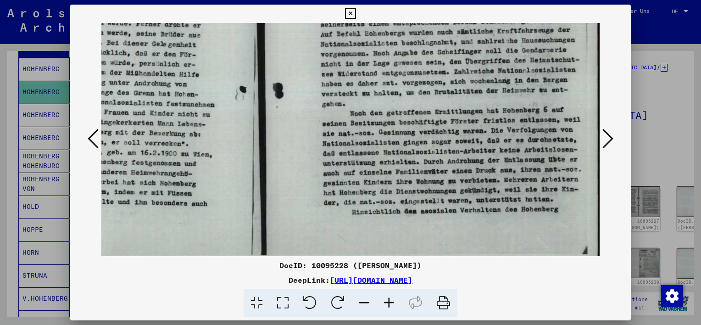
drag, startPoint x: 466, startPoint y: 188, endPoint x: 468, endPoint y: 156, distance: 31.7
click at [468, 156] on img at bounding box center [258, 31] width 688 height 485
click at [608, 139] on icon at bounding box center [607, 139] width 11 height 22
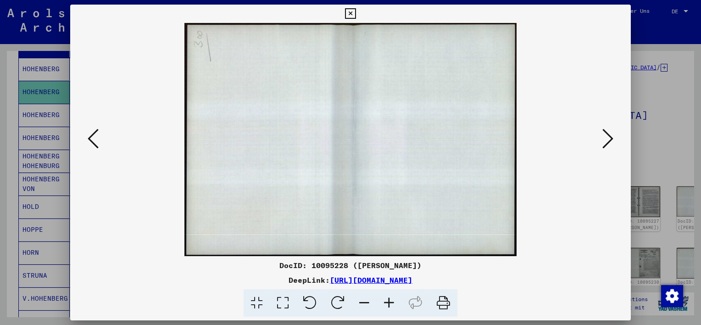
click at [607, 145] on icon at bounding box center [607, 139] width 11 height 22
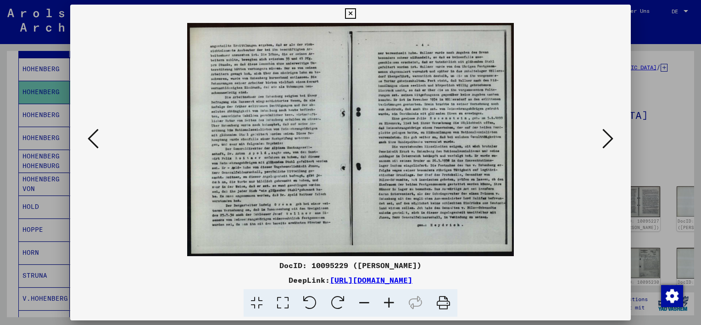
drag, startPoint x: 316, startPoint y: 190, endPoint x: 350, endPoint y: 269, distance: 86.3
click at [320, 229] on img at bounding box center [350, 139] width 326 height 233
click at [391, 298] on icon at bounding box center [389, 303] width 25 height 28
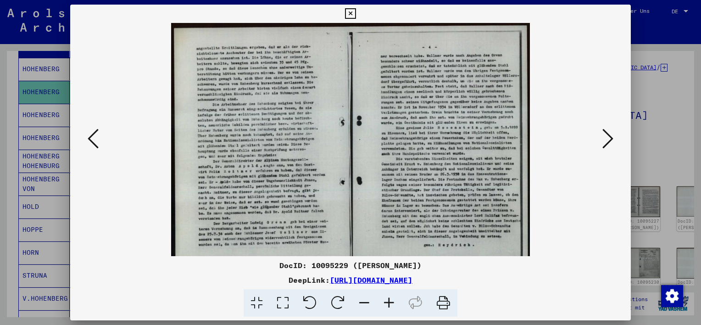
click at [391, 298] on icon at bounding box center [389, 303] width 25 height 28
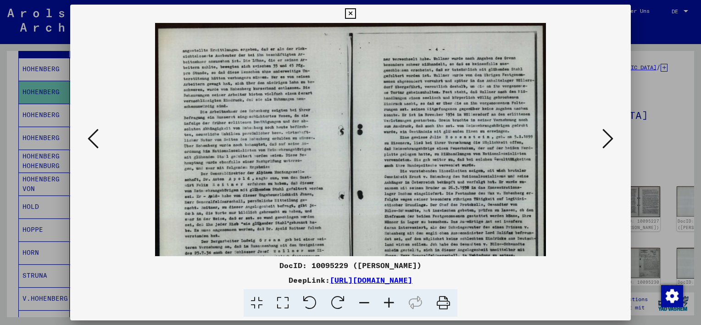
click at [391, 298] on icon at bounding box center [389, 303] width 25 height 28
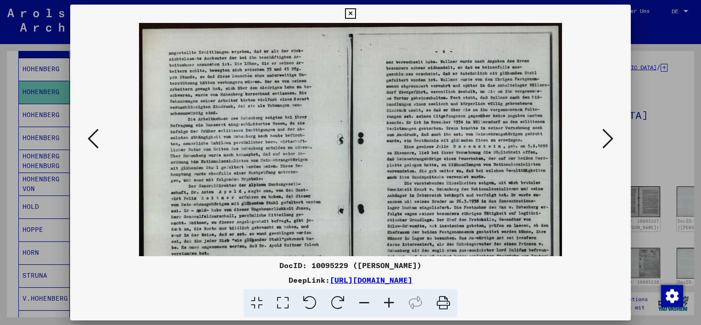
click at [389, 297] on icon at bounding box center [389, 303] width 25 height 28
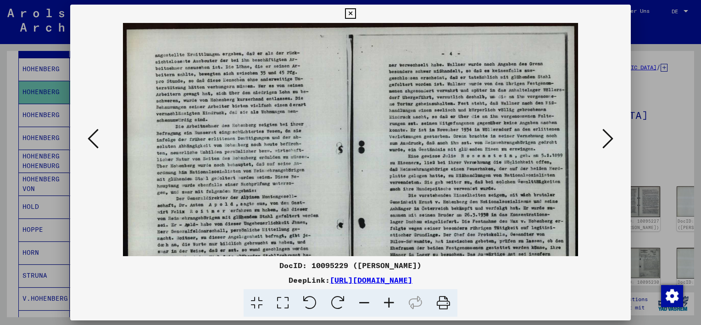
click at [389, 297] on icon at bounding box center [389, 303] width 25 height 28
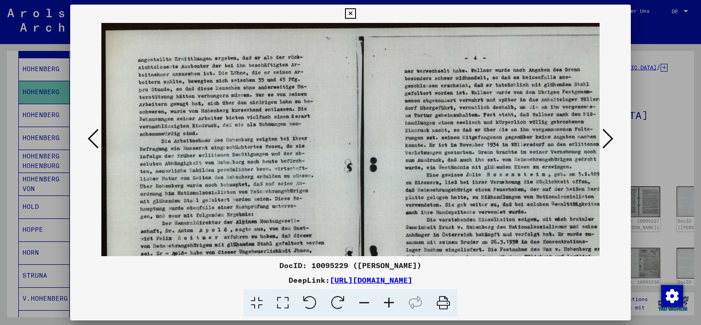
click at [389, 297] on icon at bounding box center [389, 303] width 25 height 28
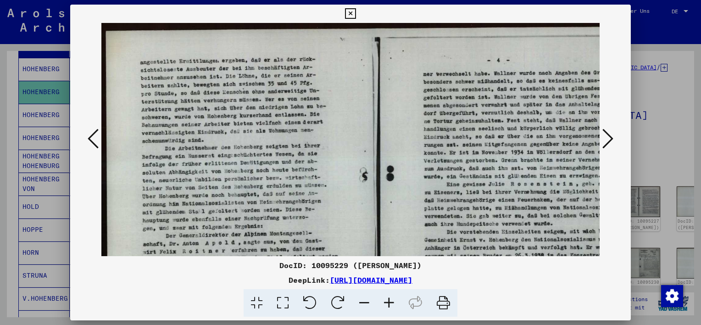
click at [389, 298] on icon at bounding box center [389, 303] width 25 height 28
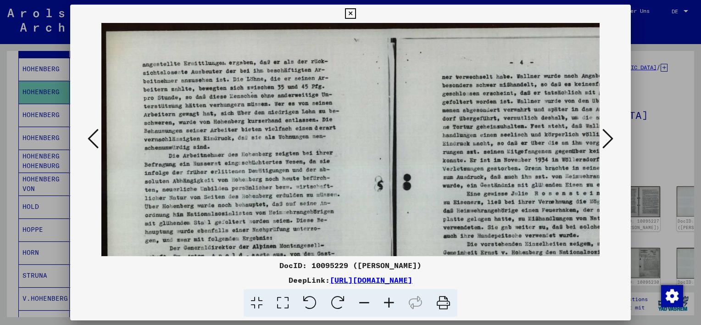
click at [389, 298] on icon at bounding box center [389, 303] width 25 height 28
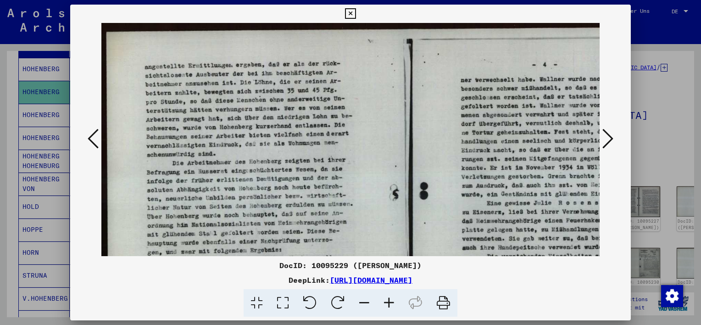
click at [389, 298] on icon at bounding box center [389, 303] width 25 height 28
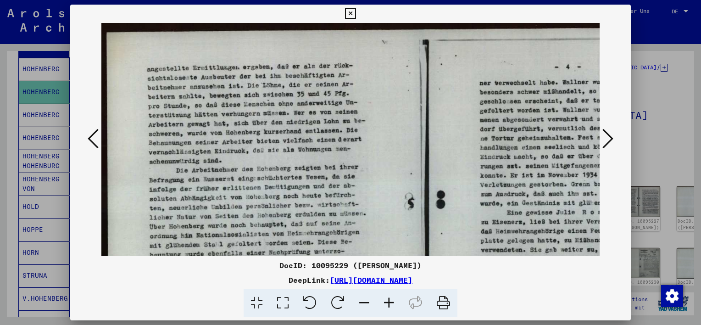
click at [389, 298] on icon at bounding box center [389, 303] width 25 height 28
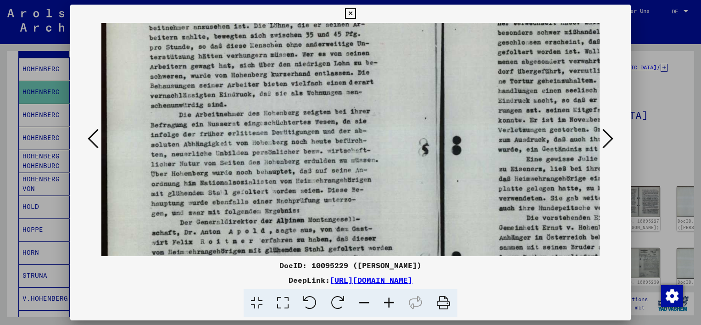
scroll to position [72, 1]
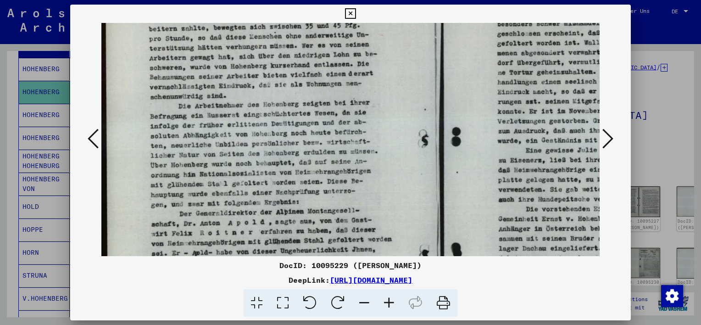
drag, startPoint x: 350, startPoint y: 142, endPoint x: 349, endPoint y: 71, distance: 71.1
click at [349, 71] on img at bounding box center [439, 193] width 679 height 485
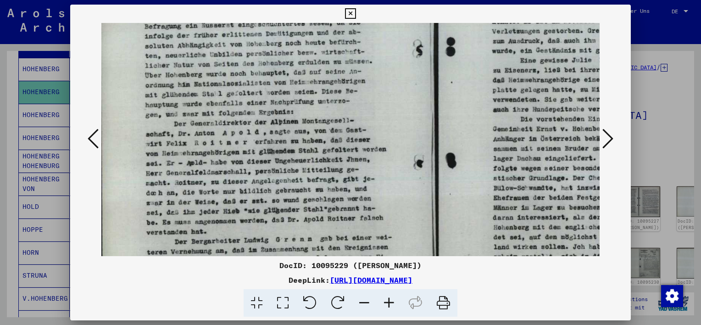
scroll to position [165, 7]
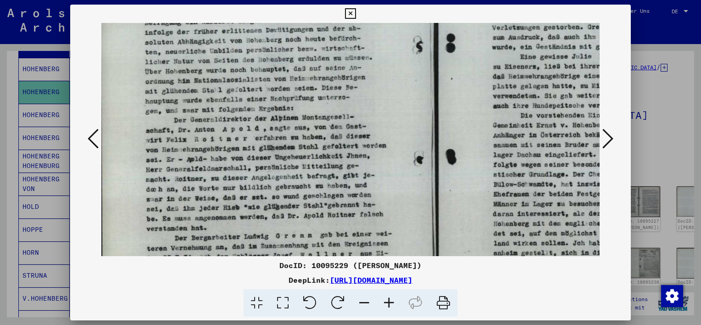
drag, startPoint x: 369, startPoint y: 175, endPoint x: 363, endPoint y: 84, distance: 91.0
click at [363, 84] on img at bounding box center [433, 100] width 679 height 485
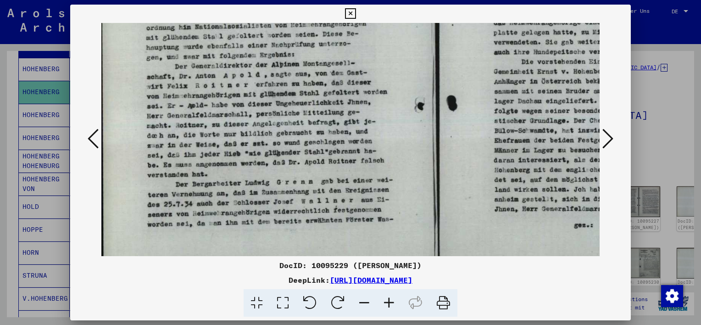
scroll to position [227, 6]
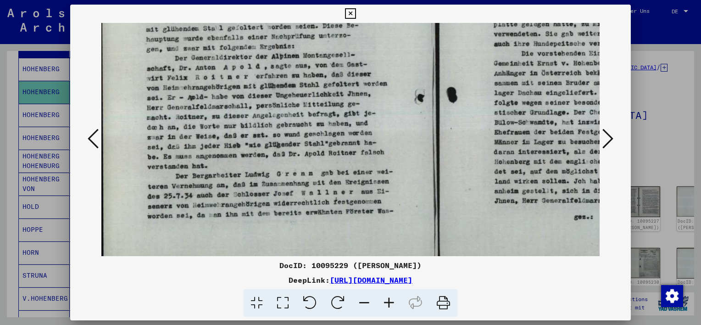
drag, startPoint x: 370, startPoint y: 161, endPoint x: 371, endPoint y: 100, distance: 60.6
click at [371, 100] on img at bounding box center [434, 38] width 679 height 485
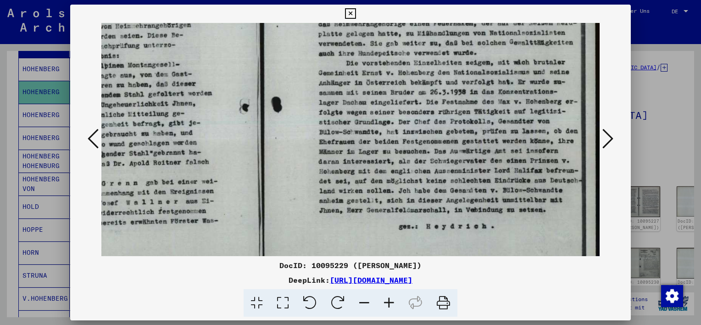
drag, startPoint x: 499, startPoint y: 129, endPoint x: 280, endPoint y: 142, distance: 218.7
click at [277, 141] on img at bounding box center [259, 47] width 679 height 485
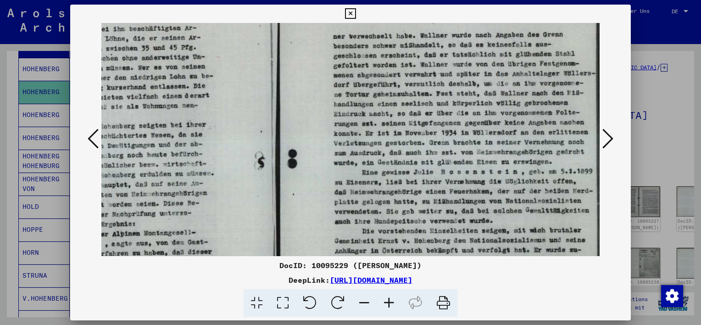
drag, startPoint x: 347, startPoint y: 82, endPoint x: 369, endPoint y: 228, distance: 148.4
click at [365, 236] on img at bounding box center [275, 215] width 679 height 485
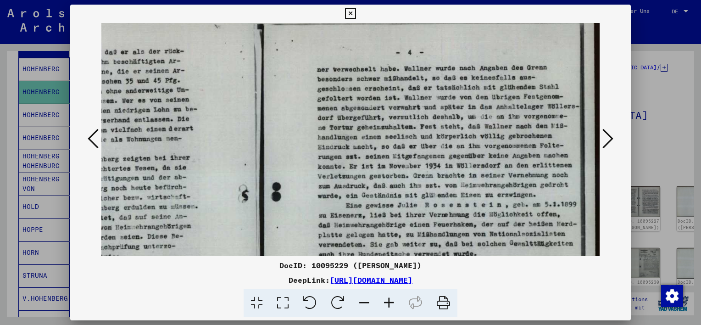
scroll to position [15, 181]
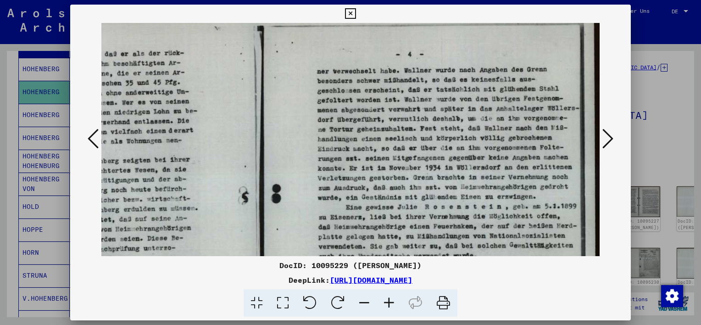
drag, startPoint x: 453, startPoint y: 116, endPoint x: 404, endPoint y: 154, distance: 62.2
click at [404, 154] on img at bounding box center [259, 250] width 679 height 485
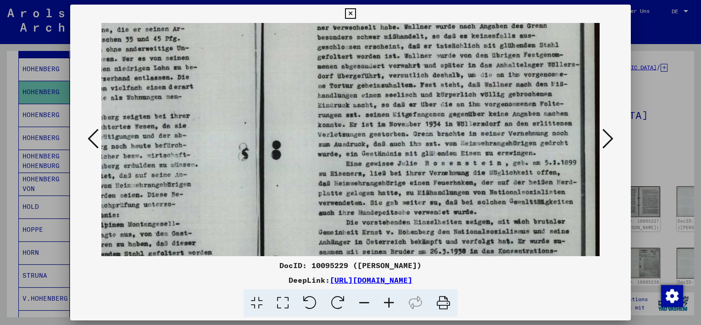
scroll to position [66, 181]
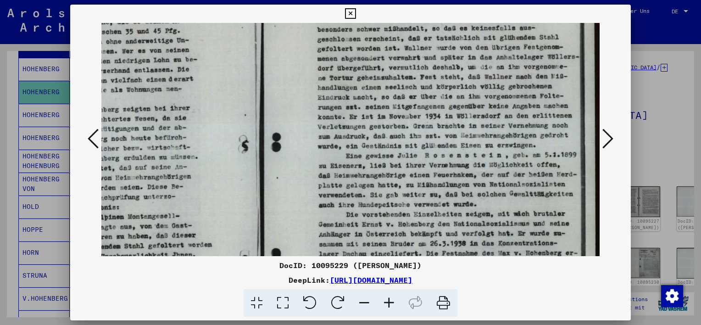
drag, startPoint x: 517, startPoint y: 155, endPoint x: 514, endPoint y: 105, distance: 50.6
click at [514, 105] on img at bounding box center [259, 199] width 679 height 485
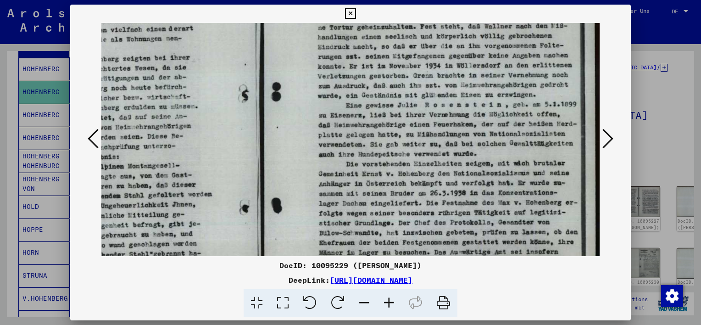
scroll to position [121, 181]
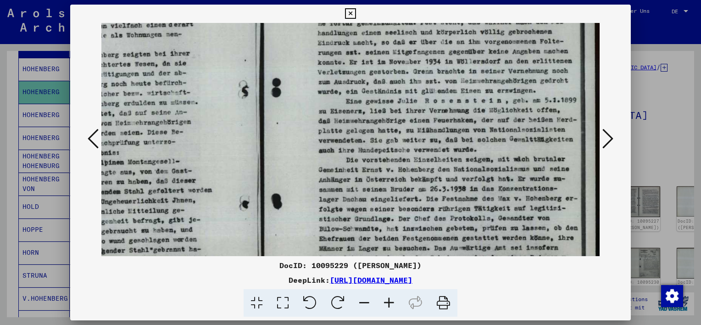
drag, startPoint x: 507, startPoint y: 159, endPoint x: 507, endPoint y: 106, distance: 52.3
click at [507, 106] on img at bounding box center [259, 144] width 679 height 485
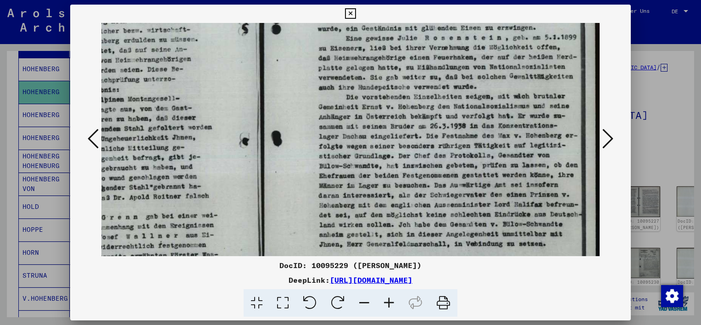
scroll to position [184, 181]
drag, startPoint x: 528, startPoint y: 165, endPoint x: 522, endPoint y: 103, distance: 62.2
click at [522, 103] on img at bounding box center [259, 81] width 679 height 485
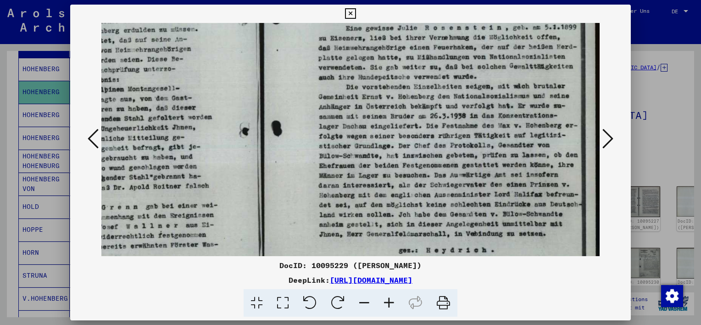
scroll to position [194, 181]
drag, startPoint x: 539, startPoint y: 198, endPoint x: 539, endPoint y: 189, distance: 9.2
click at [539, 189] on img at bounding box center [259, 71] width 679 height 485
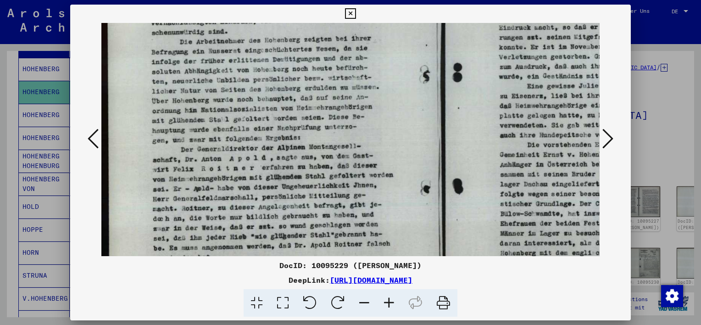
drag, startPoint x: 154, startPoint y: 94, endPoint x: 391, endPoint y: 147, distance: 243.6
click at [391, 147] on img at bounding box center [440, 129] width 679 height 485
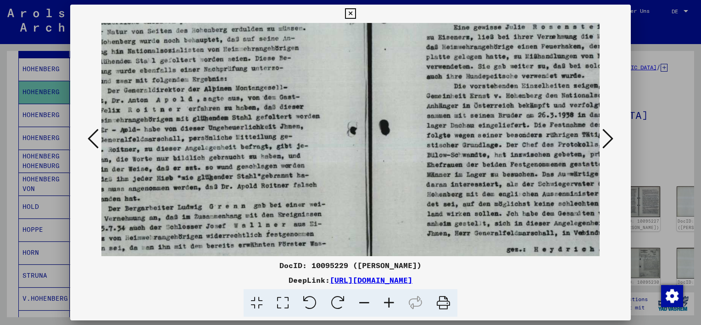
scroll to position [252, 181]
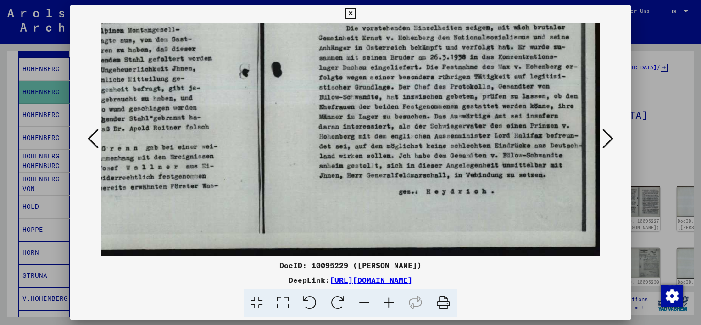
drag, startPoint x: 532, startPoint y: 183, endPoint x: 295, endPoint y: 37, distance: 277.9
click at [295, 37] on img at bounding box center [259, 13] width 679 height 485
click at [610, 137] on icon at bounding box center [607, 139] width 11 height 22
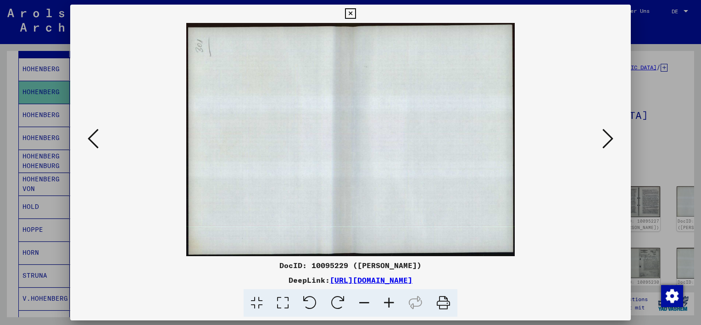
scroll to position [0, 0]
click at [609, 134] on icon at bounding box center [607, 139] width 11 height 22
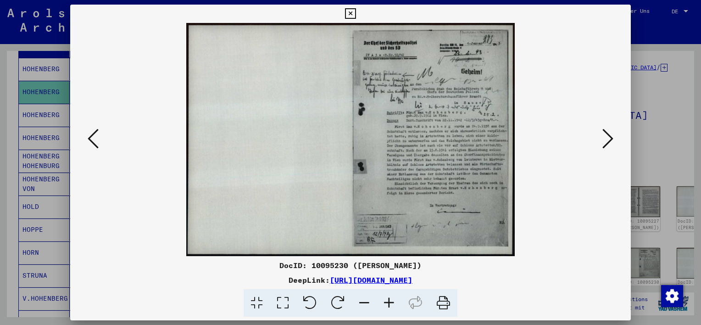
click at [388, 301] on icon at bounding box center [389, 303] width 25 height 28
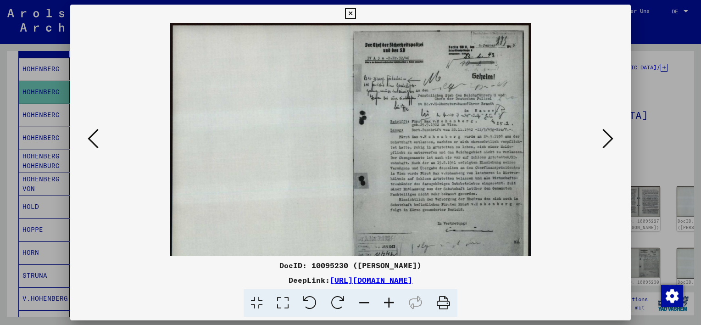
click at [388, 301] on icon at bounding box center [389, 303] width 25 height 28
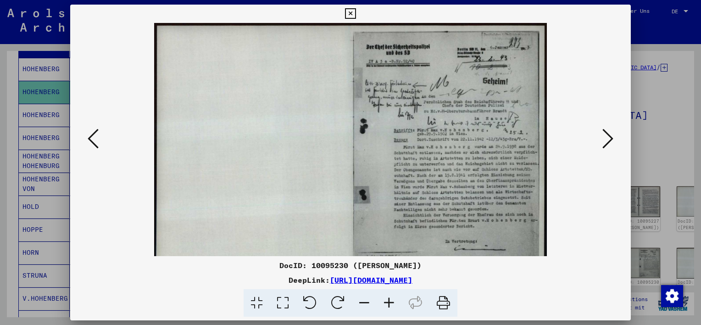
click at [388, 301] on icon at bounding box center [389, 303] width 25 height 28
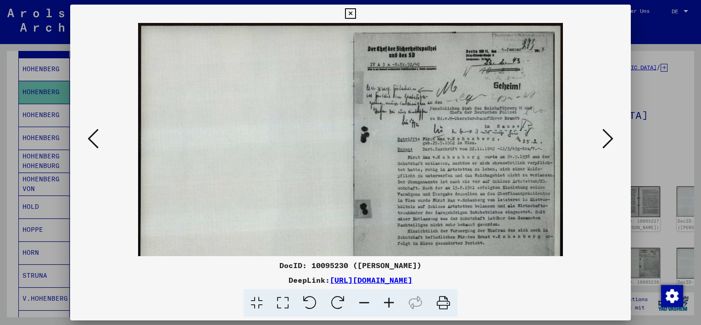
click at [388, 301] on icon at bounding box center [389, 303] width 25 height 28
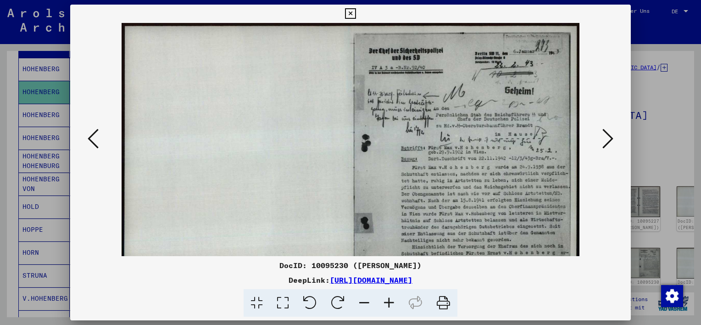
click at [388, 301] on icon at bounding box center [389, 303] width 25 height 28
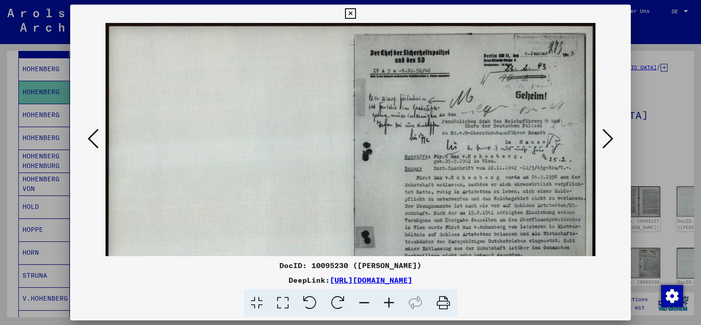
click at [388, 301] on icon at bounding box center [389, 303] width 25 height 28
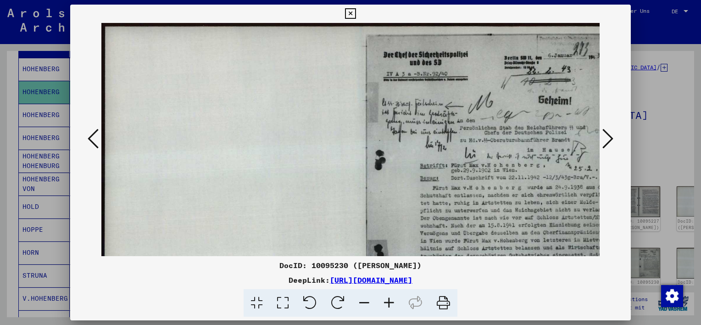
click at [388, 301] on icon at bounding box center [389, 303] width 25 height 28
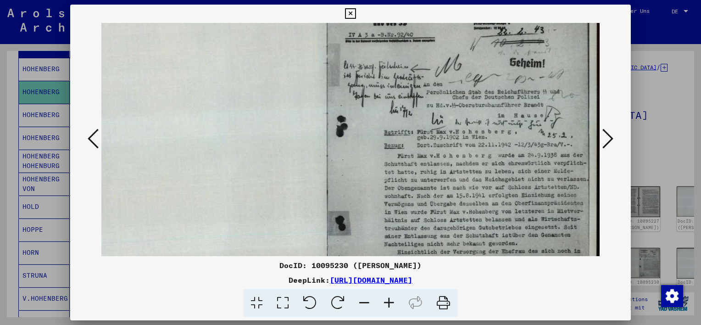
drag, startPoint x: 507, startPoint y: 167, endPoint x: 394, endPoint y: 126, distance: 121.0
click at [394, 126] on img at bounding box center [323, 178] width 554 height 394
click at [387, 299] on icon at bounding box center [389, 303] width 25 height 28
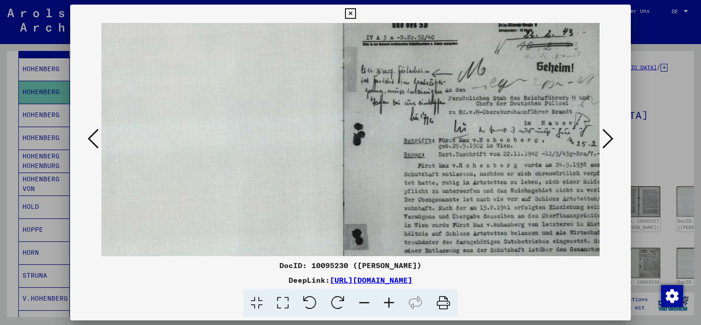
click at [387, 299] on icon at bounding box center [389, 303] width 25 height 28
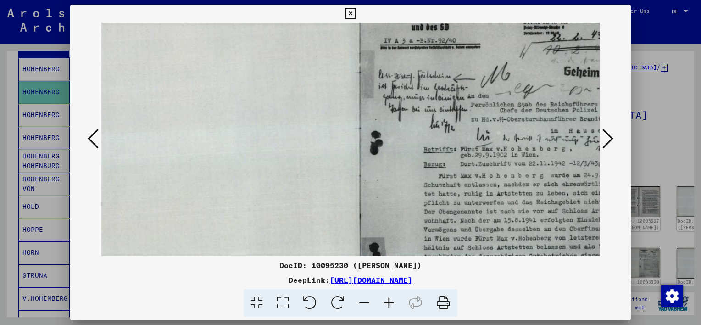
click at [387, 299] on icon at bounding box center [389, 303] width 25 height 28
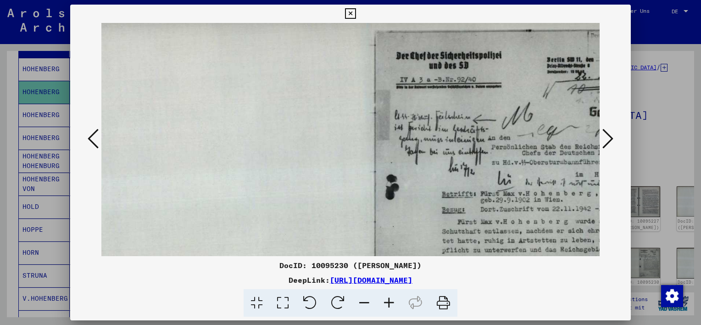
scroll to position [0, 59]
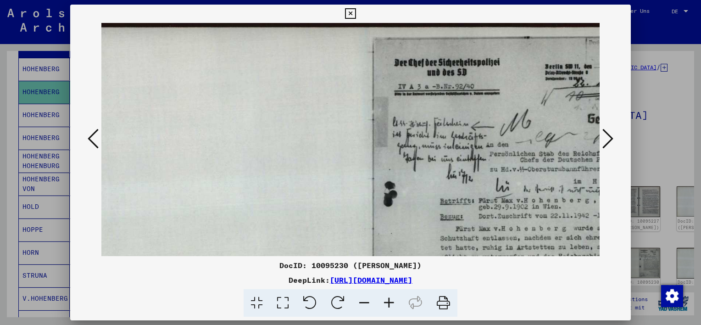
drag, startPoint x: 552, startPoint y: 110, endPoint x: 550, endPoint y: 170, distance: 59.7
click at [550, 170] on img at bounding box center [368, 254] width 651 height 462
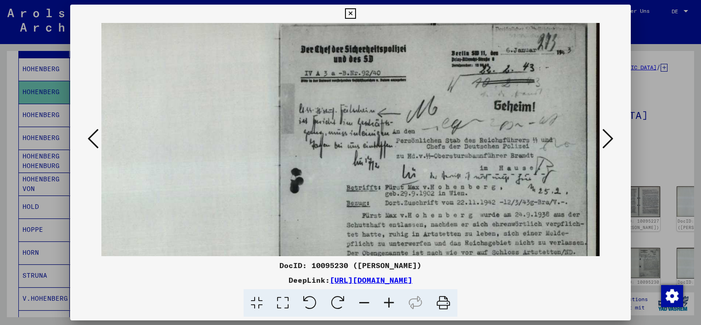
scroll to position [14, 152]
drag, startPoint x: 534, startPoint y: 121, endPoint x: 389, endPoint y: 108, distance: 146.0
click at [389, 108] on img at bounding box center [274, 240] width 651 height 462
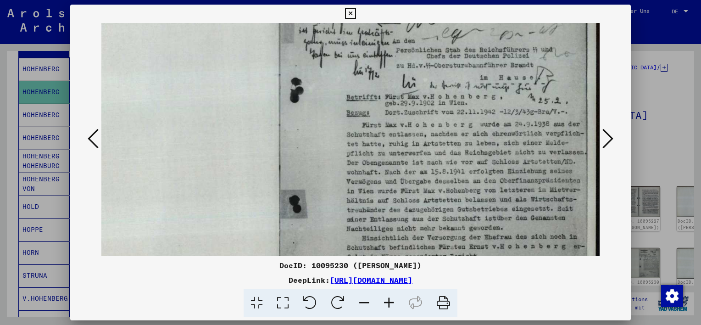
scroll to position [104, 152]
drag, startPoint x: 467, startPoint y: 205, endPoint x: 459, endPoint y: 117, distance: 88.0
click at [459, 117] on img at bounding box center [274, 150] width 651 height 462
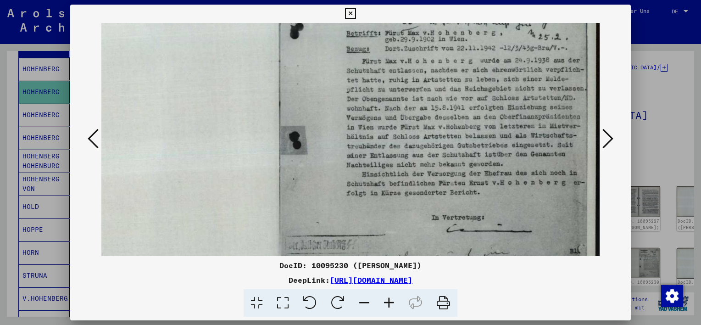
scroll to position [176, 152]
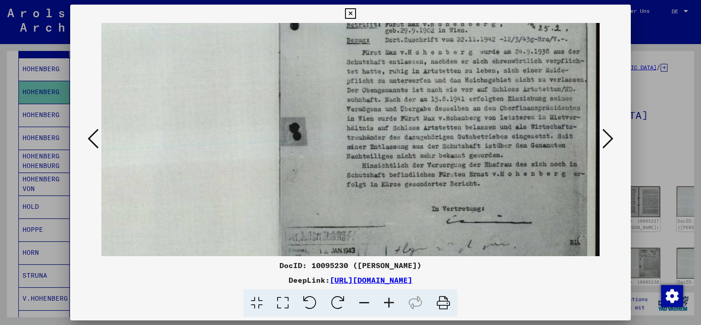
drag, startPoint x: 522, startPoint y: 200, endPoint x: 518, endPoint y: 128, distance: 72.1
click at [518, 128] on img at bounding box center [274, 78] width 651 height 462
click at [615, 139] on button at bounding box center [608, 139] width 17 height 26
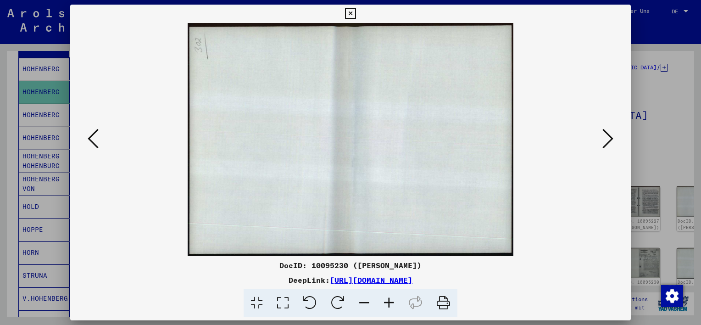
scroll to position [0, 0]
click at [616, 139] on button at bounding box center [608, 139] width 17 height 26
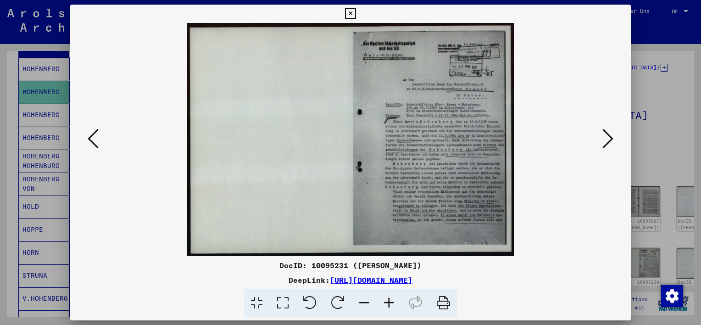
click at [389, 301] on icon at bounding box center [389, 303] width 25 height 28
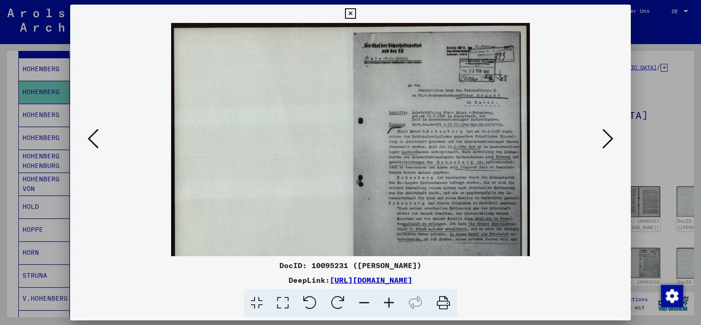
click at [389, 301] on icon at bounding box center [389, 303] width 25 height 28
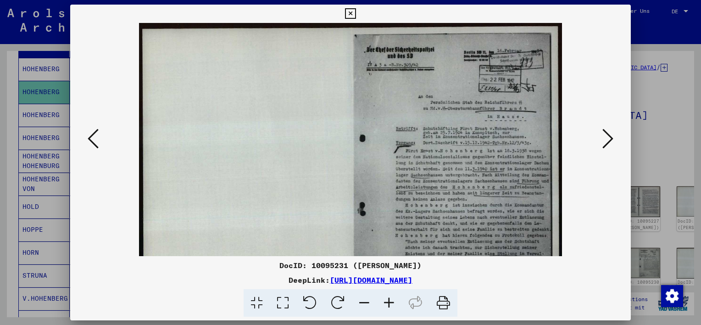
click at [389, 301] on icon at bounding box center [389, 303] width 25 height 28
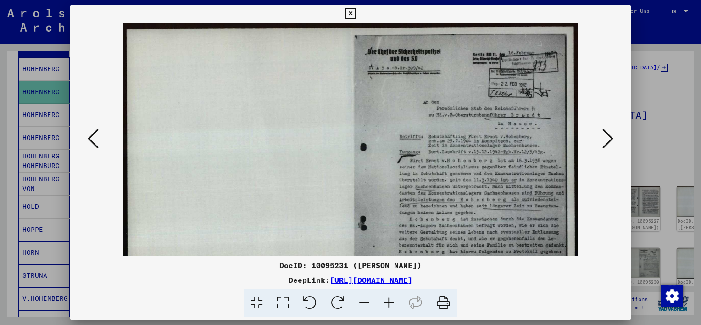
click at [389, 301] on icon at bounding box center [389, 303] width 25 height 28
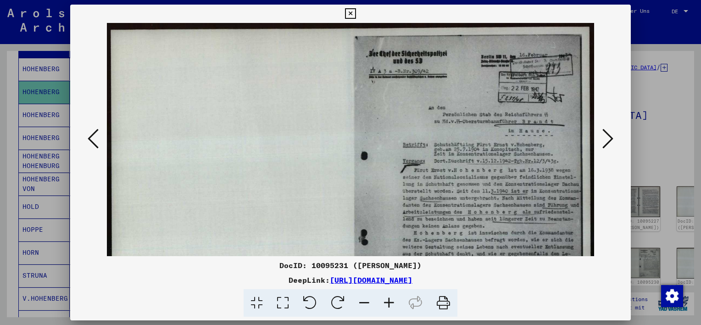
click at [389, 301] on icon at bounding box center [389, 303] width 25 height 28
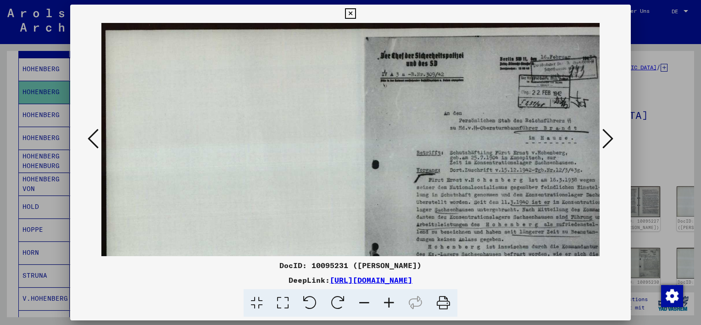
click at [389, 301] on icon at bounding box center [389, 303] width 25 height 28
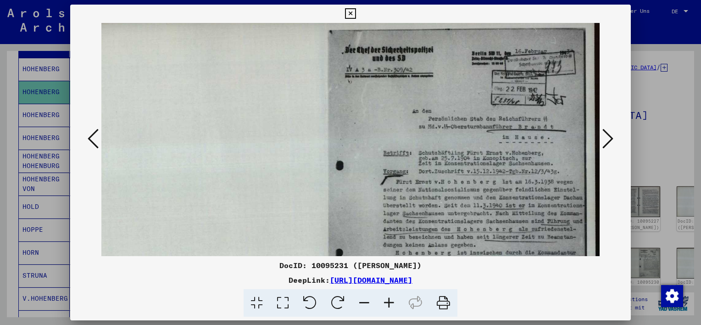
scroll to position [13, 53]
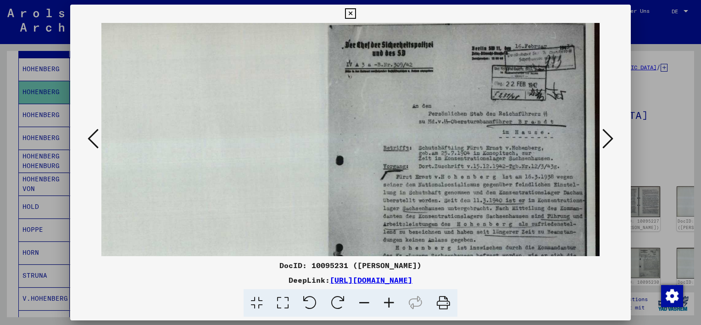
drag, startPoint x: 572, startPoint y: 129, endPoint x: 438, endPoint y: 118, distance: 135.3
click at [438, 118] on img at bounding box center [324, 207] width 551 height 394
click at [389, 300] on icon at bounding box center [389, 303] width 25 height 28
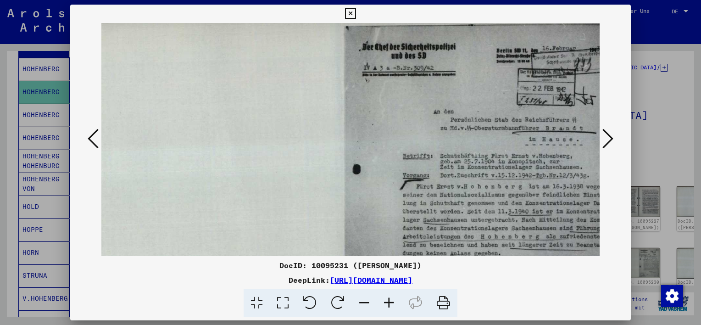
click at [389, 300] on icon at bounding box center [389, 303] width 25 height 28
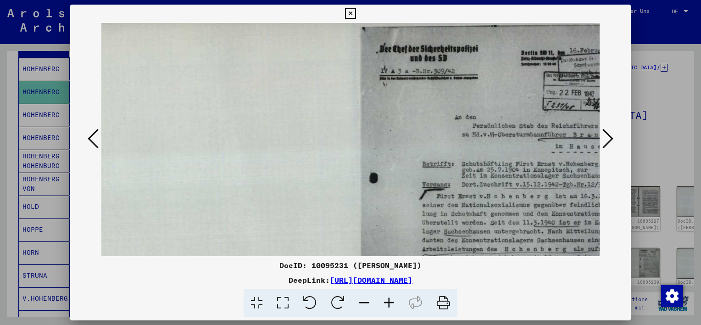
click at [389, 300] on icon at bounding box center [389, 303] width 25 height 28
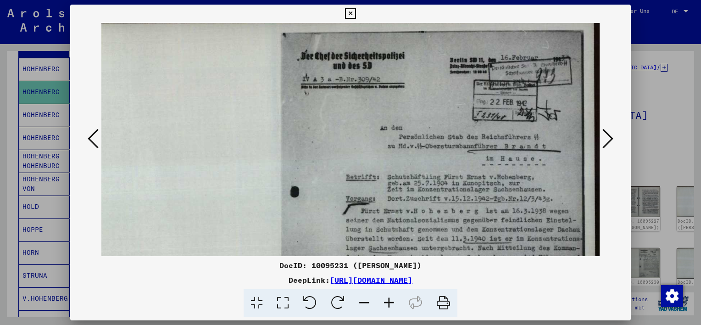
scroll to position [8, 149]
drag, startPoint x: 547, startPoint y: 141, endPoint x: 347, endPoint y: 146, distance: 200.5
click at [347, 146] on img at bounding box center [276, 246] width 647 height 462
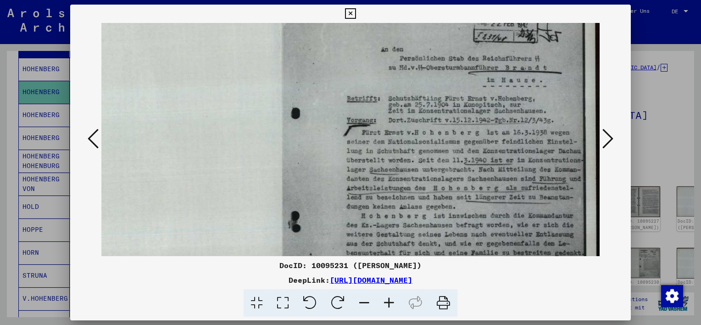
scroll to position [100, 147]
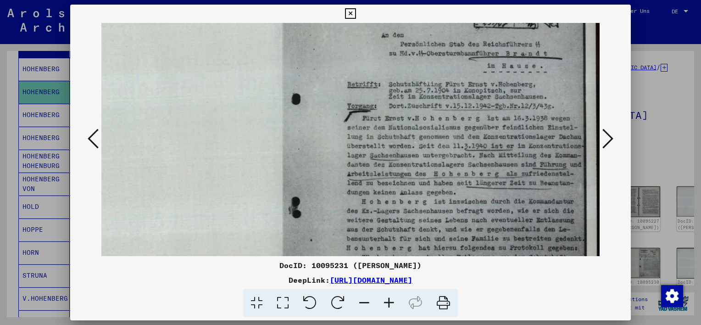
drag, startPoint x: 495, startPoint y: 204, endPoint x: 497, endPoint y: 112, distance: 91.8
click at [497, 112] on img at bounding box center [277, 153] width 647 height 462
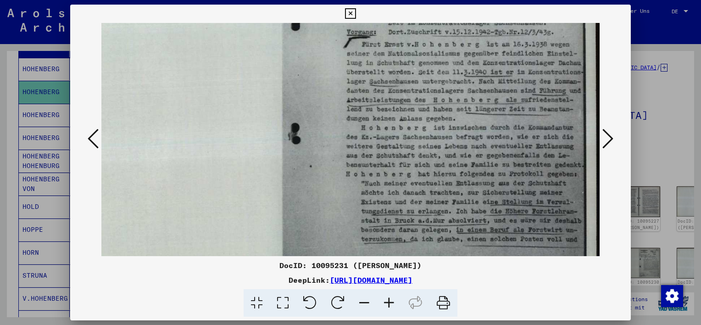
drag, startPoint x: 525, startPoint y: 196, endPoint x: 524, endPoint y: 124, distance: 72.5
click at [524, 124] on img at bounding box center [277, 80] width 647 height 462
click at [605, 135] on icon at bounding box center [607, 139] width 11 height 22
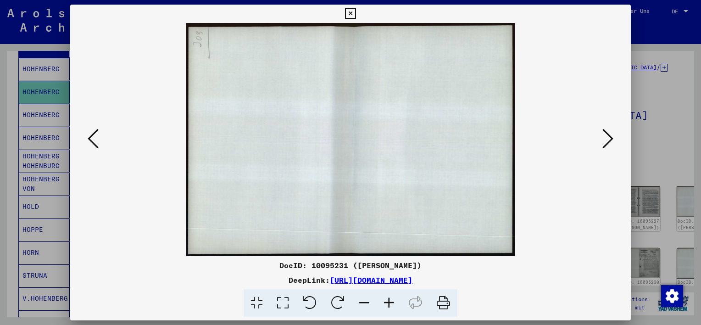
scroll to position [0, 0]
click at [609, 148] on icon at bounding box center [607, 139] width 11 height 22
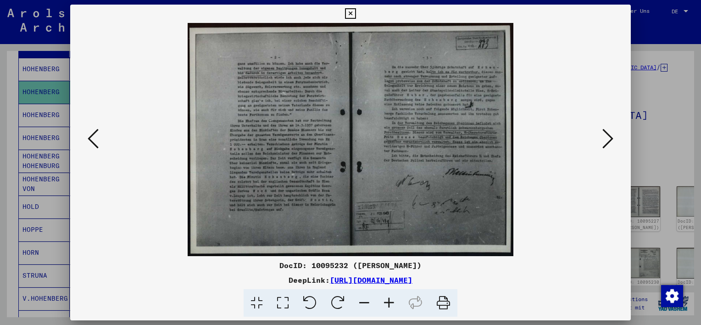
click at [387, 299] on icon at bounding box center [389, 303] width 25 height 28
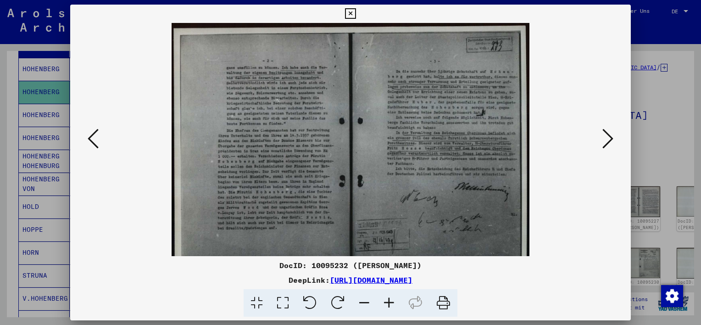
click at [387, 299] on icon at bounding box center [389, 303] width 25 height 28
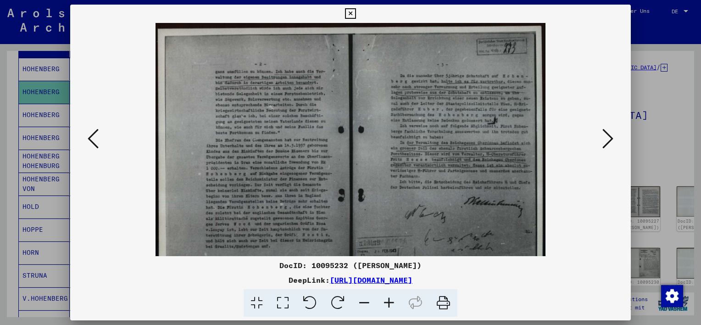
click at [387, 299] on icon at bounding box center [389, 303] width 25 height 28
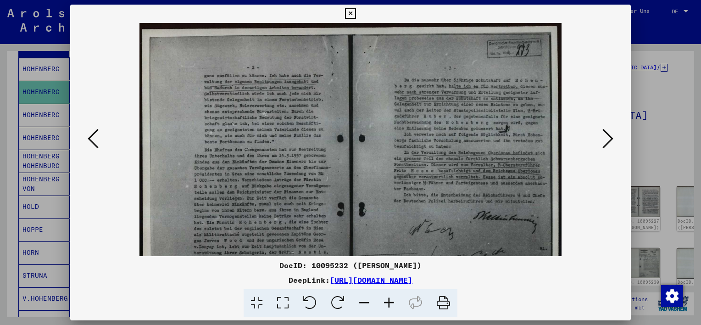
click at [387, 299] on icon at bounding box center [389, 303] width 25 height 28
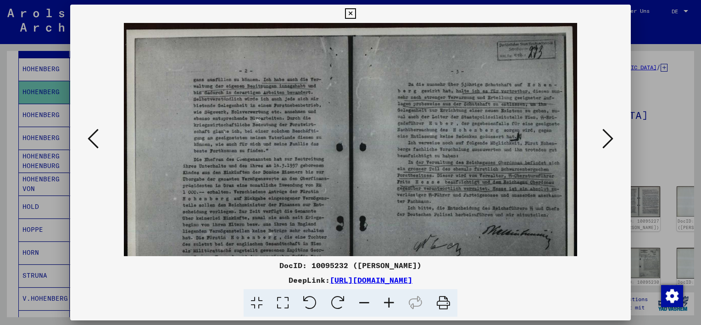
click at [387, 299] on icon at bounding box center [389, 303] width 25 height 28
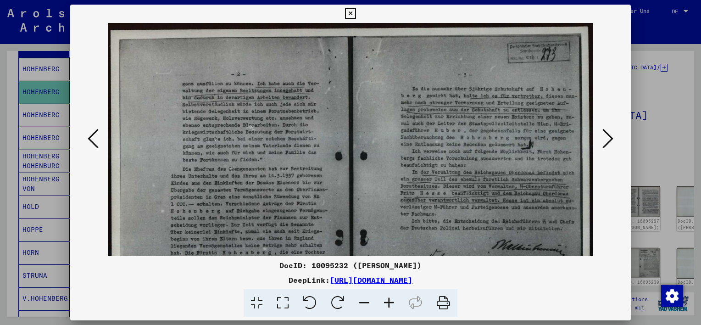
click at [387, 299] on icon at bounding box center [389, 303] width 25 height 28
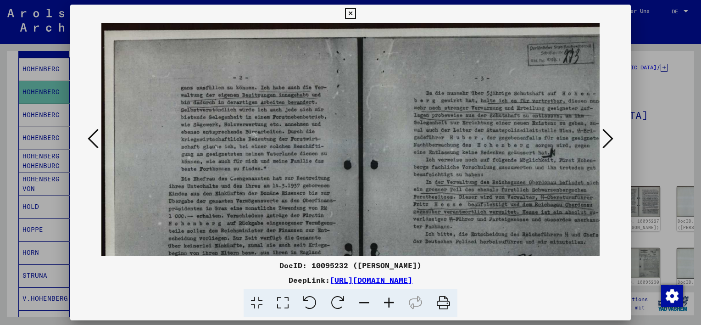
click at [387, 299] on icon at bounding box center [389, 303] width 25 height 28
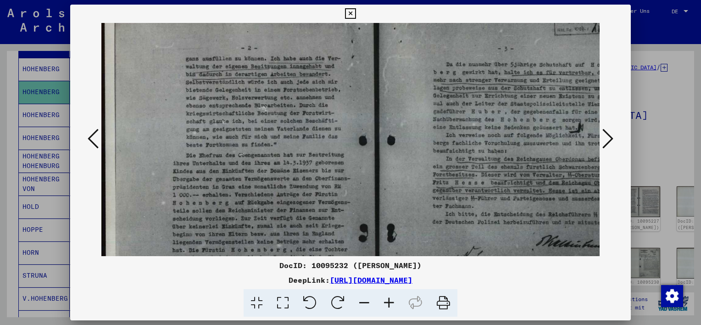
scroll to position [61, 0]
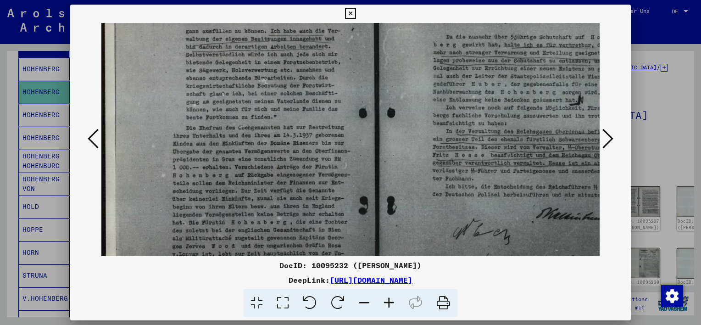
drag, startPoint x: 313, startPoint y: 181, endPoint x: 314, endPoint y: 121, distance: 60.1
click at [314, 121] on img at bounding box center [376, 159] width 550 height 394
click at [389, 303] on icon at bounding box center [389, 303] width 25 height 28
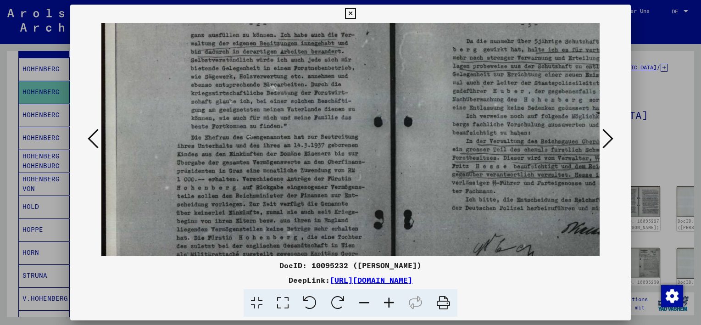
click at [389, 303] on icon at bounding box center [389, 303] width 25 height 28
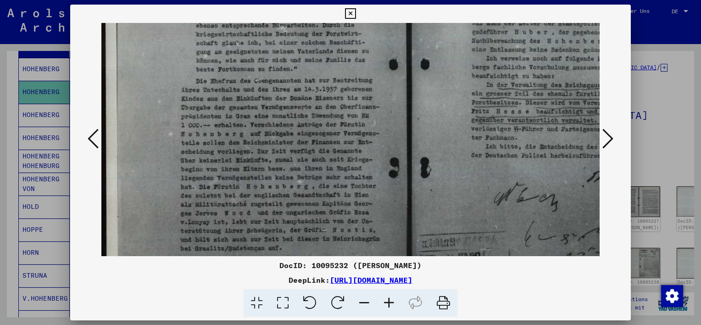
scroll to position [133, 0]
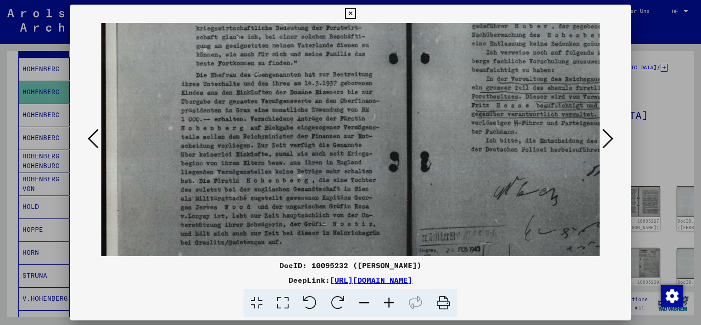
drag, startPoint x: 356, startPoint y: 185, endPoint x: 356, endPoint y: 116, distance: 69.7
click at [356, 116] on img at bounding box center [408, 109] width 614 height 439
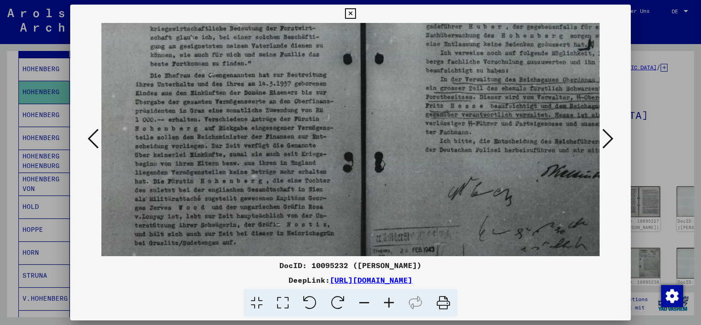
scroll to position [132, 116]
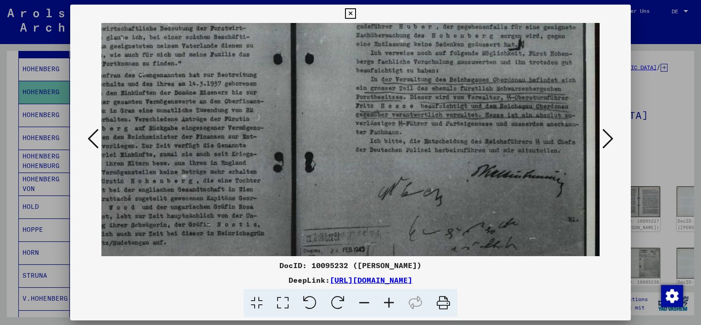
drag, startPoint x: 508, startPoint y: 127, endPoint x: 342, endPoint y: 127, distance: 165.6
click at [342, 127] on img at bounding box center [293, 110] width 614 height 439
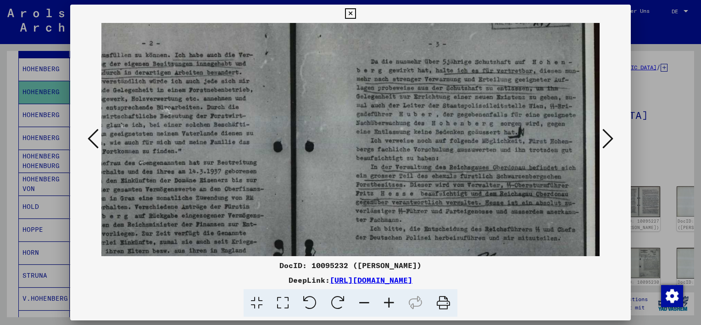
scroll to position [0, 116]
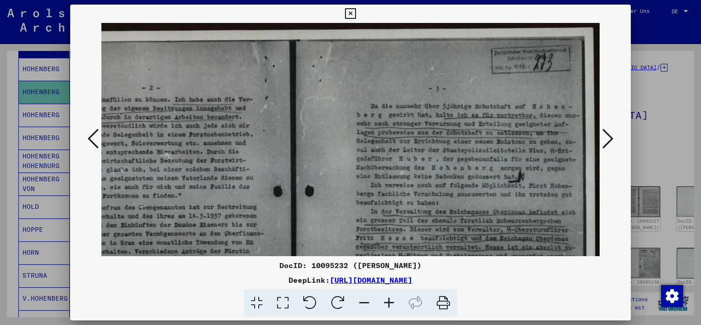
drag, startPoint x: 409, startPoint y: 26, endPoint x: 407, endPoint y: 181, distance: 155.1
click at [407, 182] on img at bounding box center [293, 242] width 614 height 439
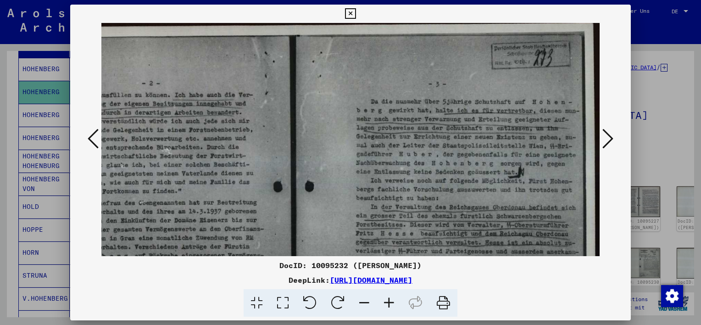
scroll to position [4, 116]
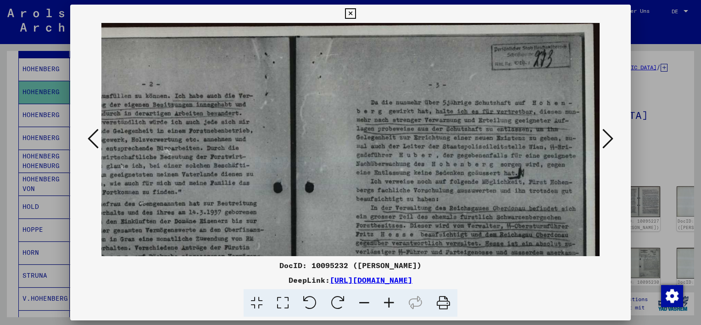
drag, startPoint x: 508, startPoint y: 137, endPoint x: 438, endPoint y: 139, distance: 70.7
click at [438, 139] on img at bounding box center [293, 238] width 614 height 439
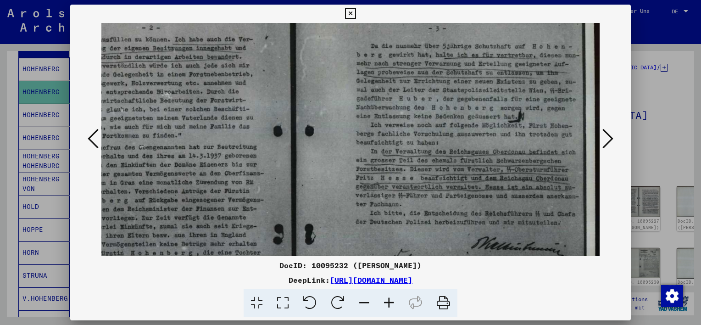
drag, startPoint x: 504, startPoint y: 154, endPoint x: 503, endPoint y: 99, distance: 55.5
click at [503, 99] on img at bounding box center [293, 182] width 614 height 439
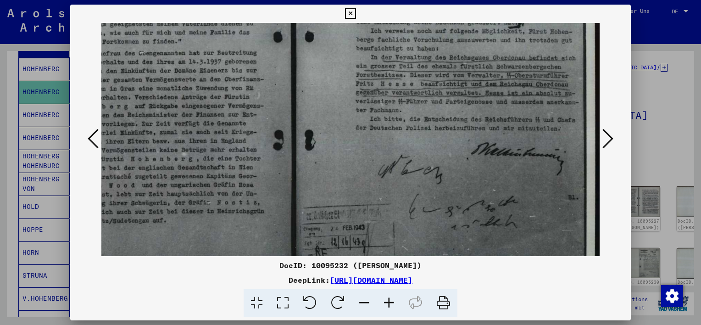
scroll to position [160, 116]
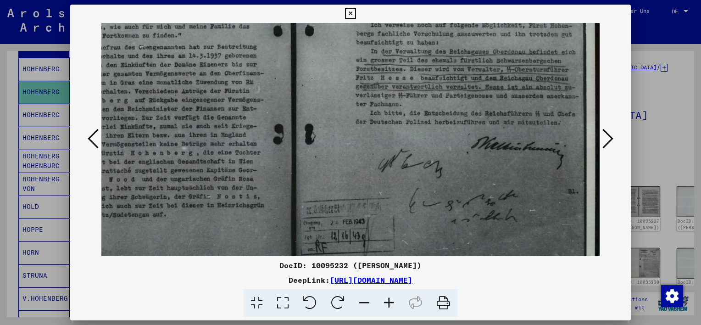
drag, startPoint x: 506, startPoint y: 183, endPoint x: 497, endPoint y: 95, distance: 88.6
click at [497, 95] on img at bounding box center [293, 82] width 614 height 439
click at [609, 137] on icon at bounding box center [607, 139] width 11 height 22
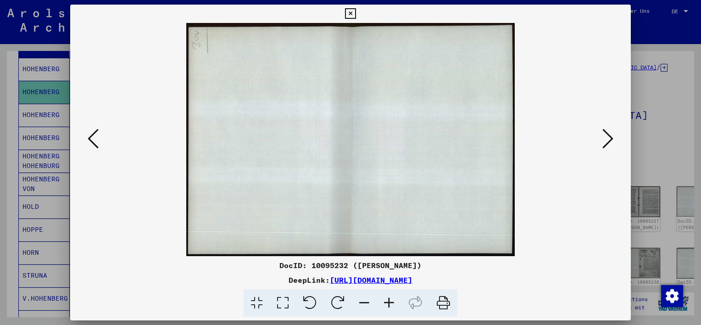
scroll to position [0, 0]
click at [609, 137] on icon at bounding box center [607, 139] width 11 height 22
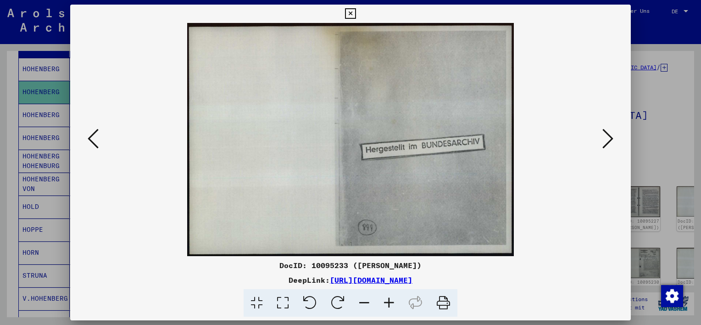
click at [609, 137] on icon at bounding box center [607, 139] width 11 height 22
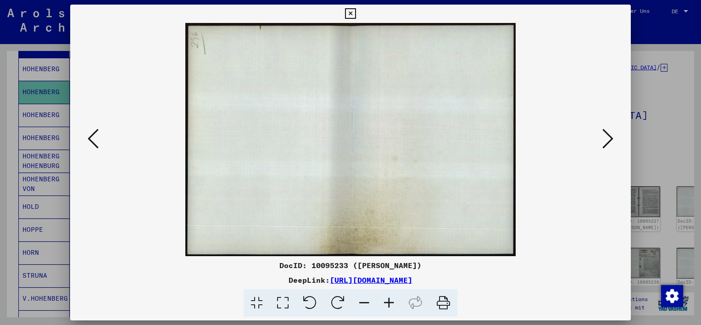
click at [609, 137] on icon at bounding box center [607, 139] width 11 height 22
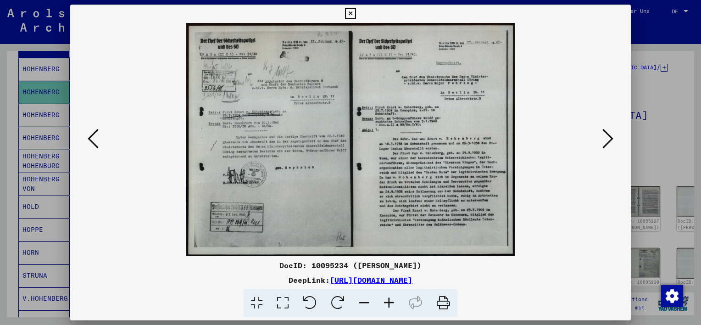
click at [384, 302] on icon at bounding box center [389, 303] width 25 height 28
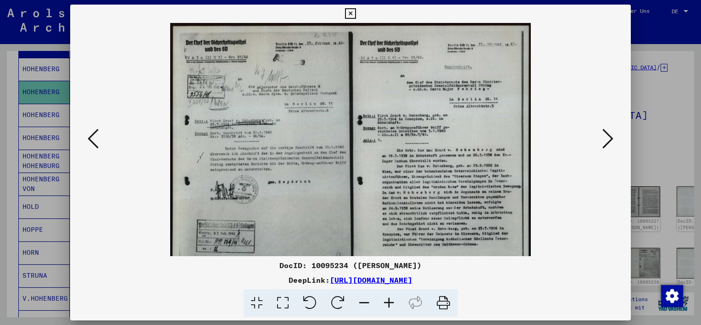
click at [384, 302] on icon at bounding box center [389, 303] width 25 height 28
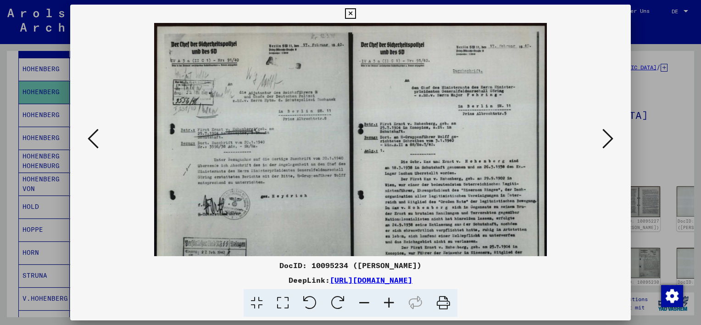
click at [384, 302] on icon at bounding box center [389, 303] width 25 height 28
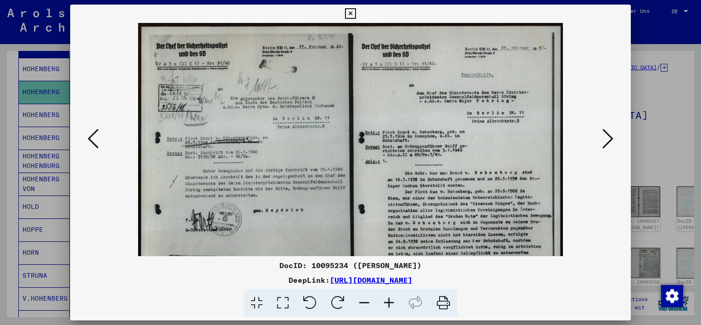
click at [384, 302] on icon at bounding box center [389, 303] width 25 height 28
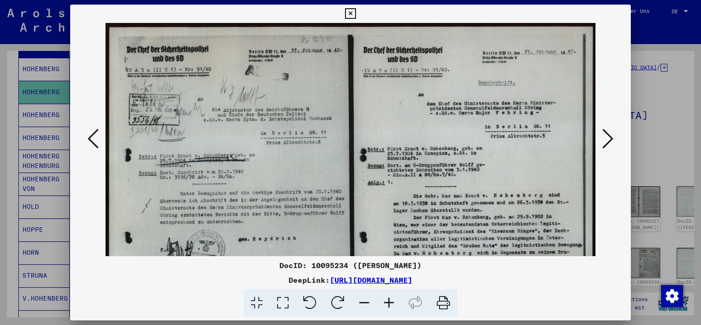
click at [384, 302] on icon at bounding box center [389, 303] width 25 height 28
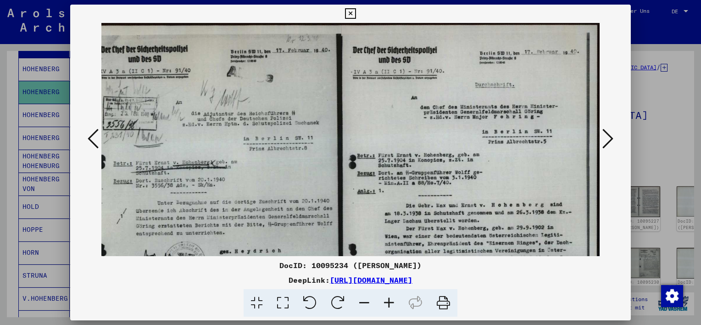
scroll to position [5, 23]
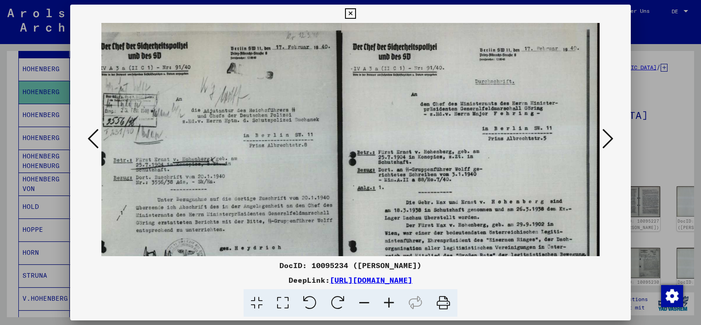
drag, startPoint x: 474, startPoint y: 184, endPoint x: 385, endPoint y: 180, distance: 89.6
click at [385, 180] on img at bounding box center [339, 203] width 522 height 371
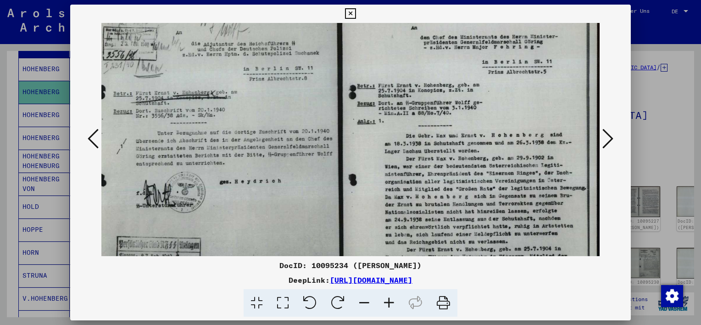
scroll to position [73, 23]
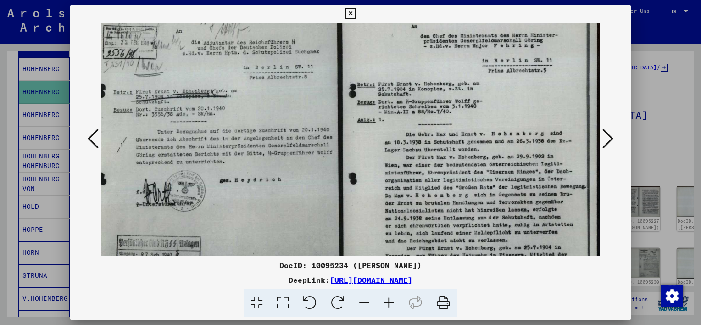
drag, startPoint x: 508, startPoint y: 173, endPoint x: 505, endPoint y: 108, distance: 65.7
click at [505, 108] on img at bounding box center [339, 135] width 522 height 371
click at [389, 299] on icon at bounding box center [389, 303] width 25 height 28
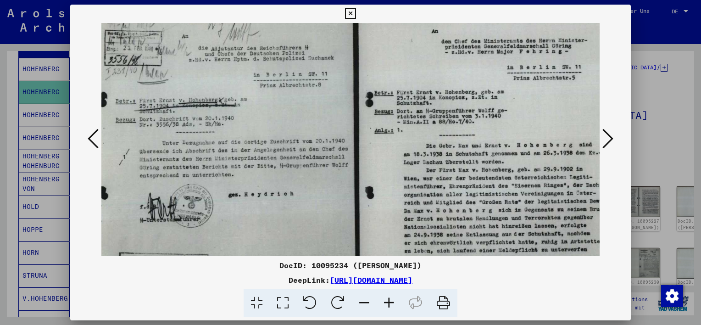
click at [389, 299] on icon at bounding box center [389, 303] width 25 height 28
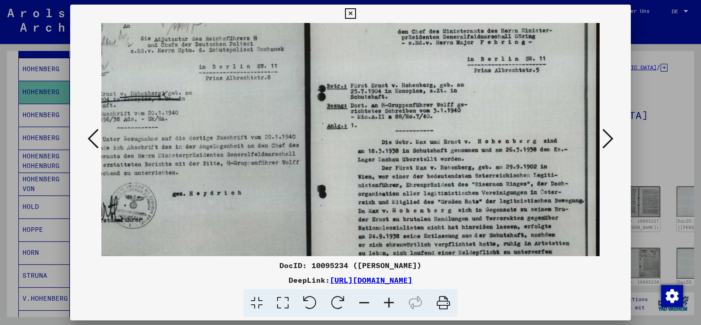
scroll to position [91, 88]
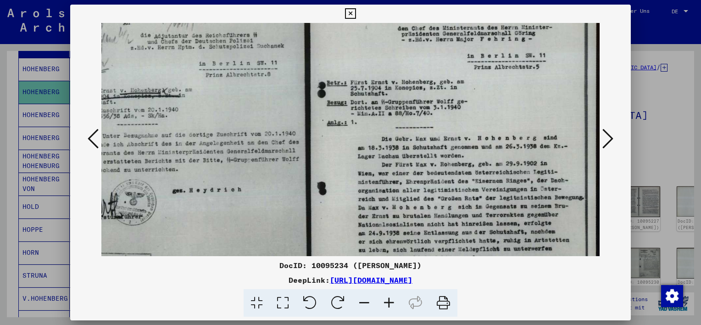
drag, startPoint x: 500, startPoint y: 189, endPoint x: 370, endPoint y: 172, distance: 131.0
click at [370, 172] on img at bounding box center [306, 140] width 587 height 417
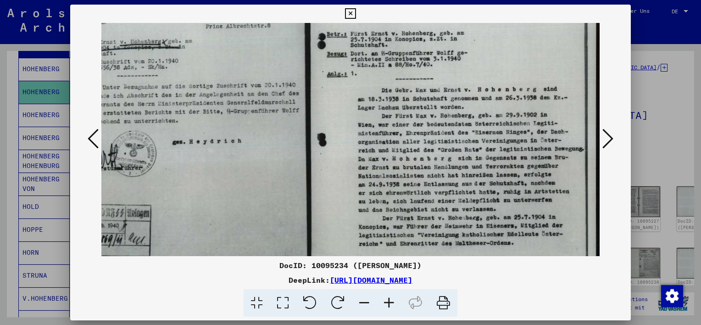
scroll to position [150, 88]
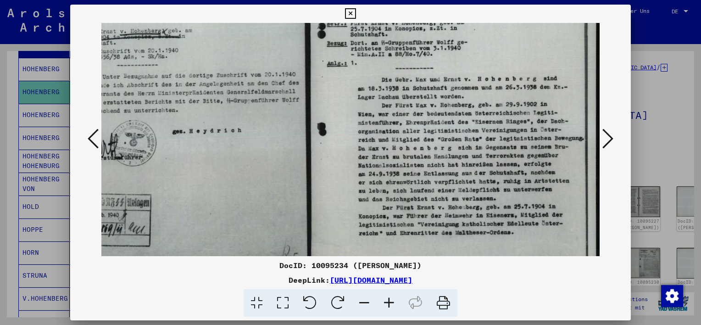
drag, startPoint x: 526, startPoint y: 197, endPoint x: 516, endPoint y: 138, distance: 60.5
click at [516, 138] on img at bounding box center [306, 80] width 587 height 417
click at [602, 135] on icon at bounding box center [607, 139] width 11 height 22
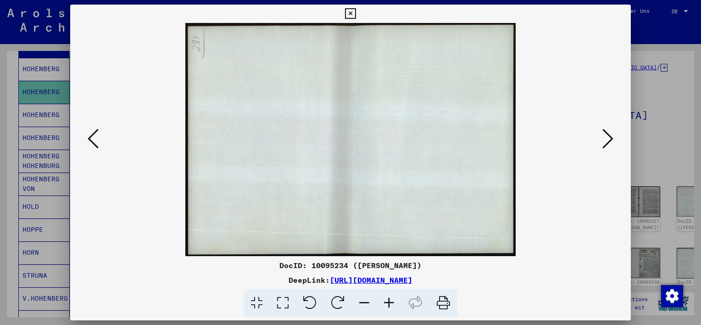
click at [93, 147] on icon at bounding box center [93, 139] width 11 height 22
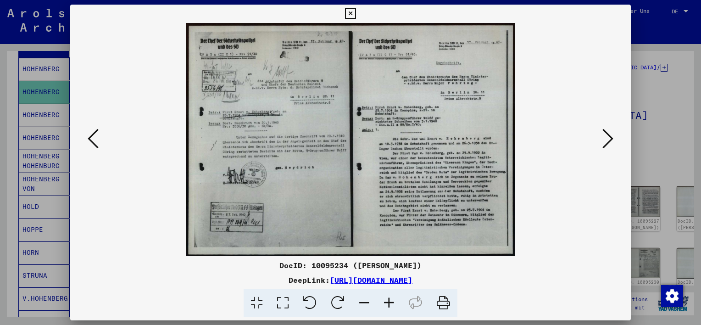
click at [388, 300] on icon at bounding box center [389, 303] width 25 height 28
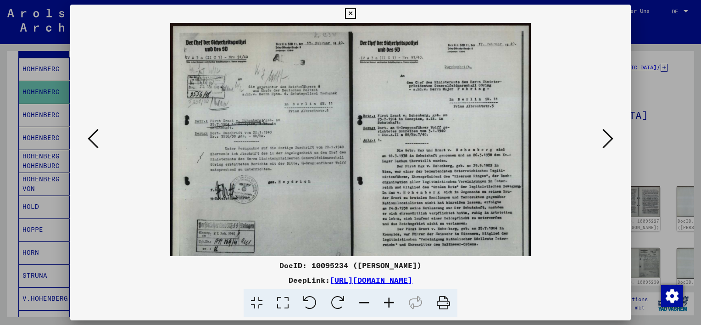
click at [388, 300] on icon at bounding box center [389, 303] width 25 height 28
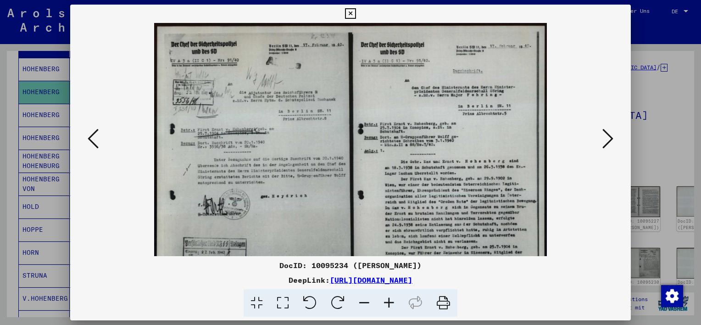
click at [388, 300] on icon at bounding box center [389, 303] width 25 height 28
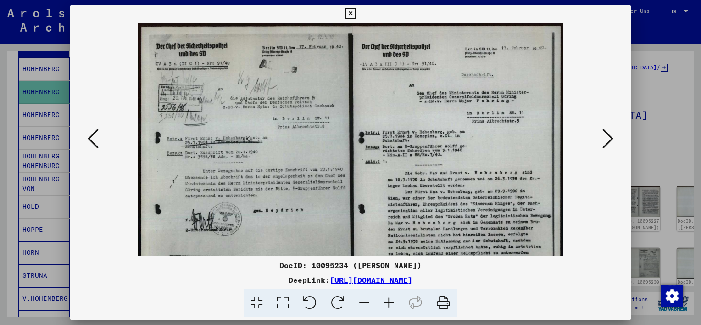
click at [388, 300] on icon at bounding box center [389, 303] width 25 height 28
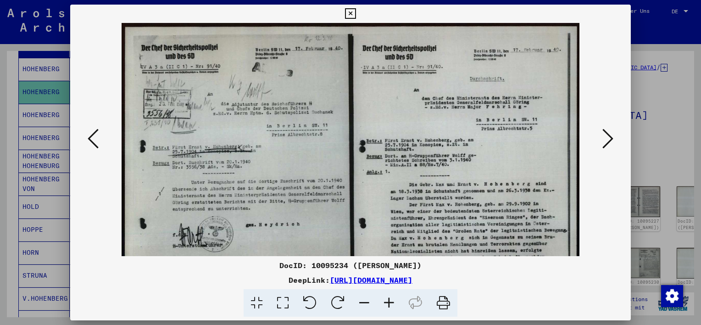
click at [388, 300] on icon at bounding box center [389, 303] width 25 height 28
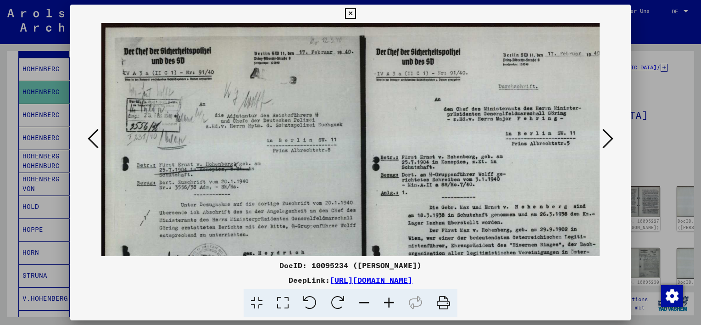
click at [388, 300] on icon at bounding box center [389, 303] width 25 height 28
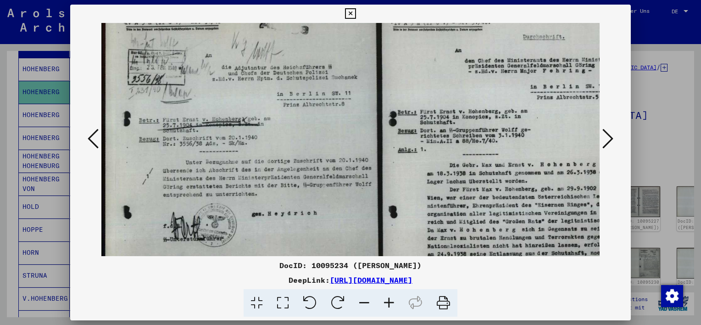
scroll to position [59, 0]
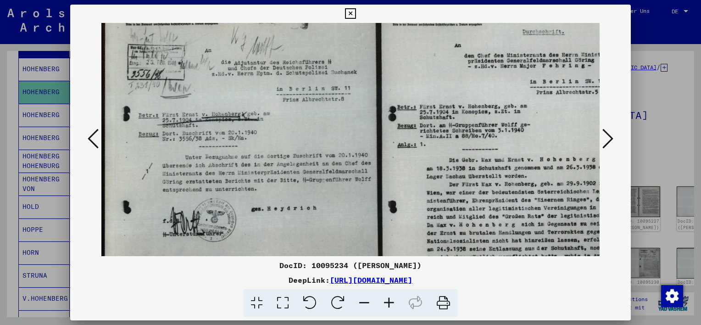
drag, startPoint x: 324, startPoint y: 197, endPoint x: 325, endPoint y: 140, distance: 56.4
click at [325, 140] on img at bounding box center [378, 161] width 554 height 394
click at [604, 138] on icon at bounding box center [607, 139] width 11 height 22
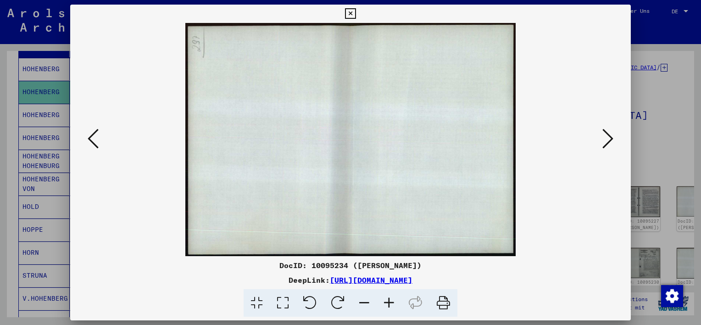
scroll to position [0, 0]
click at [604, 138] on icon at bounding box center [607, 139] width 11 height 22
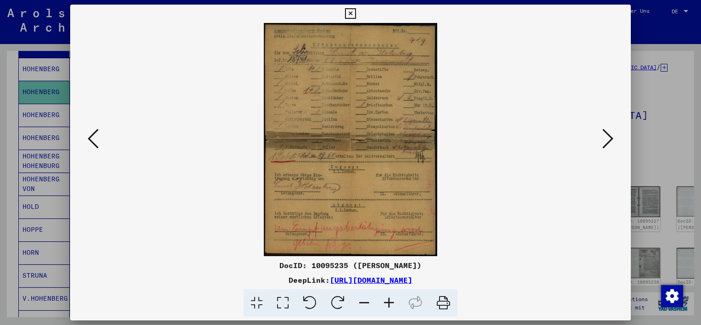
click at [385, 301] on icon at bounding box center [389, 303] width 25 height 28
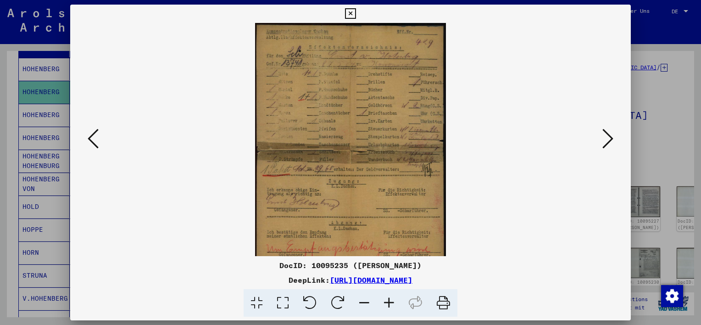
click at [385, 301] on icon at bounding box center [389, 303] width 25 height 28
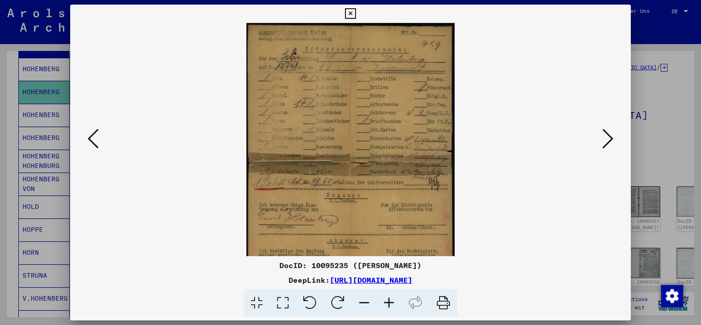
click at [385, 301] on icon at bounding box center [389, 303] width 25 height 28
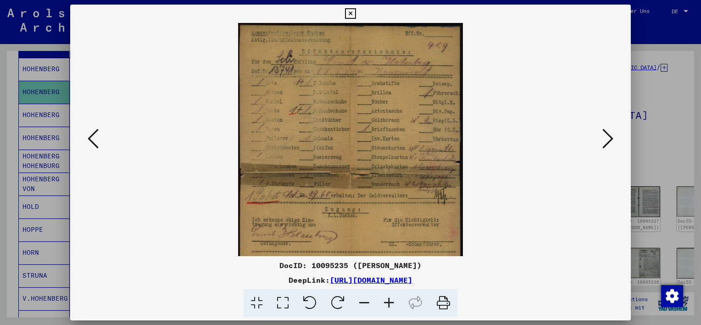
click at [385, 301] on icon at bounding box center [389, 303] width 25 height 28
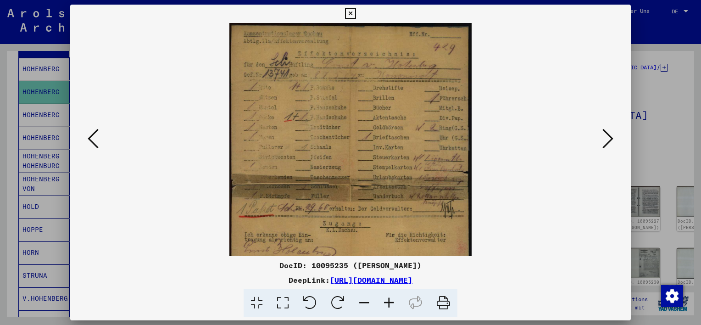
click at [385, 301] on icon at bounding box center [389, 303] width 25 height 28
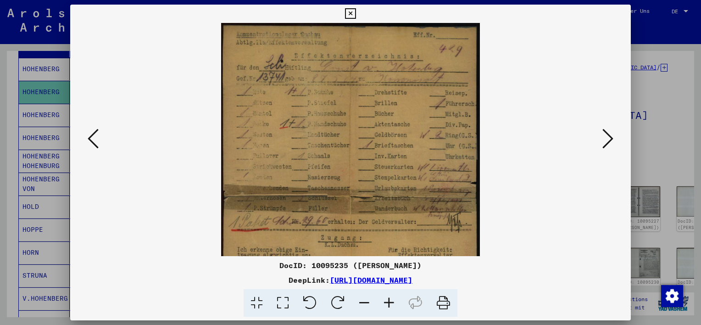
click at [385, 301] on icon at bounding box center [389, 303] width 25 height 28
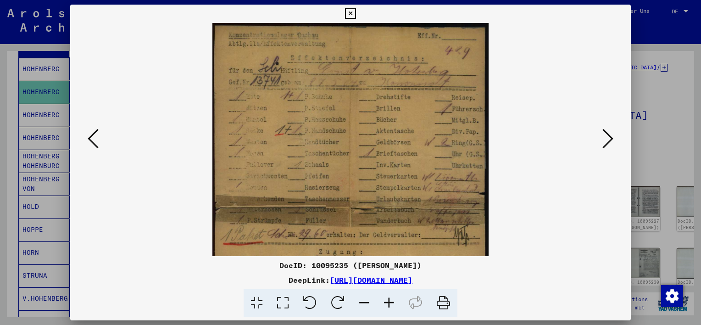
click at [385, 301] on icon at bounding box center [389, 303] width 25 height 28
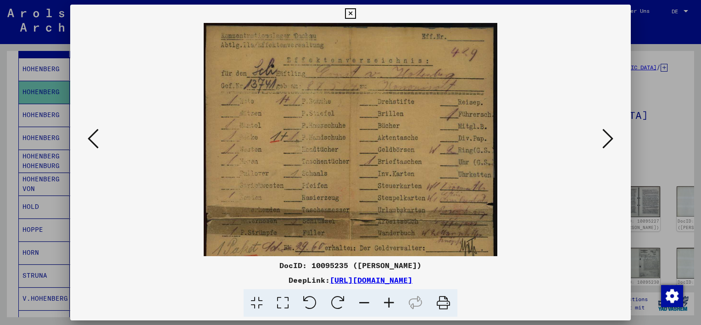
click at [385, 301] on icon at bounding box center [389, 303] width 25 height 28
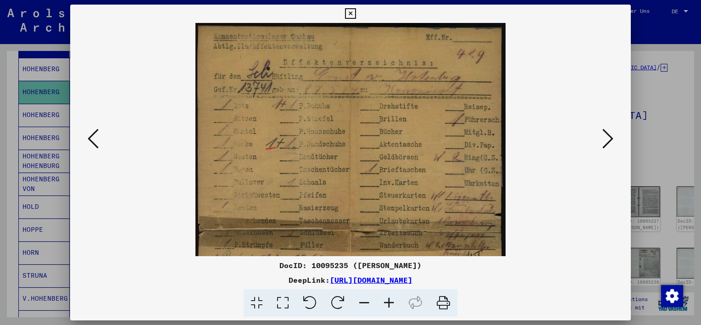
click at [385, 301] on icon at bounding box center [389, 303] width 25 height 28
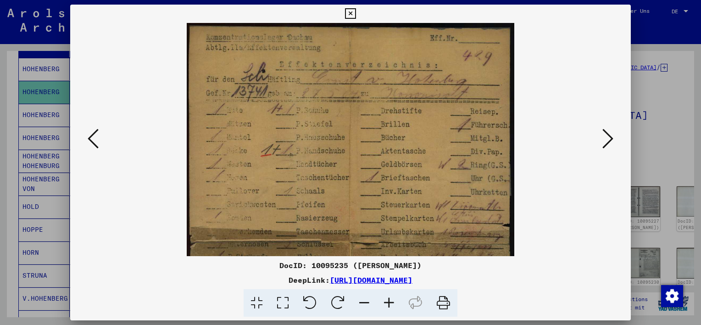
drag, startPoint x: 368, startPoint y: 91, endPoint x: 368, endPoint y: 110, distance: 18.3
click at [368, 110] on img at bounding box center [351, 242] width 328 height 439
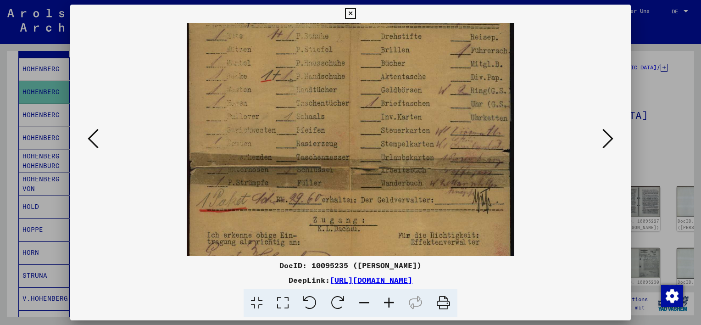
scroll to position [83, 0]
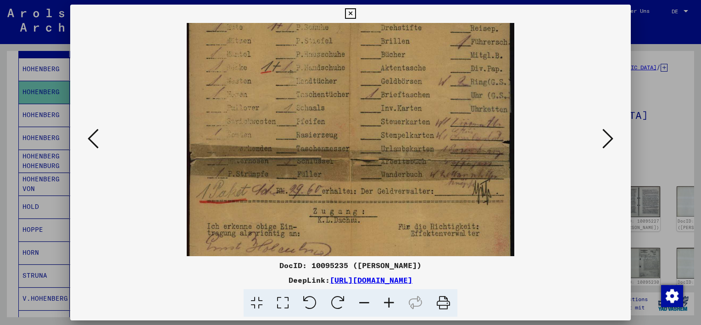
drag, startPoint x: 389, startPoint y: 198, endPoint x: 373, endPoint y: 116, distance: 83.6
click at [373, 116] on img at bounding box center [351, 159] width 328 height 439
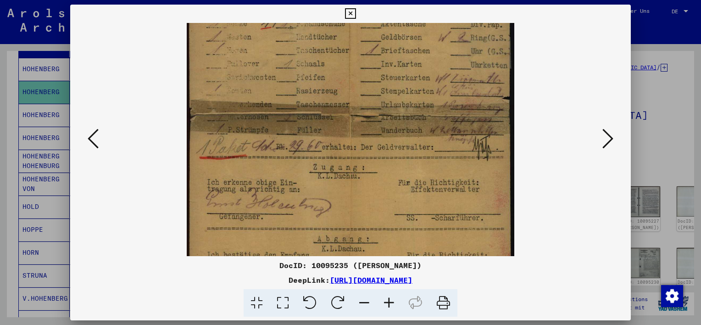
scroll to position [128, 0]
drag, startPoint x: 427, startPoint y: 193, endPoint x: 430, endPoint y: 150, distance: 43.2
click at [430, 150] on img at bounding box center [351, 114] width 328 height 439
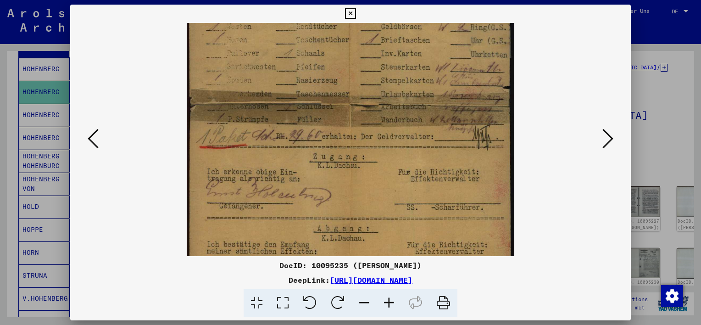
scroll to position [154, 0]
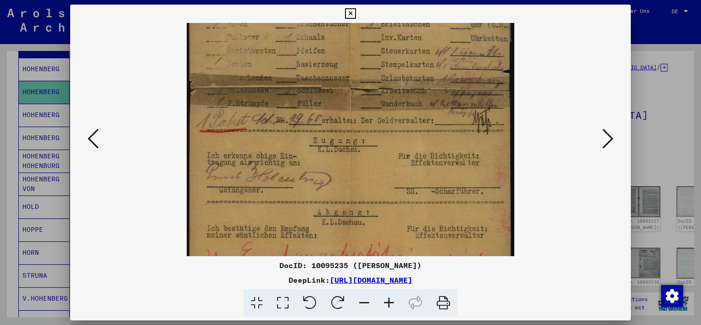
drag, startPoint x: 439, startPoint y: 136, endPoint x: 434, endPoint y: 125, distance: 12.5
click at [434, 125] on img at bounding box center [351, 88] width 328 height 439
click at [434, 124] on img at bounding box center [351, 88] width 328 height 439
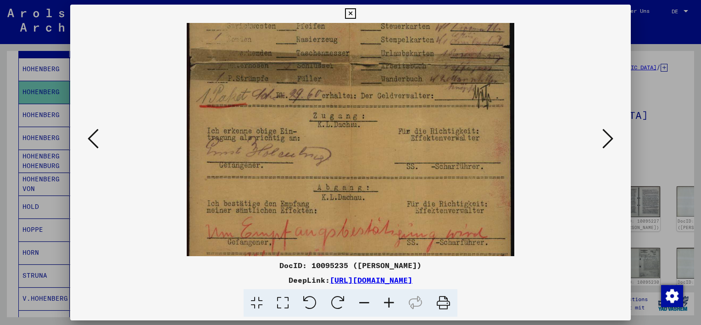
scroll to position [206, 0]
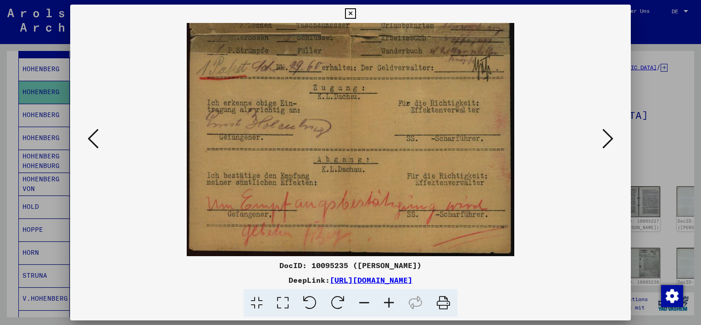
drag, startPoint x: 434, startPoint y: 176, endPoint x: 431, endPoint y: 99, distance: 77.1
click at [431, 99] on img at bounding box center [351, 36] width 328 height 439
click at [607, 142] on icon at bounding box center [607, 139] width 11 height 22
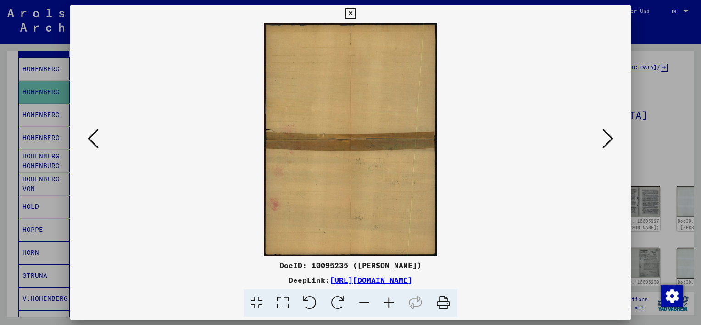
click at [606, 142] on icon at bounding box center [607, 139] width 11 height 22
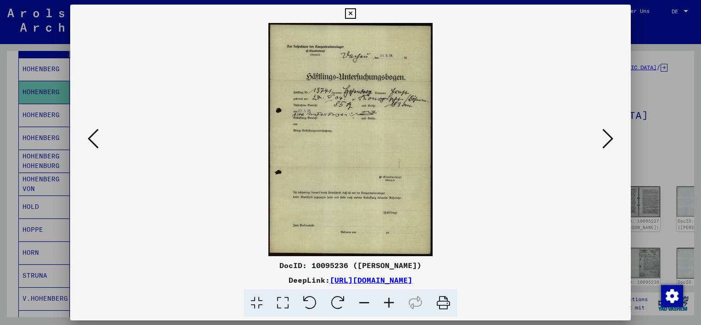
click at [385, 299] on icon at bounding box center [389, 303] width 25 height 28
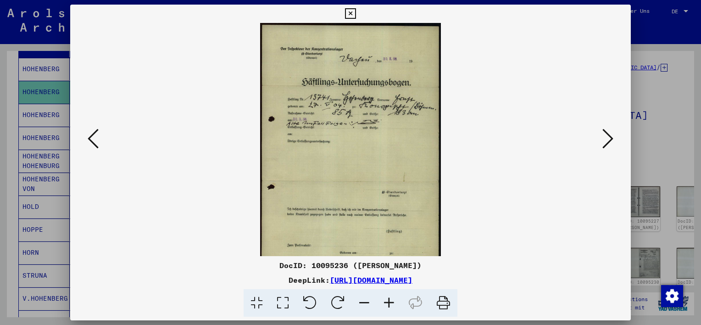
click at [385, 298] on icon at bounding box center [389, 303] width 25 height 28
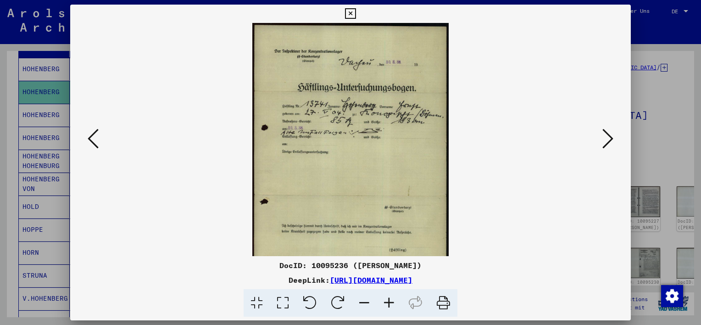
click at [385, 298] on icon at bounding box center [389, 303] width 25 height 28
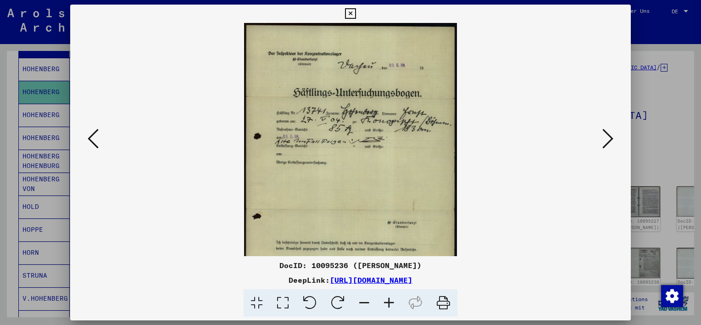
click at [385, 297] on icon at bounding box center [389, 303] width 25 height 28
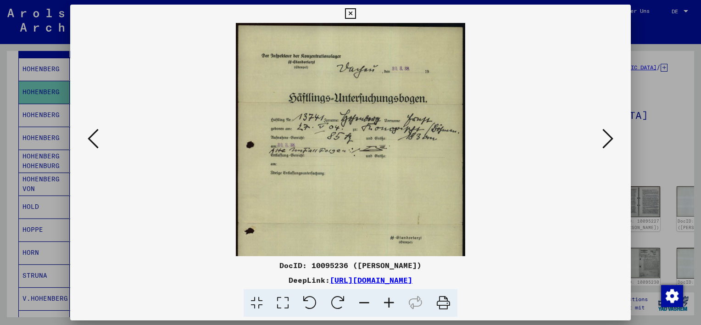
click at [385, 297] on icon at bounding box center [389, 303] width 25 height 28
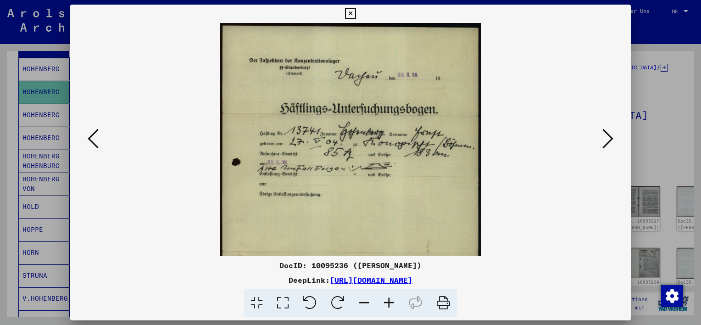
click at [385, 295] on icon at bounding box center [389, 303] width 25 height 28
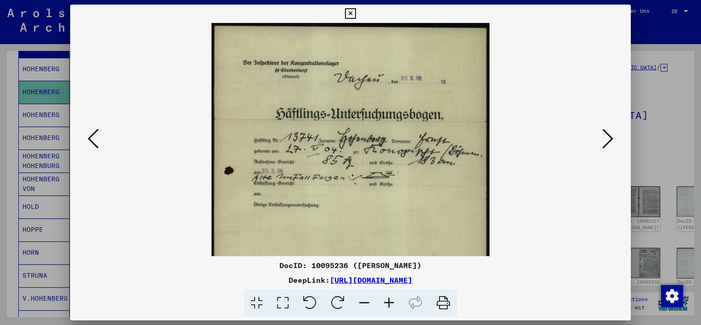
click at [601, 143] on button at bounding box center [608, 139] width 17 height 26
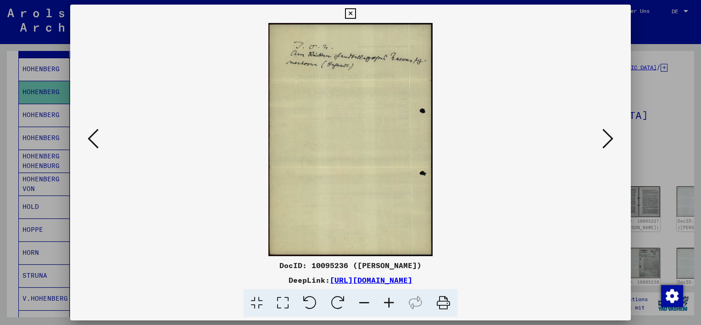
click at [601, 143] on button at bounding box center [608, 139] width 17 height 26
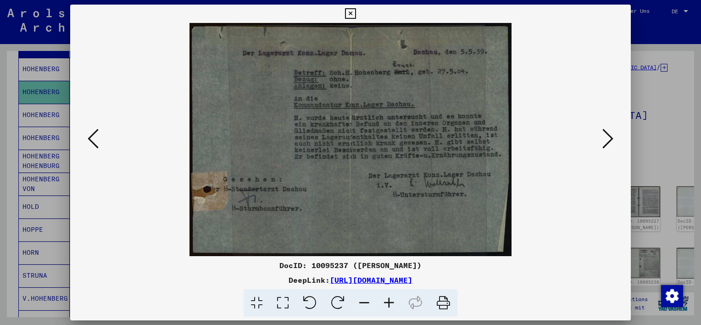
click at [601, 143] on button at bounding box center [608, 139] width 17 height 26
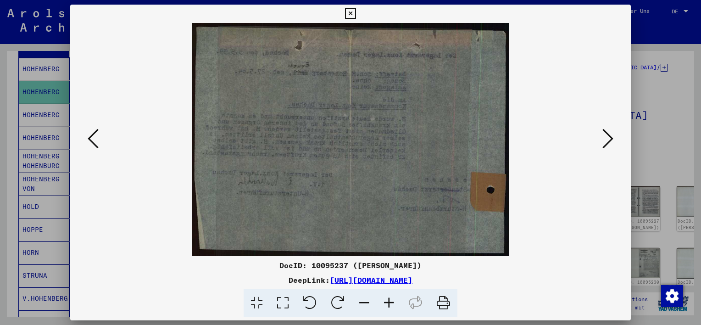
click at [601, 143] on button at bounding box center [608, 139] width 17 height 26
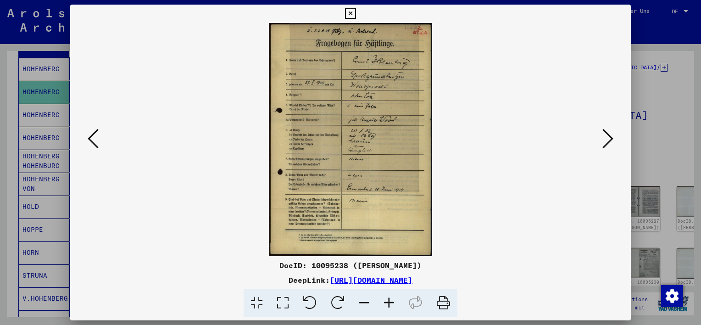
click at [601, 143] on button at bounding box center [608, 139] width 17 height 26
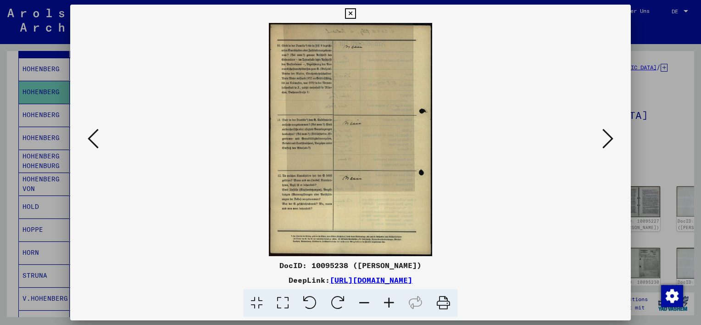
click at [601, 143] on button at bounding box center [608, 139] width 17 height 26
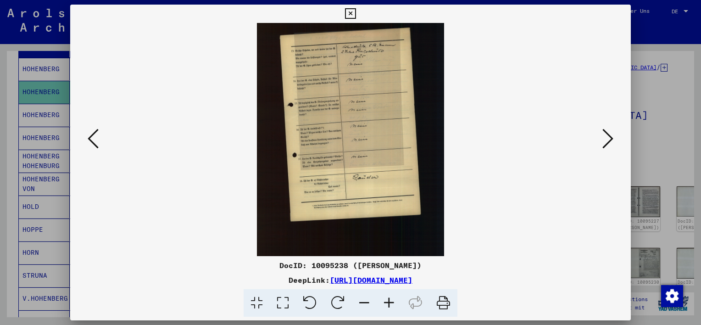
click at [601, 143] on button at bounding box center [608, 139] width 17 height 26
